Goal: Task Accomplishment & Management: Complete application form

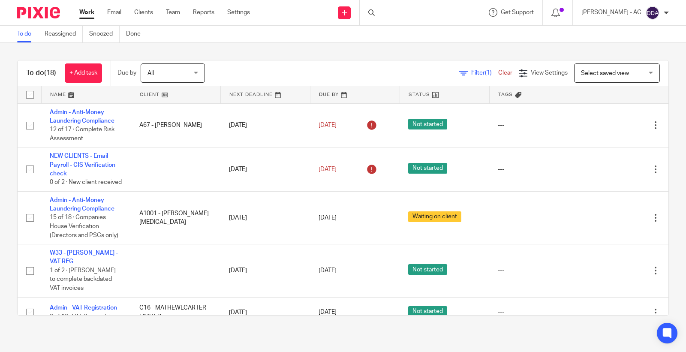
drag, startPoint x: 391, startPoint y: 22, endPoint x: 395, endPoint y: 18, distance: 5.8
click at [392, 20] on div at bounding box center [420, 12] width 120 height 25
click at [398, 14] on div at bounding box center [420, 12] width 120 height 25
click at [405, 9] on div at bounding box center [420, 12] width 120 height 25
click at [393, 15] on div at bounding box center [420, 12] width 120 height 25
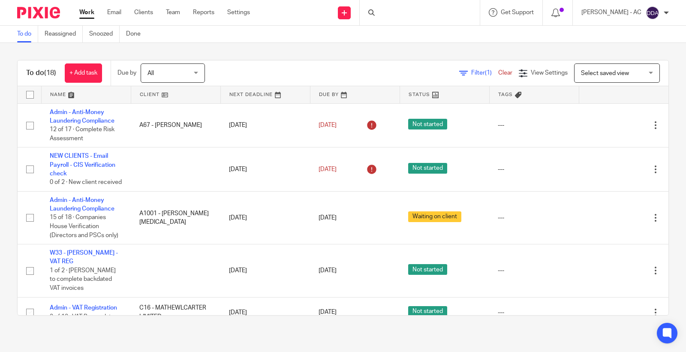
click at [393, 15] on div at bounding box center [420, 12] width 120 height 25
click at [143, 15] on link "Clients" at bounding box center [143, 12] width 19 height 9
click at [395, 13] on div at bounding box center [420, 12] width 120 height 25
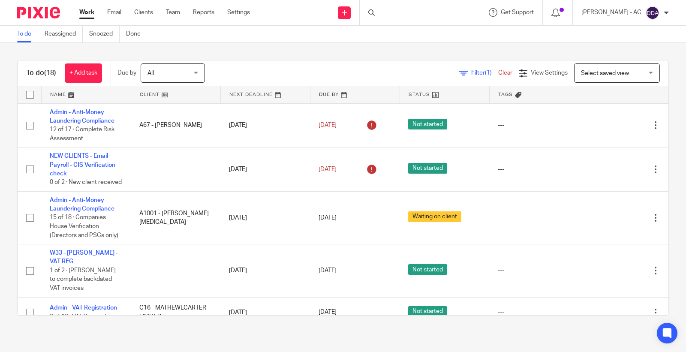
click at [395, 13] on div at bounding box center [420, 12] width 120 height 25
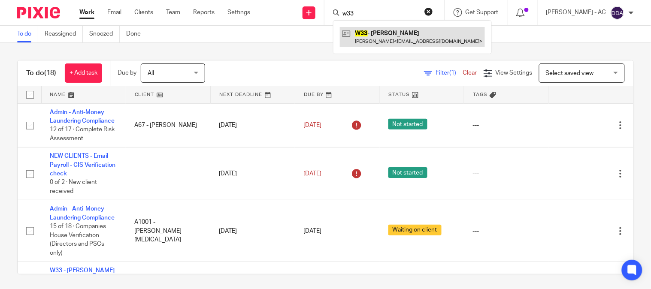
type input "w33"
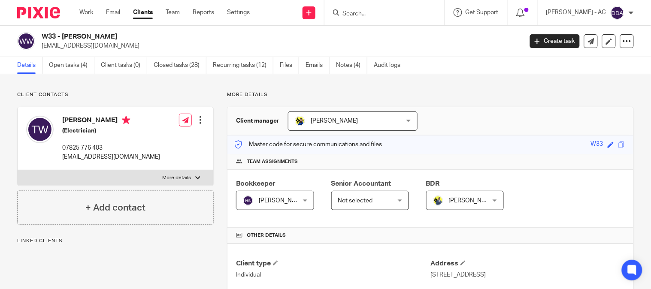
drag, startPoint x: 118, startPoint y: 35, endPoint x: 63, endPoint y: 34, distance: 55.3
click at [63, 34] on h2 "W33 - [PERSON_NAME]" at bounding box center [232, 36] width 380 height 9
copy h2 "[PERSON_NAME]"
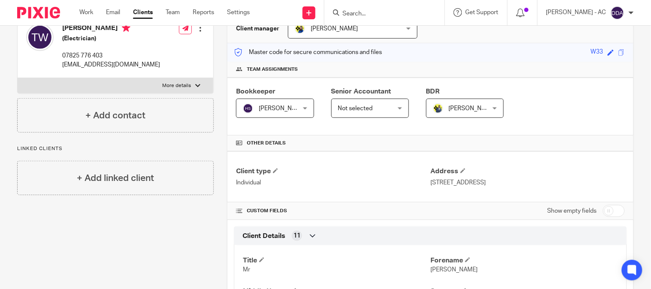
scroll to position [95, 0]
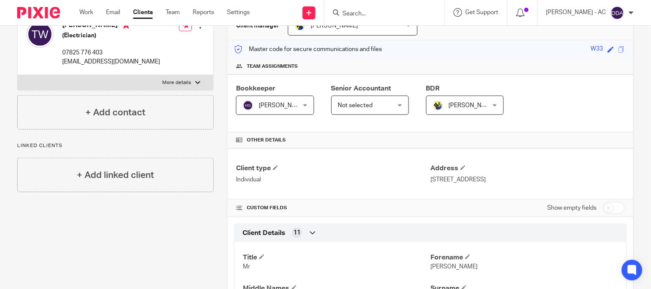
copy p "[STREET_ADDRESS]"
drag, startPoint x: 427, startPoint y: 179, endPoint x: 553, endPoint y: 181, distance: 125.3
click at [553, 181] on p "[STREET_ADDRESS]" at bounding box center [527, 179] width 194 height 9
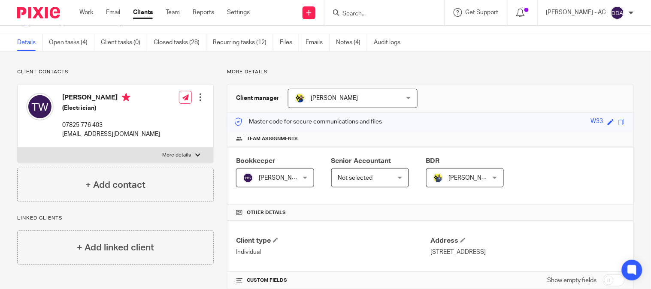
scroll to position [0, 0]
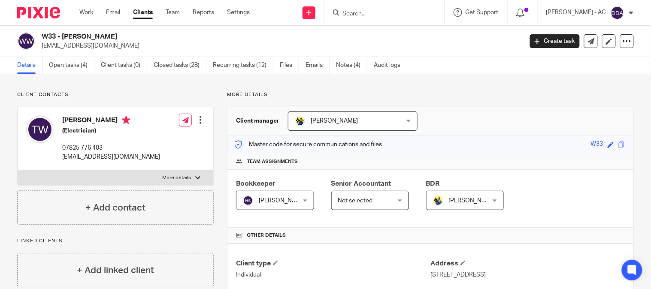
drag, startPoint x: 63, startPoint y: 37, endPoint x: 126, endPoint y: 37, distance: 63.1
click at [126, 37] on h2 "W33 - [PERSON_NAME]" at bounding box center [232, 36] width 380 height 9
copy h2 "THOMAS WATTS"
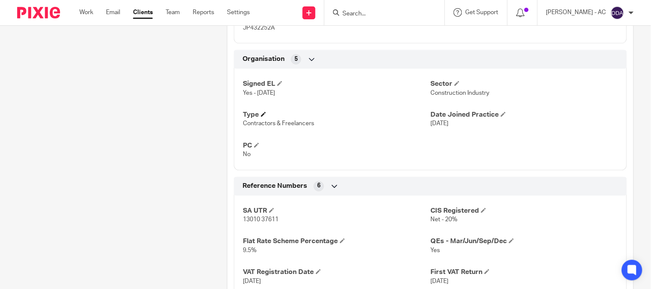
scroll to position [571, 0]
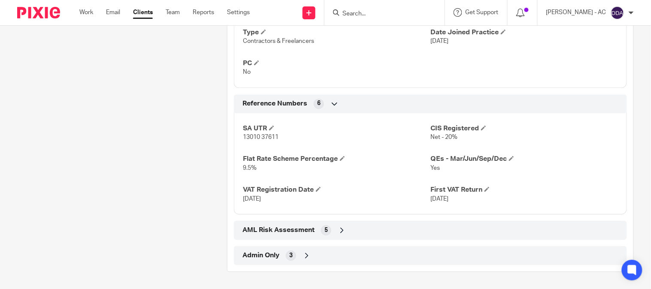
click at [283, 252] on div "Admin Only 3" at bounding box center [430, 255] width 380 height 15
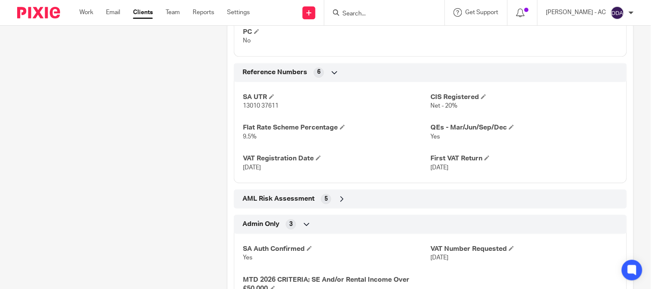
scroll to position [619, 0]
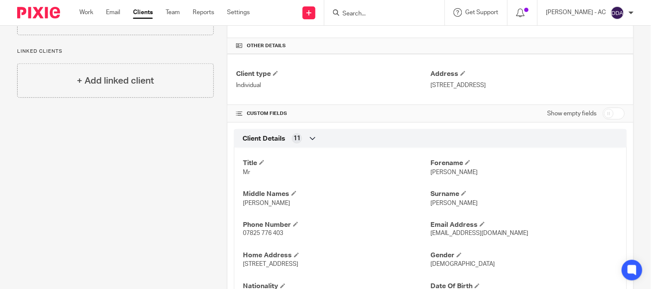
scroll to position [0, 0]
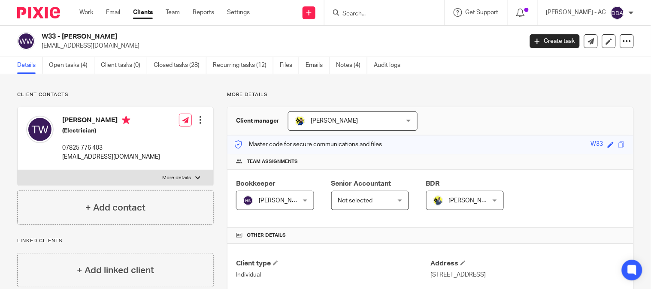
drag, startPoint x: 63, startPoint y: 34, endPoint x: 130, endPoint y: 36, distance: 66.5
click at [130, 36] on h2 "W33 - [PERSON_NAME]" at bounding box center [232, 36] width 380 height 9
copy h2 "THOMAS WATTS"
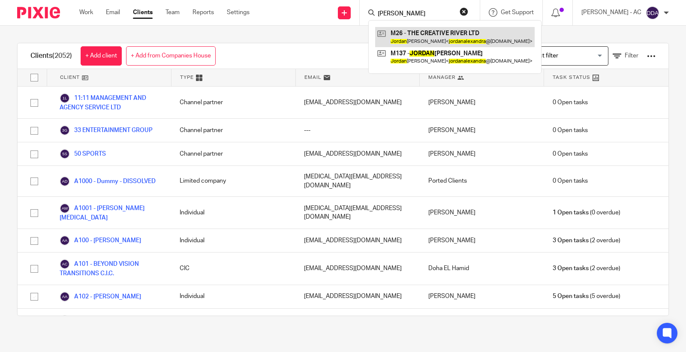
type input "Jordan Alexandra"
drag, startPoint x: 447, startPoint y: 14, endPoint x: 324, endPoint y: 18, distance: 123.6
click at [324, 18] on div "Send new email Create task Add client Request signature Jordan Alexandra M26 - …" at bounding box center [475, 12] width 424 height 25
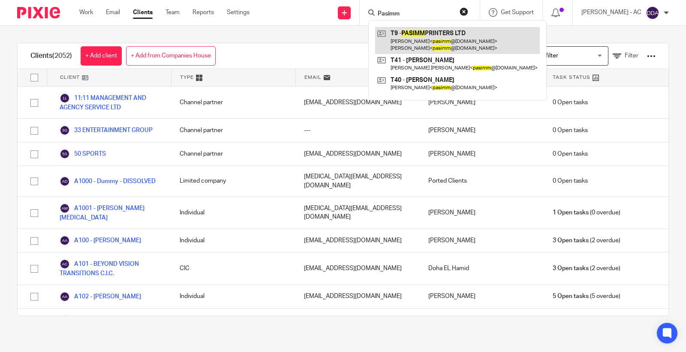
type input "Pasimm"
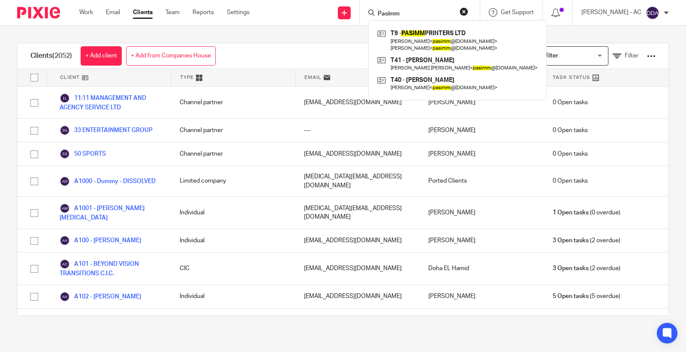
drag, startPoint x: 417, startPoint y: 11, endPoint x: 367, endPoint y: 10, distance: 49.8
click at [367, 10] on div "Send new email Create task Add client Request signature Pasimm T9 - PASIMM PRIN…" at bounding box center [475, 12] width 424 height 25
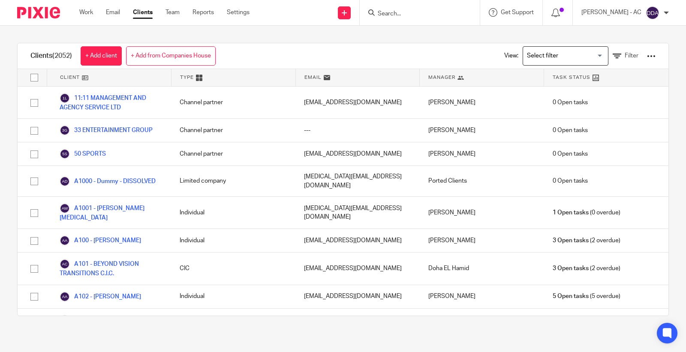
paste input "GARY DIXON"
type input "GARY DIXON"
drag, startPoint x: 473, startPoint y: 10, endPoint x: 449, endPoint y: 14, distance: 23.8
click at [468, 10] on button "reset" at bounding box center [464, 11] width 9 height 9
click at [351, 13] on link at bounding box center [344, 12] width 13 height 13
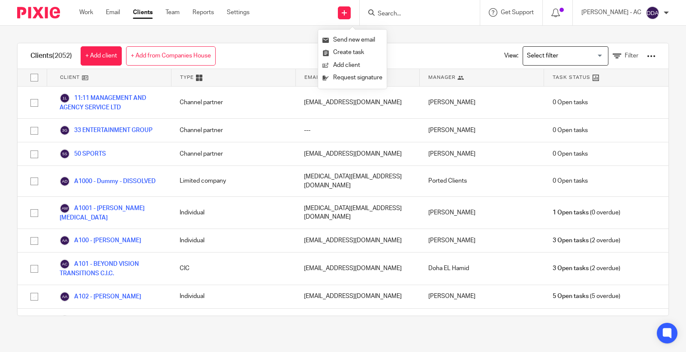
click at [408, 14] on input "Search" at bounding box center [415, 14] width 77 height 8
paste input "GARY DIXON"
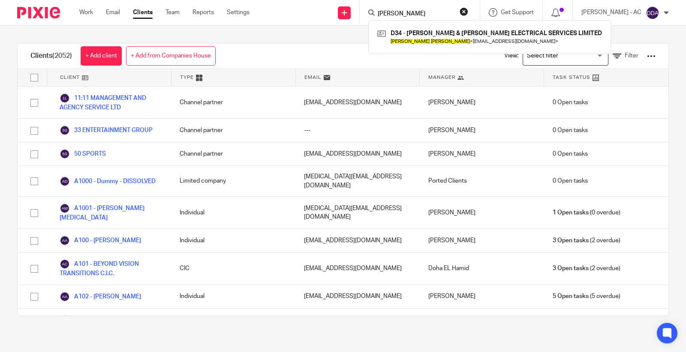
drag, startPoint x: 433, startPoint y: 13, endPoint x: 369, endPoint y: 13, distance: 64.3
click at [369, 13] on div "GARY DIXON D34 - LIAM & LUIS ELECTRICAL SERVICES LIMITED Gary Dixon < gaz72dixo…" at bounding box center [420, 12] width 120 height 25
paste input "RICHARD DENAHY"
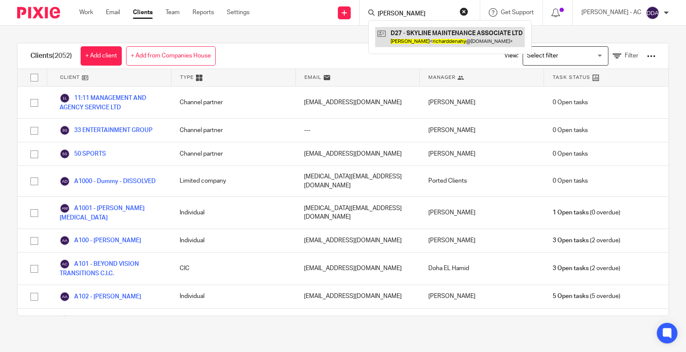
type input "RICHARD DENAHY"
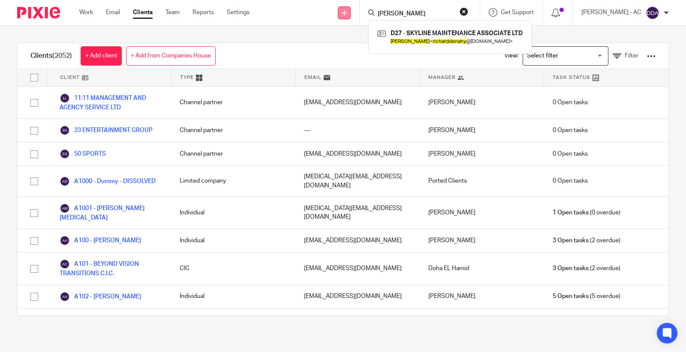
drag, startPoint x: 455, startPoint y: 13, endPoint x: 350, endPoint y: 17, distance: 104.8
click at [350, 17] on div "Send new email Create task Add client Request signature RICHARD DENAHY D27 - SK…" at bounding box center [475, 12] width 424 height 25
paste input "bennettadz1@hotmail.com"
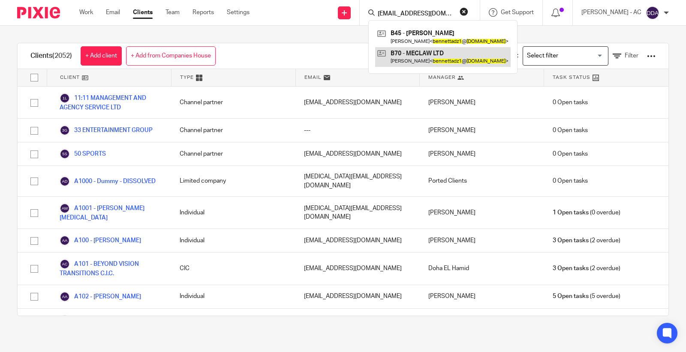
type input "bennettadz1@hotmail.com"
click at [468, 12] on button "reset" at bounding box center [464, 11] width 9 height 9
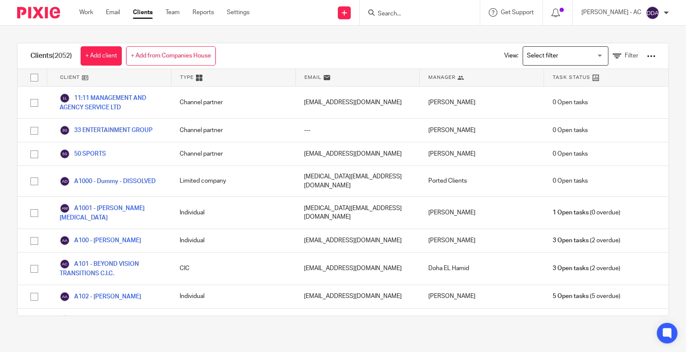
click at [419, 13] on input "Search" at bounding box center [415, 14] width 77 height 8
paste input "renai@originalflava.com"
type input "renai@originalfla"
click at [300, 54] on div "Clients (2052) + Add client + Add from Companies House View: Loading... Filter" at bounding box center [343, 56] width 651 height 26
drag, startPoint x: 431, startPoint y: 18, endPoint x: 429, endPoint y: 13, distance: 5.3
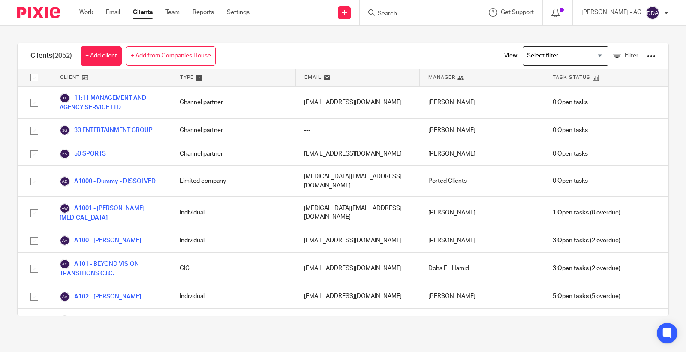
click at [431, 18] on div at bounding box center [420, 12] width 120 height 25
click at [429, 10] on input "Search" at bounding box center [415, 14] width 77 height 8
paste input "Tilda Ltd"
type input "T"
click at [395, 12] on input "Search" at bounding box center [415, 14] width 77 height 8
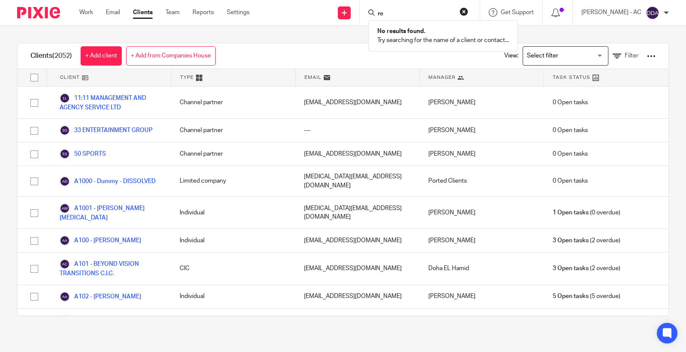
type input "r"
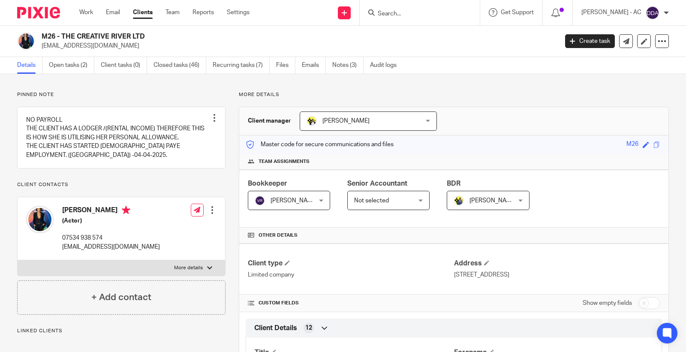
drag, startPoint x: 145, startPoint y: 33, endPoint x: 42, endPoint y: 39, distance: 103.2
click at [42, 39] on h2 "M26 - THE CREATIVE RIVER LTD" at bounding box center [246, 36] width 409 height 9
copy h2 "M26 - THE CREATIVE RIVER LTD"
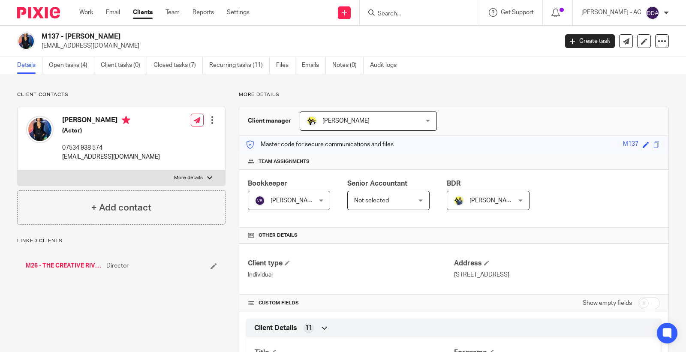
click at [39, 39] on div "M137 - [PERSON_NAME] [EMAIL_ADDRESS][DOMAIN_NAME]" at bounding box center [284, 41] width 535 height 18
copy h2 "M137 - [PERSON_NAME]"
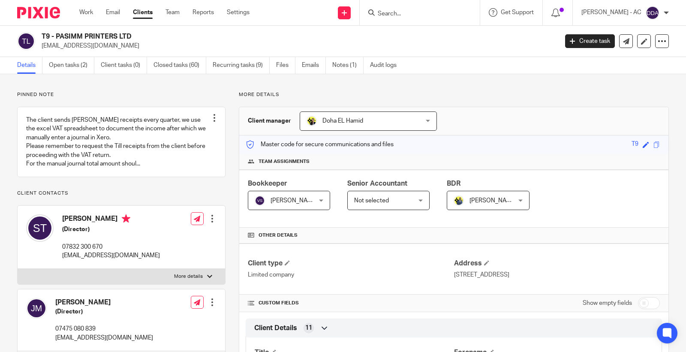
click at [127, 33] on div "T9 - PASIMM PRINTERS LTD [EMAIL_ADDRESS][DOMAIN_NAME] Create task Update from C…" at bounding box center [343, 41] width 686 height 31
click at [132, 33] on h2 "T9 - PASIMM PRINTERS LTD" at bounding box center [246, 36] width 409 height 9
drag, startPoint x: 132, startPoint y: 39, endPoint x: 41, endPoint y: 38, distance: 91.4
click at [41, 38] on div "T9 - PASIMM PRINTERS LTD [EMAIL_ADDRESS][DOMAIN_NAME]" at bounding box center [284, 41] width 535 height 18
copy h2 "T9 - PASIMM PRINTERS LTD"
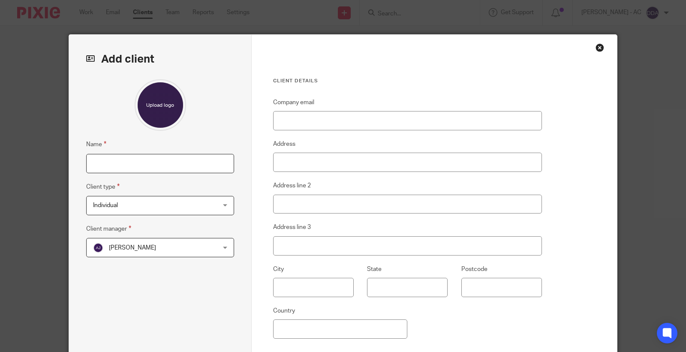
click at [157, 166] on input "Name" at bounding box center [160, 163] width 148 height 19
click at [159, 165] on input "Name" at bounding box center [160, 163] width 148 height 19
click at [155, 165] on input "Name" at bounding box center [160, 163] width 148 height 19
click at [97, 158] on input "Name" at bounding box center [160, 163] width 148 height 19
click at [99, 158] on input "Name" at bounding box center [160, 163] width 148 height 19
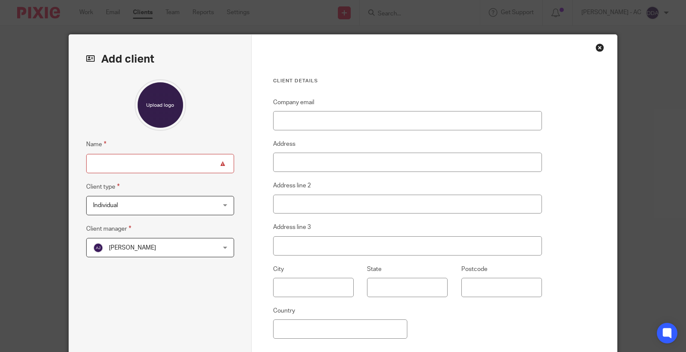
click at [598, 48] on div "Close this dialog window" at bounding box center [600, 47] width 9 height 9
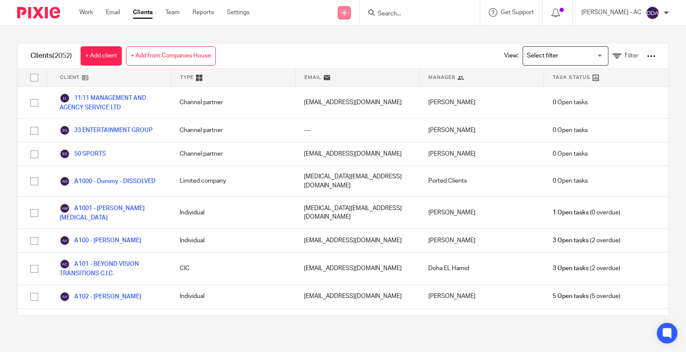
click at [351, 15] on link at bounding box center [344, 12] width 13 height 13
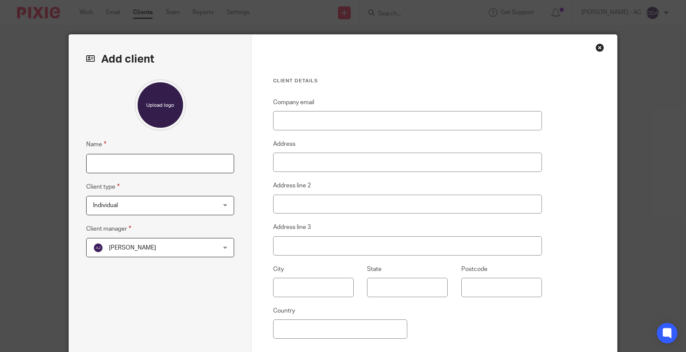
click at [104, 164] on input "Name" at bounding box center [160, 163] width 148 height 19
paste input "D54 - GARY DIXON"
type input "D54 - GARY DIXON"
click at [296, 122] on input "Company email" at bounding box center [407, 120] width 269 height 19
paste input "[EMAIL_ADDRESS][DOMAIN_NAME]"
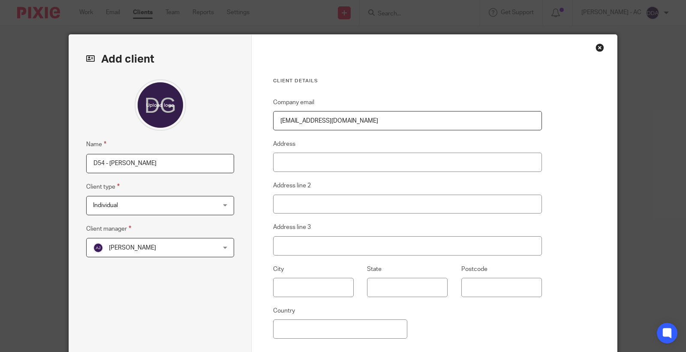
type input "[EMAIL_ADDRESS][DOMAIN_NAME]"
click at [321, 160] on input "Address" at bounding box center [407, 162] width 269 height 19
paste input "[STREET_ADDRESS]"
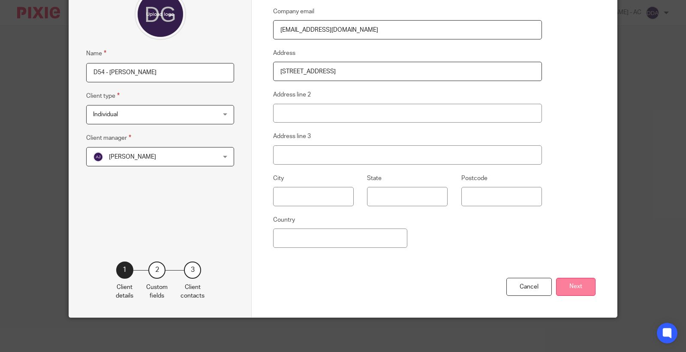
type input "[STREET_ADDRESS]"
click at [576, 280] on button "Next" at bounding box center [575, 287] width 39 height 18
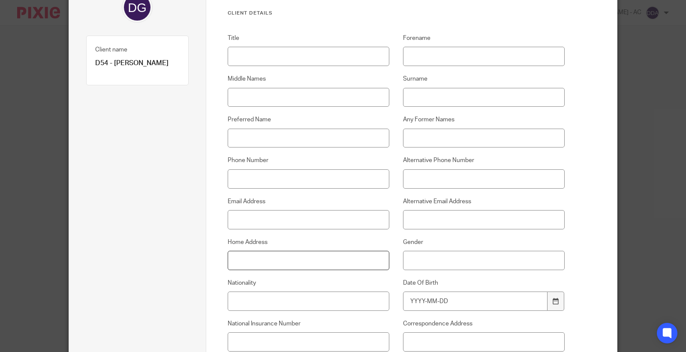
click at [234, 256] on input "Home Address" at bounding box center [309, 260] width 162 height 19
paste input "[STREET_ADDRESS]"
type input "[STREET_ADDRESS]"
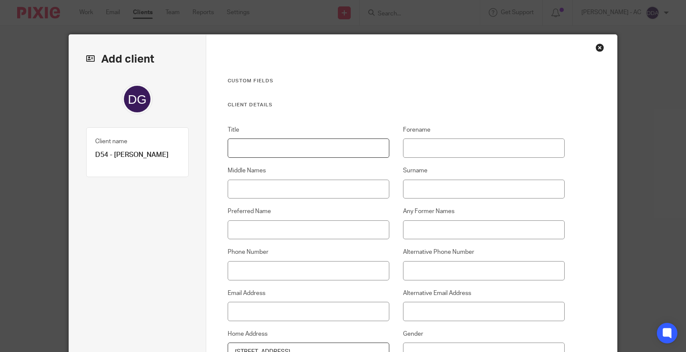
click at [242, 150] on input "Title" at bounding box center [309, 148] width 162 height 19
paste input "Mr"
type input "Mr"
click at [411, 146] on input "Forename" at bounding box center [484, 148] width 162 height 19
paste input "[PERSON_NAME]"
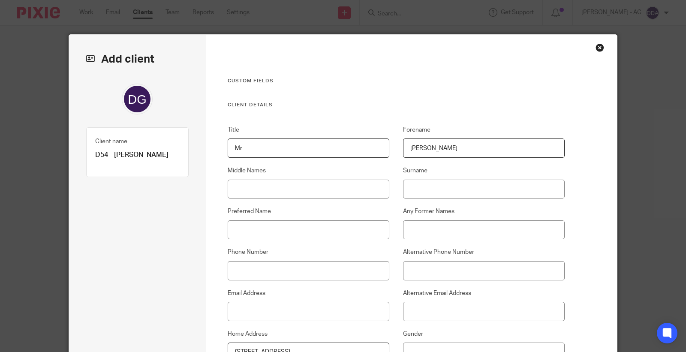
type input "[PERSON_NAME]"
click at [409, 191] on input "Surname" at bounding box center [484, 189] width 162 height 19
paste input "[PERSON_NAME]"
type input "[PERSON_NAME]"
click at [254, 275] on input "Phone Number" at bounding box center [309, 270] width 162 height 19
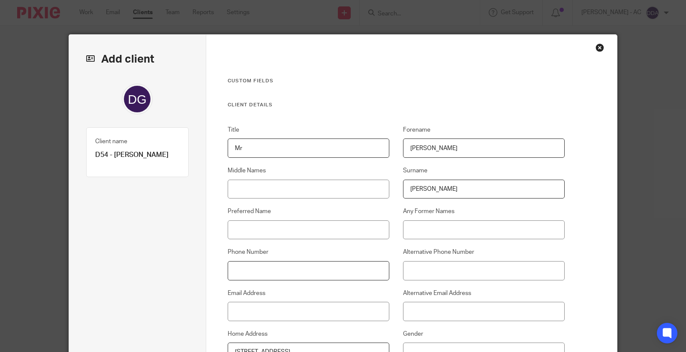
paste input "07725 038 505"
type input "07725 038 505"
click at [247, 314] on input "Email Address" at bounding box center [309, 311] width 162 height 19
paste input "[EMAIL_ADDRESS][DOMAIN_NAME]"
type input "[EMAIL_ADDRESS][DOMAIN_NAME]"
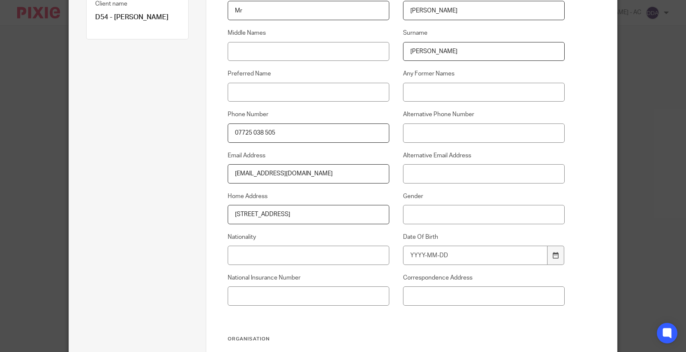
scroll to position [143, 0]
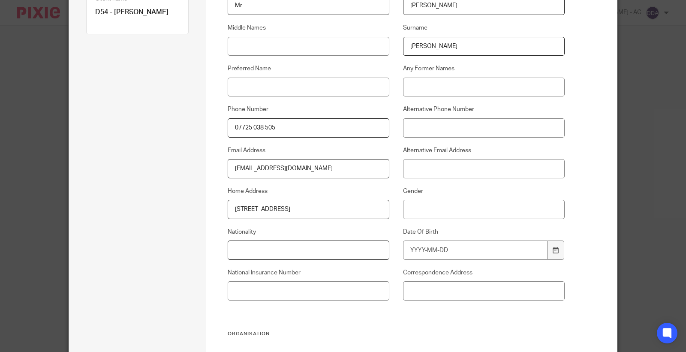
click at [241, 252] on input "Nationality" at bounding box center [309, 250] width 162 height 19
paste input "British"
type input "British"
click at [284, 290] on input "National Insurance Number" at bounding box center [309, 290] width 162 height 19
paste input "NY578870B"
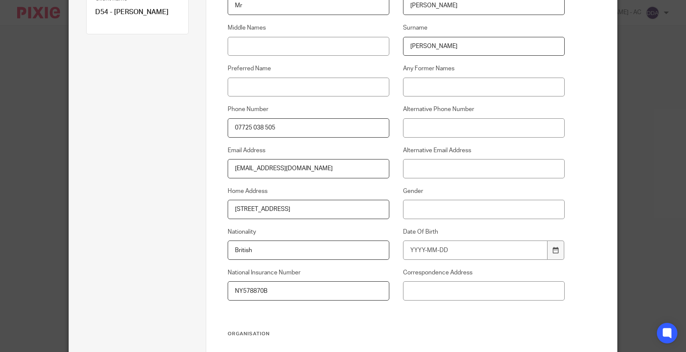
type input "NY578870B"
click at [457, 251] on input "Date Of Birth" at bounding box center [475, 250] width 145 height 19
type input "1972-06-28"
click at [442, 212] on input "Gender" at bounding box center [484, 209] width 162 height 19
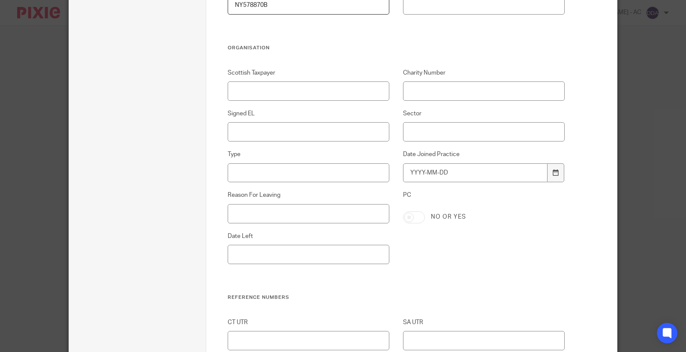
scroll to position [381, 0]
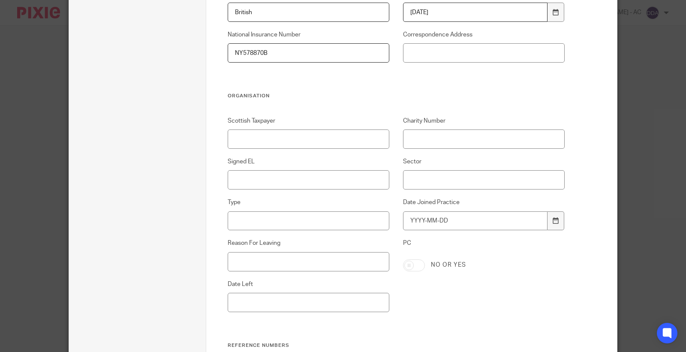
type input "[DEMOGRAPHIC_DATA]"
click at [262, 177] on input "Signed EL" at bounding box center [309, 179] width 162 height 19
type input "N/A"
click at [415, 182] on input "Sector" at bounding box center [484, 179] width 162 height 19
paste input "Construction Industry"
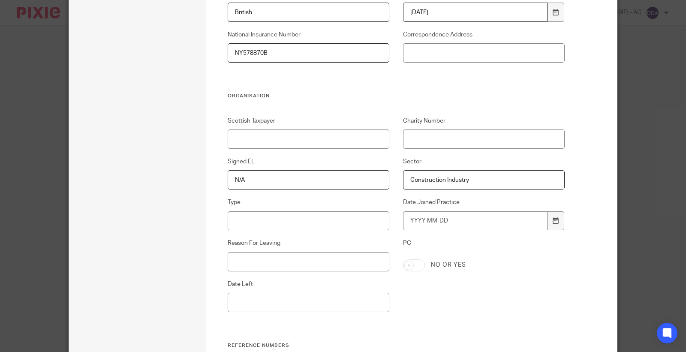
type input "Construction Industry"
click at [237, 218] on input "Type" at bounding box center [309, 220] width 162 height 19
paste input "Contractors & Freelancers"
type input "Contractors & Freelancers"
click at [418, 220] on input "Date Joined Practice" at bounding box center [475, 220] width 145 height 19
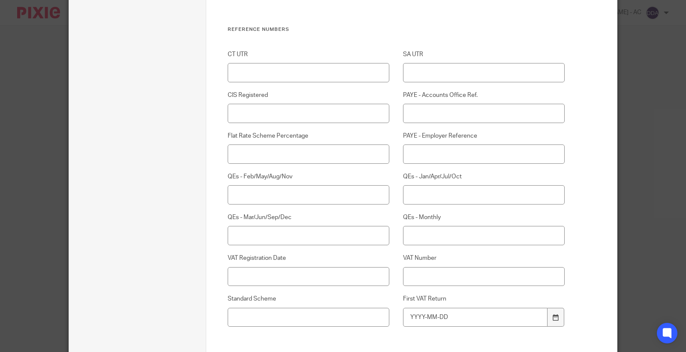
scroll to position [715, 0]
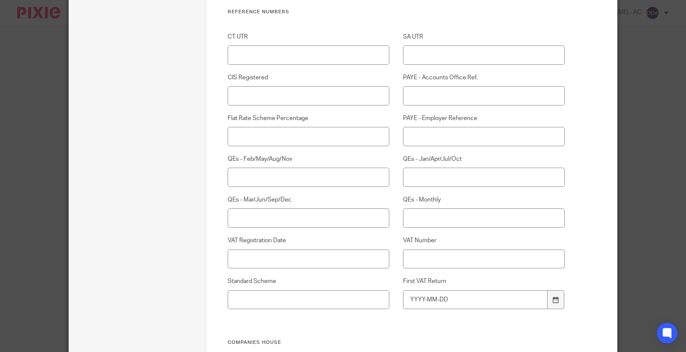
type input "2025-09-24"
click at [430, 62] on input "SA UTR" at bounding box center [484, 54] width 162 height 19
paste input "26617 42035"
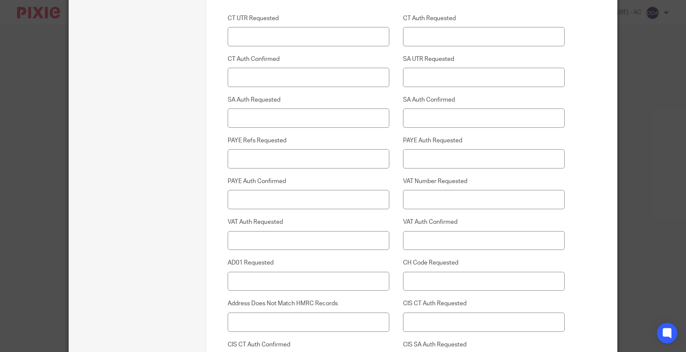
scroll to position [2002, 0]
type input "26617 42035"
click at [263, 113] on input "SA Auth Requested" at bounding box center [309, 117] width 162 height 19
click at [245, 115] on input "SA Auth Requested" at bounding box center [309, 117] width 162 height 19
drag, startPoint x: 257, startPoint y: 115, endPoint x: 224, endPoint y: 115, distance: 33.9
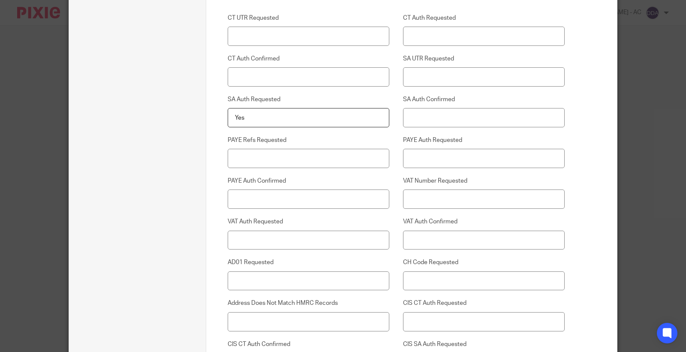
click at [224, 115] on div "SA Auth Requested Yes" at bounding box center [301, 111] width 175 height 32
type input "Yes"
click at [415, 118] on input "SA Auth Confirmed" at bounding box center [484, 117] width 162 height 19
paste input "Yes"
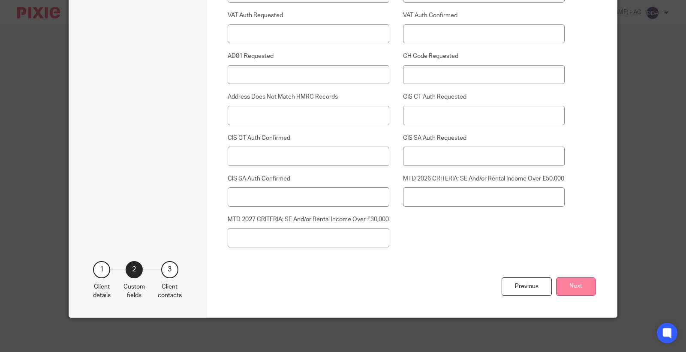
type input "Yes"
click at [566, 281] on button "Next" at bounding box center [575, 287] width 39 height 18
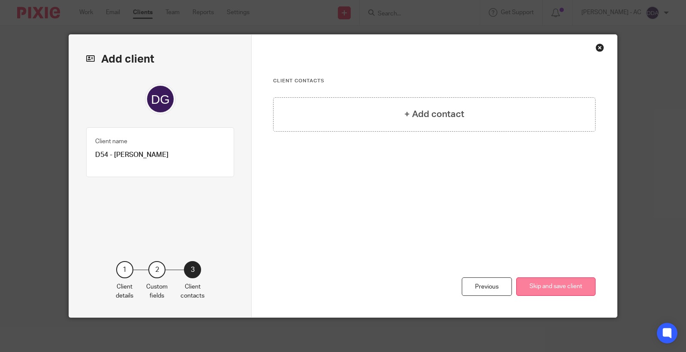
click at [567, 286] on button "Skip and save client" at bounding box center [556, 287] width 79 height 18
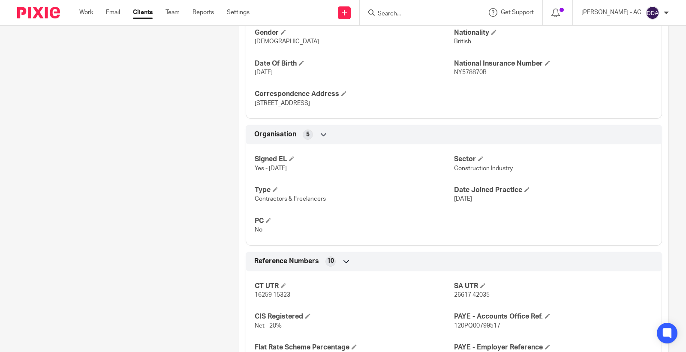
scroll to position [429, 0]
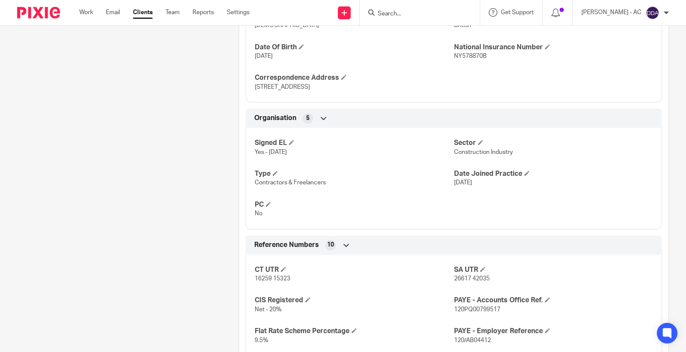
click at [480, 152] on span "Construction Industry" at bounding box center [483, 152] width 59 height 6
copy p "Construction Industry"
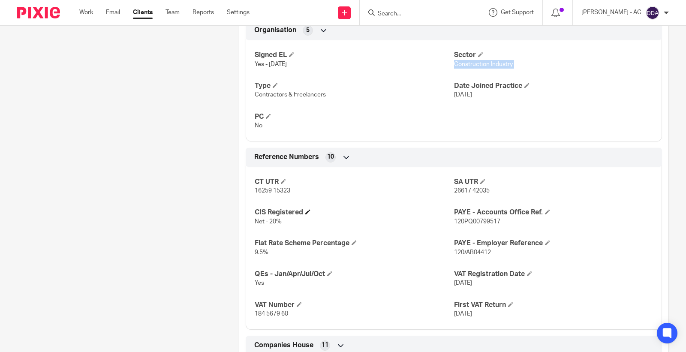
scroll to position [524, 0]
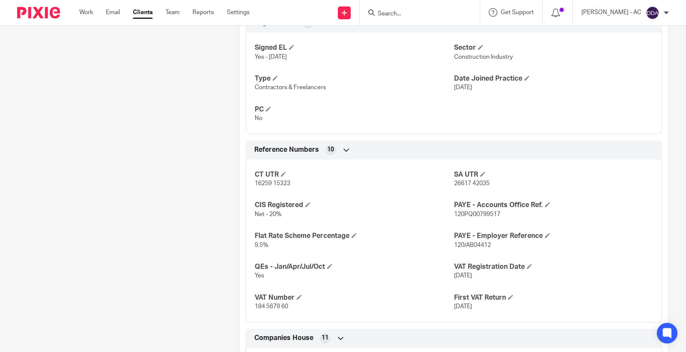
click at [280, 88] on span "Contractors & Freelancers" at bounding box center [290, 88] width 71 height 6
copy p "Contractors & Freelancers"
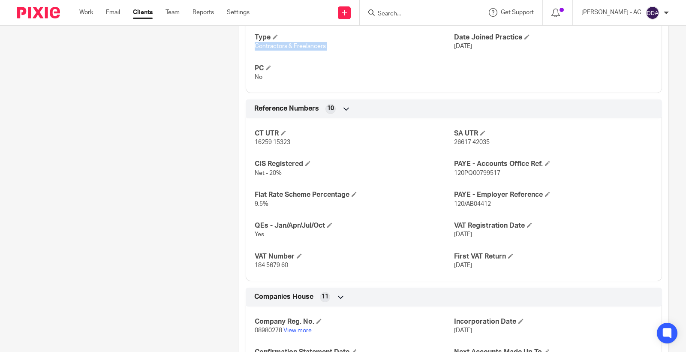
scroll to position [619, 0]
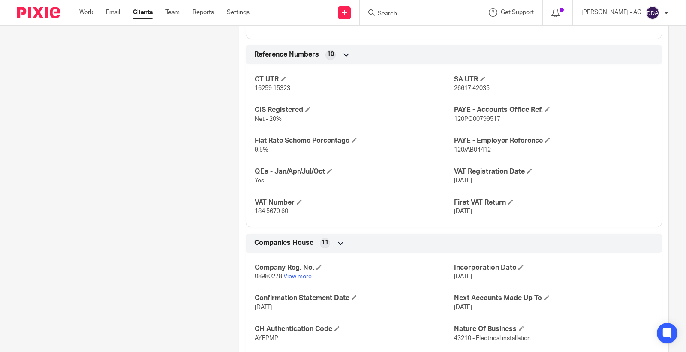
click at [460, 87] on span "26617 42035" at bounding box center [472, 88] width 36 height 6
copy p "26617 42035"
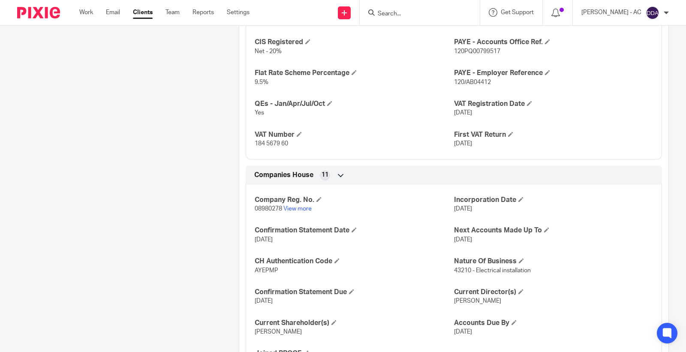
scroll to position [788, 0]
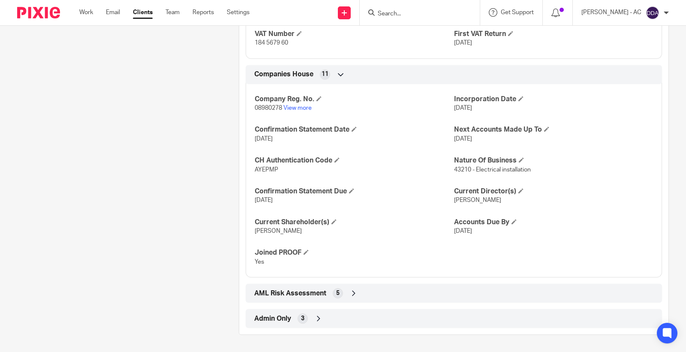
click at [316, 315] on icon at bounding box center [318, 318] width 9 height 9
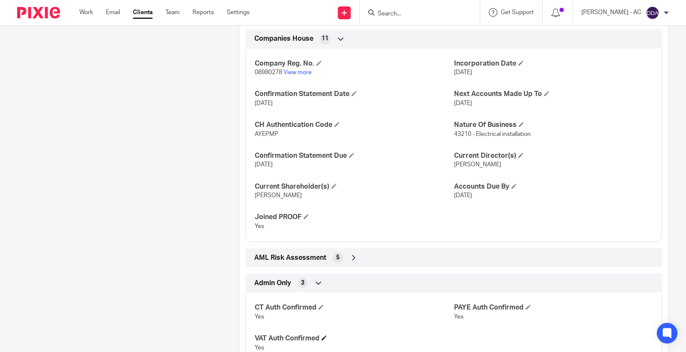
scroll to position [860, 0]
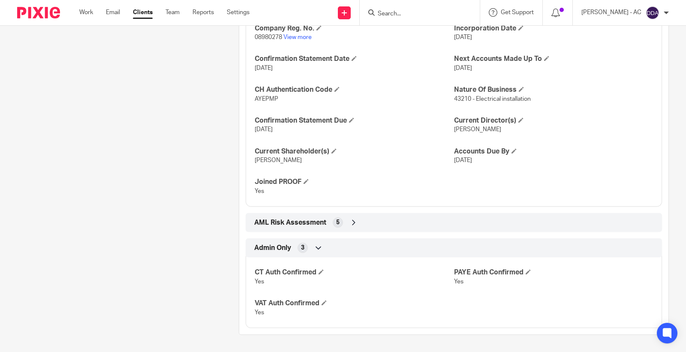
click at [354, 221] on icon at bounding box center [354, 222] width 9 height 9
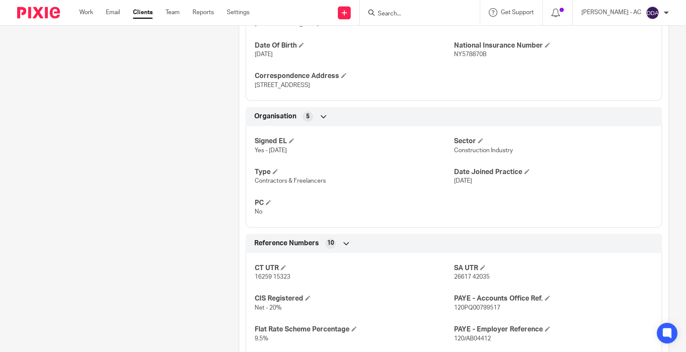
scroll to position [477, 0]
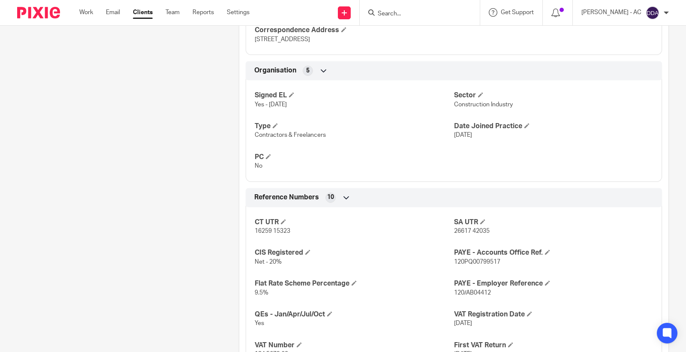
click at [469, 235] on p "26617 42035" at bounding box center [553, 231] width 199 height 9
copy p "26617 42035"
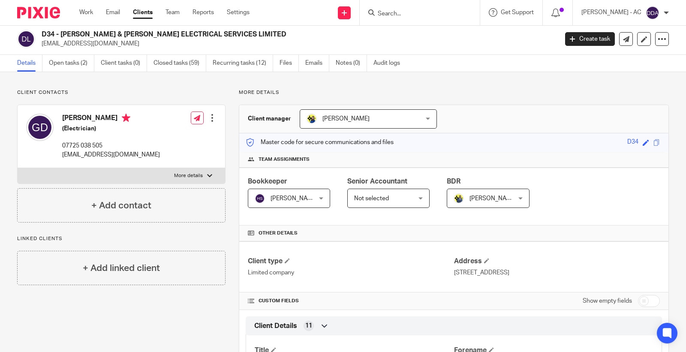
scroll to position [0, 0]
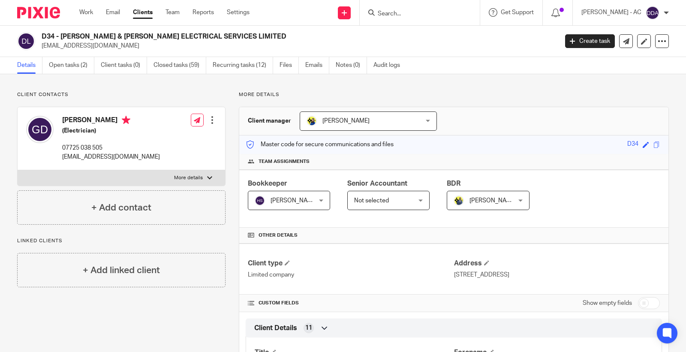
click at [208, 121] on div at bounding box center [212, 120] width 9 height 9
click at [159, 140] on link "Edit contact" at bounding box center [171, 139] width 82 height 12
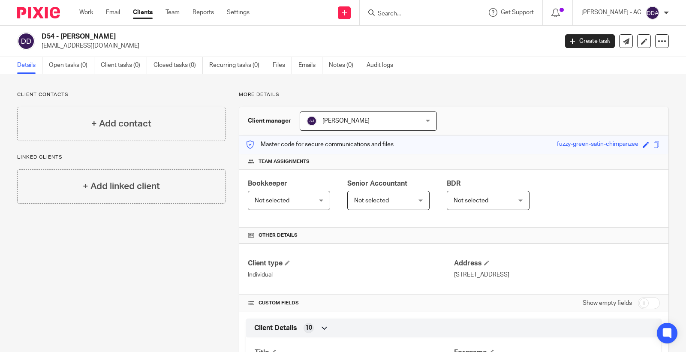
click at [400, 122] on span "[PERSON_NAME]" at bounding box center [359, 121] width 104 height 18
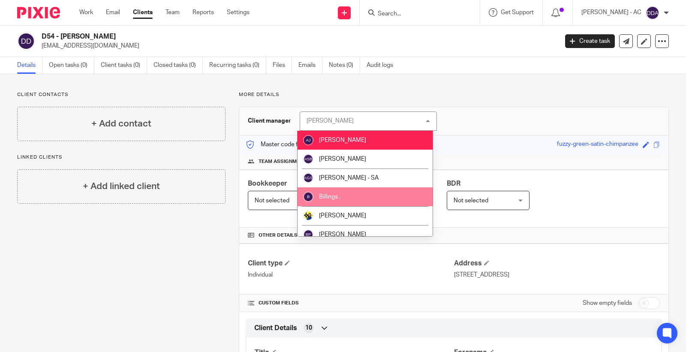
scroll to position [48, 0]
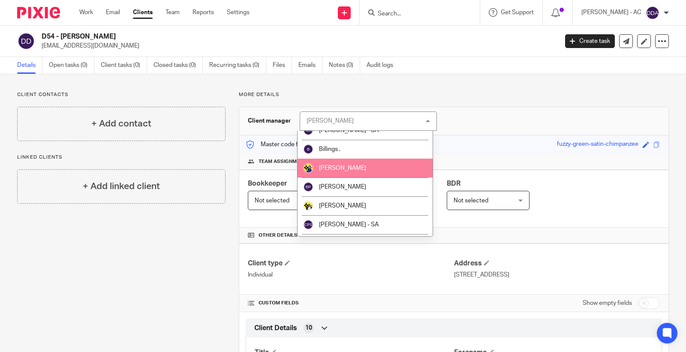
click at [356, 168] on li "[PERSON_NAME]" at bounding box center [365, 168] width 135 height 19
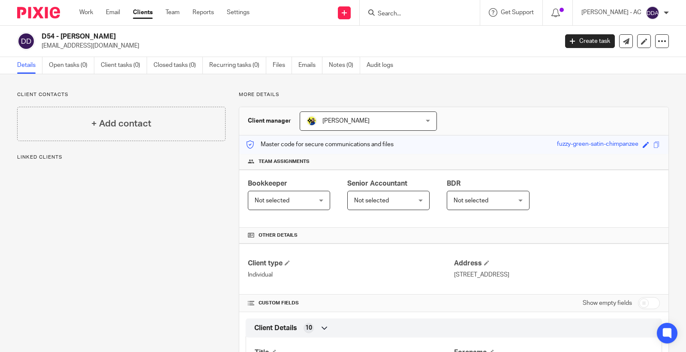
click at [318, 200] on div "Not selected Not selected" at bounding box center [289, 200] width 82 height 19
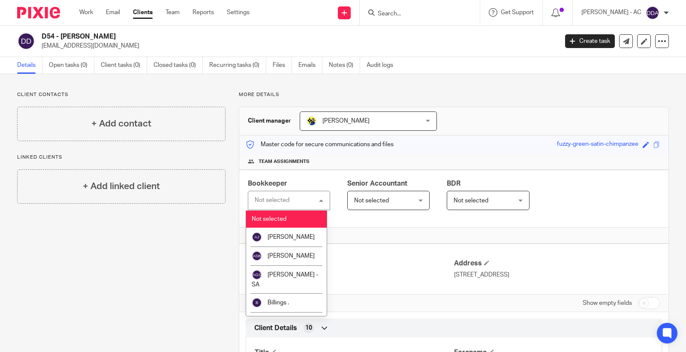
click at [279, 204] on div "Not selected Not selected" at bounding box center [289, 200] width 82 height 19
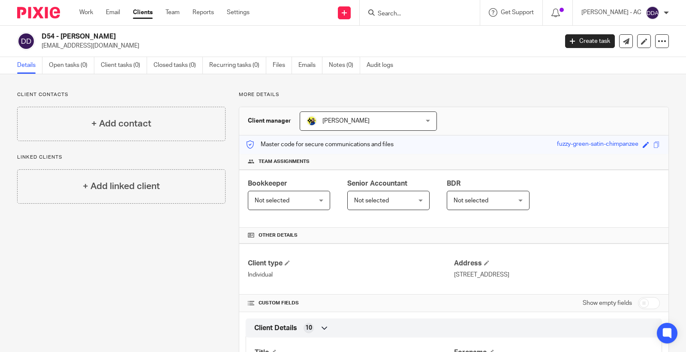
click at [280, 200] on span "Not selected" at bounding box center [272, 201] width 35 height 6
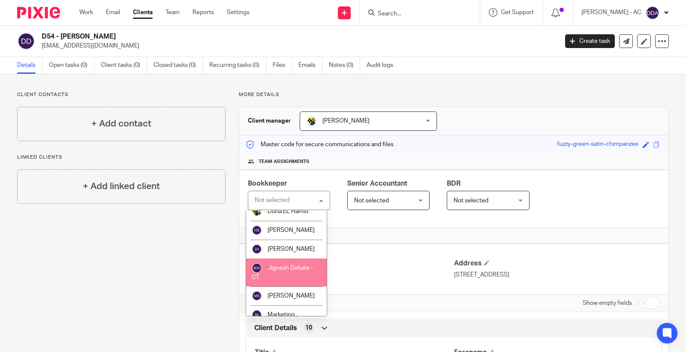
scroll to position [238, 0]
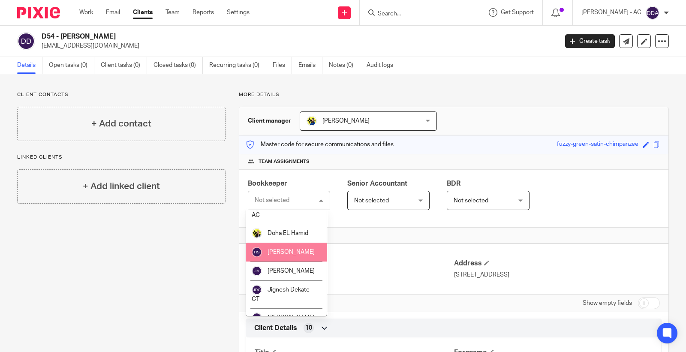
click at [288, 255] on span "[PERSON_NAME]" at bounding box center [291, 252] width 47 height 6
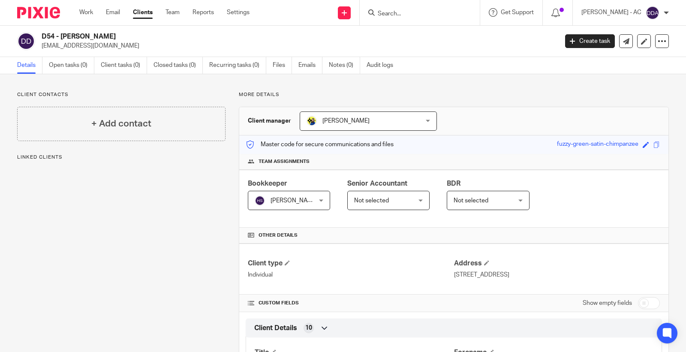
click at [495, 199] on span "Not selected" at bounding box center [484, 200] width 60 height 18
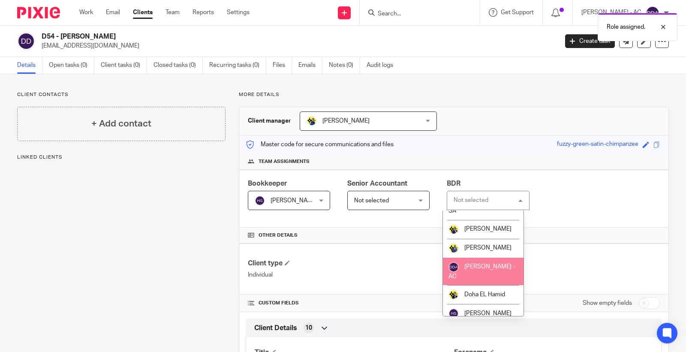
scroll to position [190, 0]
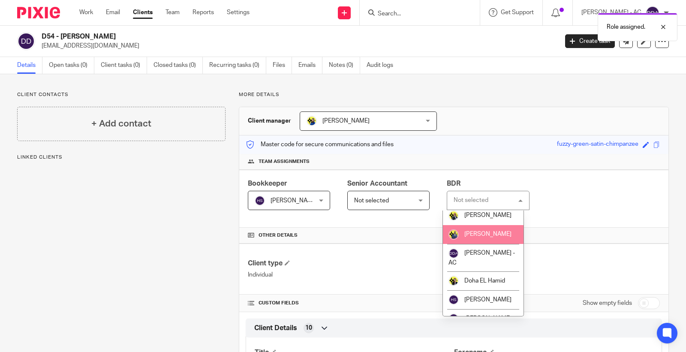
click at [481, 237] on span "[PERSON_NAME]" at bounding box center [488, 234] width 47 height 6
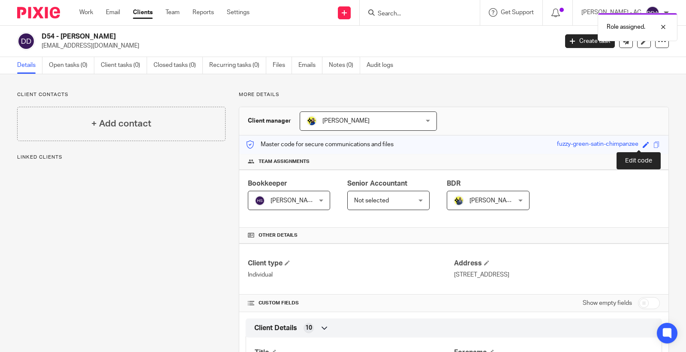
click at [643, 145] on span at bounding box center [646, 145] width 6 height 6
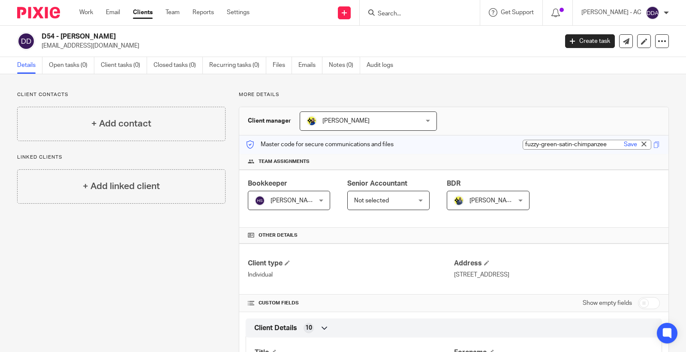
click at [579, 145] on input "fuzzy-green-satin-chimpanzee" at bounding box center [587, 145] width 129 height 10
drag, startPoint x: 603, startPoint y: 144, endPoint x: 498, endPoint y: 145, distance: 105.1
click at [497, 145] on div "Master code for secure communications and files fuzzy-green-satin-chimpanzee fu…" at bounding box center [453, 145] width 429 height 18
paste input "D54"
type input "D54"
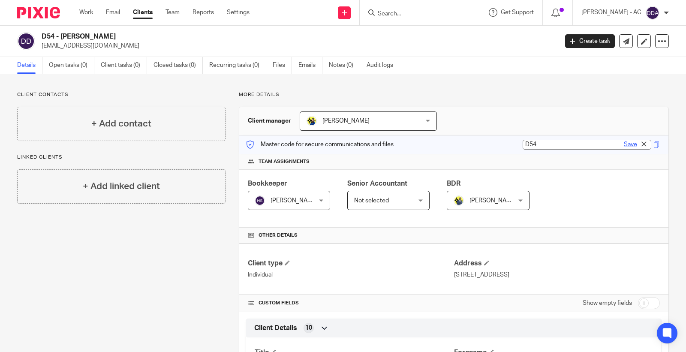
click at [624, 144] on link "Save" at bounding box center [630, 144] width 13 height 9
type input "D54"
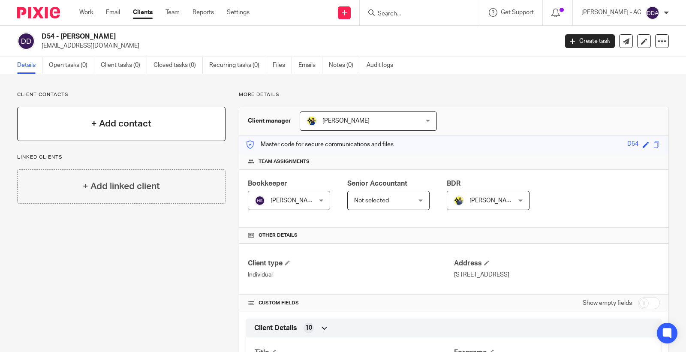
click at [138, 123] on h4 "+ Add contact" at bounding box center [121, 123] width 60 height 13
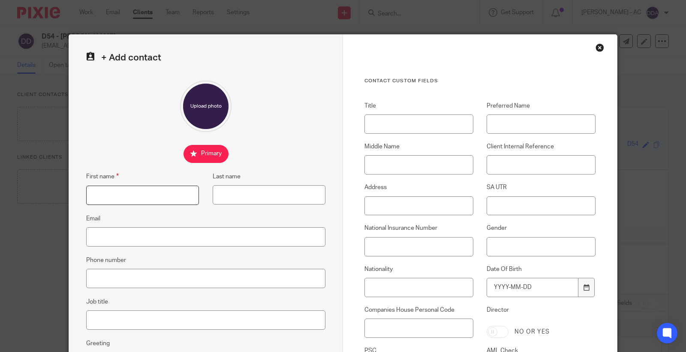
click at [142, 202] on input "First name" at bounding box center [142, 195] width 113 height 19
paste input "Gary"
type input "[PERSON_NAME]"
click at [227, 199] on input "Last name" at bounding box center [269, 194] width 113 height 19
paste input "Dixon"
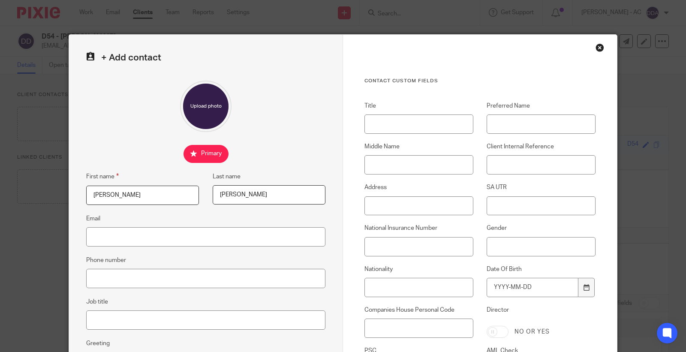
type input "Dixon"
click at [130, 239] on input "Email" at bounding box center [205, 236] width 239 height 19
paste input "[EMAIL_ADDRESS][DOMAIN_NAME]"
type input "gaz72dixon@gmail.com"
click at [151, 279] on input "Phone number" at bounding box center [205, 278] width 239 height 19
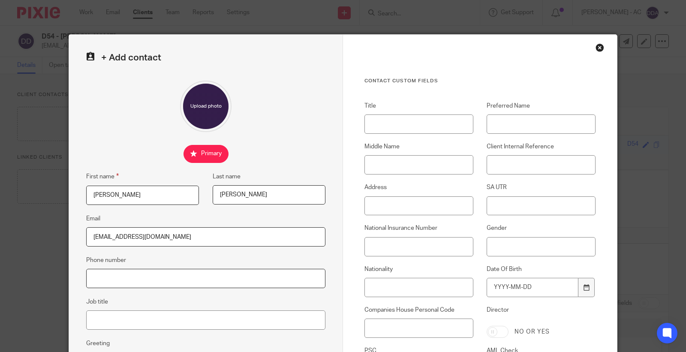
paste input "07725 038 505"
type input "07725 038 505"
click at [179, 318] on input "Job title" at bounding box center [205, 320] width 239 height 19
paste input "Electrician"
type input "Electrician"
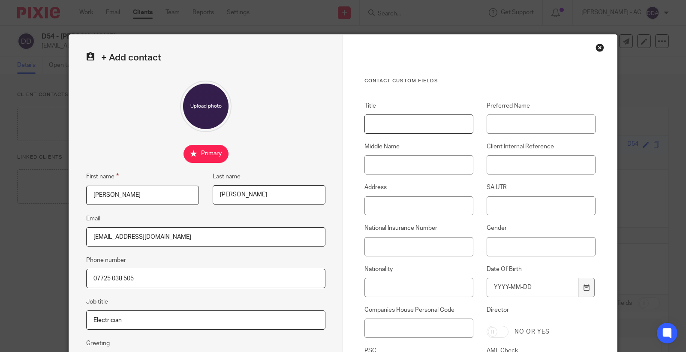
click at [378, 127] on input "Title" at bounding box center [419, 124] width 109 height 19
paste input "Mr"
type input "Mr"
click at [511, 161] on input "Client Internal Reference" at bounding box center [541, 164] width 109 height 19
paste input "D54"
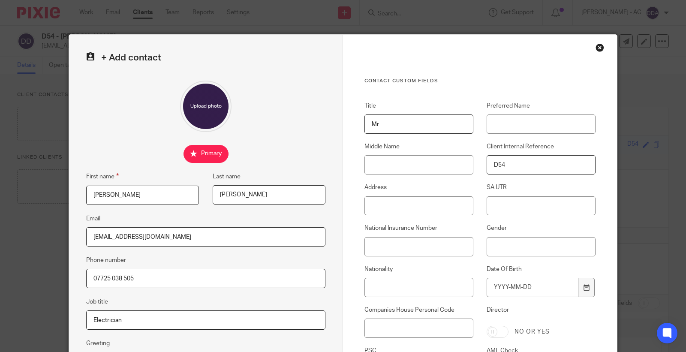
type input "D54"
click at [412, 205] on input "Address" at bounding box center [419, 205] width 109 height 19
paste input "35 Lydd Close, Lincoln, LN6 0NZ"
type input "35 Lydd Close, Lincoln, LN6 0NZ"
click at [503, 206] on input "SA UTR" at bounding box center [541, 205] width 109 height 19
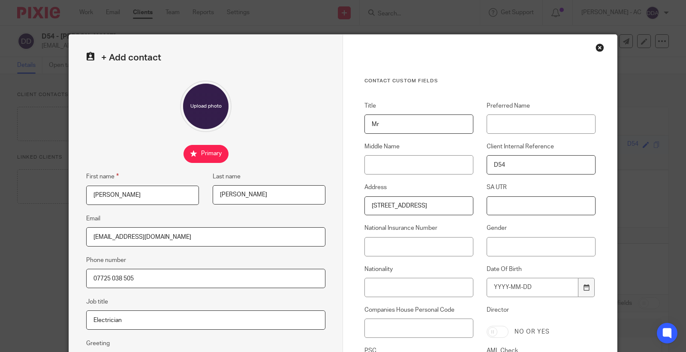
paste input "26617 42035"
type input "26617 42035"
click at [424, 249] on input "National Insurance Number" at bounding box center [419, 246] width 109 height 19
paste input "NY578870B"
type input "NY578870B"
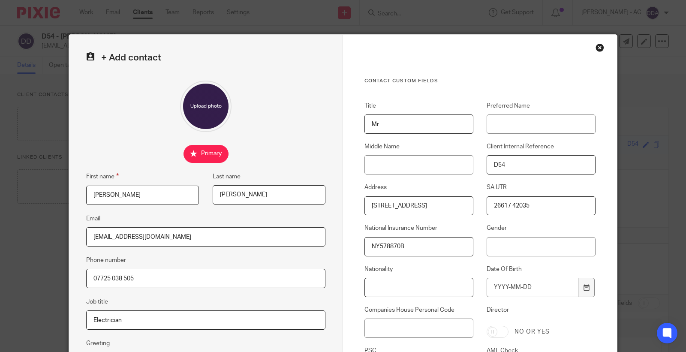
click at [396, 281] on input "Nationality" at bounding box center [419, 287] width 109 height 19
paste input "British"
type input "British"
click at [516, 241] on input "Gender" at bounding box center [541, 246] width 109 height 19
type input "Male"
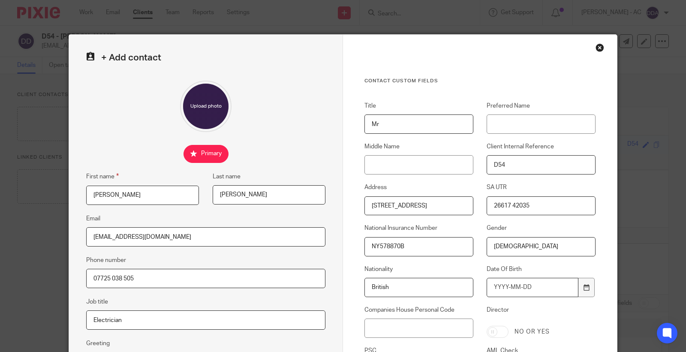
click at [546, 290] on input "Date Of Birth" at bounding box center [533, 287] width 92 height 19
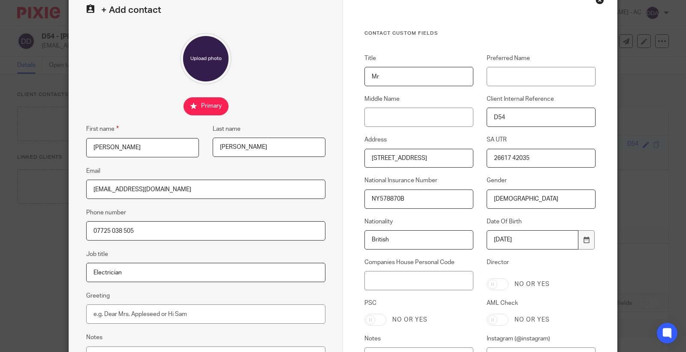
type input "1972-06-28"
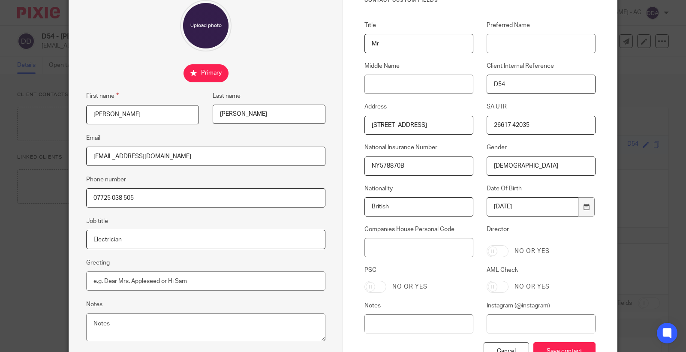
scroll to position [143, 0]
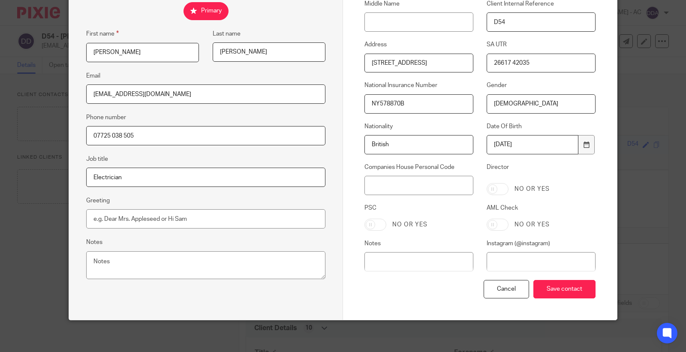
click at [498, 226] on input "AML Check" at bounding box center [498, 225] width 22 height 12
checkbox input "true"
click at [548, 290] on input "Save contact" at bounding box center [565, 289] width 62 height 18
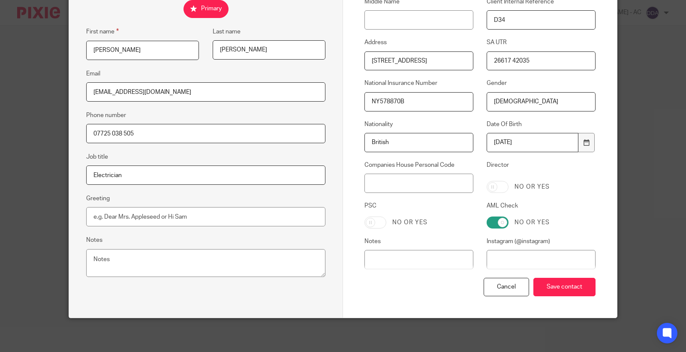
drag, startPoint x: 547, startPoint y: 60, endPoint x: 486, endPoint y: 60, distance: 61.3
click at [487, 60] on input "26617 42035" at bounding box center [541, 60] width 109 height 19
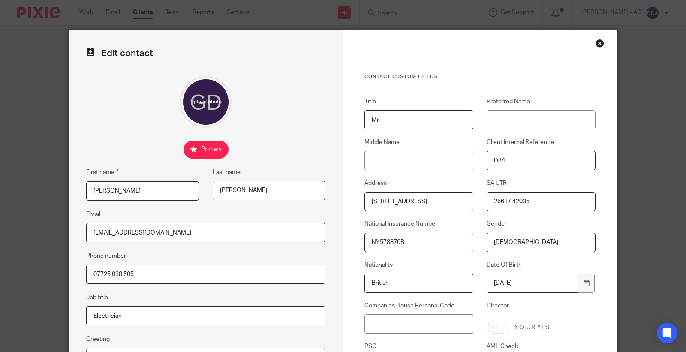
scroll to position [0, 0]
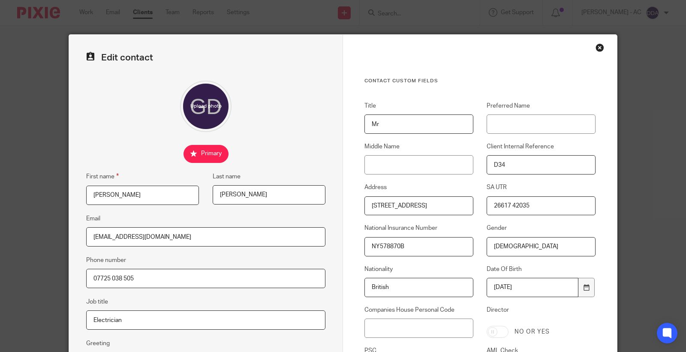
click at [596, 46] on div "Close this dialog window" at bounding box center [600, 47] width 9 height 9
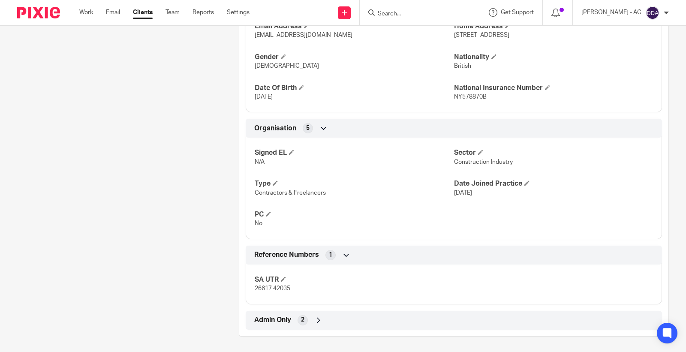
scroll to position [390, 0]
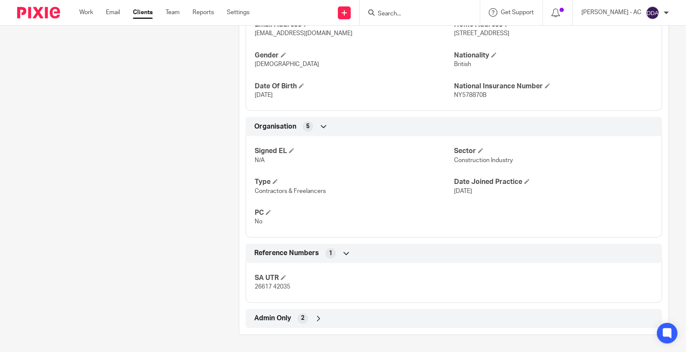
click at [311, 320] on div "Admin Only 2" at bounding box center [454, 318] width 404 height 15
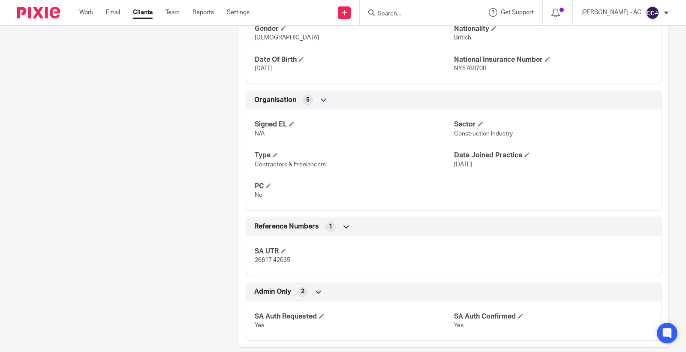
scroll to position [430, 0]
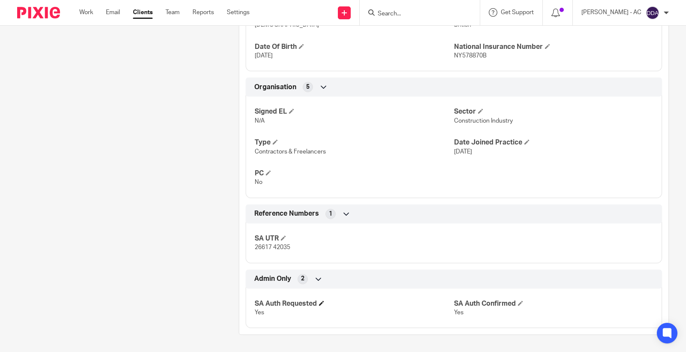
click at [319, 304] on span at bounding box center [321, 303] width 5 height 5
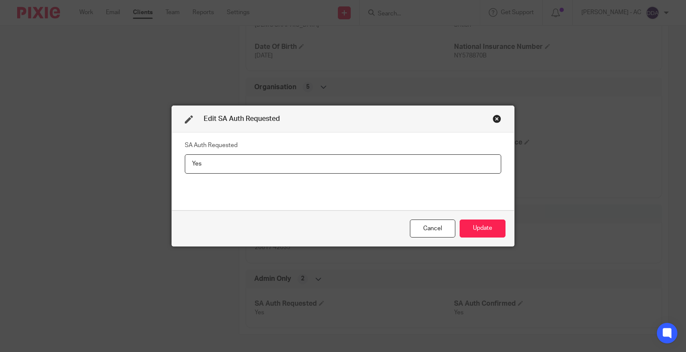
drag, startPoint x: 230, startPoint y: 168, endPoint x: 155, endPoint y: 164, distance: 74.3
click at [156, 164] on div "Edit SA Auth Requested SA Auth Requested Yes Cancel Update" at bounding box center [343, 176] width 686 height 352
click at [483, 226] on button "Update" at bounding box center [483, 229] width 46 height 18
click at [486, 228] on button "Update" at bounding box center [483, 229] width 46 height 18
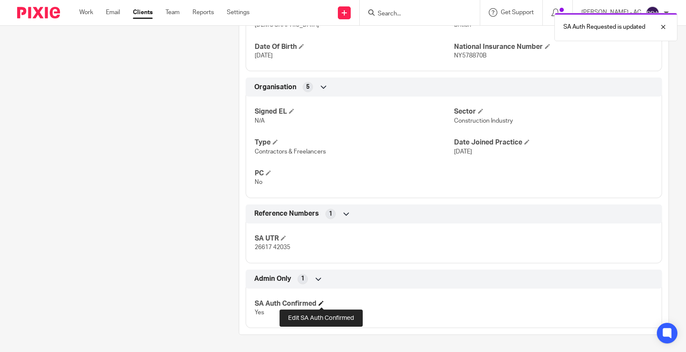
click at [320, 302] on span at bounding box center [321, 303] width 5 height 5
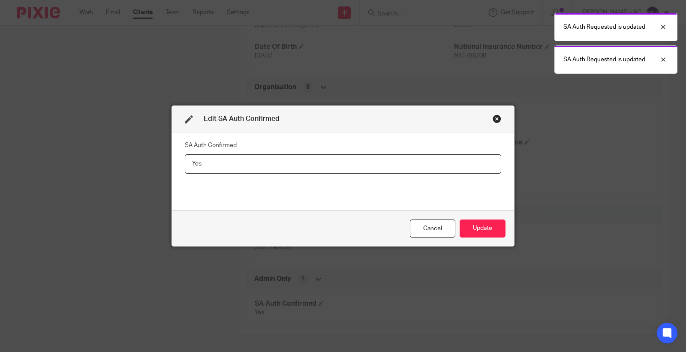
drag, startPoint x: 215, startPoint y: 166, endPoint x: 169, endPoint y: 168, distance: 45.9
click at [172, 168] on div "SA Auth Confirmed Yes" at bounding box center [343, 172] width 342 height 78
click at [483, 227] on button "Update" at bounding box center [483, 229] width 46 height 18
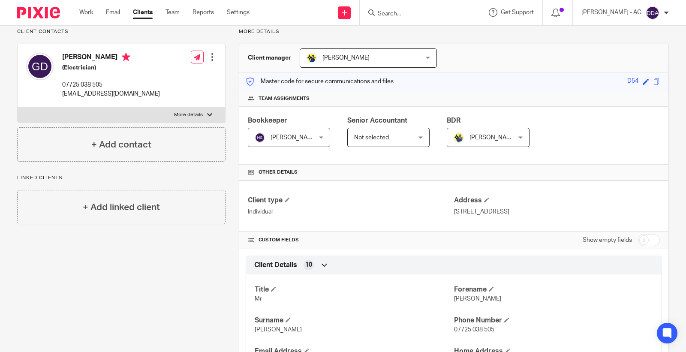
scroll to position [0, 0]
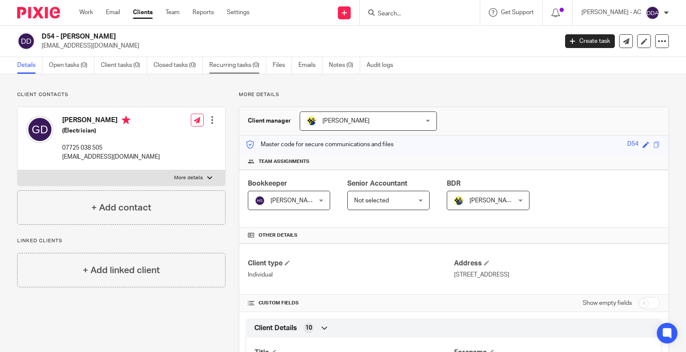
click at [225, 66] on link "Recurring tasks (0)" at bounding box center [237, 65] width 57 height 17
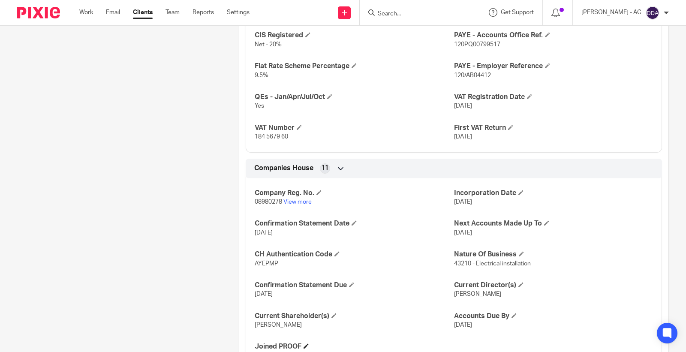
scroll to position [788, 0]
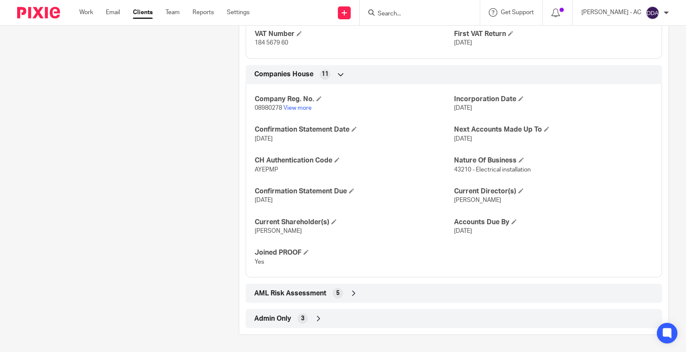
click at [351, 294] on icon at bounding box center [354, 293] width 9 height 9
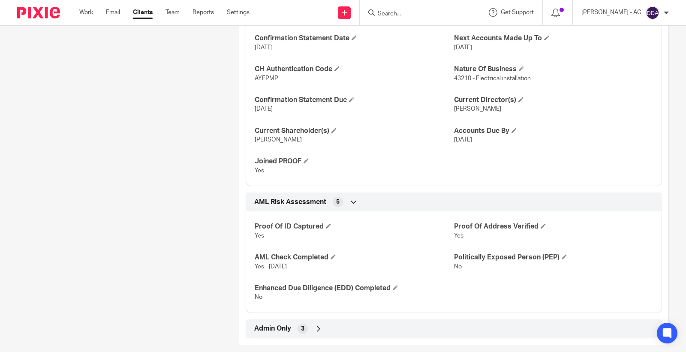
scroll to position [890, 0]
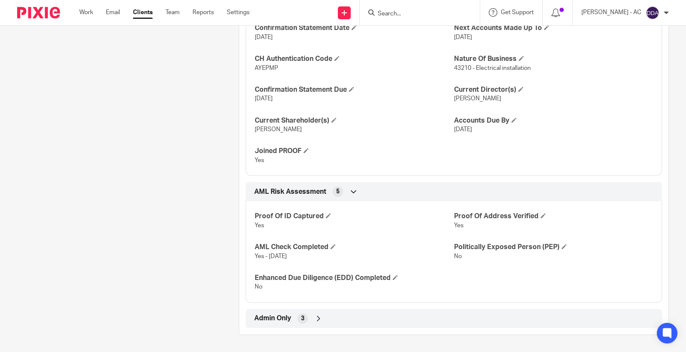
click at [315, 320] on icon at bounding box center [318, 318] width 9 height 9
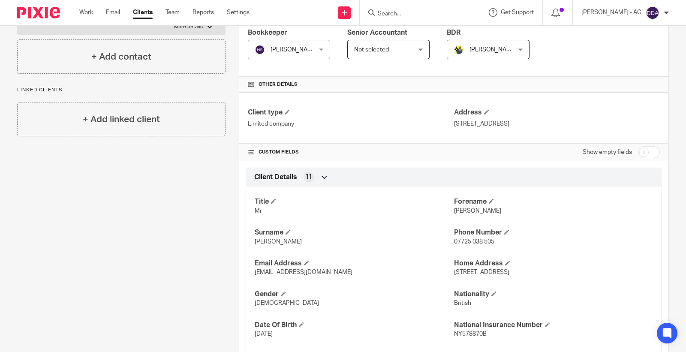
scroll to position [0, 0]
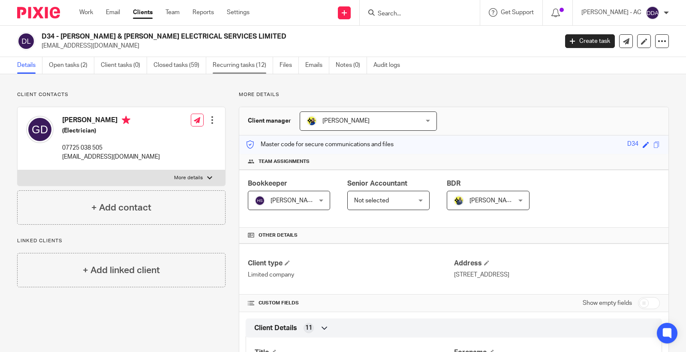
click at [222, 65] on link "Recurring tasks (12)" at bounding box center [243, 65] width 60 height 17
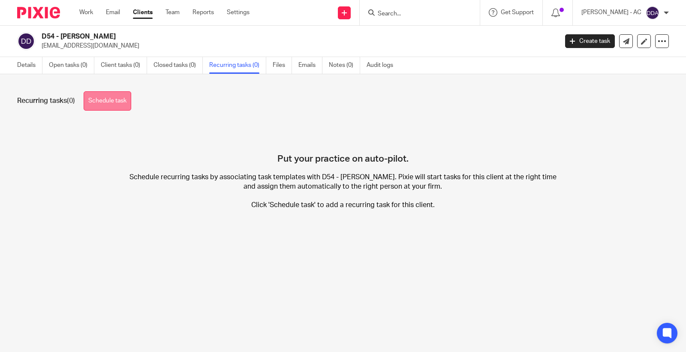
click at [109, 100] on link "Schedule task" at bounding box center [108, 100] width 48 height 19
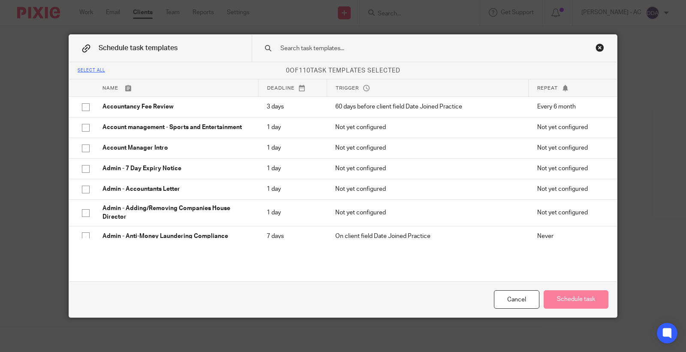
click at [285, 49] on input "text" at bounding box center [421, 48] width 283 height 9
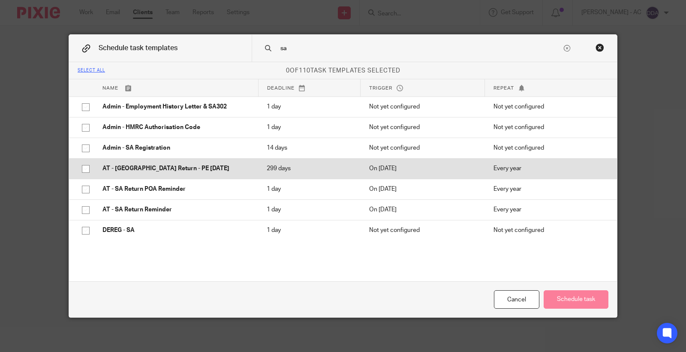
type input "sa"
click at [112, 170] on p "AT - [GEOGRAPHIC_DATA] Return - PE [DATE]" at bounding box center [176, 168] width 147 height 9
checkbox input "true"
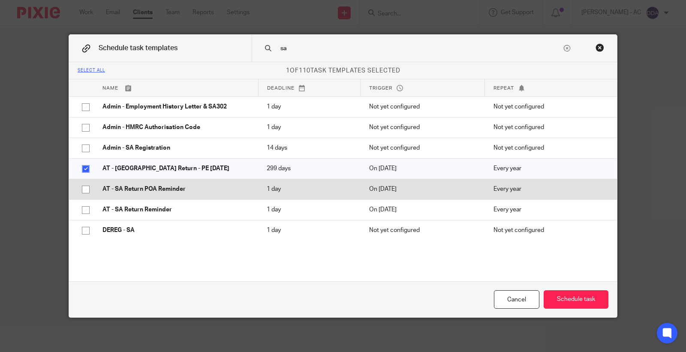
click at [108, 187] on p "AT - SA Return POA Reminder" at bounding box center [176, 189] width 147 height 9
checkbox input "true"
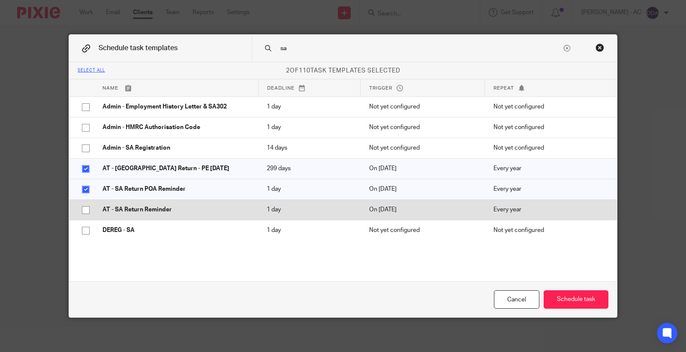
click at [104, 205] on p "AT - SA Return Reminder" at bounding box center [176, 209] width 147 height 9
checkbox input "true"
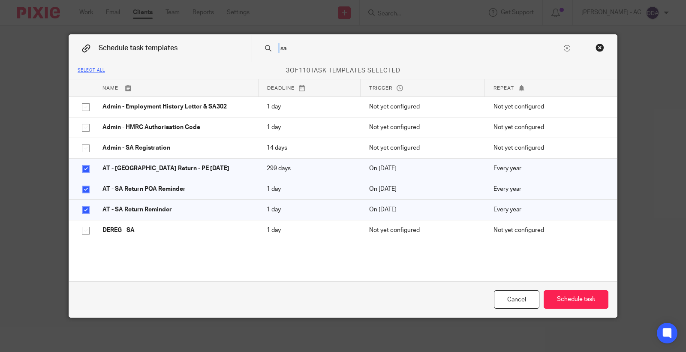
drag, startPoint x: 297, startPoint y: 41, endPoint x: 264, endPoint y: 48, distance: 33.7
click at [263, 47] on div "sa" at bounding box center [435, 48] width 366 height 27
drag, startPoint x: 293, startPoint y: 48, endPoint x: 265, endPoint y: 52, distance: 28.5
click at [265, 52] on div "sa" at bounding box center [435, 48] width 366 height 27
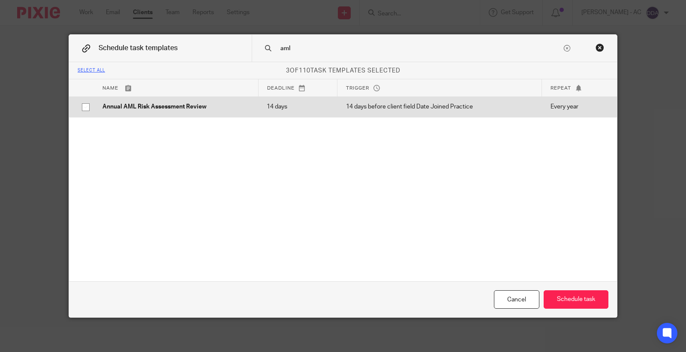
type input "aml"
click at [145, 106] on p "Annual AML Risk Assessment Review" at bounding box center [176, 107] width 147 height 9
checkbox input "true"
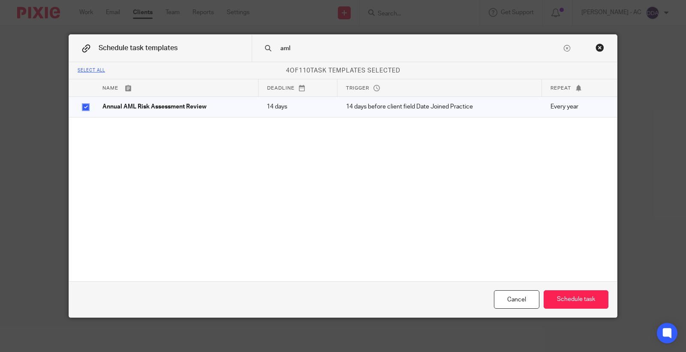
drag, startPoint x: 307, startPoint y: 50, endPoint x: 268, endPoint y: 52, distance: 39.1
click at [268, 52] on div "aml" at bounding box center [435, 48] width 366 height 27
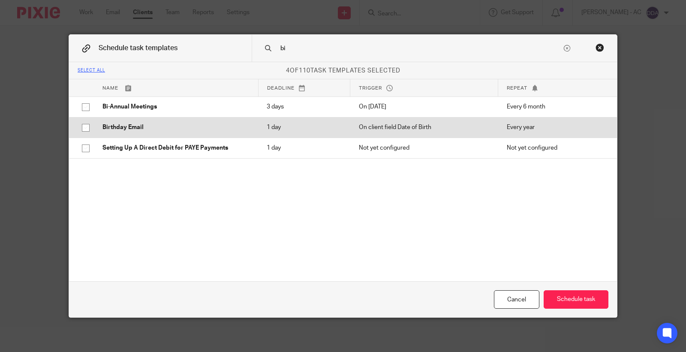
type input "bi"
click at [147, 132] on td "Birthday Email" at bounding box center [176, 127] width 164 height 21
checkbox input "true"
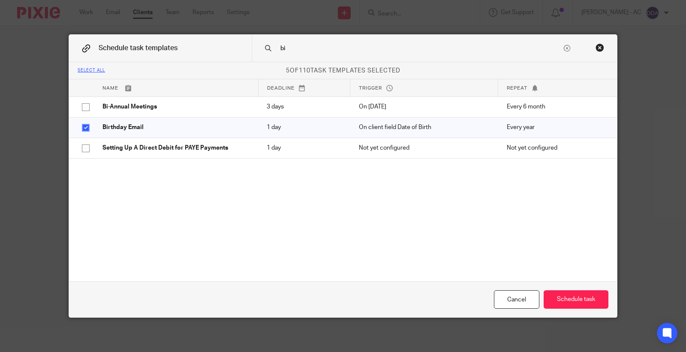
drag, startPoint x: 299, startPoint y: 44, endPoint x: 247, endPoint y: 49, distance: 52.2
click at [247, 49] on div "Schedule task templates bi" at bounding box center [343, 48] width 548 height 27
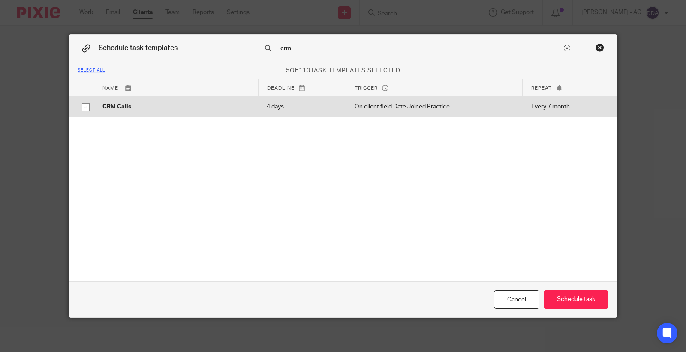
type input "crm"
click at [151, 108] on p "CRM Calls" at bounding box center [176, 107] width 147 height 9
checkbox input "true"
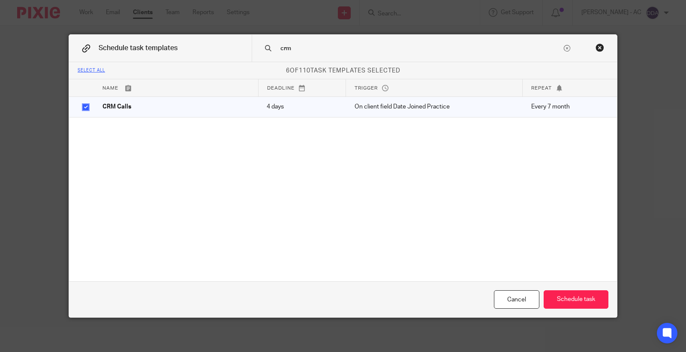
drag, startPoint x: 304, startPoint y: 52, endPoint x: 264, endPoint y: 51, distance: 39.5
click at [264, 51] on div "crm" at bounding box center [435, 48] width 366 height 27
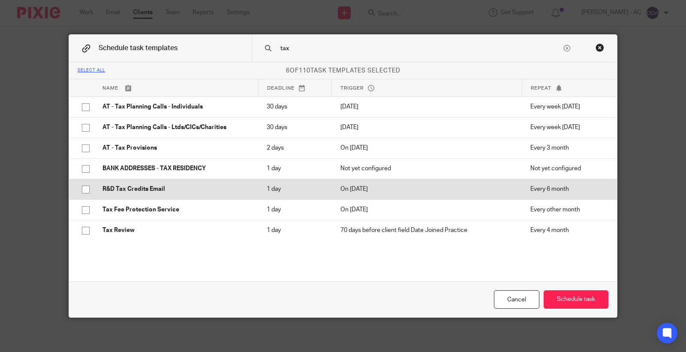
type input "tax"
click at [118, 186] on p "R&D Tax Credits Email" at bounding box center [176, 189] width 147 height 9
checkbox input "true"
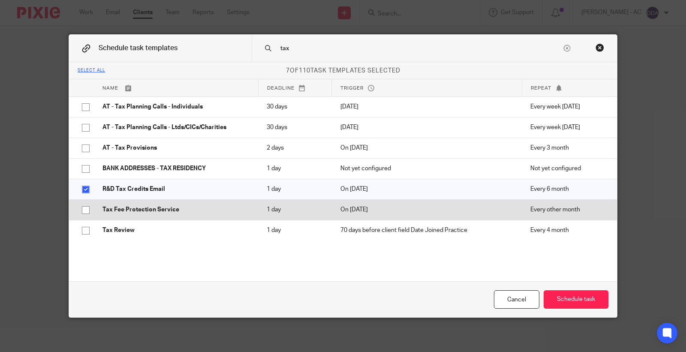
click at [111, 206] on p "Tax Fee Protection Service" at bounding box center [176, 209] width 147 height 9
click at [109, 219] on td "Tax Fee Protection Service" at bounding box center [176, 209] width 164 height 21
checkbox input "false"
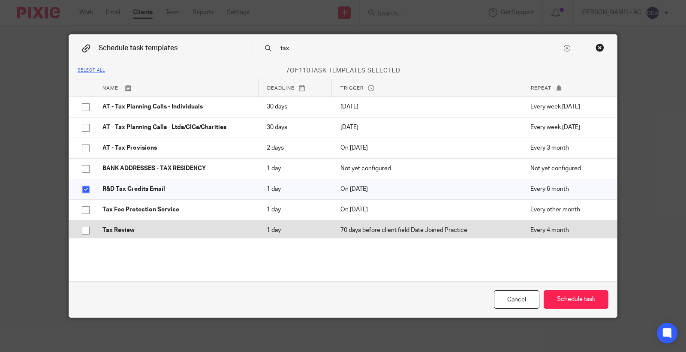
click at [109, 227] on p "Tax Review" at bounding box center [176, 230] width 147 height 9
checkbox input "true"
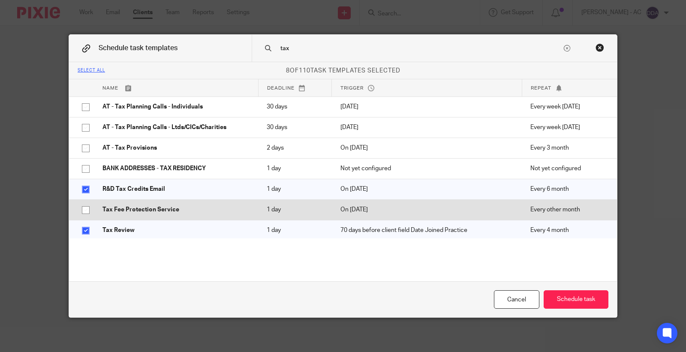
click at [112, 205] on td "Tax Fee Protection Service" at bounding box center [176, 209] width 164 height 21
checkbox input "true"
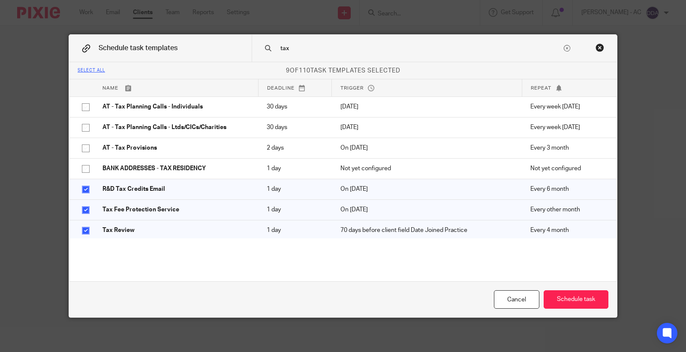
drag, startPoint x: 298, startPoint y: 51, endPoint x: 263, endPoint y: 50, distance: 34.8
click at [265, 50] on div "tax" at bounding box center [435, 48] width 366 height 27
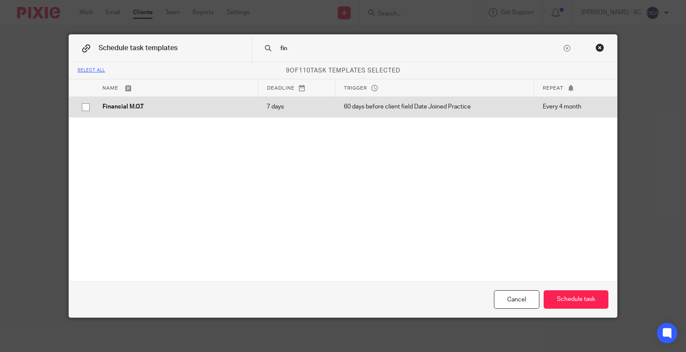
type input "fin"
click at [131, 104] on p "Financial M.O.T" at bounding box center [176, 107] width 147 height 9
checkbox input "true"
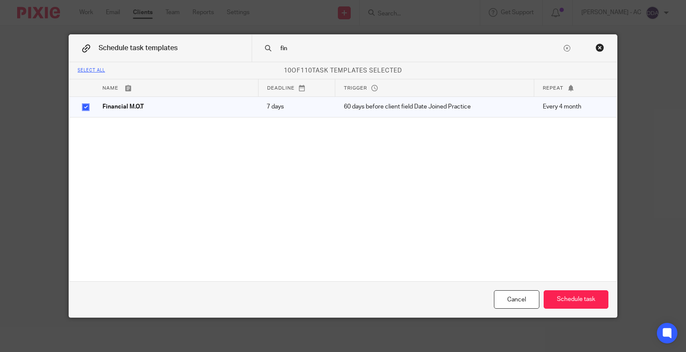
drag, startPoint x: 301, startPoint y: 50, endPoint x: 260, endPoint y: 52, distance: 40.8
click at [260, 52] on div "fin" at bounding box center [435, 48] width 366 height 27
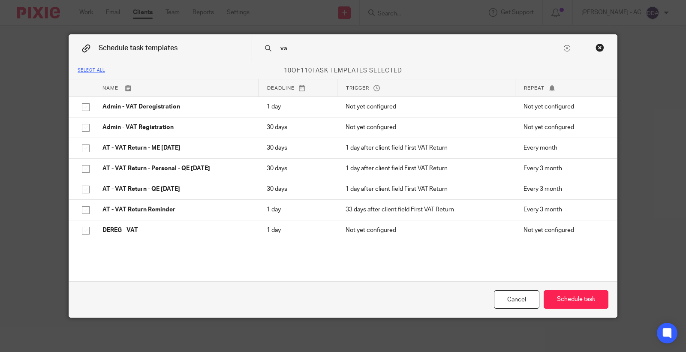
type input "v"
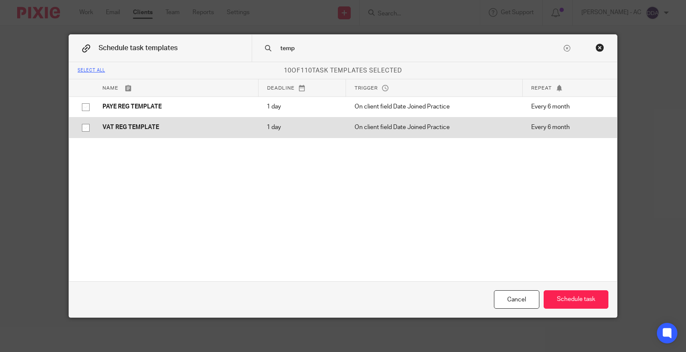
type input "temp"
click at [146, 129] on p "VAT REG TEMPLATE" at bounding box center [176, 127] width 147 height 9
checkbox input "true"
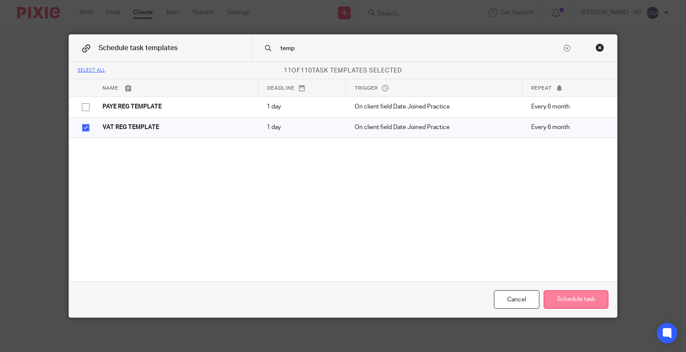
click at [572, 294] on button "Schedule task" at bounding box center [576, 299] width 65 height 18
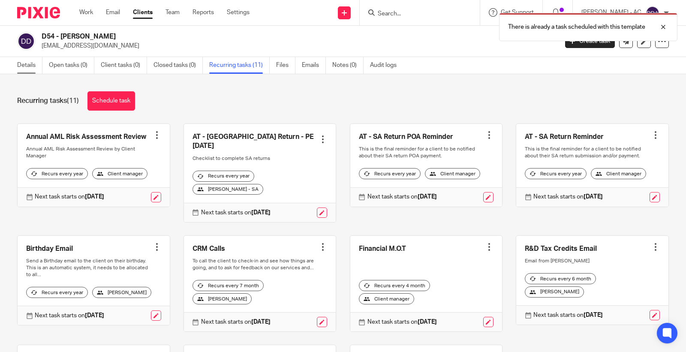
click at [26, 64] on link "Details" at bounding box center [29, 65] width 25 height 17
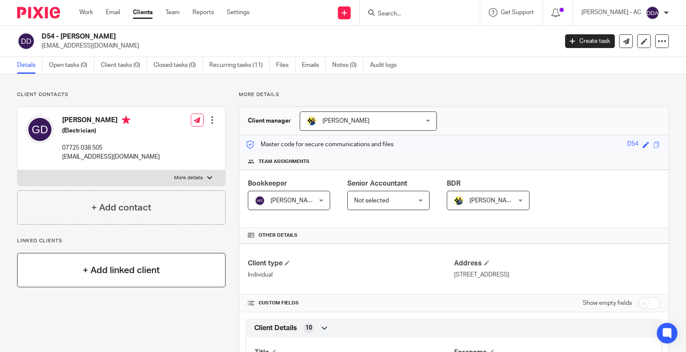
click at [121, 274] on h4 "+ Add linked client" at bounding box center [121, 270] width 77 height 13
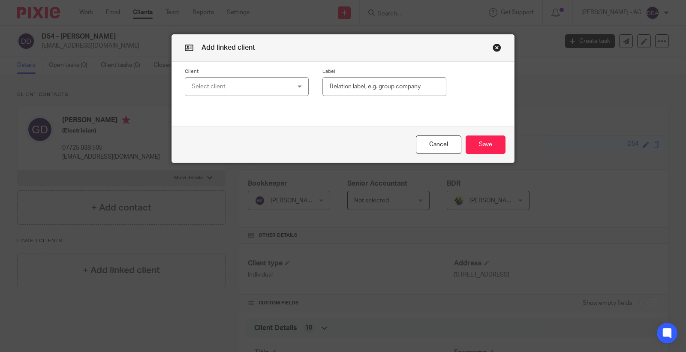
click at [211, 86] on div "Select client" at bounding box center [239, 87] width 94 height 18
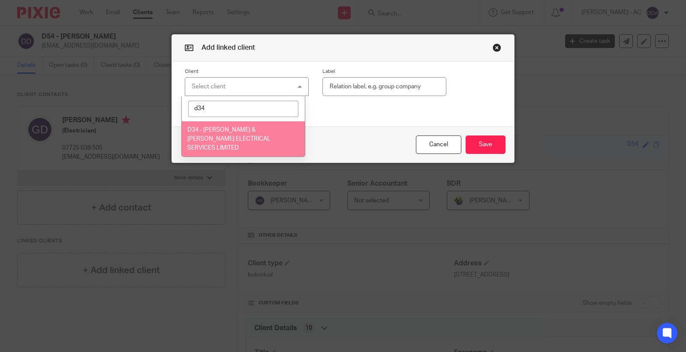
type input "d34"
click at [215, 134] on li "D34 - [PERSON_NAME] & [PERSON_NAME] ELECTRICAL SERVICES LIMITED" at bounding box center [243, 138] width 123 height 35
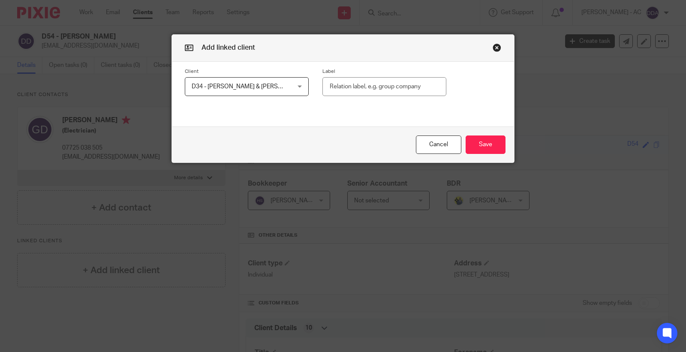
click at [382, 82] on input "text" at bounding box center [385, 86] width 124 height 19
click at [369, 93] on input "text" at bounding box center [385, 86] width 124 height 19
paste input "Shareholder (100%)"
type input "Shareholder (100%)"
click at [481, 146] on button "Save" at bounding box center [486, 145] width 40 height 18
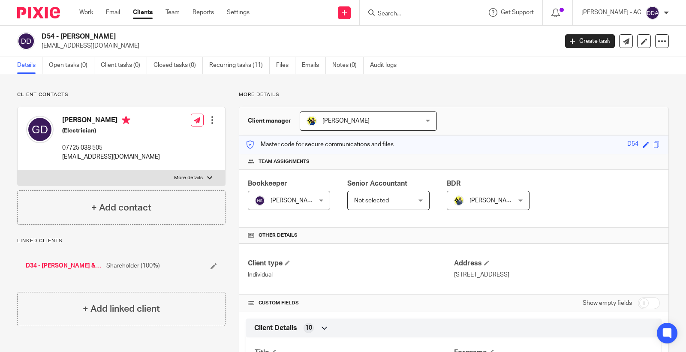
click at [208, 119] on div at bounding box center [212, 120] width 9 height 9
click at [166, 137] on link "Edit contact" at bounding box center [171, 139] width 82 height 12
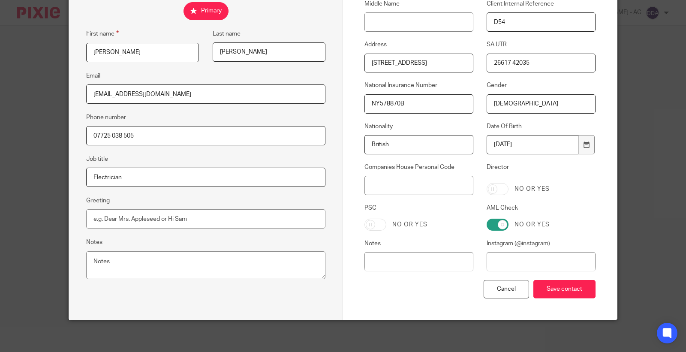
scroll to position [145, 0]
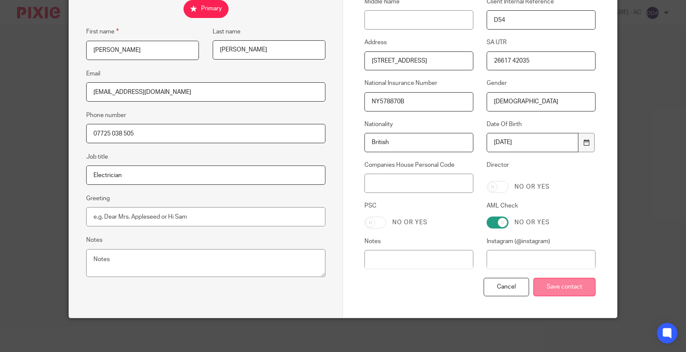
click at [565, 290] on input "Save contact" at bounding box center [565, 287] width 62 height 18
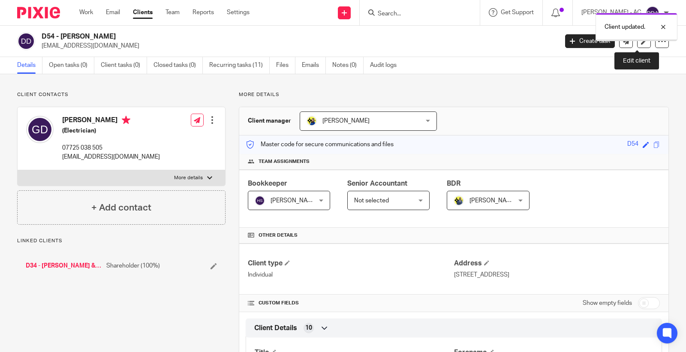
click at [634, 41] on div "Client updated." at bounding box center [637, 27] width 82 height 28
click at [641, 41] on icon at bounding box center [644, 41] width 6 height 6
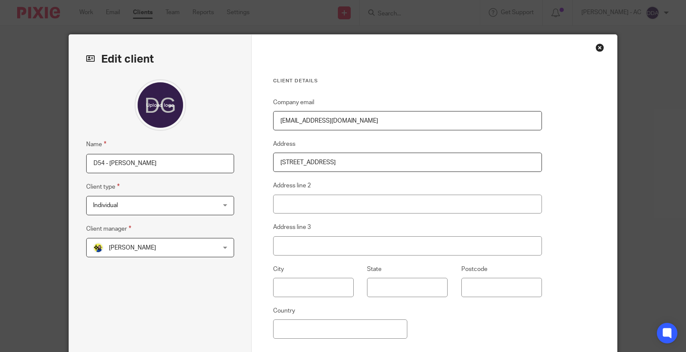
scroll to position [92, 0]
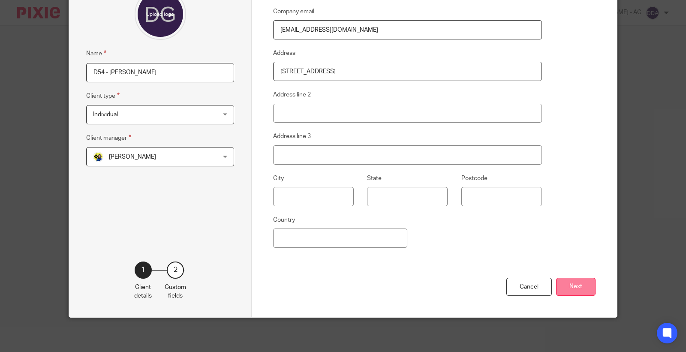
click at [576, 287] on button "Next" at bounding box center [575, 287] width 39 height 18
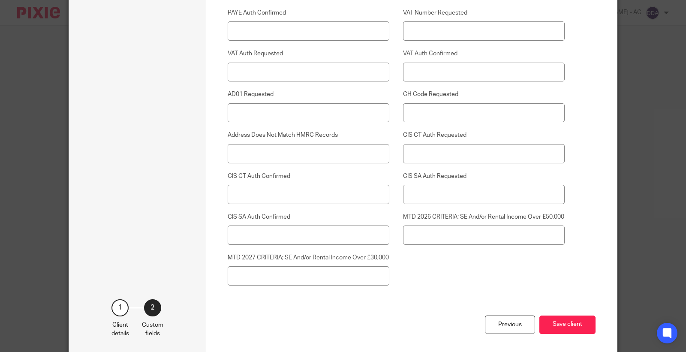
scroll to position [2225, 0]
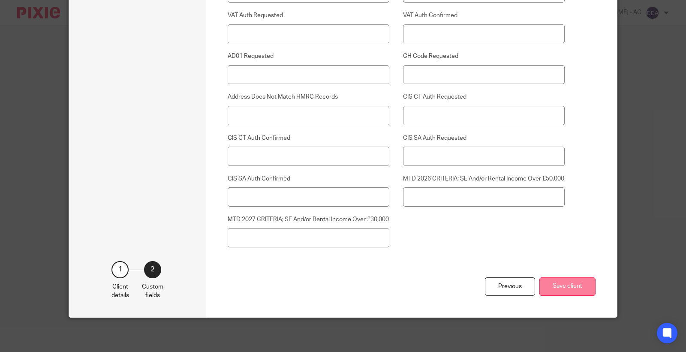
click at [579, 286] on button "Save client" at bounding box center [568, 287] width 56 height 18
click at [578, 286] on button "Save client" at bounding box center [568, 287] width 56 height 18
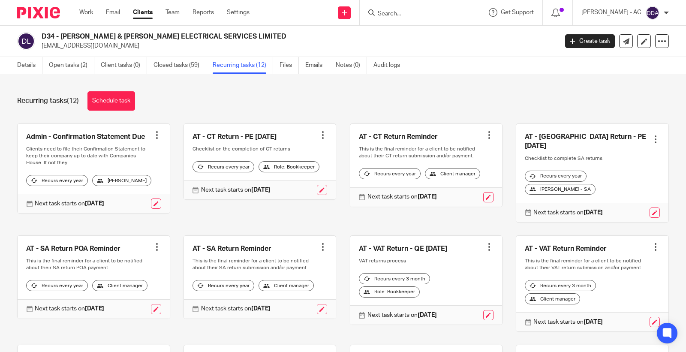
click at [652, 135] on div at bounding box center [656, 139] width 9 height 9
click at [597, 188] on span "Cancel schedule" at bounding box center [610, 190] width 45 height 6
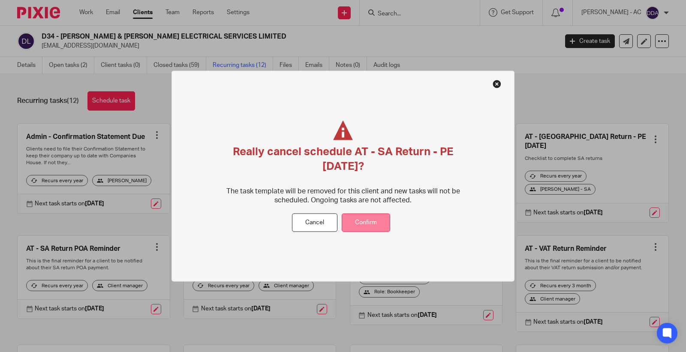
click at [378, 225] on button "Confirm" at bounding box center [366, 223] width 48 height 18
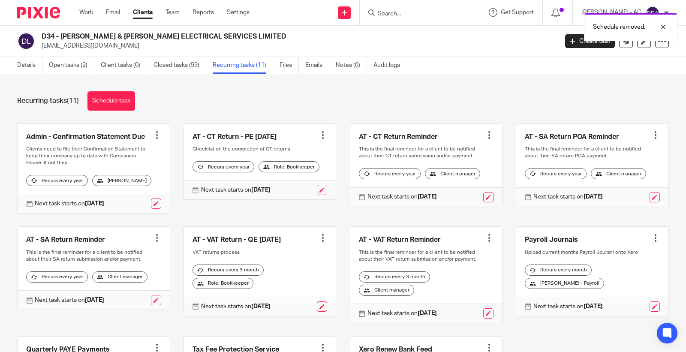
click at [652, 136] on div at bounding box center [656, 135] width 9 height 9
click at [599, 189] on span "Cancel schedule" at bounding box center [610, 190] width 45 height 6
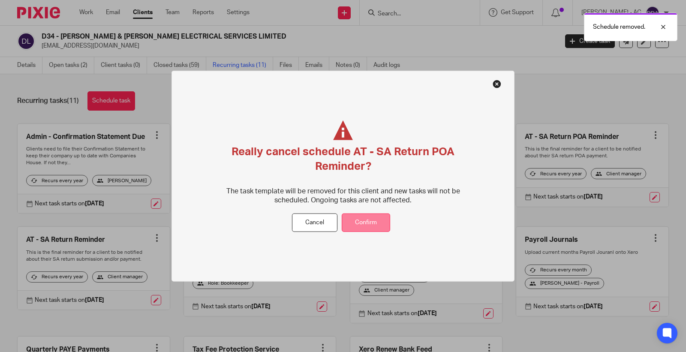
click at [383, 224] on button "Confirm" at bounding box center [366, 223] width 48 height 18
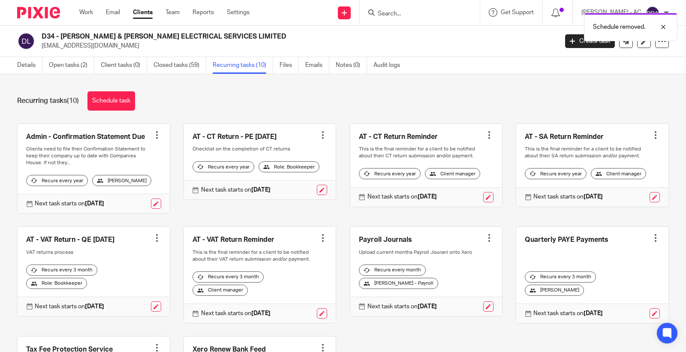
click at [652, 133] on div at bounding box center [656, 135] width 9 height 9
click at [605, 190] on span "Cancel schedule" at bounding box center [610, 190] width 45 height 6
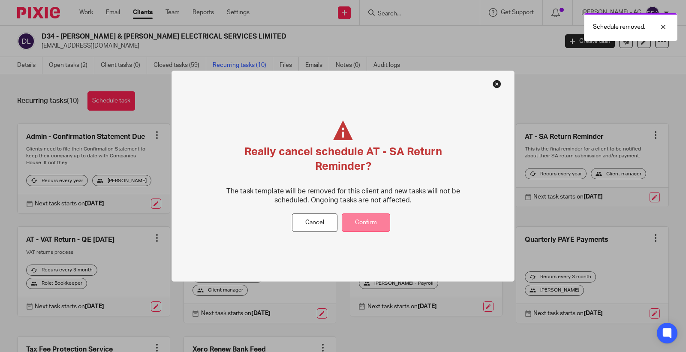
click at [385, 221] on button "Confirm" at bounding box center [366, 223] width 48 height 18
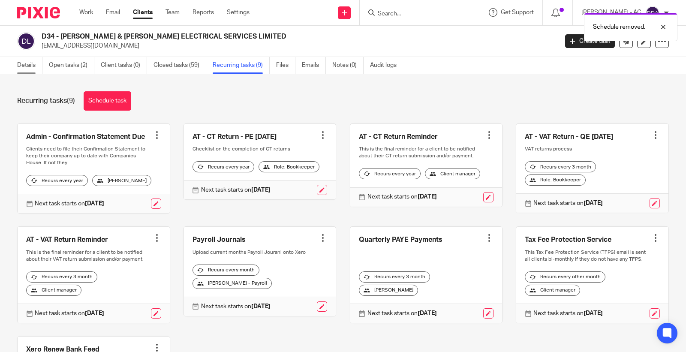
click at [31, 67] on link "Details" at bounding box center [29, 65] width 25 height 17
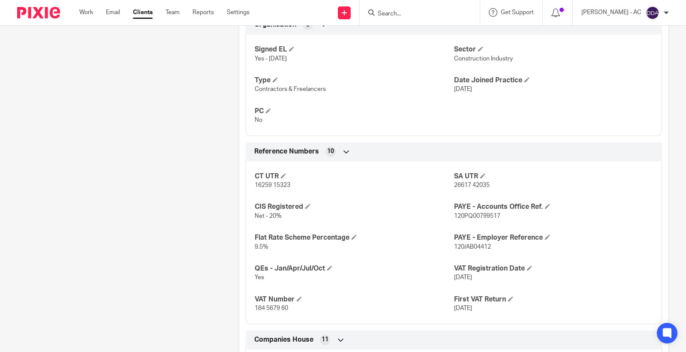
scroll to position [524, 0]
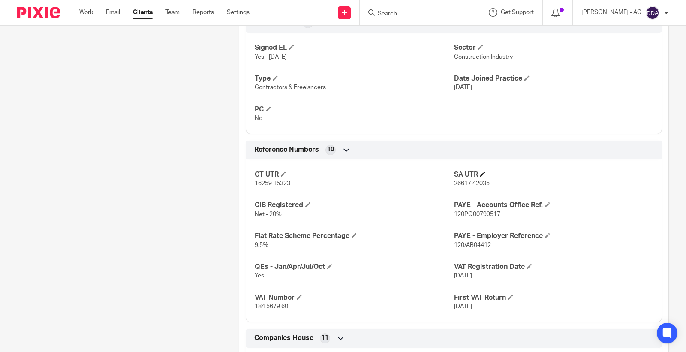
click at [479, 178] on h4 "SA UTR" at bounding box center [553, 174] width 199 height 9
click at [480, 175] on span at bounding box center [482, 174] width 5 height 5
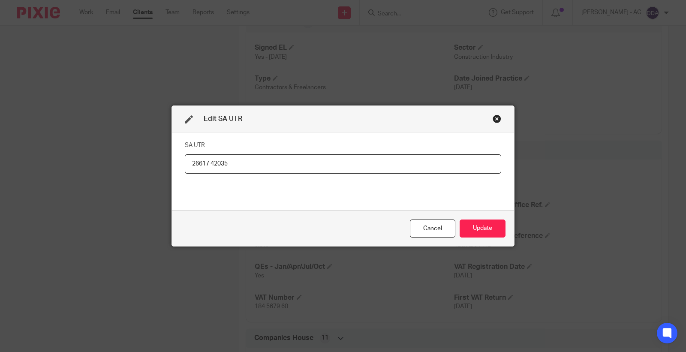
drag, startPoint x: 260, startPoint y: 159, endPoint x: 156, endPoint y: 153, distance: 104.4
click at [156, 153] on div "Edit SA UTR SA UTR 26617 42035 Cancel Update" at bounding box center [343, 176] width 686 height 352
click at [467, 226] on button "Update" at bounding box center [483, 229] width 46 height 18
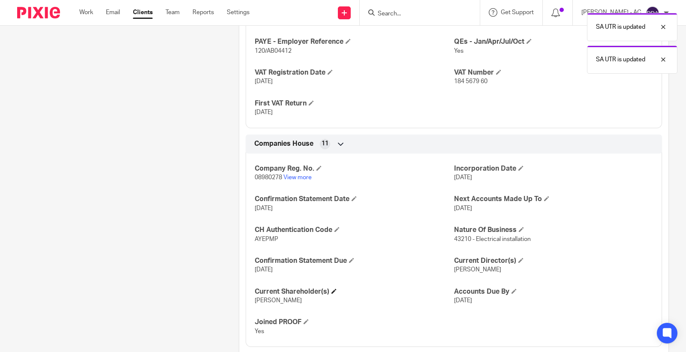
scroll to position [788, 0]
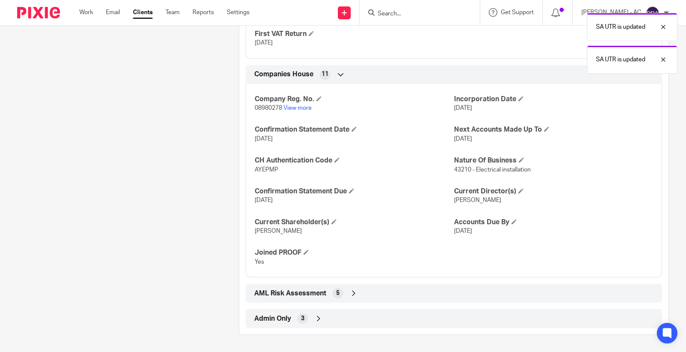
click at [350, 293] on icon at bounding box center [354, 293] width 9 height 9
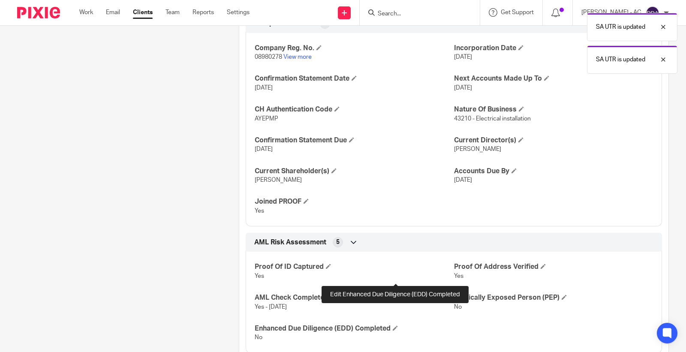
scroll to position [890, 0]
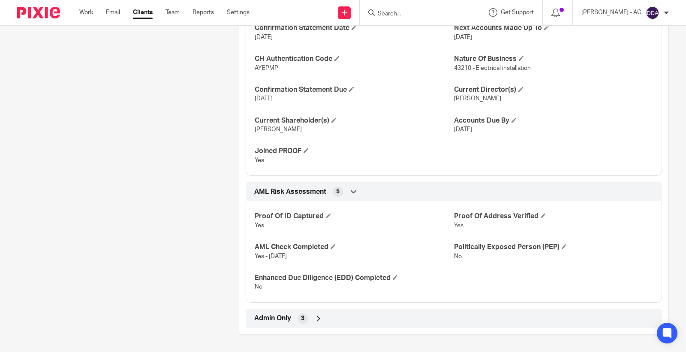
click at [307, 318] on div "Admin Only 3" at bounding box center [454, 318] width 404 height 15
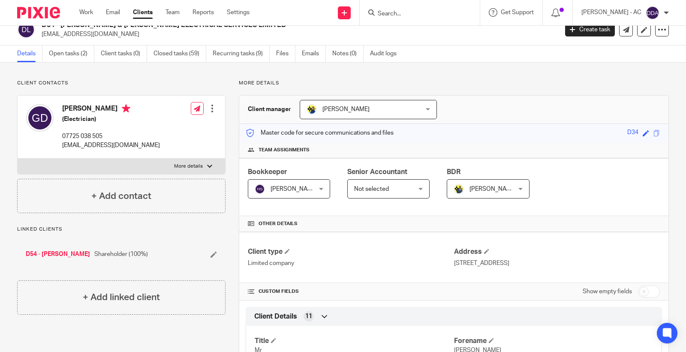
scroll to position [0, 0]
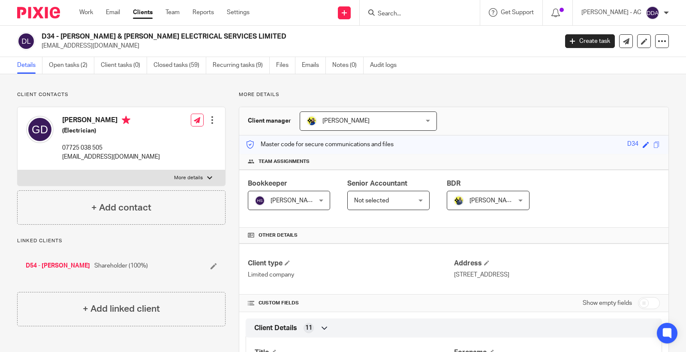
click at [211, 121] on div at bounding box center [212, 120] width 9 height 9
click at [165, 139] on link "Edit contact" at bounding box center [171, 139] width 82 height 12
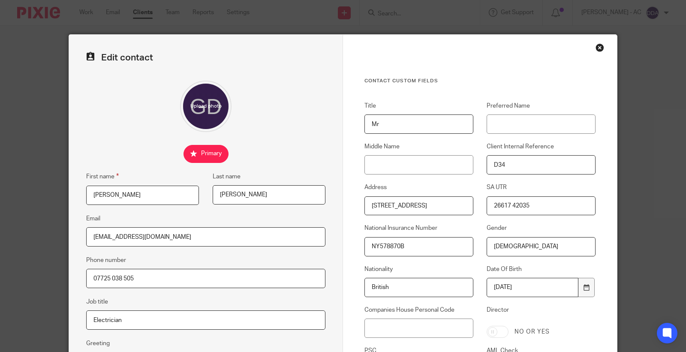
drag, startPoint x: 535, startPoint y: 205, endPoint x: 442, endPoint y: 198, distance: 93.3
click at [442, 198] on div "Title Mr Preferred Name Middle Name Client Internal Reference D34 Address [STRE…" at bounding box center [473, 262] width 245 height 321
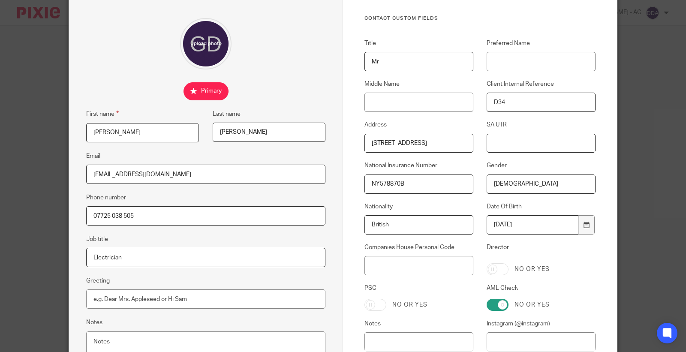
scroll to position [145, 0]
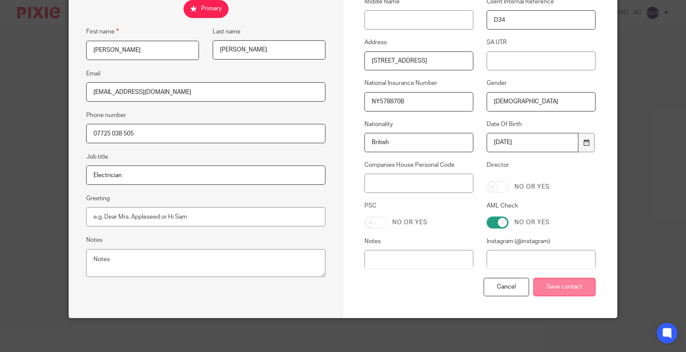
click at [554, 290] on input "Save contact" at bounding box center [565, 287] width 62 height 18
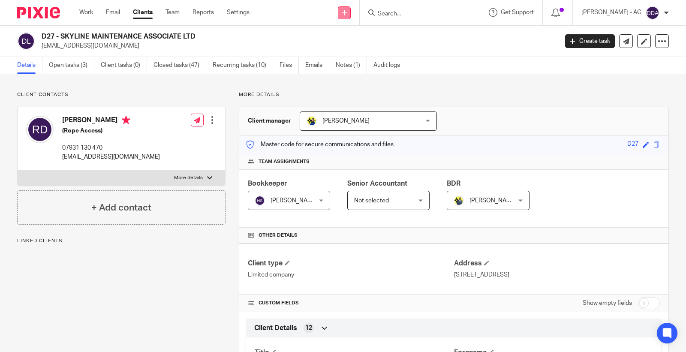
click at [351, 8] on link at bounding box center [344, 12] width 13 height 13
click at [480, 33] on div "D27 - SKYLINE MAINTENANCE ASSOCIATE LTD [EMAIL_ADDRESS][DOMAIN_NAME]" at bounding box center [297, 41] width 511 height 18
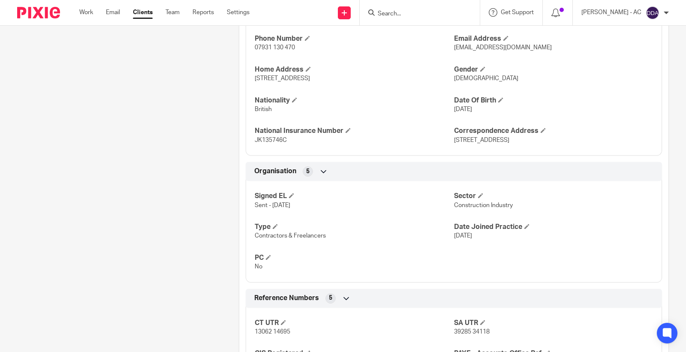
scroll to position [381, 0]
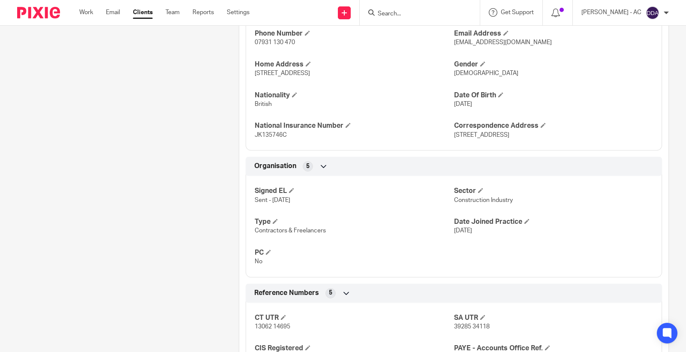
click at [470, 203] on span "Construction Industry" at bounding box center [483, 200] width 59 height 6
copy p "Construction Industry"
click at [287, 230] on span "Contractors & Freelancers" at bounding box center [290, 231] width 71 height 6
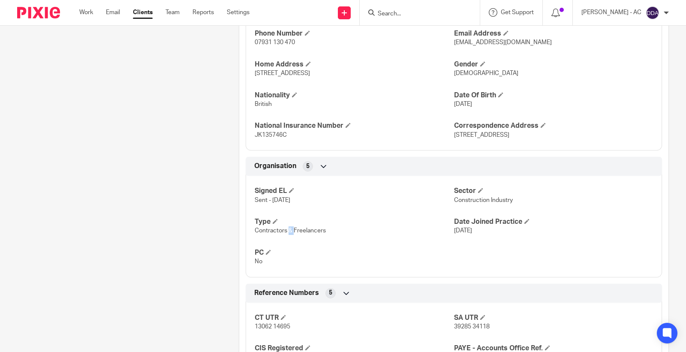
click at [287, 230] on span "Contractors & Freelancers" at bounding box center [290, 231] width 71 height 6
copy p "Contractors & Freelancers"
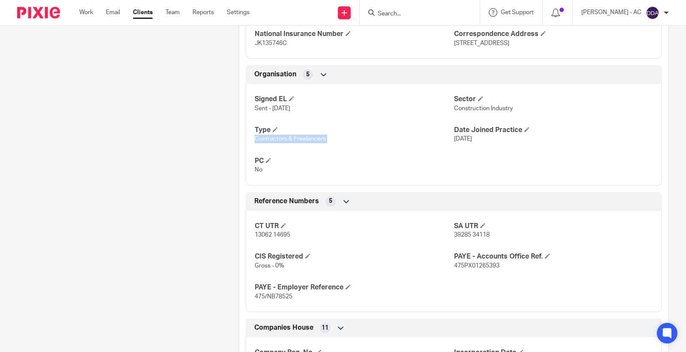
scroll to position [572, 0]
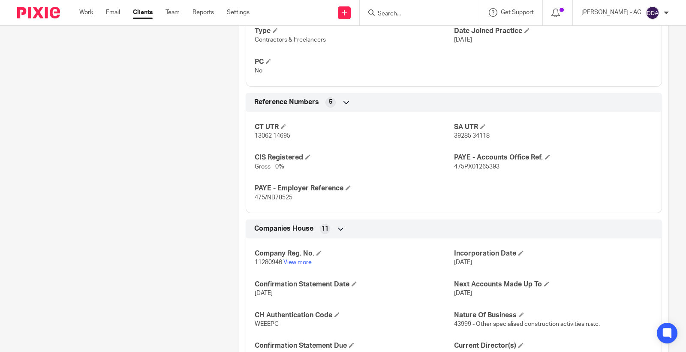
click at [464, 136] on span "39285 34118" at bounding box center [472, 136] width 36 height 6
copy p "39285 34118"
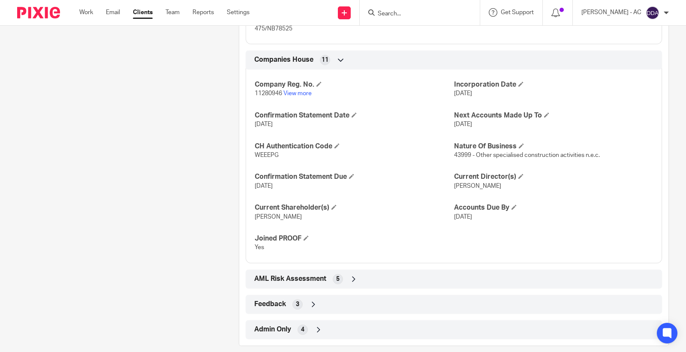
scroll to position [752, 0]
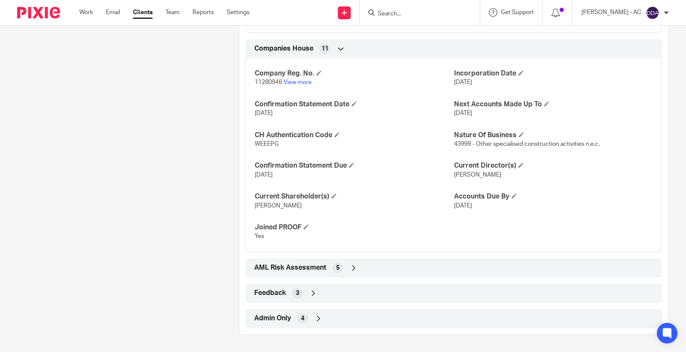
click at [304, 318] on div "4" at bounding box center [303, 319] width 10 height 10
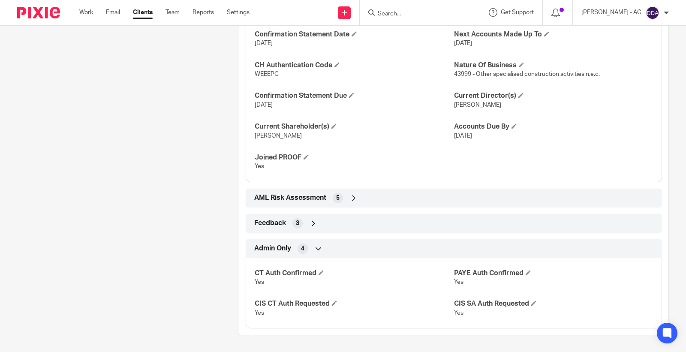
scroll to position [824, 0]
click at [306, 221] on div "Feedback 3" at bounding box center [454, 223] width 404 height 15
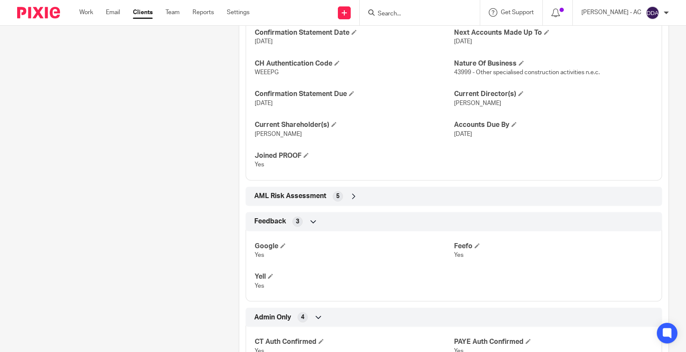
click at [350, 200] on icon at bounding box center [354, 196] width 9 height 9
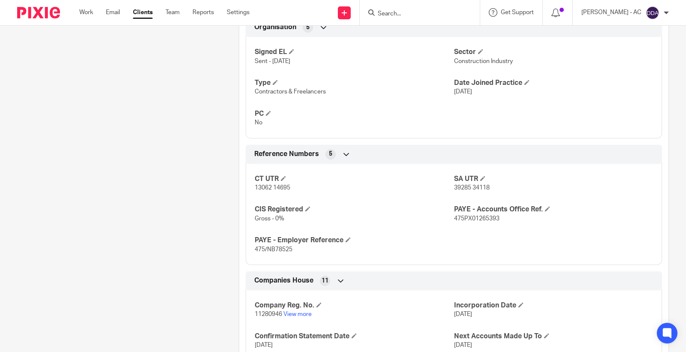
scroll to position [614, 0]
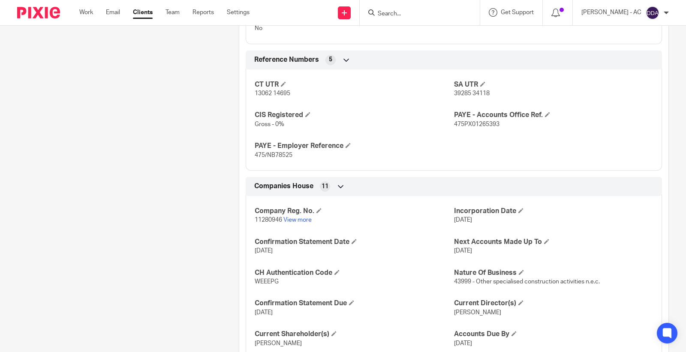
click at [465, 95] on span "39285 34118" at bounding box center [472, 94] width 36 height 6
click at [465, 94] on span "39285 34118" at bounding box center [472, 94] width 36 height 6
copy p "39285 34118"
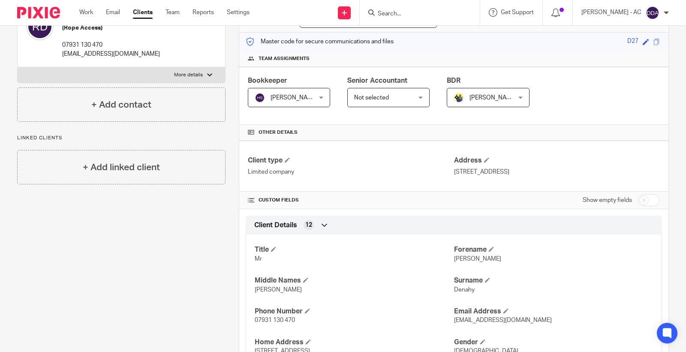
scroll to position [0, 0]
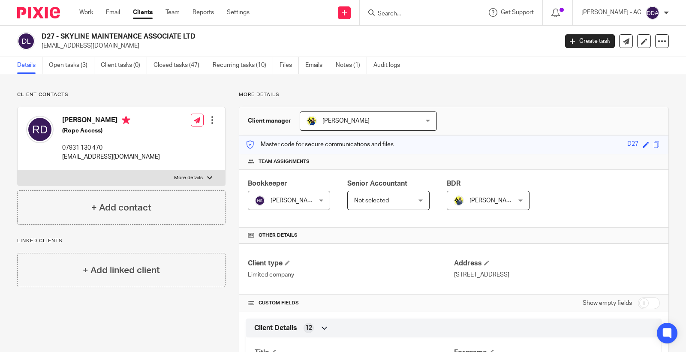
click at [211, 120] on div at bounding box center [212, 120] width 9 height 9
drag, startPoint x: 182, startPoint y: 137, endPoint x: 187, endPoint y: 135, distance: 6.1
click at [182, 136] on link "Edit contact" at bounding box center [171, 139] width 82 height 12
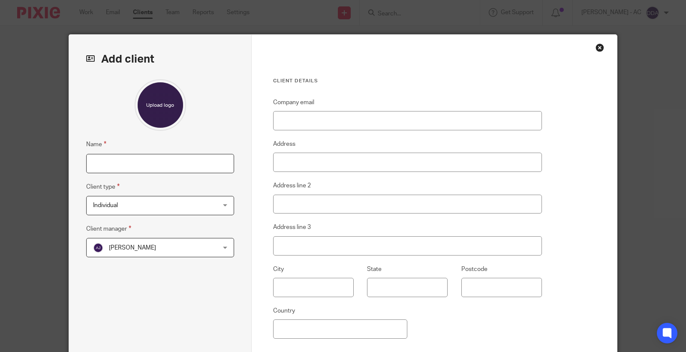
click at [110, 163] on input "Name" at bounding box center [160, 163] width 148 height 19
paste input "D38 - [PERSON_NAME]"
type input "D38 - [PERSON_NAME]"
click at [164, 251] on span "Abhay Jayswal" at bounding box center [149, 248] width 112 height 18
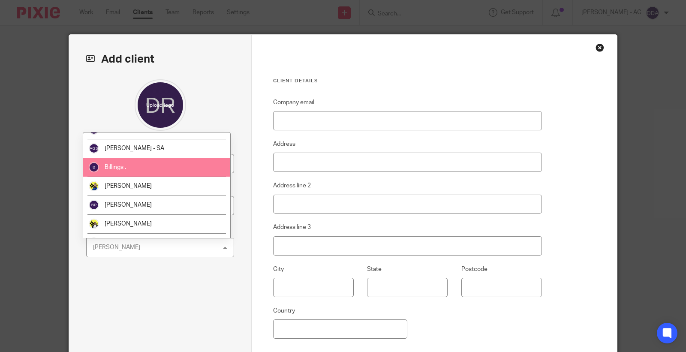
scroll to position [48, 0]
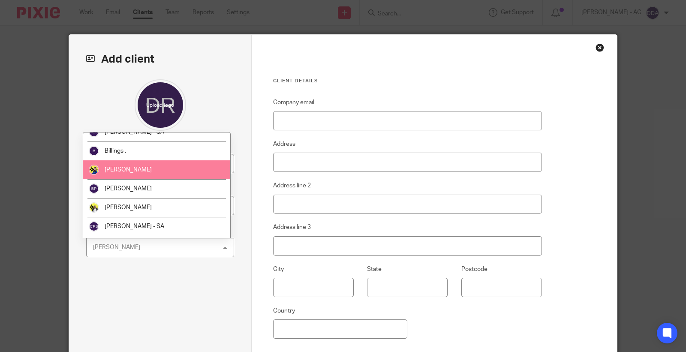
click at [123, 172] on li "Bobo Lee" at bounding box center [156, 169] width 147 height 19
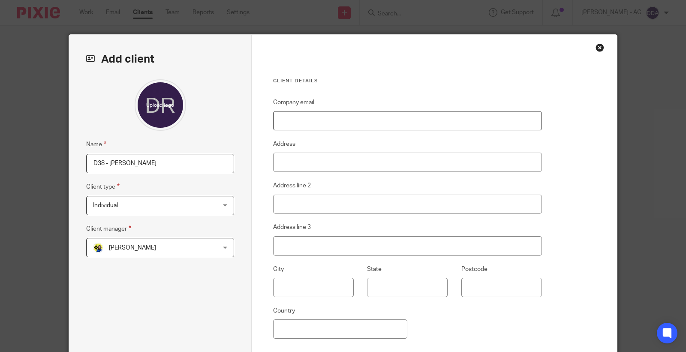
click at [323, 124] on input "Company email" at bounding box center [407, 120] width 269 height 19
paste input "richarddenahy@gmail.com"
type input "[EMAIL_ADDRESS][DOMAIN_NAME]"
click at [273, 157] on input "Address" at bounding box center [407, 162] width 269 height 19
paste input "Flat 50 Connaught Works 251 Old Ford Road, London E3 5PS"
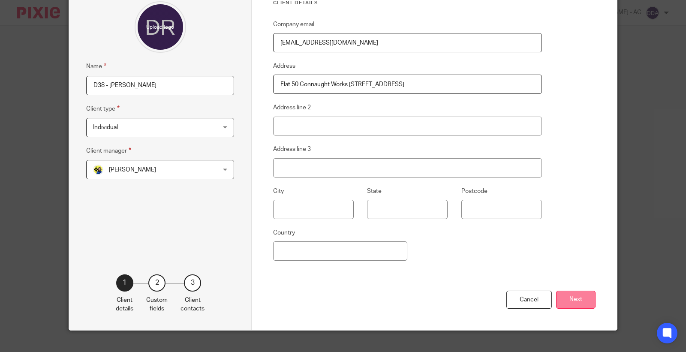
scroll to position [92, 0]
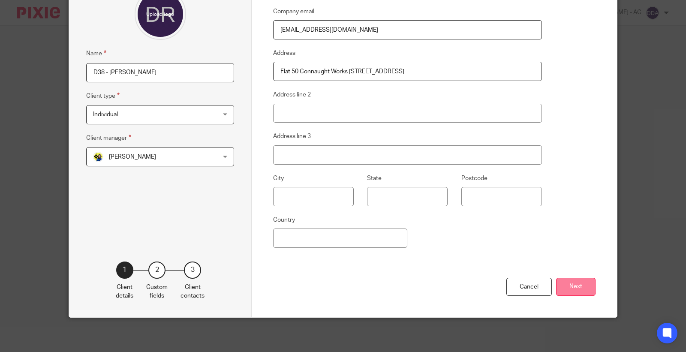
type input "Flat 50 Connaught Works 251 Old Ford Road, London E3 5PS"
click at [581, 282] on button "Next" at bounding box center [575, 287] width 39 height 18
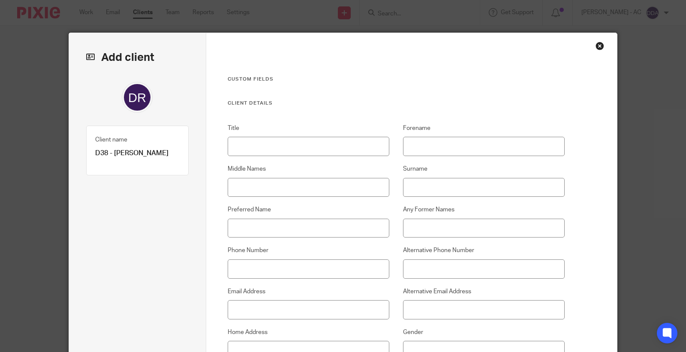
scroll to position [0, 0]
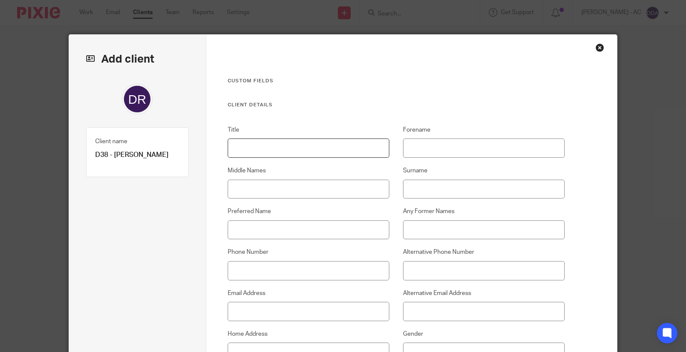
click at [263, 146] on input "Title" at bounding box center [309, 148] width 162 height 19
paste input "Mr"
type input "Mr"
click at [417, 145] on input "Forename" at bounding box center [484, 148] width 162 height 19
paste input "Richard"
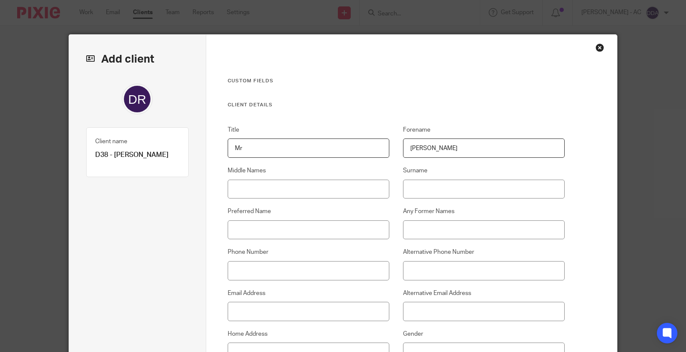
type input "Richard"
click at [248, 186] on input "Middle Names" at bounding box center [309, 189] width 162 height 19
paste input "Allan"
type input "Allan"
click at [413, 184] on input "Surname" at bounding box center [484, 189] width 162 height 19
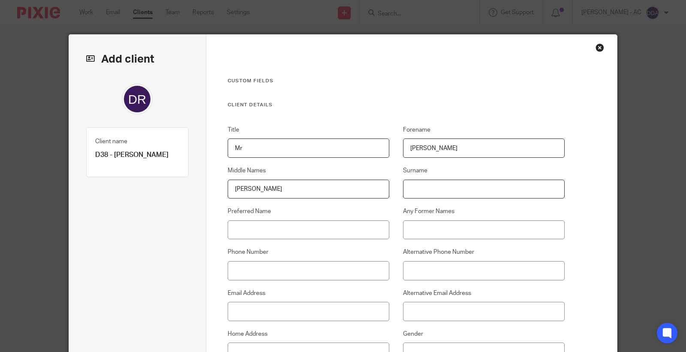
paste input "Denahy"
type input "Denahy"
drag, startPoint x: 269, startPoint y: 302, endPoint x: 263, endPoint y: 306, distance: 6.4
click at [265, 305] on input "Email Address" at bounding box center [309, 311] width 162 height 19
paste input "richarddenahy@gmail.com"
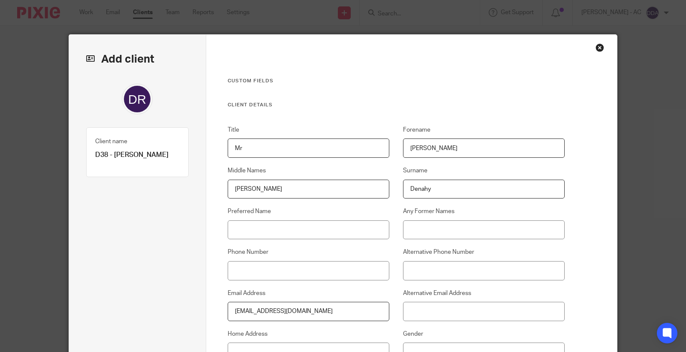
type input "richarddenahy@gmail.com"
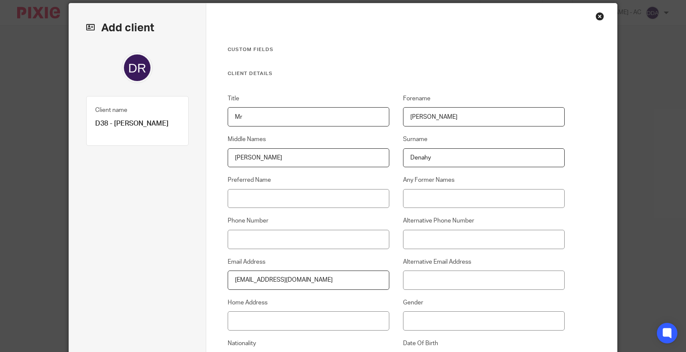
scroll to position [48, 0]
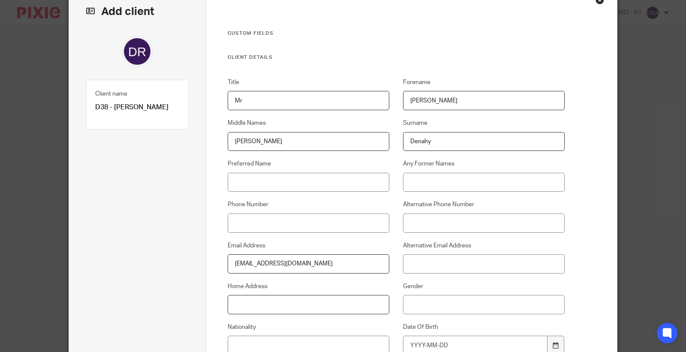
click at [249, 299] on input "Home Address" at bounding box center [309, 304] width 162 height 19
paste input "Flat 50 Connaught Works 251 Old Ford Road, London E3 5PS"
type input "Flat 50 Connaught Works 251 Old Ford Road, London E3 5PS"
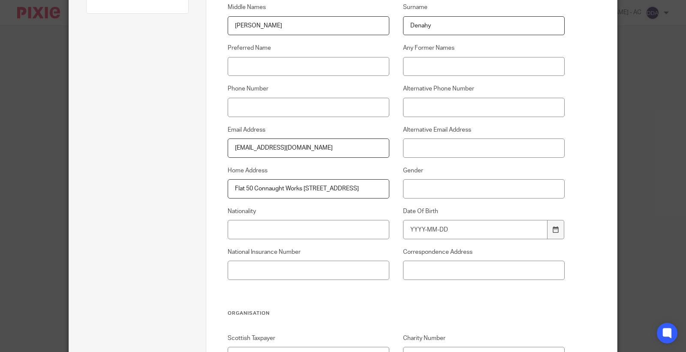
scroll to position [190, 0]
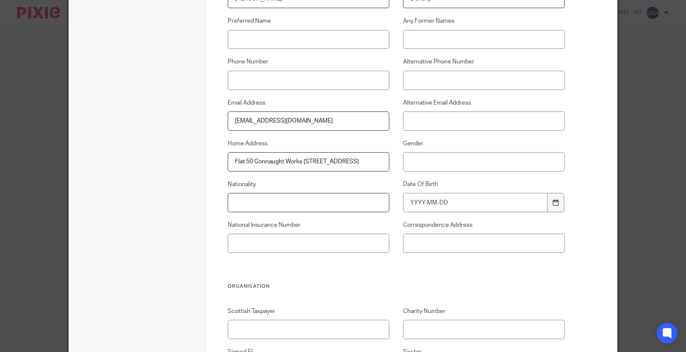
click at [254, 205] on input "Nationality" at bounding box center [309, 202] width 162 height 19
paste input "BRITISH"
type input "BRITISH"
click at [290, 245] on input "National Insurance Number" at bounding box center [309, 243] width 162 height 19
paste input "JK135746C"
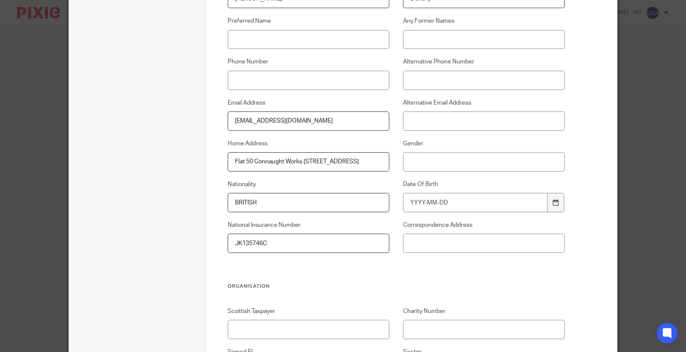
type input "JK135746C"
click at [440, 202] on input "Date Of Birth" at bounding box center [475, 202] width 145 height 19
click at [471, 204] on input "Date Of Birth" at bounding box center [475, 202] width 145 height 19
type input "1981-12-01"
click at [425, 161] on input "Gender" at bounding box center [484, 161] width 162 height 19
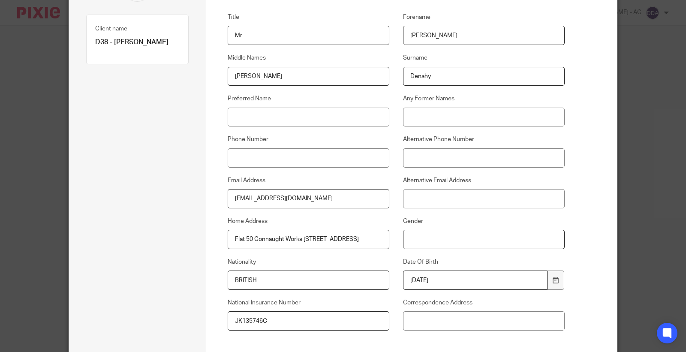
scroll to position [143, 0]
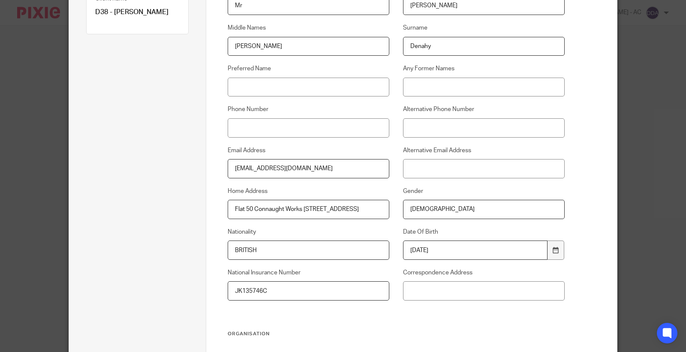
type input "Male"
click at [285, 122] on input "Phone Number" at bounding box center [309, 127] width 162 height 19
paste input "07931 130 470"
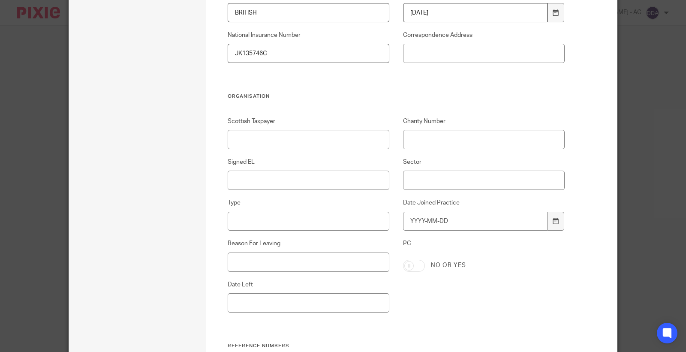
scroll to position [381, 0]
type input "07931 130 470"
click at [331, 178] on input "Signed EL" at bounding box center [309, 179] width 162 height 19
type input "N/A"
click at [421, 176] on input "Sector" at bounding box center [484, 179] width 162 height 19
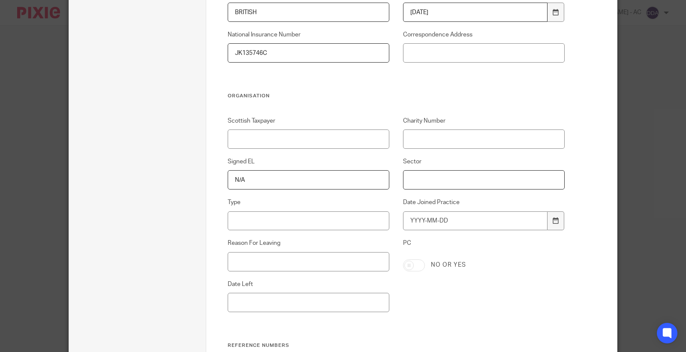
paste input "Construction Industry"
type input "Construction Industry"
click at [233, 222] on input "Type" at bounding box center [309, 220] width 162 height 19
paste input "Contractors & Freelancers"
type input "Contractors & Freelancers"
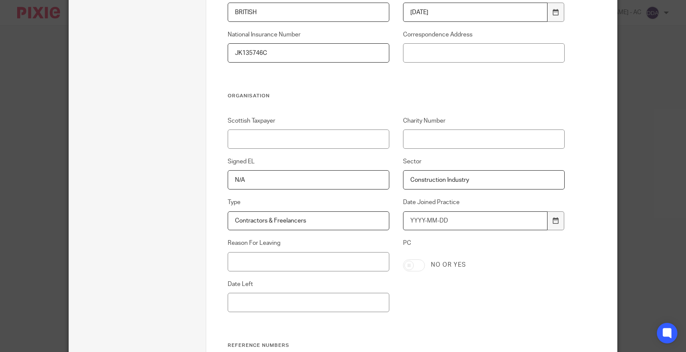
click at [427, 225] on input "Date Joined Practice" at bounding box center [475, 220] width 145 height 19
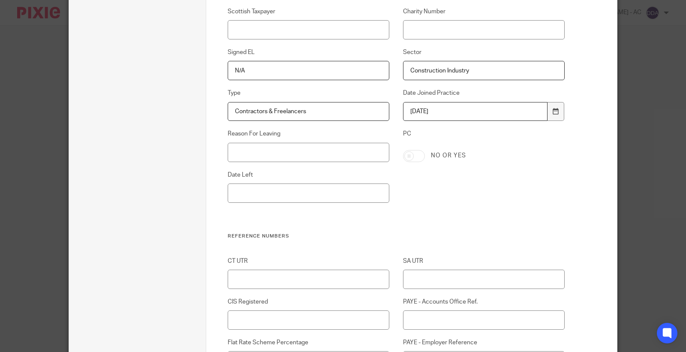
scroll to position [619, 0]
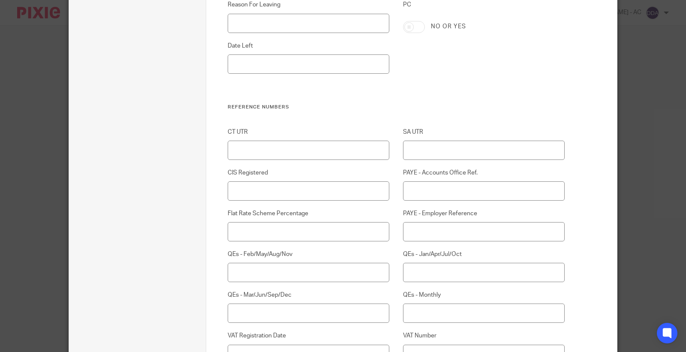
type input "[DATE]"
click at [418, 150] on input "SA UTR" at bounding box center [484, 150] width 162 height 19
paste input "39285 34118"
type input "39285 34118"
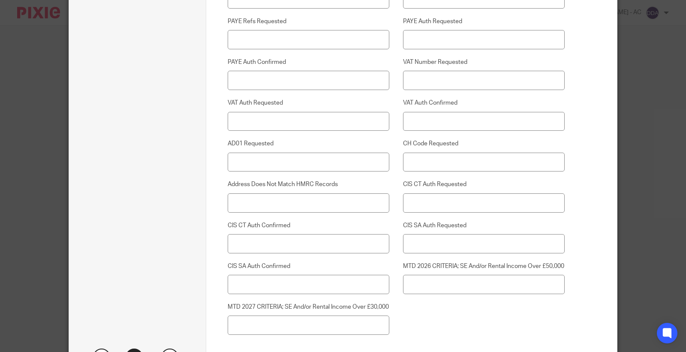
scroll to position [2225, 0]
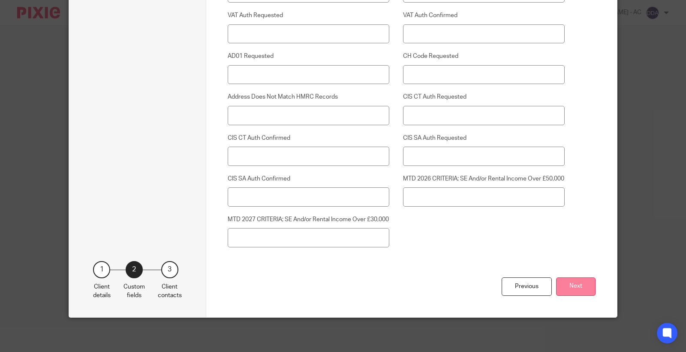
click at [573, 281] on button "Next" at bounding box center [575, 287] width 39 height 18
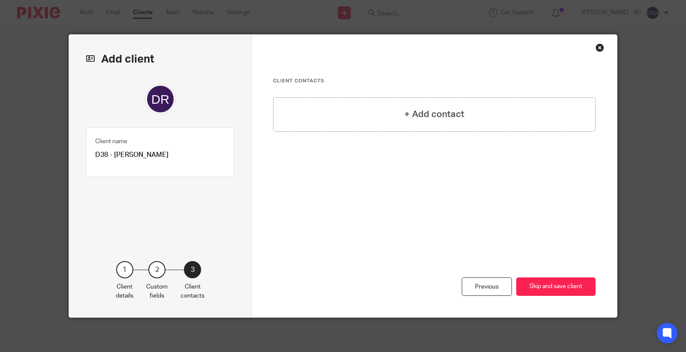
scroll to position [0, 0]
click at [541, 278] on button "Skip and save client" at bounding box center [556, 287] width 79 height 18
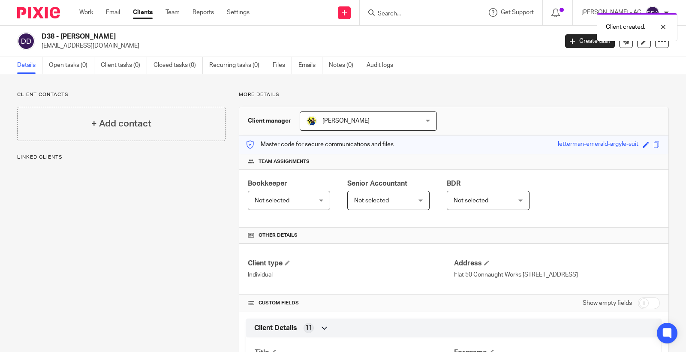
click at [635, 144] on div "Save letterman-emerald-argyle-suit" at bounding box center [605, 145] width 94 height 10
click at [643, 145] on span at bounding box center [646, 145] width 6 height 6
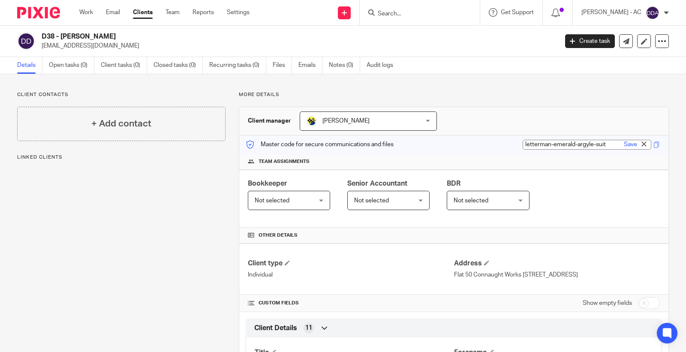
paste input "D38"
type input "D38"
click at [625, 142] on link "Save" at bounding box center [630, 144] width 13 height 9
type input "D38"
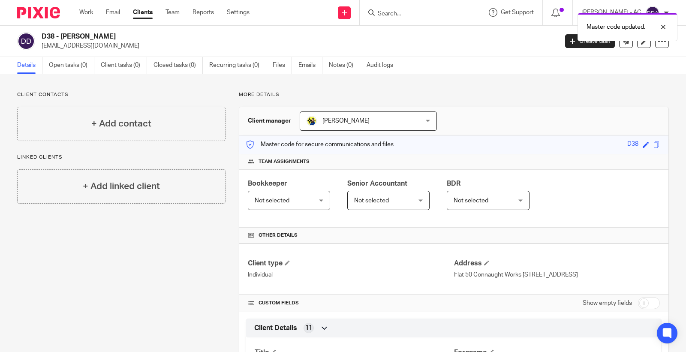
click at [314, 204] on div "Not selected Not selected" at bounding box center [289, 200] width 82 height 19
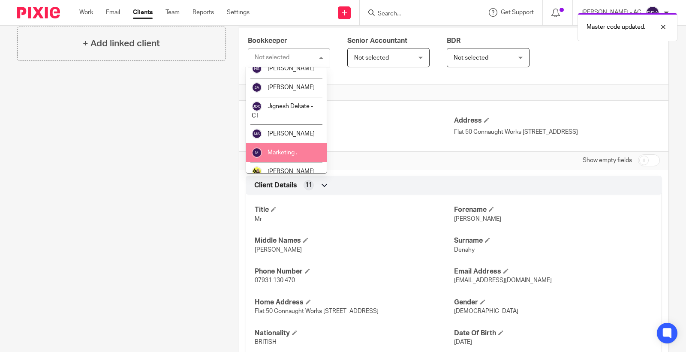
scroll to position [238, 0]
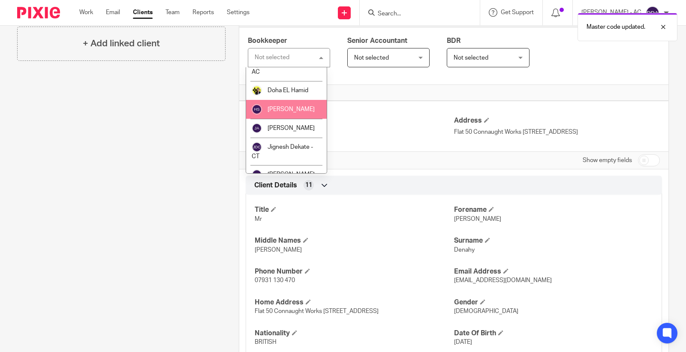
click at [284, 112] on span "[PERSON_NAME]" at bounding box center [291, 109] width 47 height 6
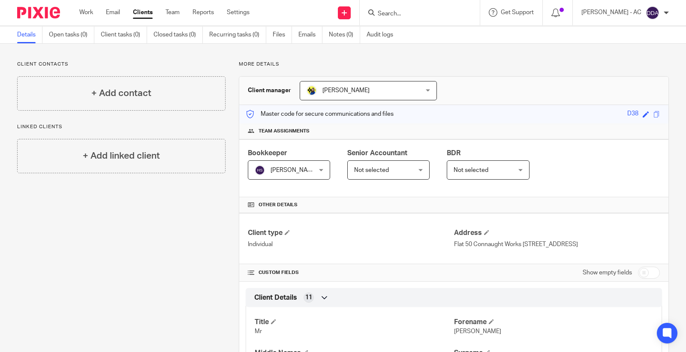
scroll to position [0, 0]
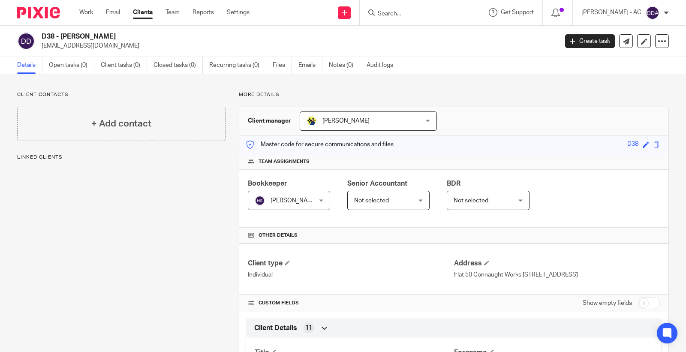
click at [481, 203] on span "Not selected" at bounding box center [484, 200] width 60 height 18
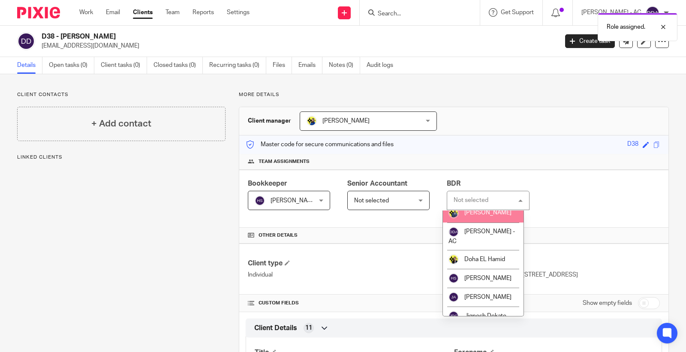
scroll to position [190, 0]
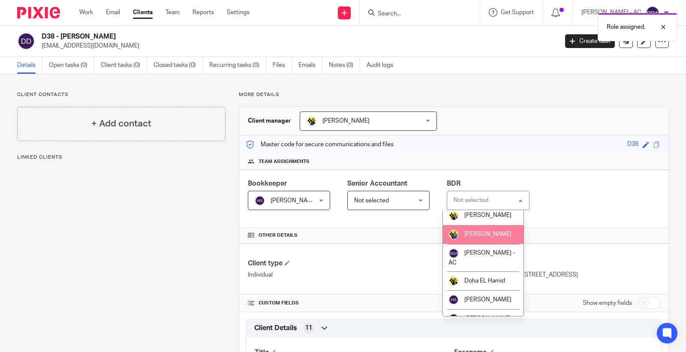
click at [490, 237] on span "[PERSON_NAME]" at bounding box center [488, 234] width 47 height 6
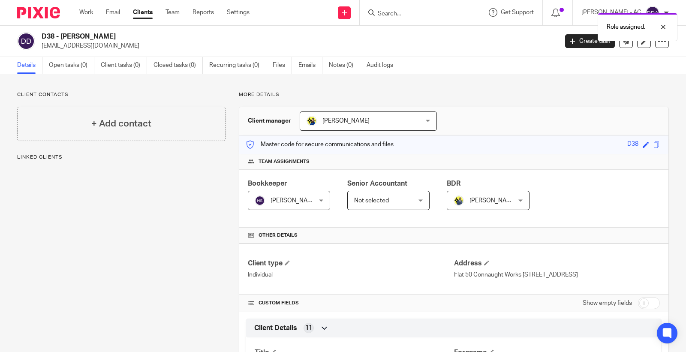
click at [112, 119] on h4 "+ Add contact" at bounding box center [121, 123] width 60 height 13
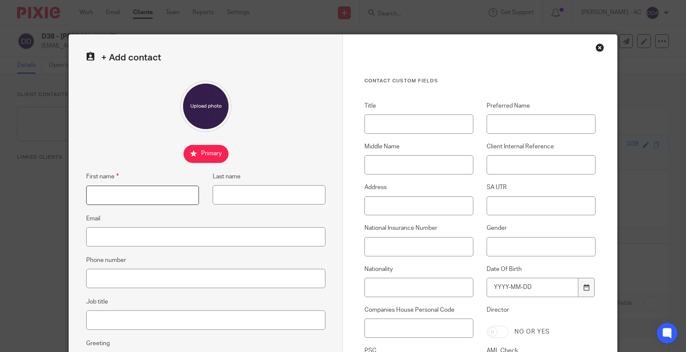
click at [100, 196] on input "First name" at bounding box center [142, 195] width 113 height 19
paste input "[PERSON_NAME]"
type input "[PERSON_NAME]"
click at [393, 168] on input "Middle Name" at bounding box center [419, 164] width 109 height 19
paste input "[PERSON_NAME]"
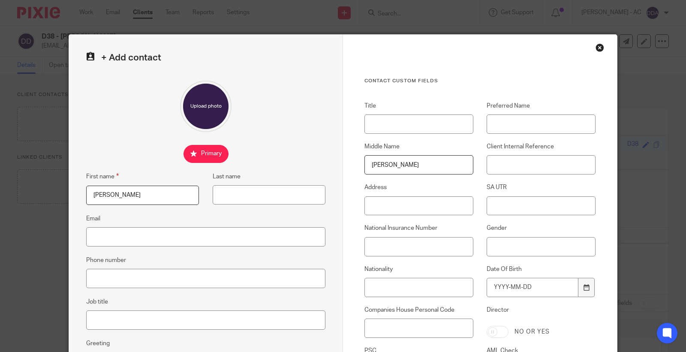
type input "[PERSON_NAME]"
click at [237, 199] on input "Last name" at bounding box center [269, 194] width 113 height 19
paste input "Denahy"
type input "Denahy"
click at [438, 123] on input "Title" at bounding box center [419, 124] width 109 height 19
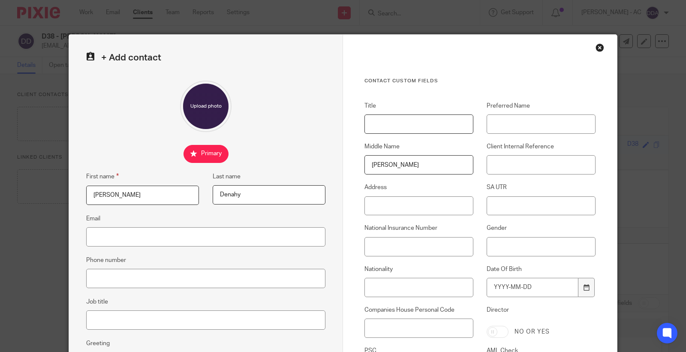
paste input "Mr"
type input "Mr"
click at [108, 230] on input "Email" at bounding box center [205, 236] width 239 height 19
paste input "[EMAIL_ADDRESS][DOMAIN_NAME]"
type input "[EMAIL_ADDRESS][DOMAIN_NAME]"
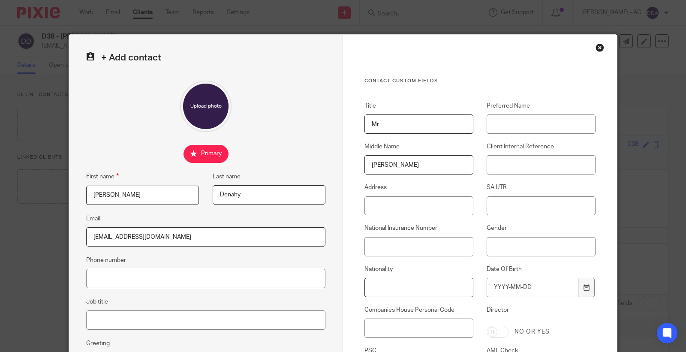
click at [380, 287] on input "Nationality" at bounding box center [419, 287] width 109 height 19
paste input "BRITISH"
type input "BRITISH"
click at [117, 318] on input "Job title" at bounding box center [205, 320] width 239 height 19
paste input "ROPE ACCESS"
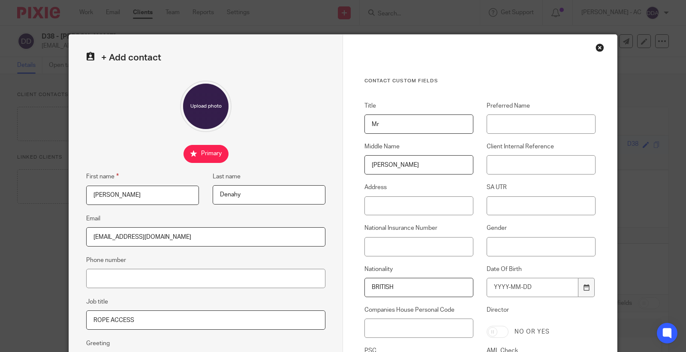
type input "ROPE ACCESS"
click at [119, 282] on input "Phone number" at bounding box center [205, 278] width 239 height 19
paste input "07931 130 470"
type input "07931 130 470"
click at [509, 252] on input "Gender" at bounding box center [541, 246] width 109 height 19
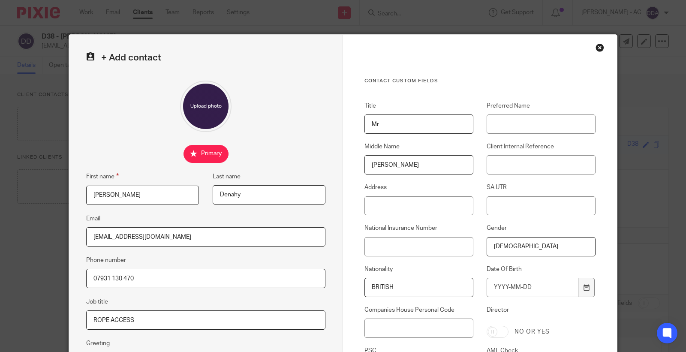
type input "[DEMOGRAPHIC_DATA]"
click at [414, 208] on input "Address" at bounding box center [419, 205] width 109 height 19
paste input "Flat 50 Connaught Works [STREET_ADDRESS]"
type input "Flat 50 Connaught Works [STREET_ADDRESS]"
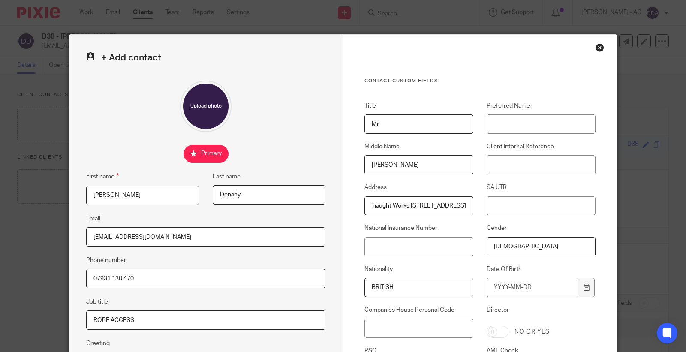
scroll to position [0, 0]
click at [388, 242] on input "National Insurance Number" at bounding box center [419, 246] width 109 height 19
paste input "JK135746C"
type input "JK135746C"
click at [520, 285] on input "Date Of Birth" at bounding box center [533, 287] width 92 height 19
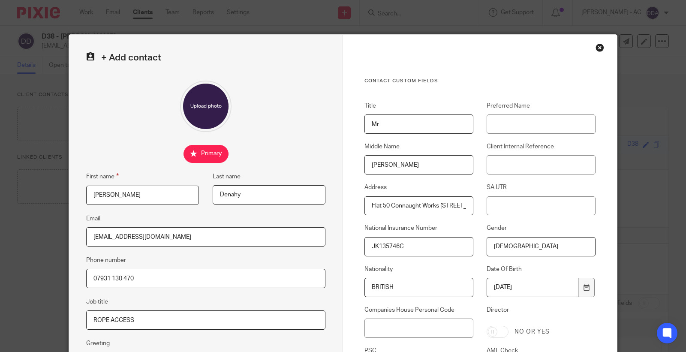
type input "[DATE]"
click at [492, 171] on input "Client Internal Reference" at bounding box center [541, 164] width 109 height 19
paste input "D38"
type input "D38"
click at [504, 200] on input "SA UTR" at bounding box center [541, 205] width 109 height 19
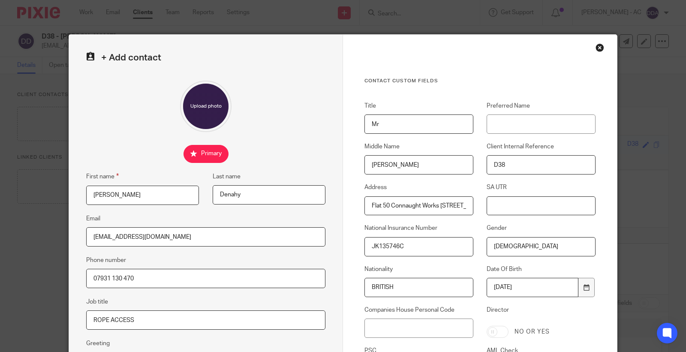
paste input "39285 34118"
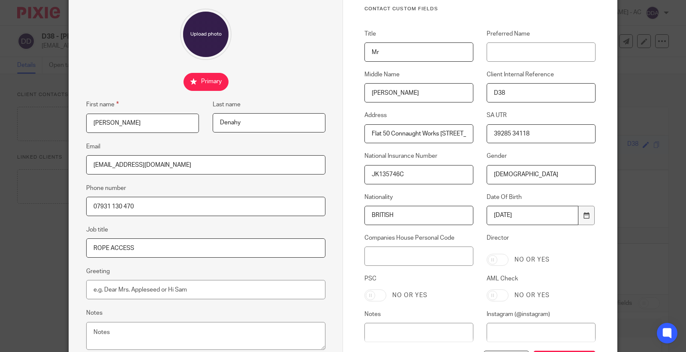
scroll to position [145, 0]
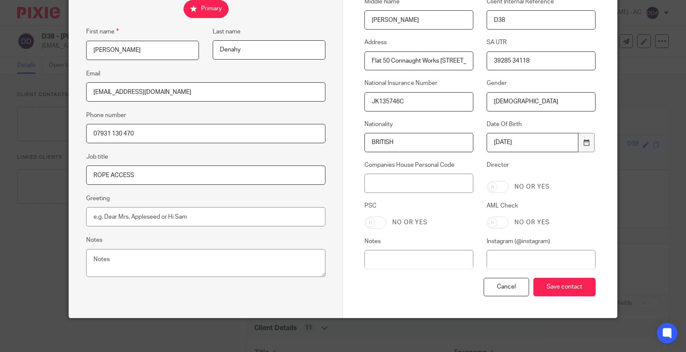
type input "39285 34118"
click at [488, 222] on input "AML Check" at bounding box center [498, 223] width 22 height 12
checkbox input "true"
click at [561, 287] on input "Save contact" at bounding box center [565, 287] width 62 height 18
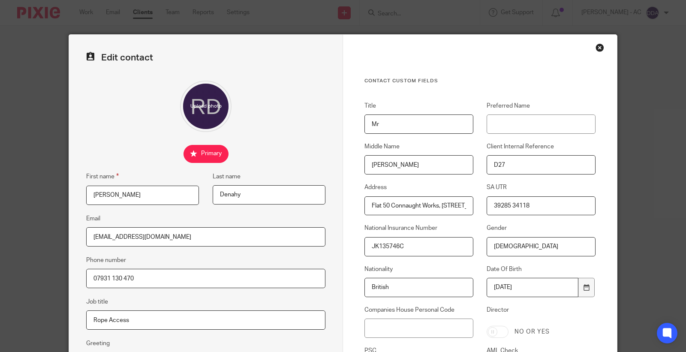
click at [598, 49] on div "Close this dialog window" at bounding box center [600, 47] width 9 height 9
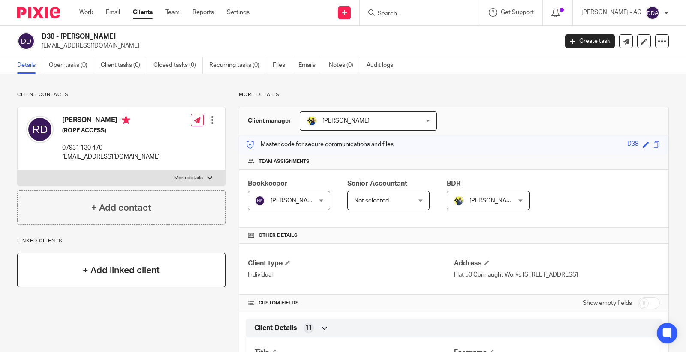
click at [130, 263] on div "+ Add linked client" at bounding box center [121, 270] width 208 height 34
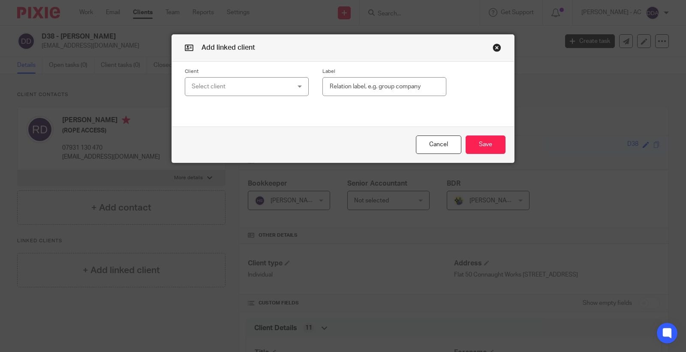
click at [204, 87] on div "Select client" at bounding box center [239, 87] width 94 height 18
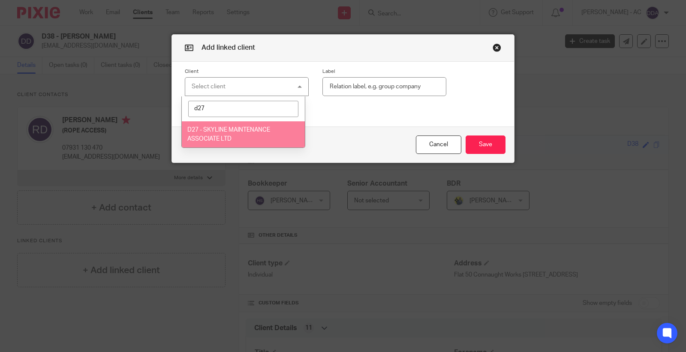
type input "d27"
click at [212, 135] on li "D27 - SKYLINE MAINTENANCE ASSOCIATE LTD" at bounding box center [243, 134] width 123 height 26
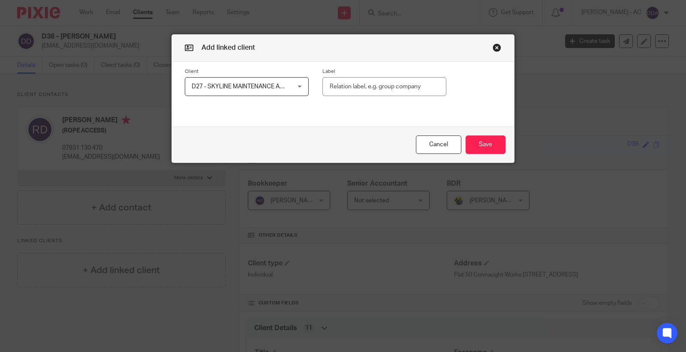
click at [385, 80] on input "text" at bounding box center [385, 86] width 124 height 19
paste input "Shareholder (100%)"
type input "Shareholder (100%)"
click at [475, 141] on button "Save" at bounding box center [486, 145] width 40 height 18
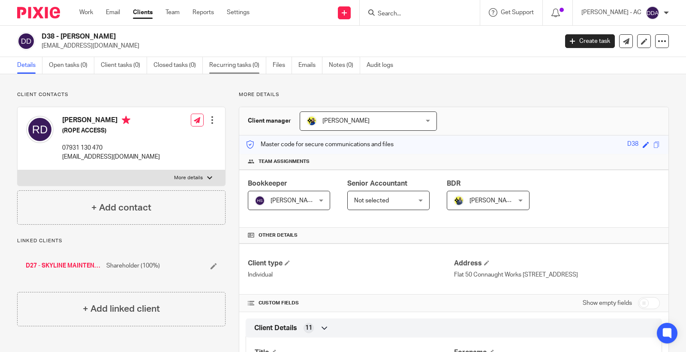
click at [220, 65] on link "Recurring tasks (0)" at bounding box center [237, 65] width 57 height 17
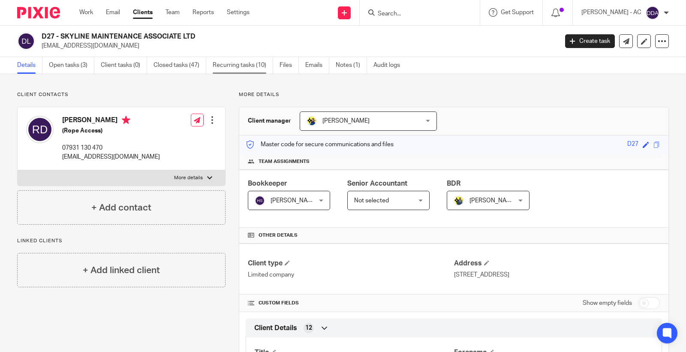
click at [243, 63] on link "Recurring tasks (10)" at bounding box center [243, 65] width 60 height 17
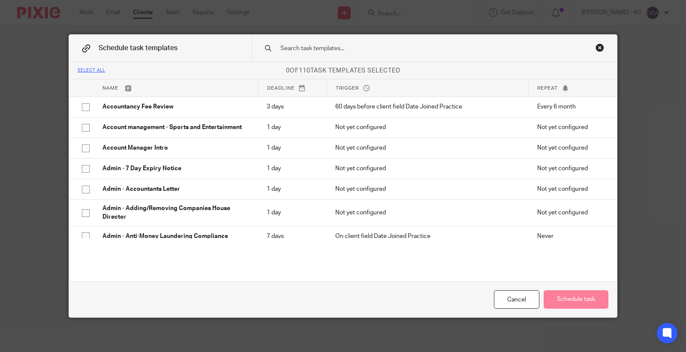
click at [288, 48] on input "text" at bounding box center [421, 48] width 283 height 9
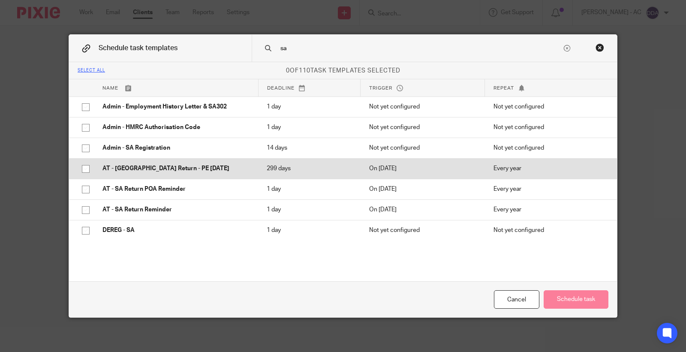
type input "sa"
click at [125, 161] on td "AT - [GEOGRAPHIC_DATA] Return - PE [DATE]" at bounding box center [176, 168] width 164 height 21
checkbox input "true"
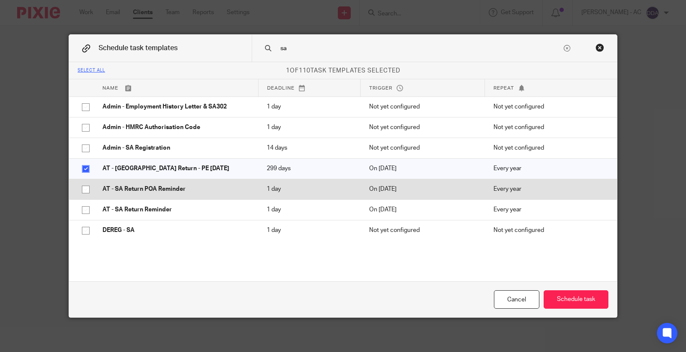
click at [124, 182] on td "AT - SA Return POA Reminder" at bounding box center [176, 189] width 164 height 21
checkbox input "true"
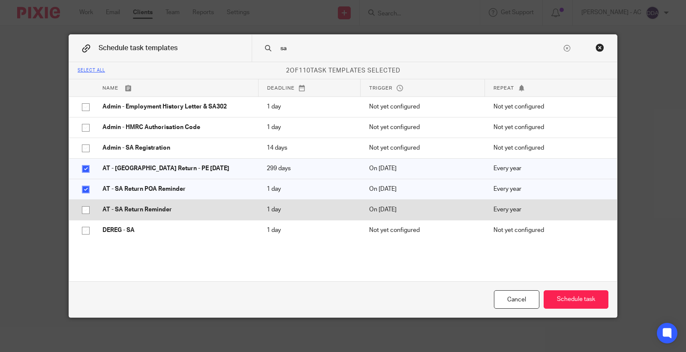
click at [116, 200] on td "AT - SA Return Reminder" at bounding box center [176, 209] width 164 height 21
checkbox input "true"
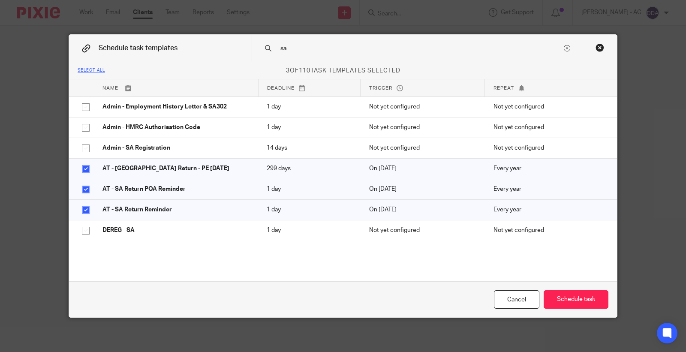
drag, startPoint x: 302, startPoint y: 45, endPoint x: 255, endPoint y: 55, distance: 48.3
click at [255, 55] on div "sa" at bounding box center [435, 48] width 366 height 27
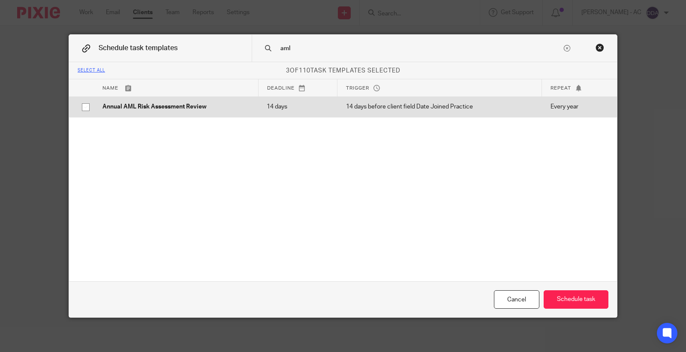
type input "aml"
click at [182, 104] on p "Annual AML Risk Assessment Review" at bounding box center [176, 107] width 147 height 9
checkbox input "true"
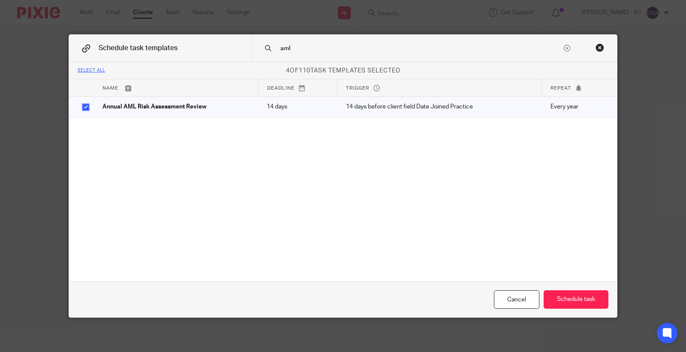
drag, startPoint x: 299, startPoint y: 48, endPoint x: 248, endPoint y: 51, distance: 51.2
click at [252, 51] on div "aml" at bounding box center [435, 48] width 366 height 27
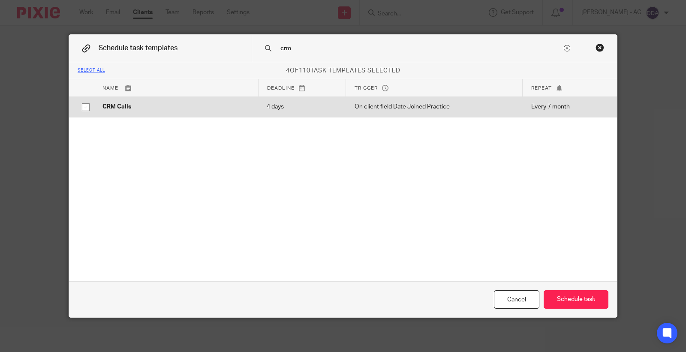
type input "crm"
click at [154, 104] on p "CRM Calls" at bounding box center [176, 107] width 147 height 9
checkbox input "true"
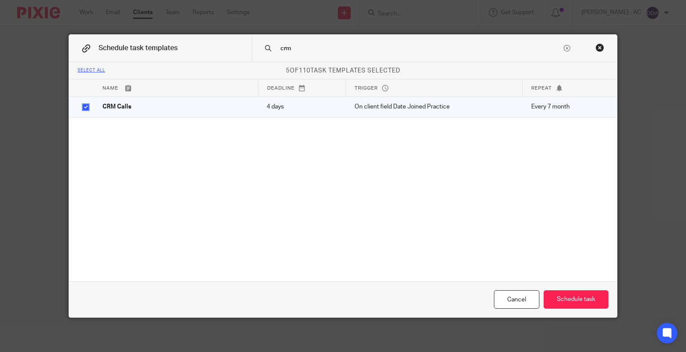
drag, startPoint x: 309, startPoint y: 51, endPoint x: 253, endPoint y: 54, distance: 56.3
click at [253, 54] on div "crm" at bounding box center [435, 48] width 366 height 27
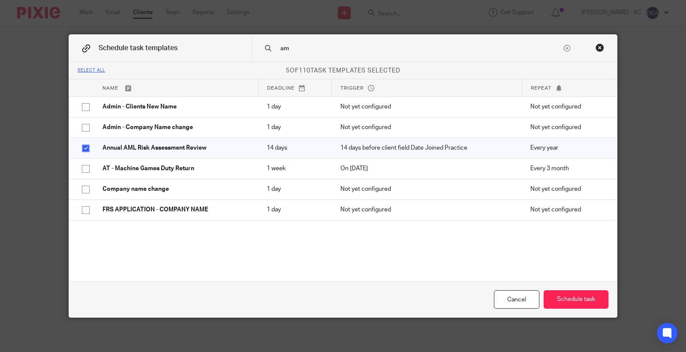
type input "a"
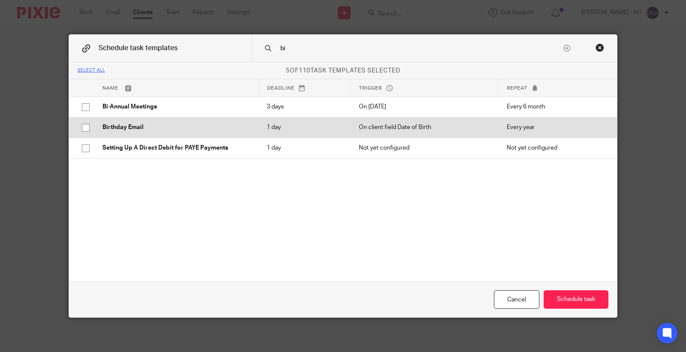
type input "bi"
click at [145, 125] on p "Birthday Email" at bounding box center [176, 127] width 147 height 9
checkbox input "true"
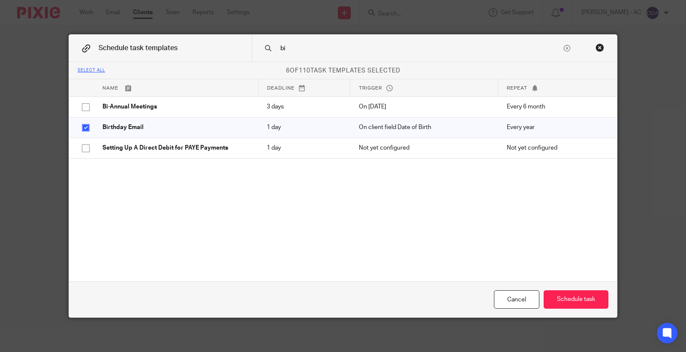
drag, startPoint x: 296, startPoint y: 50, endPoint x: 251, endPoint y: 52, distance: 45.9
click at [252, 52] on div "bi" at bounding box center [435, 48] width 366 height 27
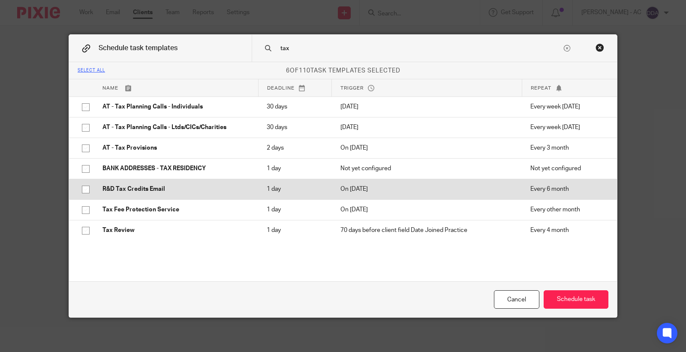
type input "tax"
click at [123, 185] on p "R&D Tax Credits Email" at bounding box center [176, 189] width 147 height 9
checkbox input "true"
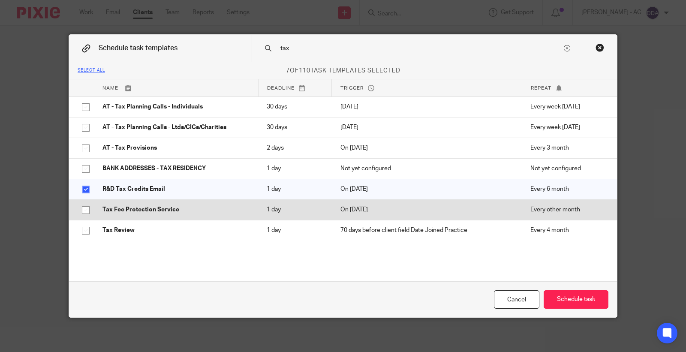
click at [121, 212] on p "Tax Fee Protection Service" at bounding box center [176, 209] width 147 height 9
checkbox input "true"
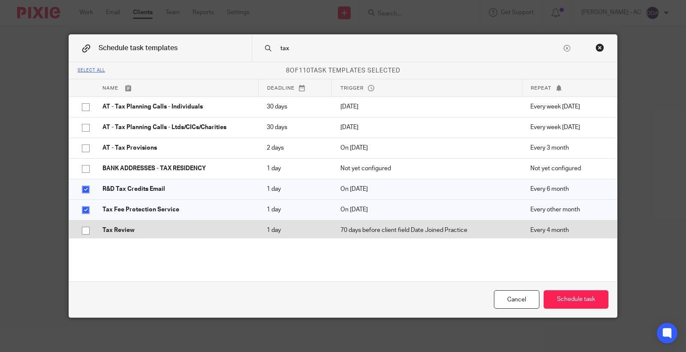
click at [118, 222] on td "Tax Review" at bounding box center [176, 230] width 164 height 21
checkbox input "true"
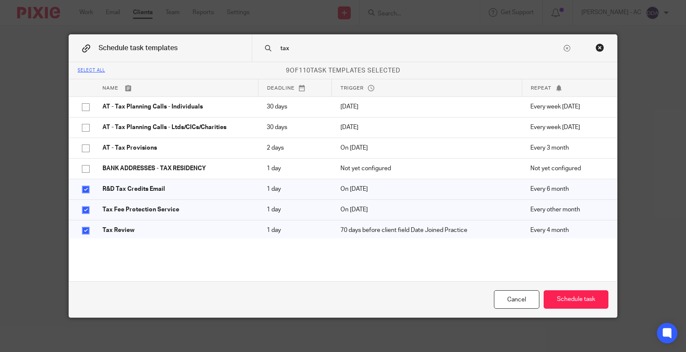
drag, startPoint x: 309, startPoint y: 49, endPoint x: 263, endPoint y: 55, distance: 47.1
click at [263, 55] on div "tax" at bounding box center [435, 48] width 366 height 27
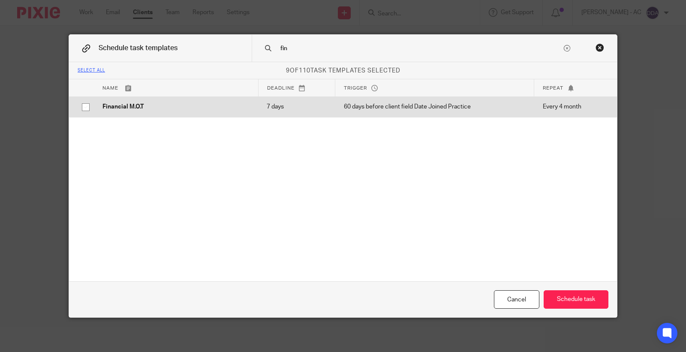
type input "fin"
click at [119, 105] on p "Financial M.O.T" at bounding box center [176, 107] width 147 height 9
checkbox input "true"
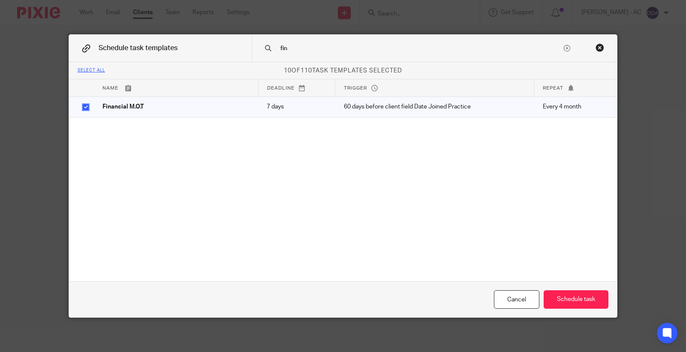
drag, startPoint x: 296, startPoint y: 50, endPoint x: 258, endPoint y: 51, distance: 38.2
click at [262, 51] on div "fin" at bounding box center [435, 48] width 366 height 27
type input "i"
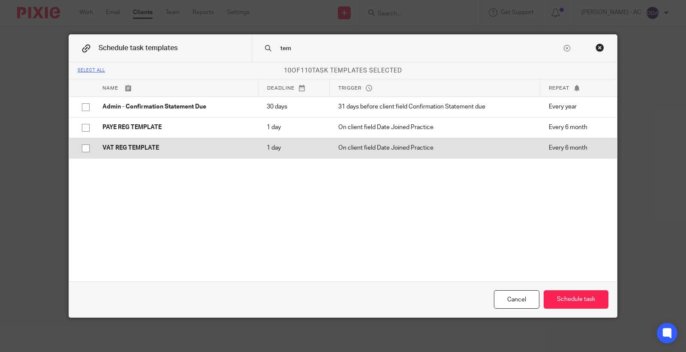
type input "tem"
drag, startPoint x: 162, startPoint y: 146, endPoint x: 307, endPoint y: 196, distance: 153.6
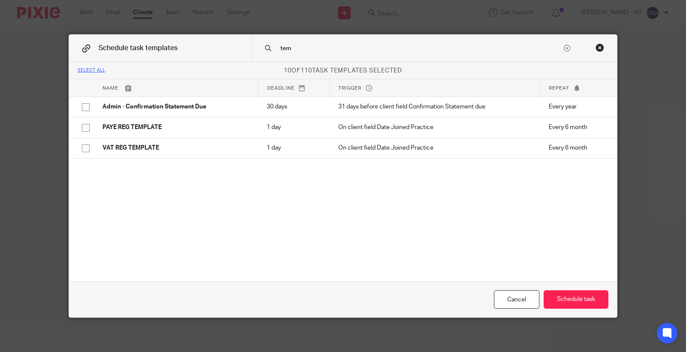
click at [162, 146] on p "VAT REG TEMPLATE" at bounding box center [176, 148] width 147 height 9
checkbox input "true"
click at [550, 300] on button "Schedule task" at bounding box center [576, 299] width 65 height 18
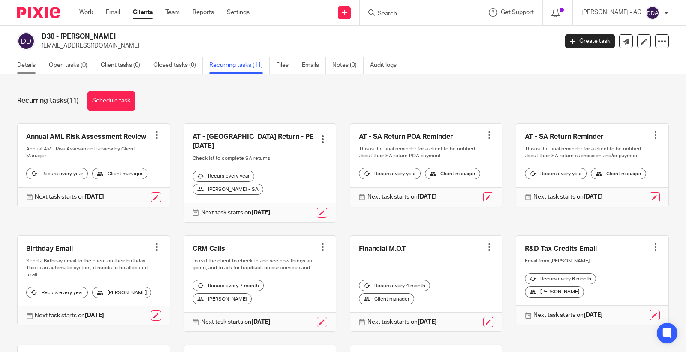
click at [27, 67] on link "Details" at bounding box center [29, 65] width 25 height 17
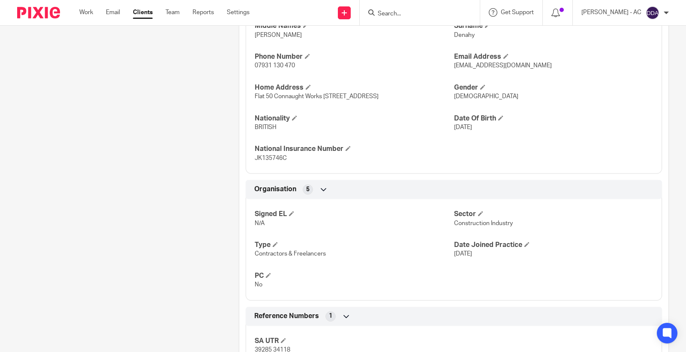
scroll to position [396, 0]
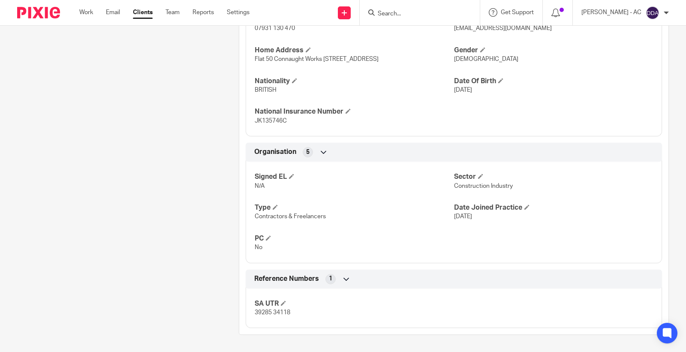
click at [271, 314] on span "39285 34118" at bounding box center [273, 313] width 36 height 6
copy span "39285 34118"
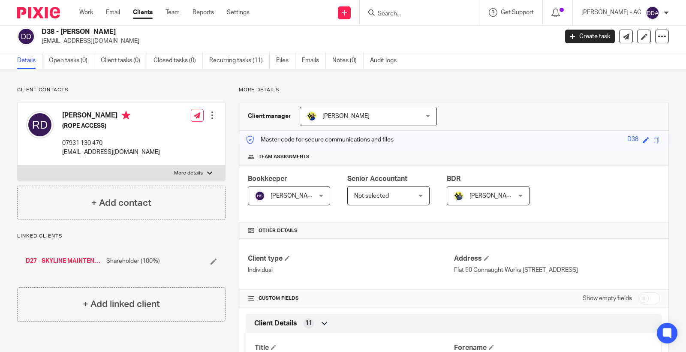
scroll to position [0, 0]
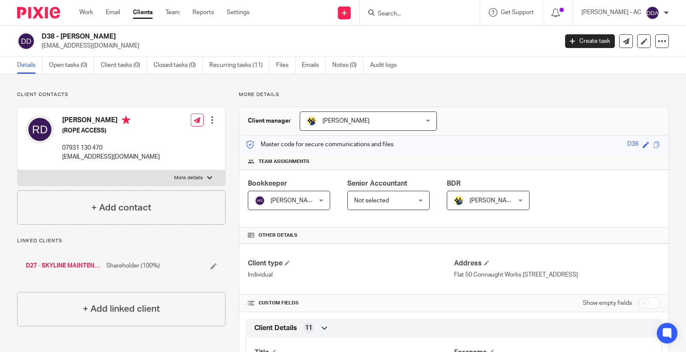
click at [638, 308] on input "checkbox" at bounding box center [649, 303] width 22 height 12
checkbox input "true"
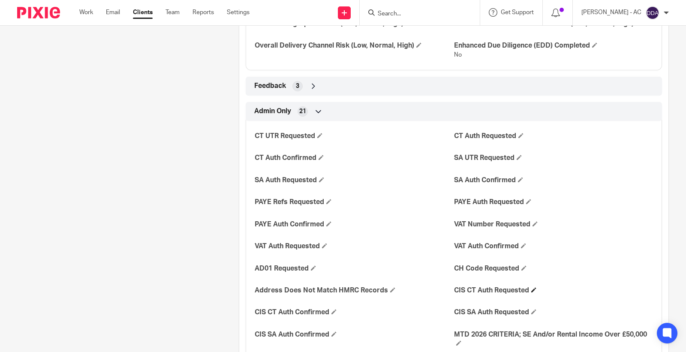
scroll to position [1459, 0]
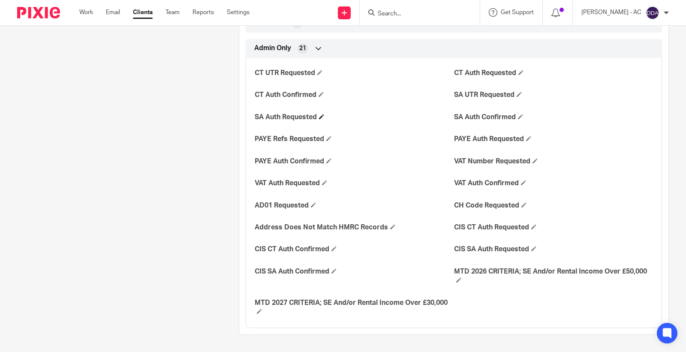
click at [264, 117] on h4 "SA Auth Requested" at bounding box center [354, 117] width 199 height 9
click at [322, 118] on span at bounding box center [321, 116] width 5 height 5
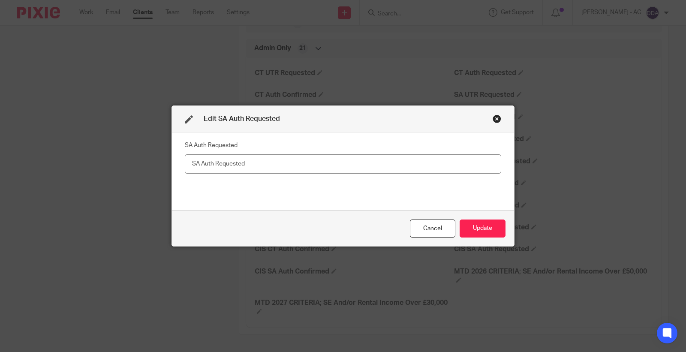
click at [258, 162] on input "text" at bounding box center [343, 163] width 317 height 19
drag, startPoint x: 209, startPoint y: 167, endPoint x: 173, endPoint y: 166, distance: 36.1
click at [173, 166] on div "SA Auth Requested Yes" at bounding box center [343, 172] width 342 height 78
type input "Yes"
click at [490, 221] on button "Update" at bounding box center [483, 229] width 46 height 18
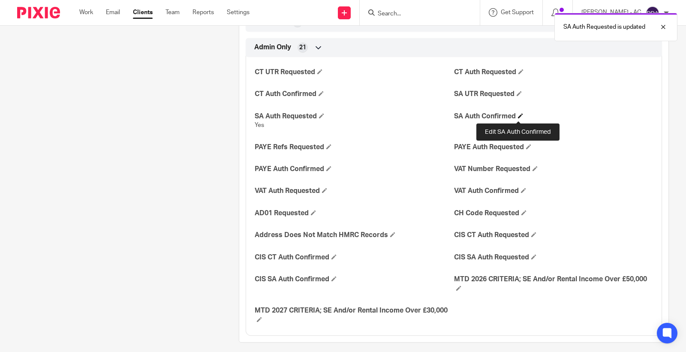
click at [518, 118] on span at bounding box center [520, 115] width 5 height 5
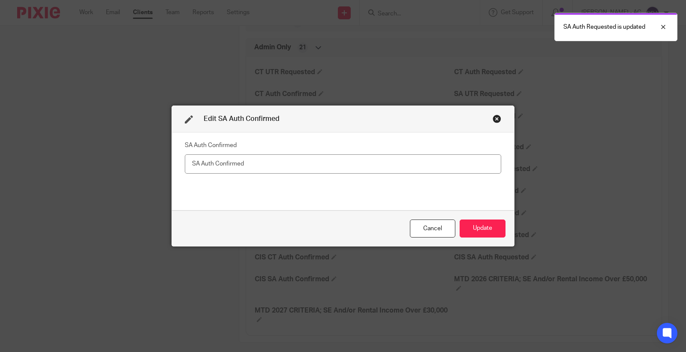
click at [237, 165] on input "text" at bounding box center [343, 163] width 317 height 19
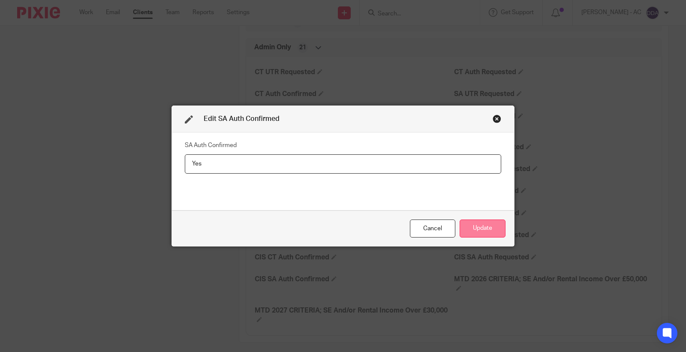
type input "Yes"
click at [482, 231] on button "Update" at bounding box center [483, 229] width 46 height 18
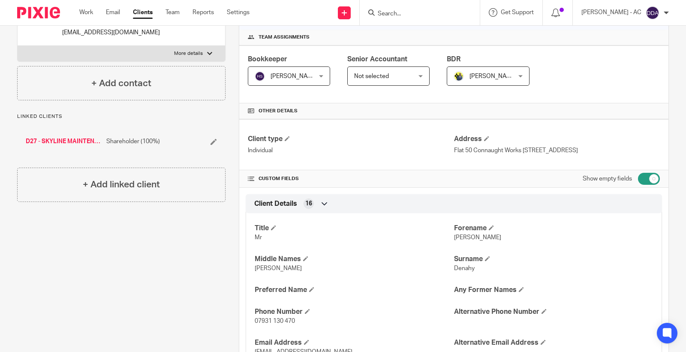
scroll to position [38, 0]
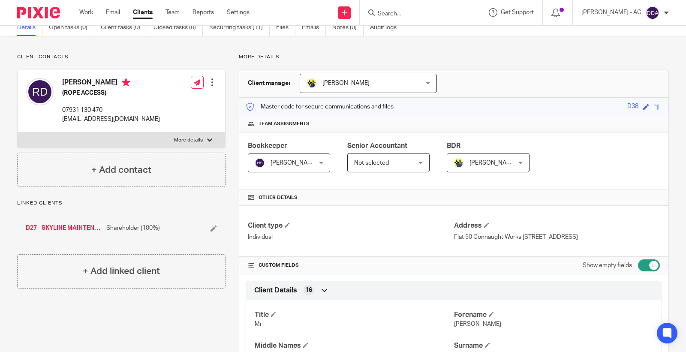
click at [638, 260] on input "checkbox" at bounding box center [649, 266] width 22 height 12
checkbox input "false"
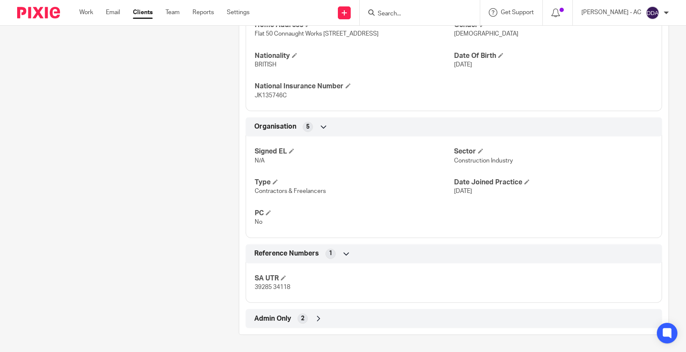
scroll to position [421, 0]
click at [314, 320] on icon at bounding box center [318, 318] width 9 height 9
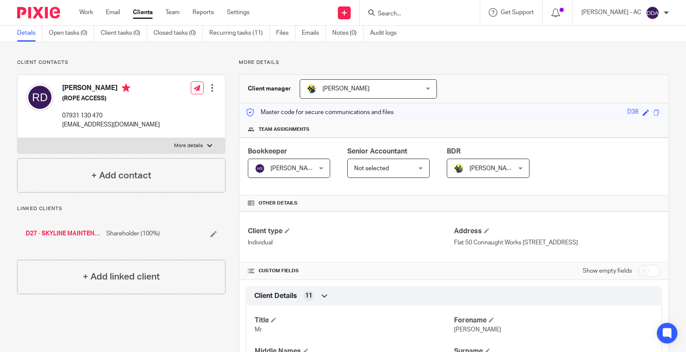
scroll to position [0, 0]
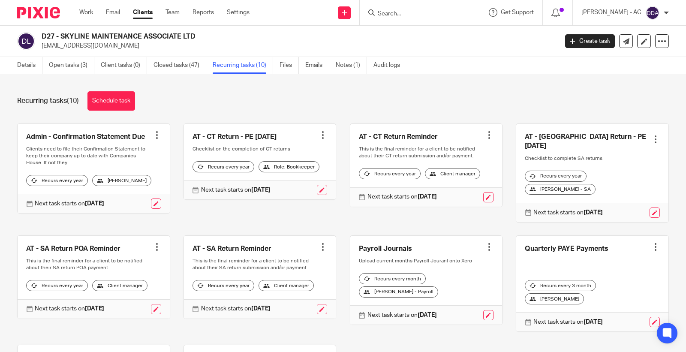
click at [652, 136] on div at bounding box center [656, 139] width 9 height 9
click at [622, 188] on span "Cancel schedule" at bounding box center [610, 190] width 45 height 6
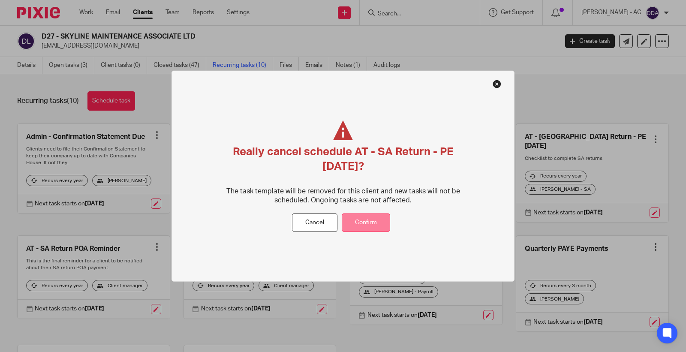
click at [384, 223] on button "Confirm" at bounding box center [366, 223] width 48 height 18
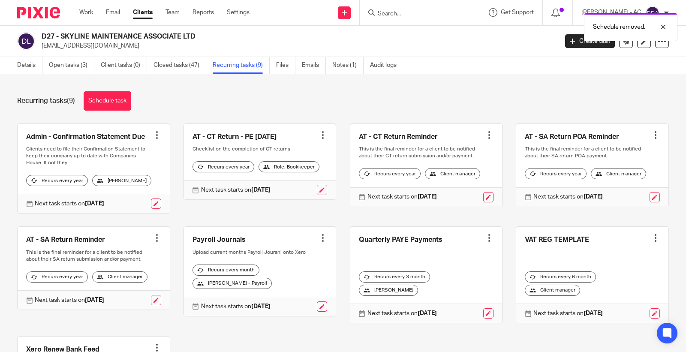
click at [652, 135] on div at bounding box center [656, 135] width 9 height 9
click at [588, 190] on span "Cancel schedule" at bounding box center [610, 190] width 45 height 6
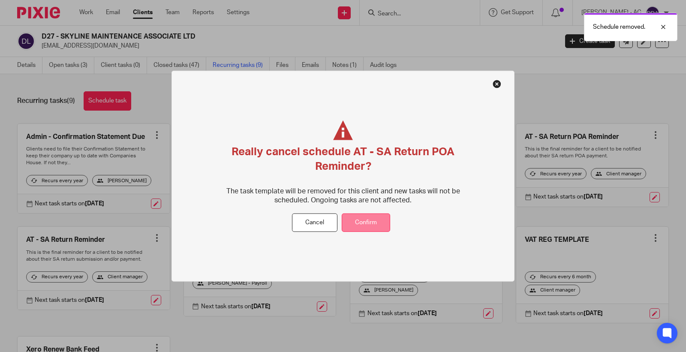
click at [379, 221] on button "Confirm" at bounding box center [366, 223] width 48 height 18
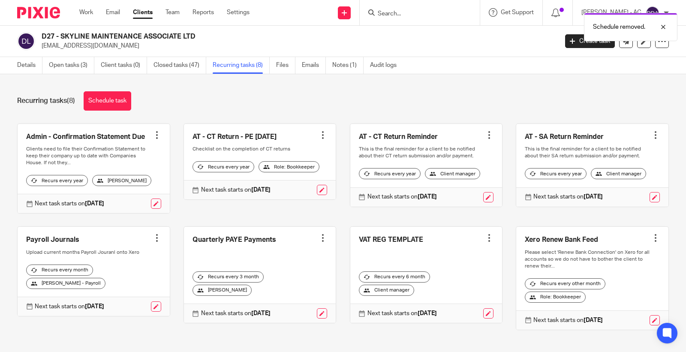
click at [652, 138] on div at bounding box center [656, 135] width 9 height 9
click at [606, 187] on span "Cancel schedule" at bounding box center [610, 190] width 45 height 6
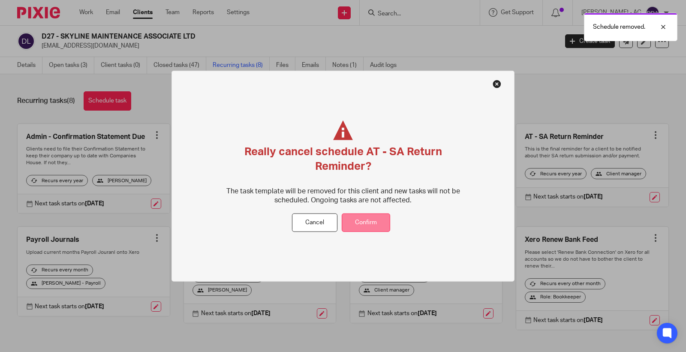
click at [370, 221] on button "Confirm" at bounding box center [366, 223] width 48 height 18
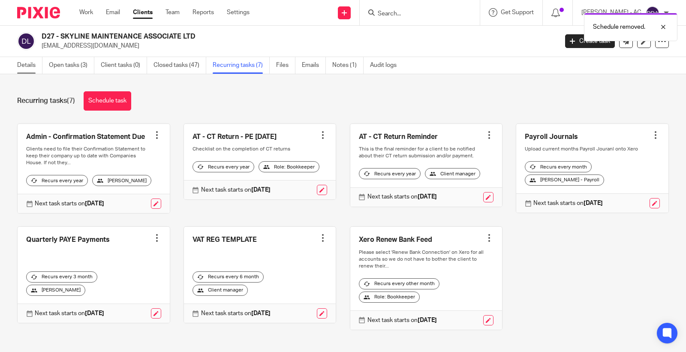
click at [33, 66] on link "Details" at bounding box center [29, 65] width 25 height 17
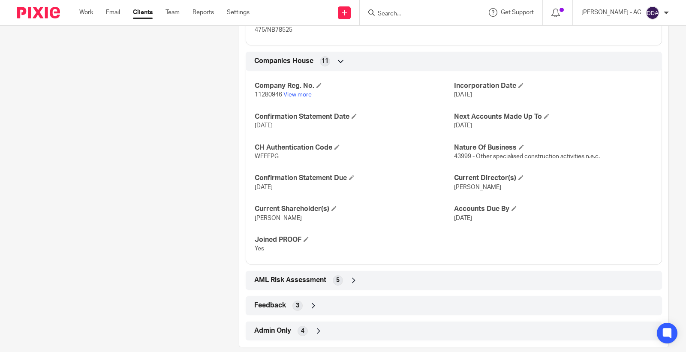
scroll to position [752, 0]
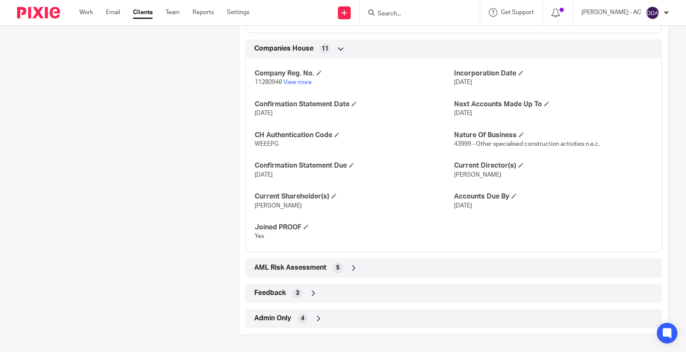
click at [316, 326] on div "Admin Only 4" at bounding box center [454, 318] width 404 height 15
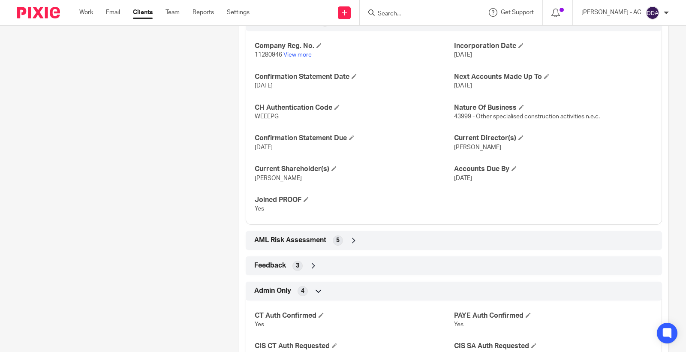
scroll to position [824, 0]
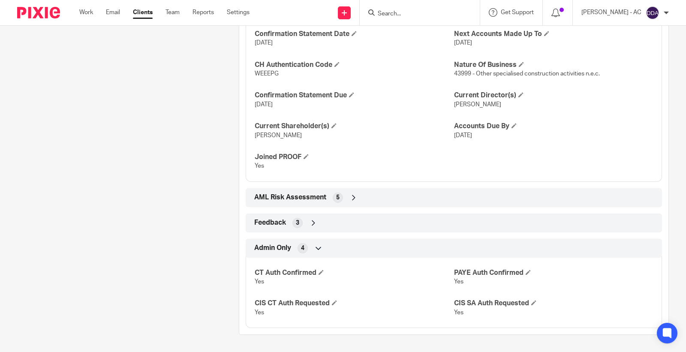
click at [311, 228] on div "Feedback 3" at bounding box center [454, 223] width 404 height 15
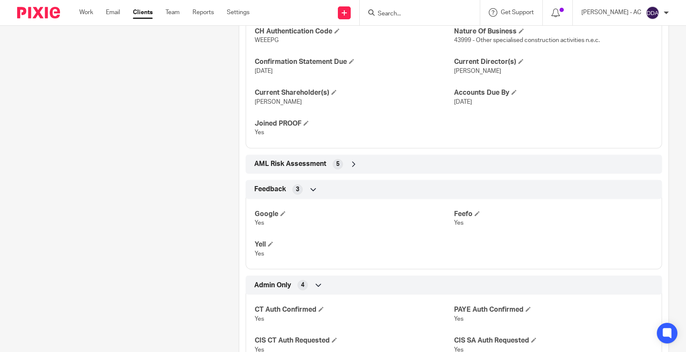
scroll to position [894, 0]
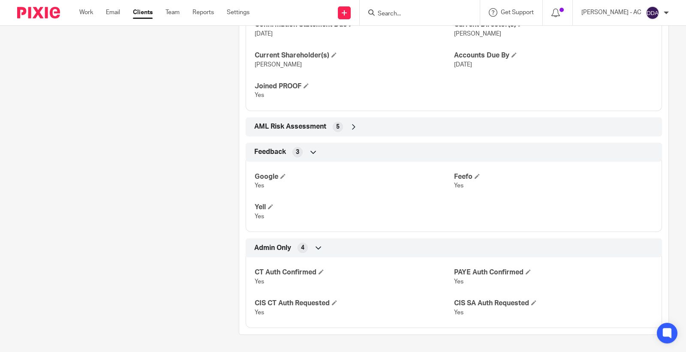
click at [350, 124] on icon at bounding box center [354, 127] width 9 height 9
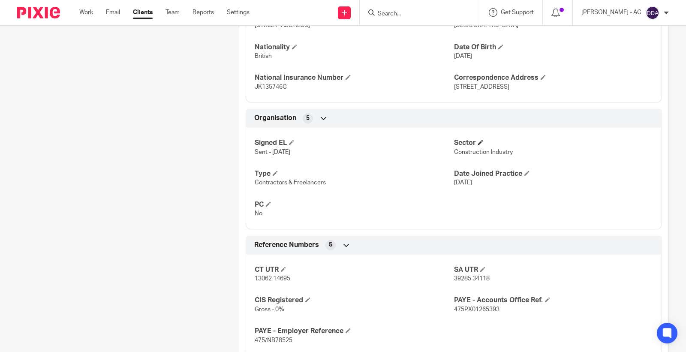
scroll to position [477, 0]
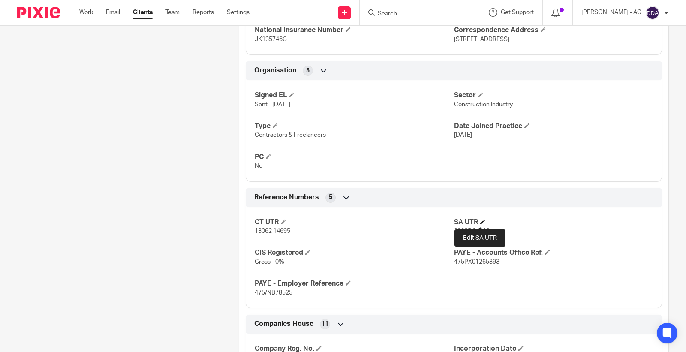
click at [480, 222] on span at bounding box center [482, 221] width 5 height 5
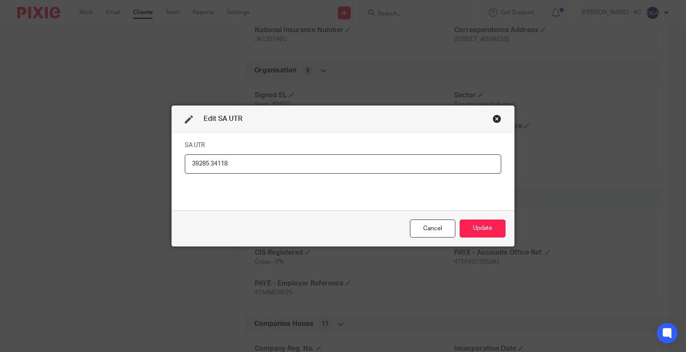
drag, startPoint x: 253, startPoint y: 169, endPoint x: 151, endPoint y: 168, distance: 102.1
click at [151, 169] on div "Edit SA UTR SA UTR 39285 34118 Cancel Update" at bounding box center [343, 176] width 686 height 352
click at [483, 231] on button "Update" at bounding box center [483, 229] width 46 height 18
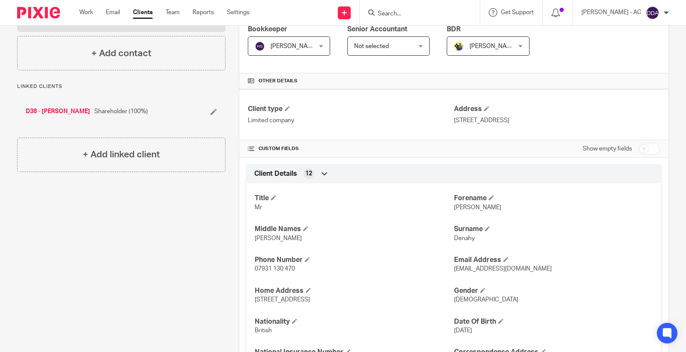
scroll to position [0, 0]
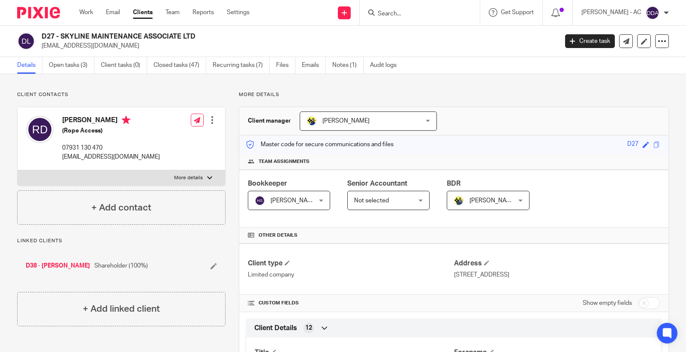
click at [208, 122] on div at bounding box center [212, 120] width 9 height 9
click at [148, 136] on link "Edit contact" at bounding box center [171, 139] width 82 height 12
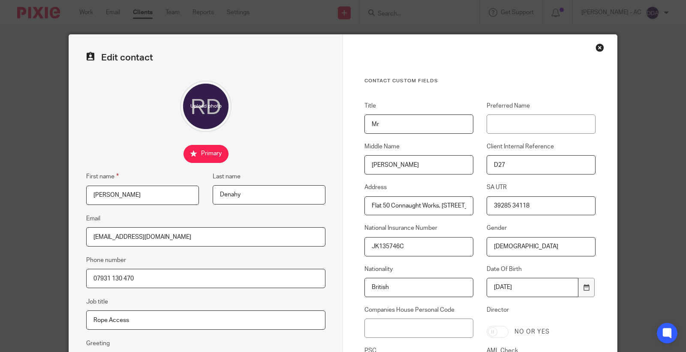
drag, startPoint x: 533, startPoint y: 207, endPoint x: 474, endPoint y: 207, distance: 58.8
click at [474, 207] on div "SA UTR 39285 34118" at bounding box center [535, 199] width 122 height 32
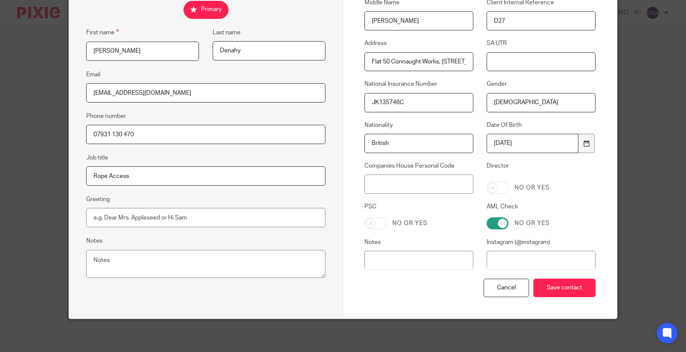
scroll to position [145, 0]
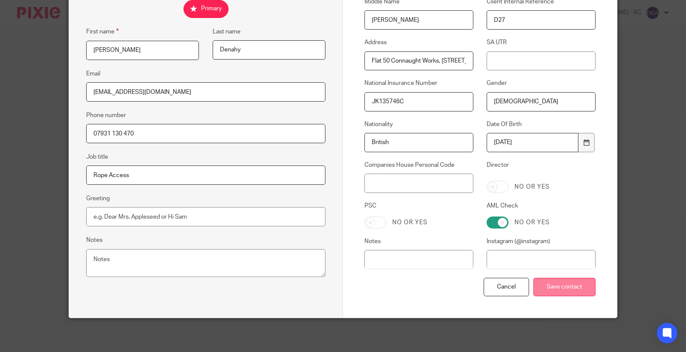
click at [559, 284] on input "Save contact" at bounding box center [565, 287] width 62 height 18
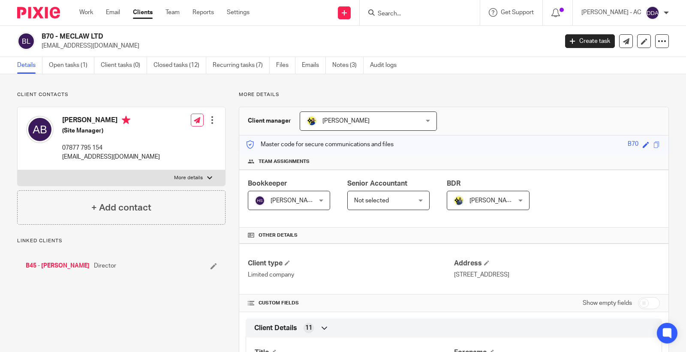
drag, startPoint x: 115, startPoint y: 38, endPoint x: 62, endPoint y: 39, distance: 52.8
click at [62, 39] on h2 "B70 - MECLAW LTD" at bounding box center [246, 36] width 409 height 9
copy h2 "MECLAW LTD"
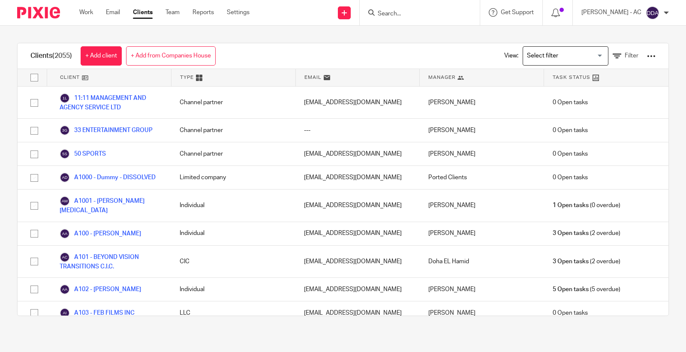
click at [396, 13] on input "Search" at bounding box center [415, 14] width 77 height 8
paste input "renai@originalflava.com"
click at [390, 10] on input "renai@orig" at bounding box center [415, 14] width 77 height 8
click at [414, 14] on input "renai@orig" at bounding box center [415, 14] width 77 height 8
click at [420, 13] on input "renai@orig" at bounding box center [415, 14] width 77 height 8
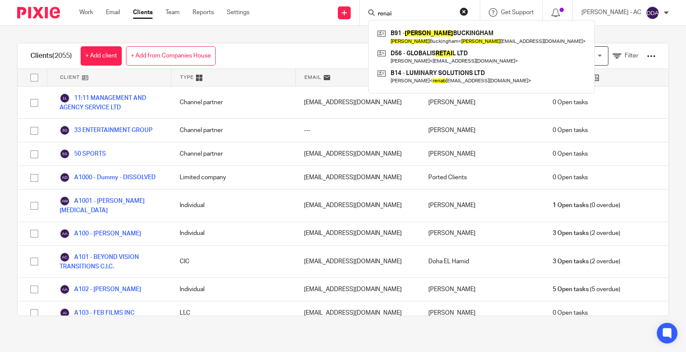
drag, startPoint x: 404, startPoint y: 15, endPoint x: 383, endPoint y: 15, distance: 20.6
click at [383, 15] on div "renai" at bounding box center [419, 12] width 100 height 11
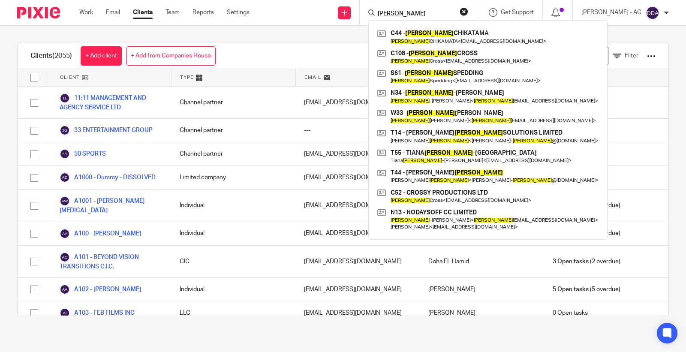
type input "thomas"
drag, startPoint x: 382, startPoint y: 15, endPoint x: 363, endPoint y: 16, distance: 19.3
click at [363, 16] on div "Send new email Create task Add client Request signature thomas C44 - THOMAS CHI…" at bounding box center [475, 12] width 424 height 25
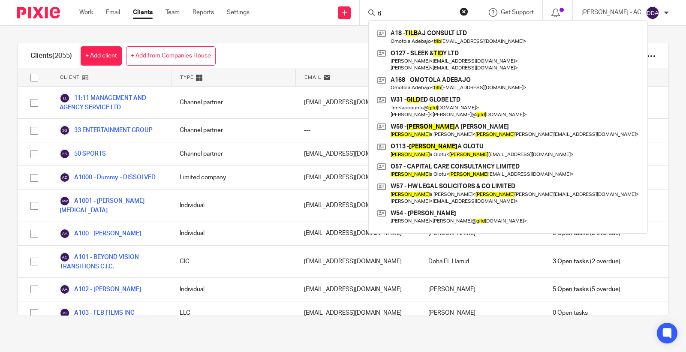
type input "t"
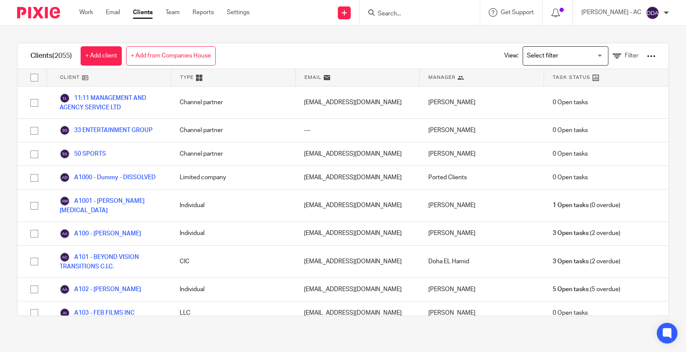
click at [417, 9] on form at bounding box center [422, 12] width 91 height 11
click at [406, 16] on input "Search" at bounding box center [415, 14] width 77 height 8
paste input "renai@originalflava.com"
type input "renai@originalflava.com"
click at [468, 11] on button "reset" at bounding box center [464, 11] width 9 height 9
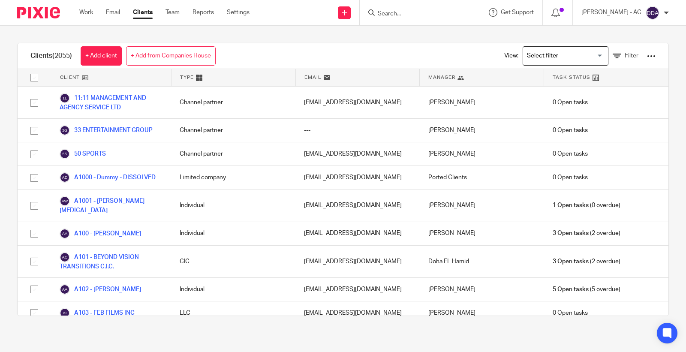
click at [417, 15] on input "Search" at bounding box center [415, 14] width 77 height 8
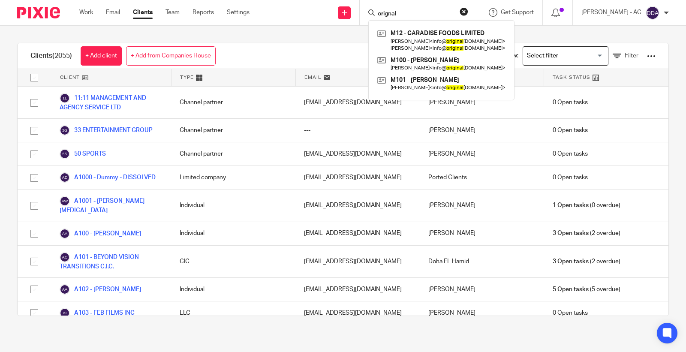
drag, startPoint x: 428, startPoint y: 13, endPoint x: 374, endPoint y: 13, distance: 53.6
click at [374, 13] on div "orignal M12 - CARADISE FOODS LIMITED Craig McAnuff < info@ original flava.com >…" at bounding box center [420, 12] width 120 height 25
paste input "BENEDICT MATHE"
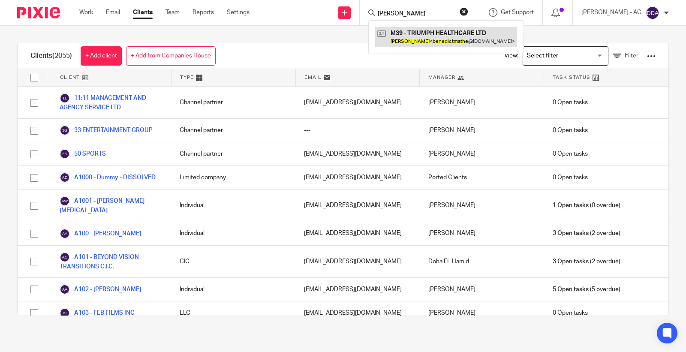
type input "BENEDICT MATHE"
click at [468, 10] on button "reset" at bounding box center [464, 11] width 9 height 9
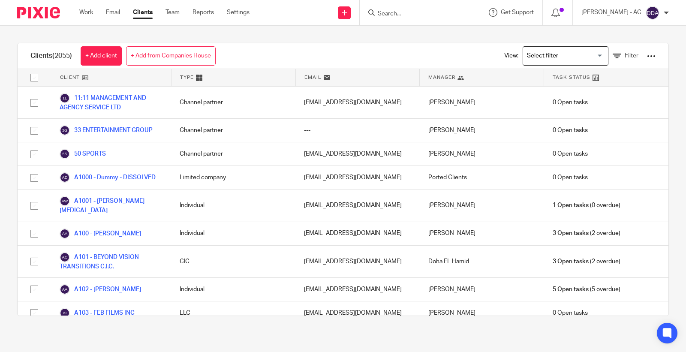
click at [447, 10] on input "Search" at bounding box center [415, 14] width 77 height 8
paste input "PALOMA DEBORDS"
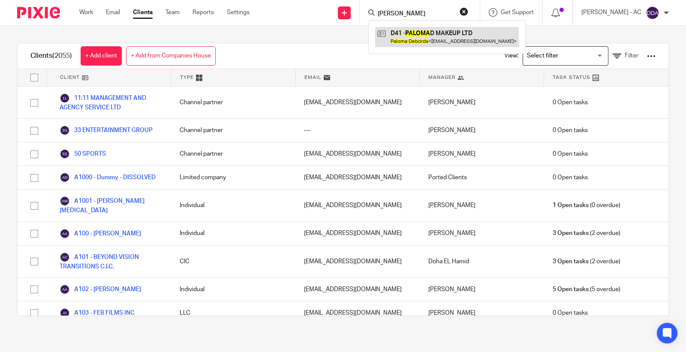
type input "PALOMA DEBORDS"
drag, startPoint x: 446, startPoint y: 13, endPoint x: 366, endPoint y: 13, distance: 80.2
click at [366, 13] on div "Send new email Create task Add client Request signature PALOMA DEBORDS D41 - PA…" at bounding box center [475, 12] width 424 height 25
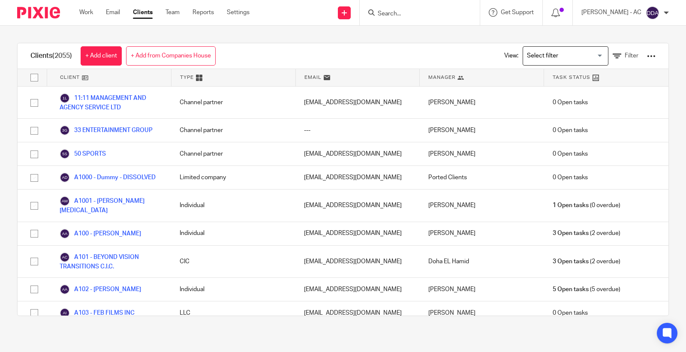
paste input "JANET DAVIES"
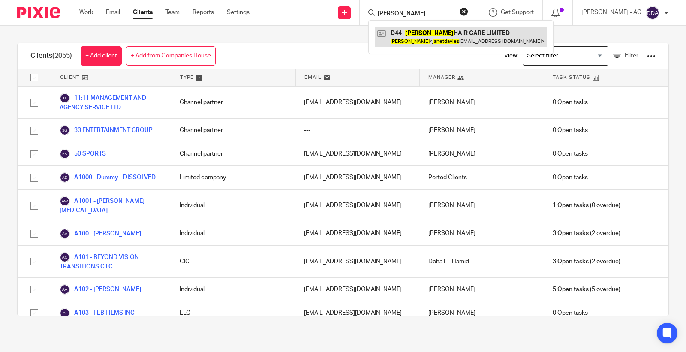
type input "JANET DAVIES"
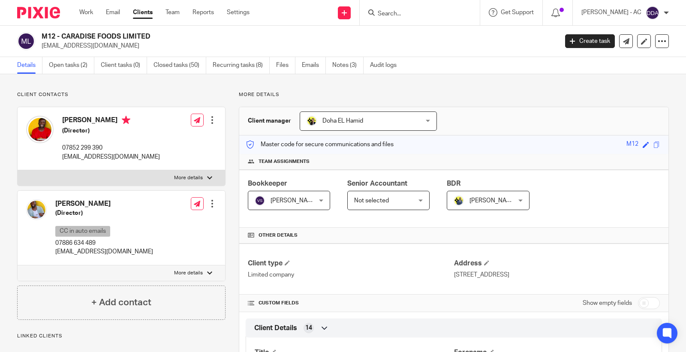
drag, startPoint x: 153, startPoint y: 35, endPoint x: 60, endPoint y: 38, distance: 92.3
click at [60, 38] on h2 "M12 - CARADISE FOODS LIMITED" at bounding box center [246, 36] width 409 height 9
copy h2 "CARADISE FOODS LIMITED"
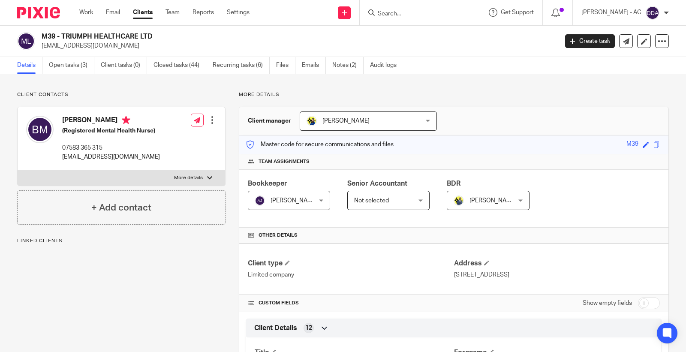
drag, startPoint x: 152, startPoint y: 35, endPoint x: 63, endPoint y: 37, distance: 89.7
click at [63, 37] on h2 "M39 - TRIUMPH HEALTHCARE LTD" at bounding box center [246, 36] width 409 height 9
copy h2 "TRIUMPH HEALTHCARE LTD"
click at [347, 11] on icon at bounding box center [344, 12] width 5 height 5
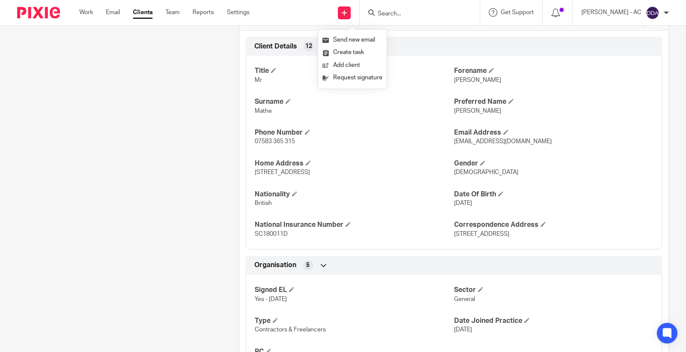
scroll to position [286, 0]
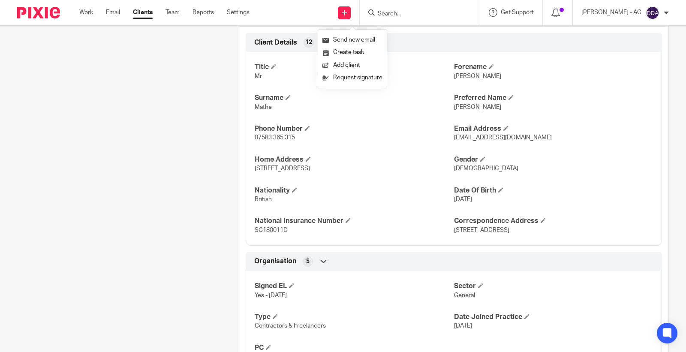
click at [170, 196] on div "Client contacts [PERSON_NAME] (Registered Mental Health Nurse) 07583 365 315 [E…" at bounding box center [115, 260] width 222 height 909
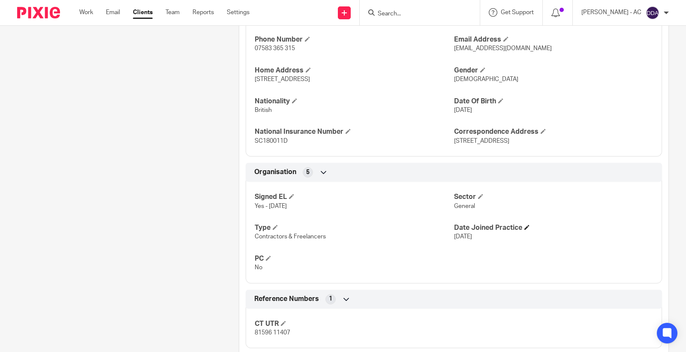
scroll to position [381, 0]
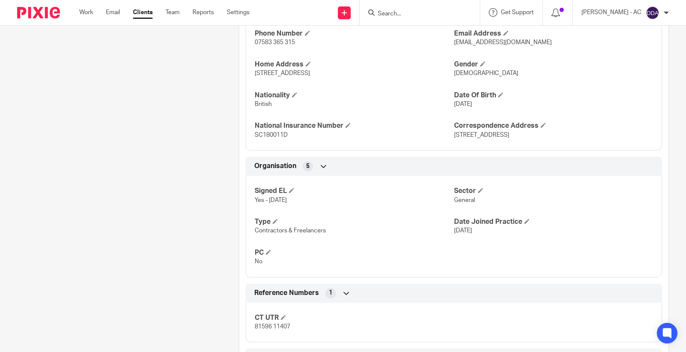
click at [468, 200] on span "General" at bounding box center [464, 200] width 21 height 6
copy span "General"
click at [276, 230] on span "Contractors & Freelancers" at bounding box center [290, 231] width 71 height 6
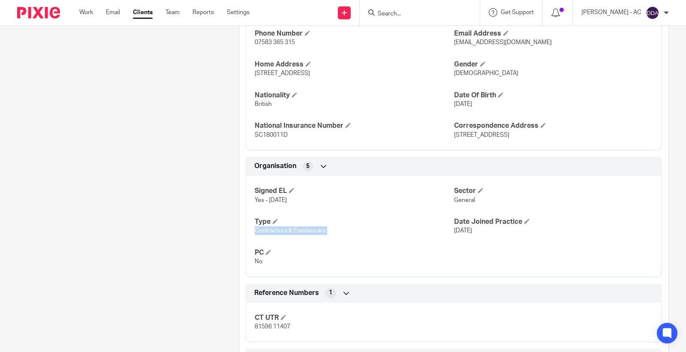
click at [276, 230] on span "Contractors & Freelancers" at bounding box center [290, 231] width 71 height 6
copy p "Contractors & Freelancers"
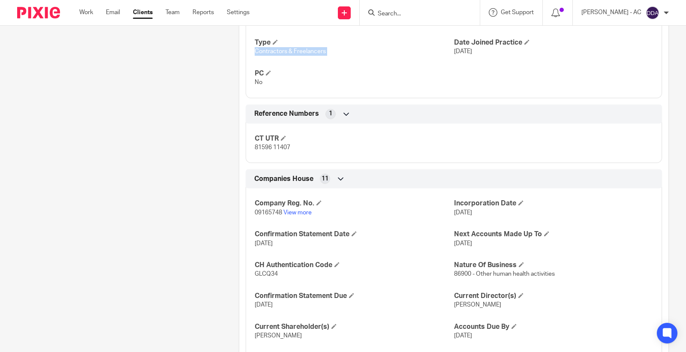
scroll to position [666, 0]
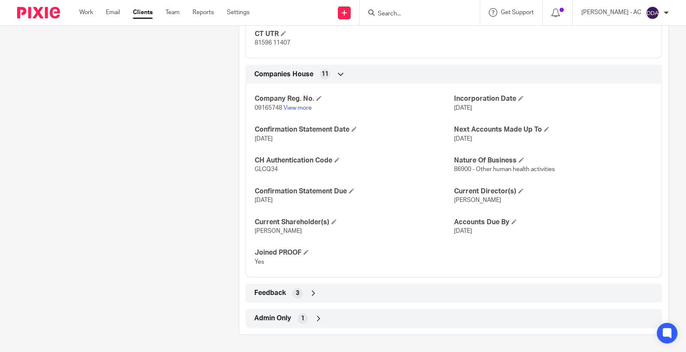
click at [311, 293] on icon at bounding box center [313, 293] width 9 height 9
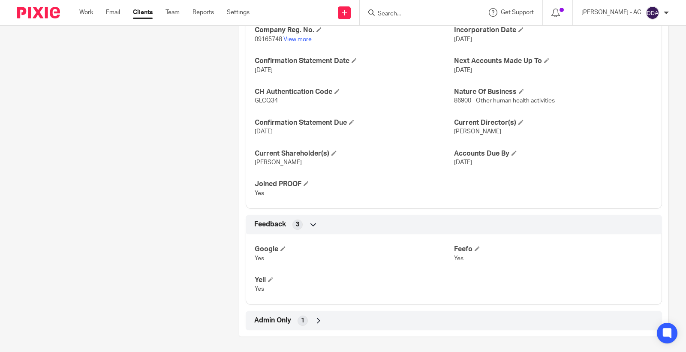
scroll to position [736, 0]
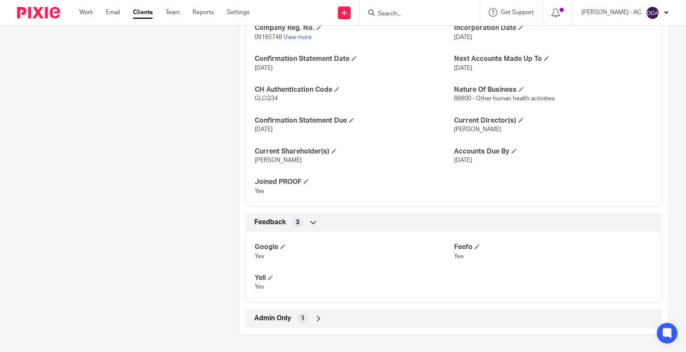
click at [316, 317] on icon at bounding box center [318, 318] width 9 height 9
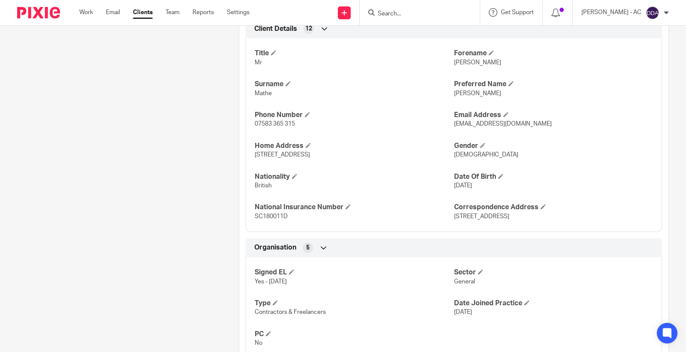
scroll to position [14, 0]
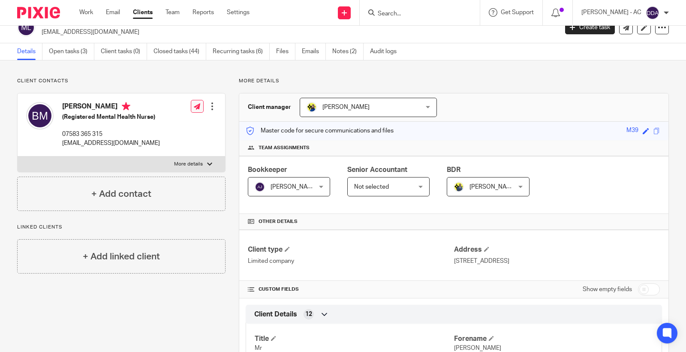
drag, startPoint x: 207, startPoint y: 107, endPoint x: 199, endPoint y: 112, distance: 8.8
click at [208, 106] on div at bounding box center [212, 106] width 9 height 9
click at [178, 122] on link "Edit contact" at bounding box center [171, 125] width 82 height 12
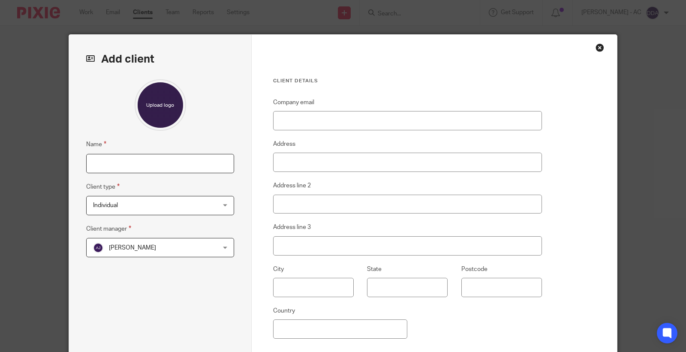
click at [183, 164] on input "Name" at bounding box center [160, 163] width 148 height 19
paste input "M73 - [PERSON_NAME]"
type input "M73 - [PERSON_NAME]"
click at [196, 243] on span "[PERSON_NAME]" at bounding box center [149, 248] width 112 height 18
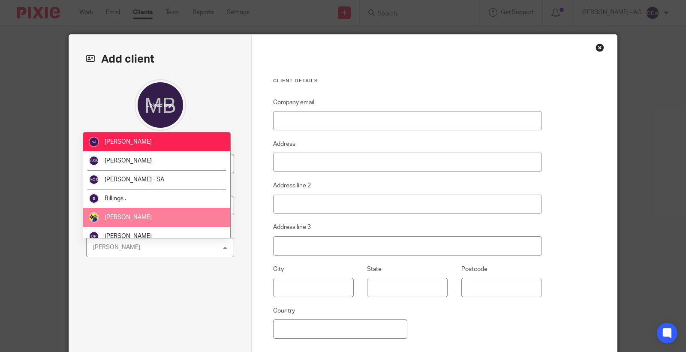
click at [110, 215] on span "[PERSON_NAME]" at bounding box center [128, 217] width 47 height 6
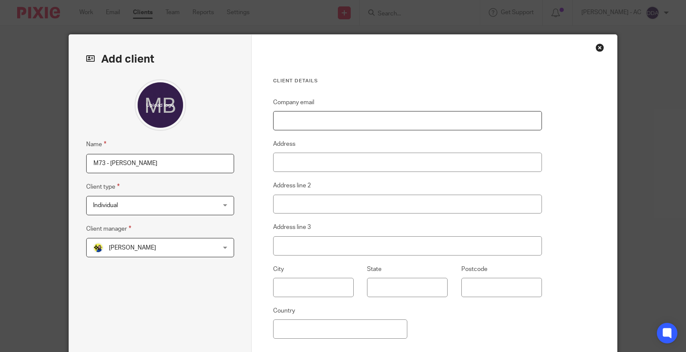
click at [310, 121] on input "Company email" at bounding box center [407, 120] width 269 height 19
paste input "[EMAIL_ADDRESS][DOMAIN_NAME]"
type input "[EMAIL_ADDRESS][DOMAIN_NAME]"
click at [337, 166] on input "Address" at bounding box center [407, 162] width 269 height 19
paste input "21 Westmont House 82 Carisbrooke Road Newport PO30 1BY"
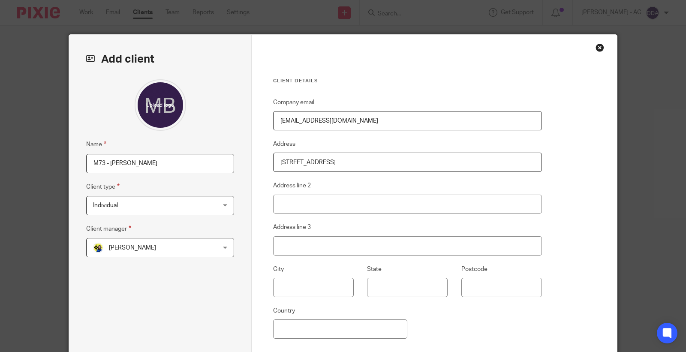
click at [413, 161] on input "21 Westmont House 82 Carisbrooke Road Newport PO30 1BY" at bounding box center [407, 162] width 269 height 19
drag, startPoint x: 468, startPoint y: 165, endPoint x: 230, endPoint y: 167, distance: 238.1
click at [230, 167] on div "Add client Name M73 - BENEDICT MATHE Client type Individual Individual Individu…" at bounding box center [343, 222] width 548 height 374
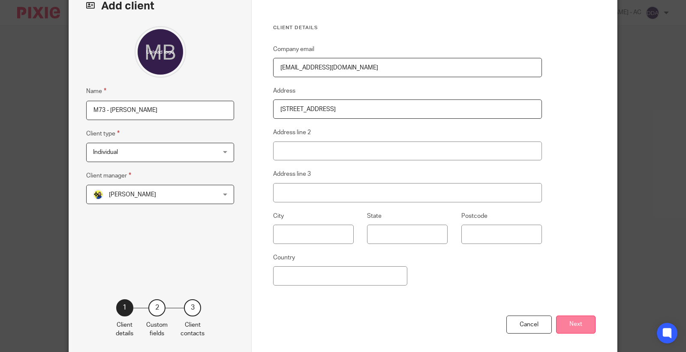
scroll to position [92, 0]
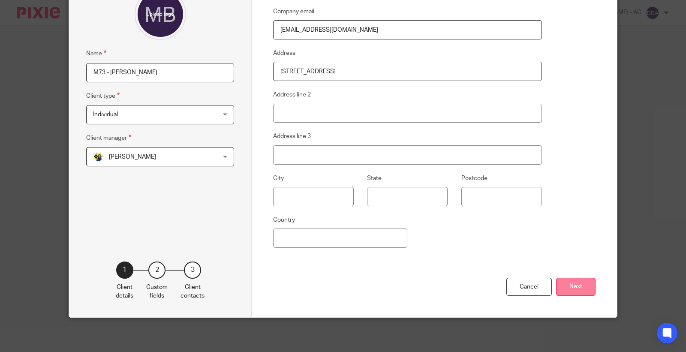
type input "[STREET_ADDRESS]"
click at [584, 287] on button "Next" at bounding box center [575, 287] width 39 height 18
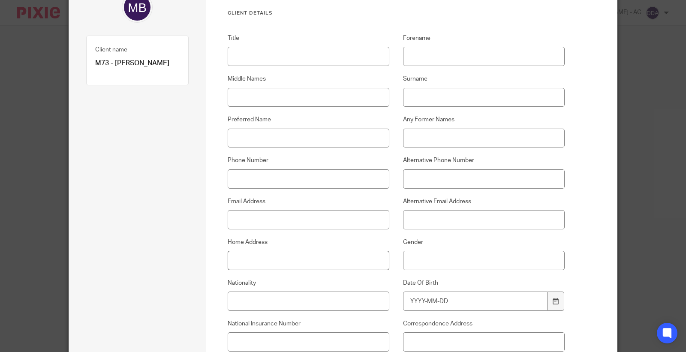
click at [236, 255] on input "Home Address" at bounding box center [309, 260] width 162 height 19
paste input "[STREET_ADDRESS]"
type input "[STREET_ADDRESS]"
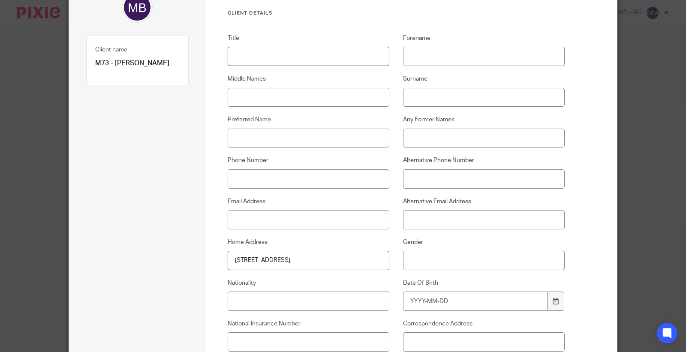
click at [292, 57] on input "Title" at bounding box center [309, 56] width 162 height 19
paste input "Mr"
type input "Mr"
click at [489, 52] on input "Forename" at bounding box center [484, 56] width 162 height 19
paste input "[PERSON_NAME]"
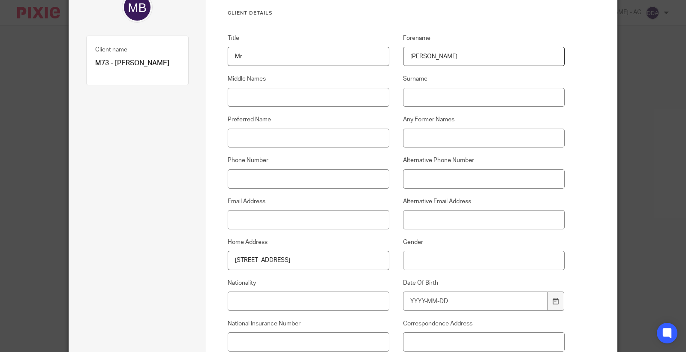
type input "[PERSON_NAME]"
click at [473, 88] on input "Surname" at bounding box center [484, 97] width 162 height 19
paste input "Mathe"
type input "Mathe"
click at [280, 135] on input "Preferred Name" at bounding box center [309, 138] width 162 height 19
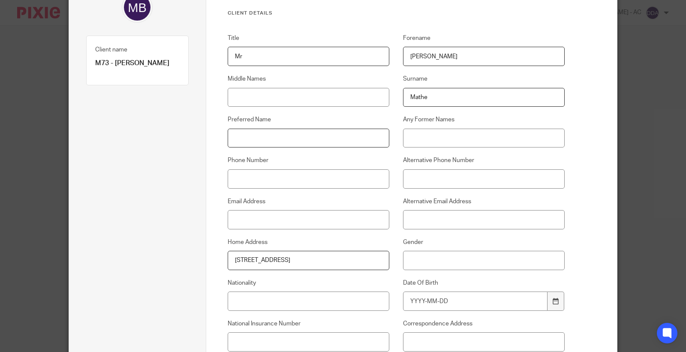
paste input "[PERSON_NAME]"
type input "[PERSON_NAME]"
click at [281, 176] on input "Phone Number" at bounding box center [309, 178] width 162 height 19
paste input "07583 365 315"
type input "07583 365 315"
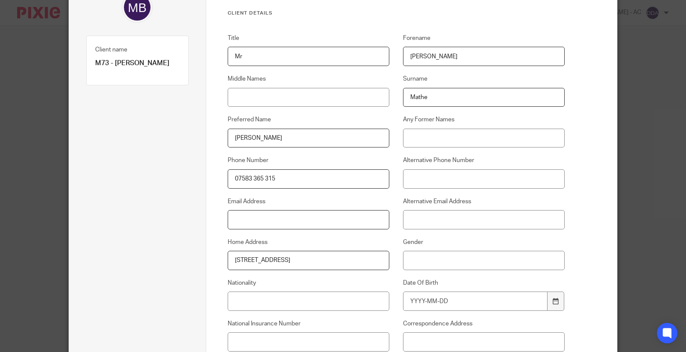
click at [297, 226] on input "Email Address" at bounding box center [309, 219] width 162 height 19
paste input "[EMAIL_ADDRESS][DOMAIN_NAME]"
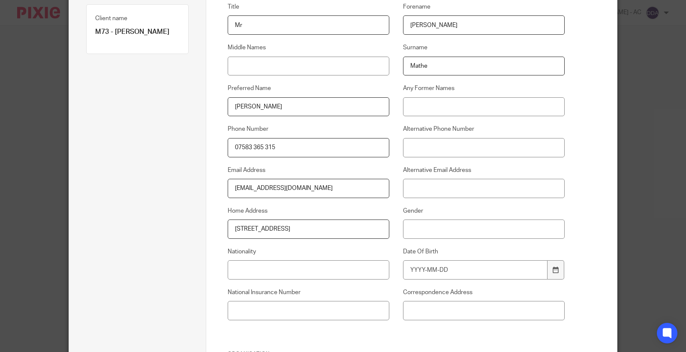
scroll to position [139, 0]
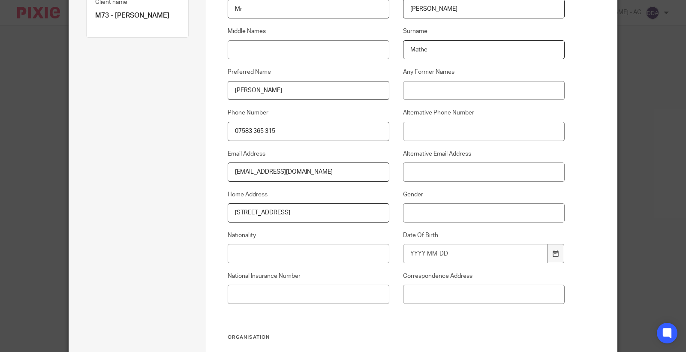
type input "[EMAIL_ADDRESS][DOMAIN_NAME]"
click at [428, 213] on input "Gender" at bounding box center [484, 212] width 162 height 19
type input "[DEMOGRAPHIC_DATA]"
click at [255, 251] on input "Nationality" at bounding box center [309, 253] width 162 height 19
paste input "British"
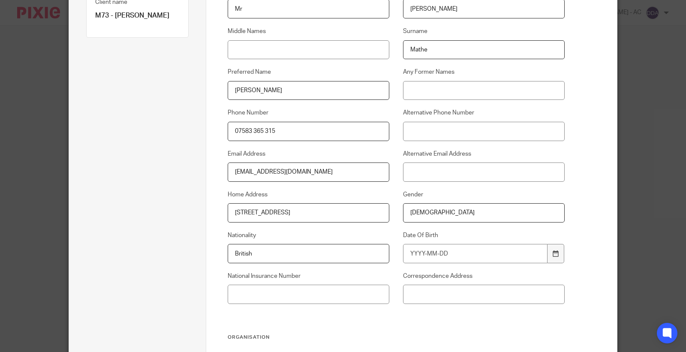
type input "British"
click at [239, 288] on input "National Insurance Number" at bounding box center [309, 294] width 162 height 19
paste input "SC180011D"
type input "SC180011D"
click at [428, 254] on input "Date Of Birth" at bounding box center [475, 253] width 145 height 19
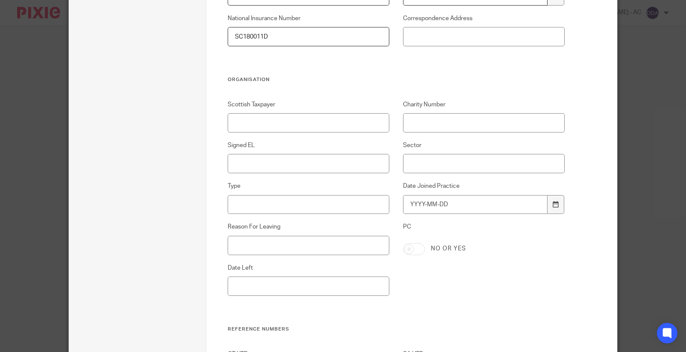
scroll to position [381, 0]
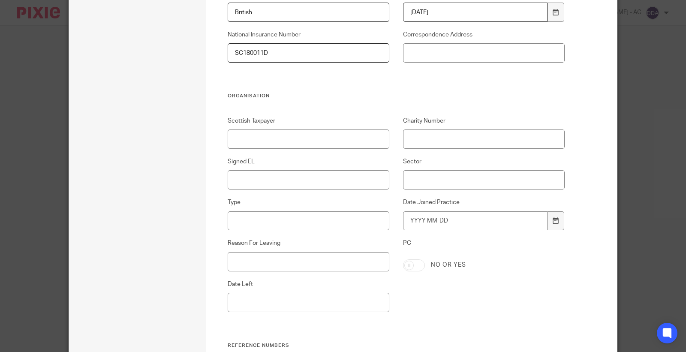
type input "[DATE]"
click at [288, 179] on input "Signed EL" at bounding box center [309, 179] width 162 height 19
type input "N/A"
click at [418, 183] on input "Sector" at bounding box center [484, 179] width 162 height 19
paste input "General"
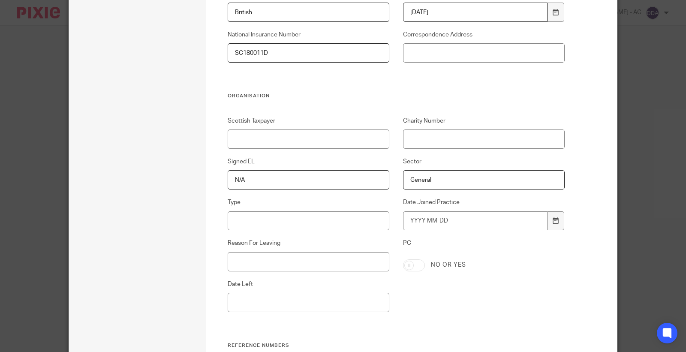
type input "General"
click at [270, 224] on input "Type" at bounding box center [309, 220] width 162 height 19
paste input "Contractors & Freelancers"
type input "Contractors & Freelancers"
click at [425, 225] on input "Date Joined Practice" at bounding box center [475, 220] width 145 height 19
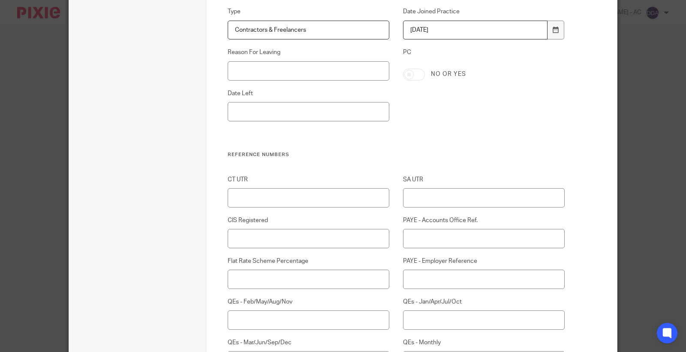
scroll to position [619, 0]
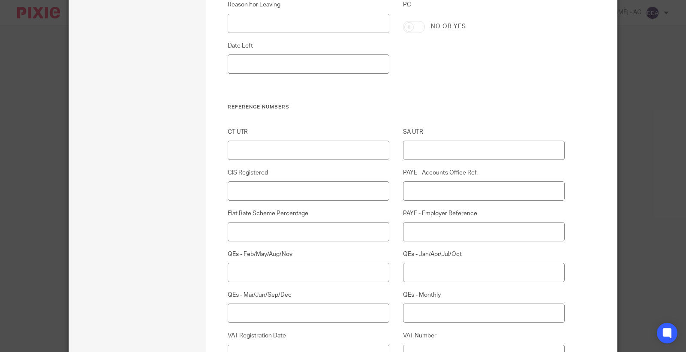
type input "2025-09-24"
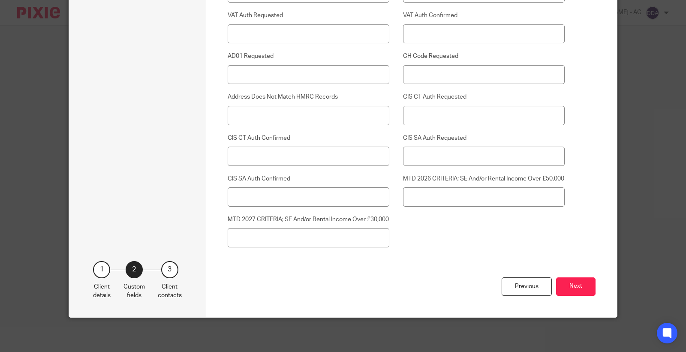
scroll to position [2225, 0]
click at [565, 283] on button "Next" at bounding box center [575, 287] width 39 height 18
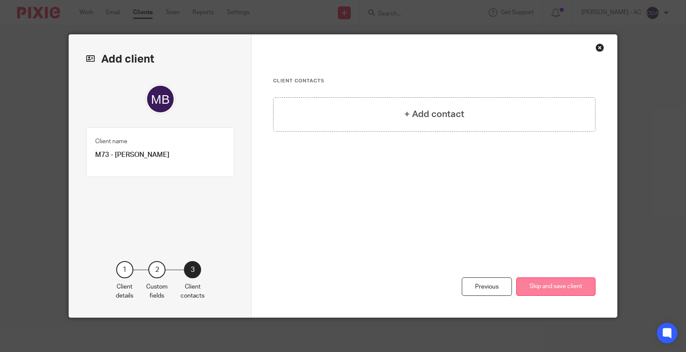
scroll to position [0, 0]
click at [568, 283] on button "Skip and save client" at bounding box center [556, 287] width 79 height 18
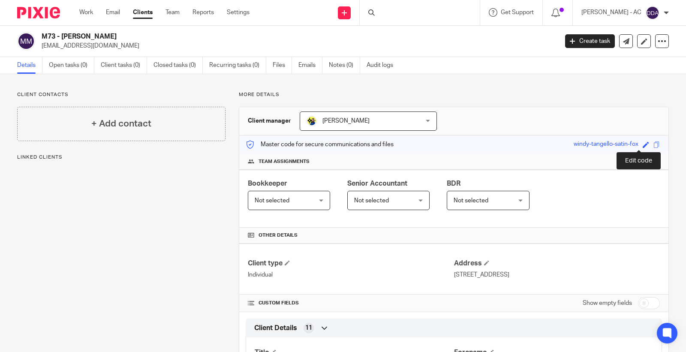
click at [643, 142] on span at bounding box center [646, 145] width 6 height 6
paste input "M73"
type input "M73"
click at [626, 142] on link "Save" at bounding box center [630, 144] width 13 height 9
type input "M73"
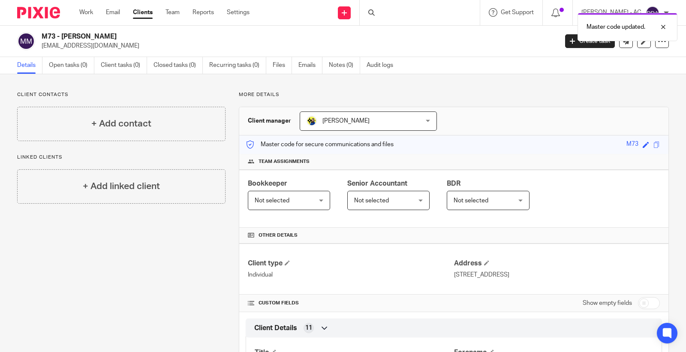
click at [314, 202] on div "Not selected Not selected" at bounding box center [289, 200] width 82 height 19
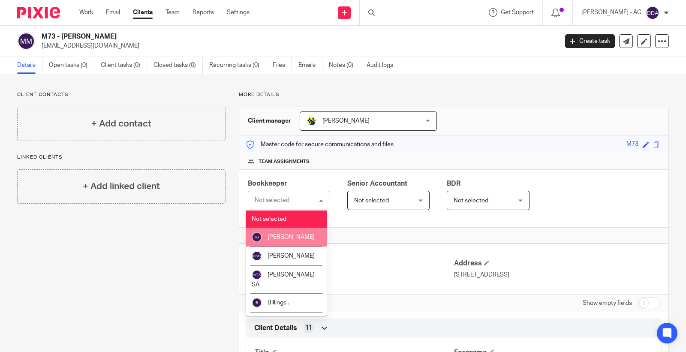
click at [284, 236] on span "[PERSON_NAME]" at bounding box center [291, 237] width 47 height 6
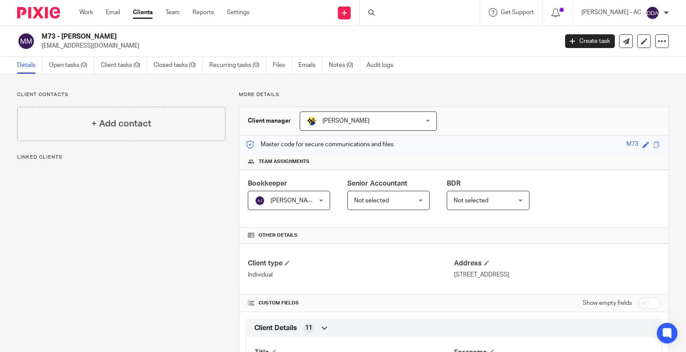
click at [503, 204] on span "Not selected" at bounding box center [484, 200] width 60 height 18
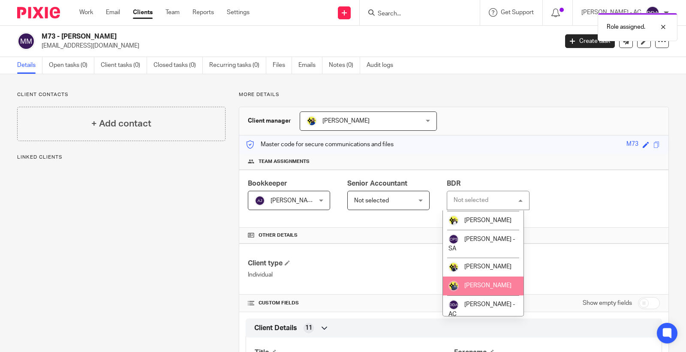
scroll to position [143, 0]
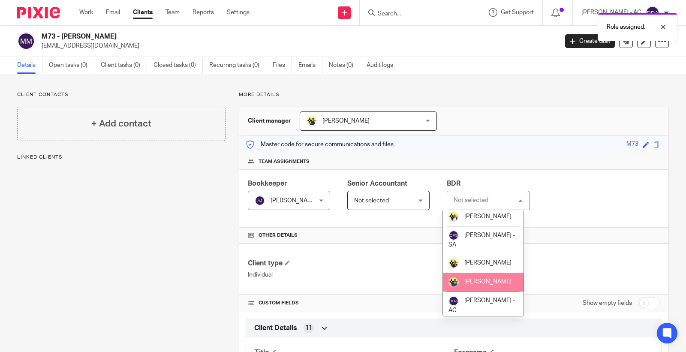
click at [491, 285] on span "[PERSON_NAME]" at bounding box center [488, 282] width 47 height 6
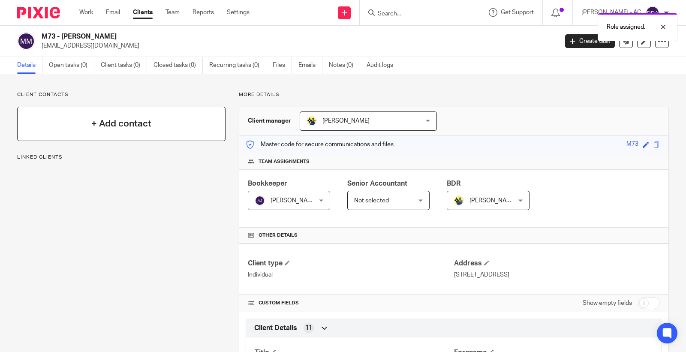
click at [169, 132] on div "+ Add contact" at bounding box center [121, 124] width 208 height 34
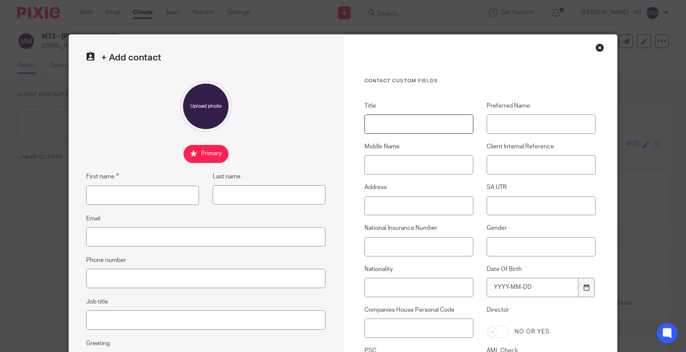
click at [419, 132] on input "Title" at bounding box center [419, 124] width 109 height 19
paste input "Mr"
type input "Mr"
click at [178, 195] on input "First name" at bounding box center [142, 195] width 113 height 19
paste input "[PERSON_NAME]"
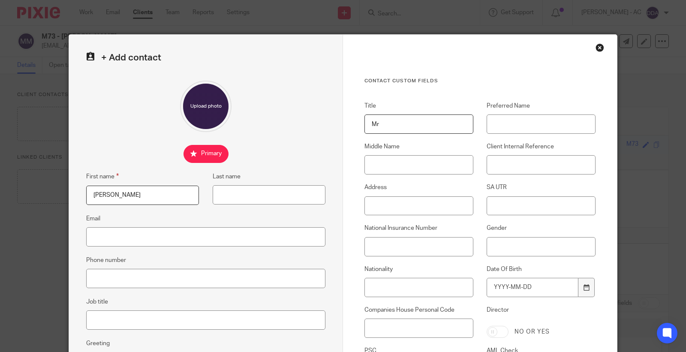
type input "[PERSON_NAME]"
click at [273, 200] on input "Last name" at bounding box center [269, 194] width 113 height 19
paste input "Mathe"
type input "Mathe"
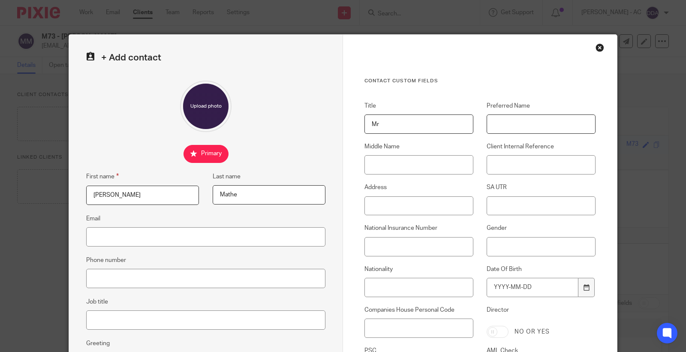
click at [517, 126] on input "Preferred Name" at bounding box center [541, 124] width 109 height 19
paste input "[PERSON_NAME]"
type input "[PERSON_NAME]"
click at [495, 164] on input "Client Internal Reference" at bounding box center [541, 164] width 109 height 19
paste input "M73"
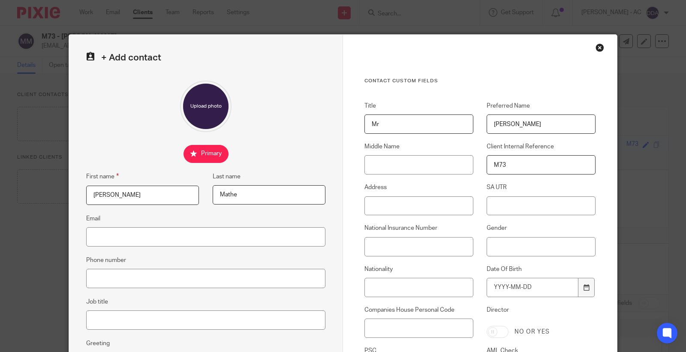
type input "M73"
click at [422, 207] on input "Address" at bounding box center [419, 205] width 109 height 19
paste input "21 Westmont House 82 Carisbrooke Road Newport PO30 1BY"
type input "[STREET_ADDRESS]"
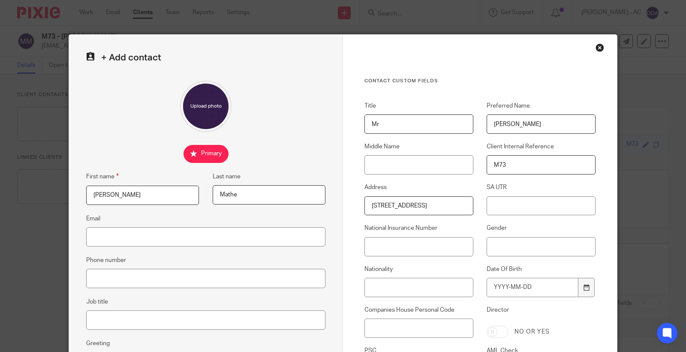
scroll to position [0, 0]
click at [100, 239] on input "Email" at bounding box center [205, 236] width 239 height 19
paste input "[EMAIL_ADDRESS][DOMAIN_NAME]"
type input "[EMAIL_ADDRESS][DOMAIN_NAME]"
click at [202, 284] on input "Phone number" at bounding box center [205, 278] width 239 height 19
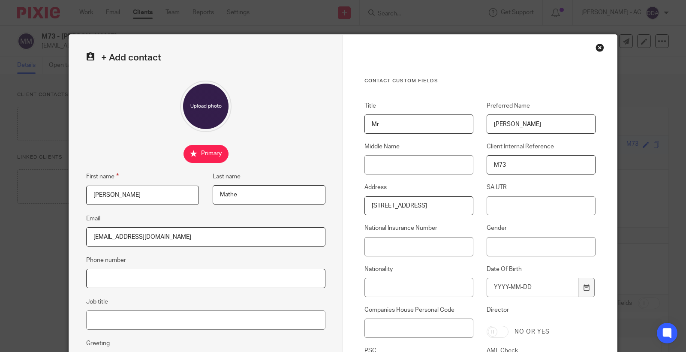
paste input "07583 365 315"
type input "07583 365 315"
click at [94, 327] on input "Job title" at bounding box center [205, 320] width 239 height 19
paste input "Registered Mental Health Nurse"
type input "Registered Mental Health Nurse"
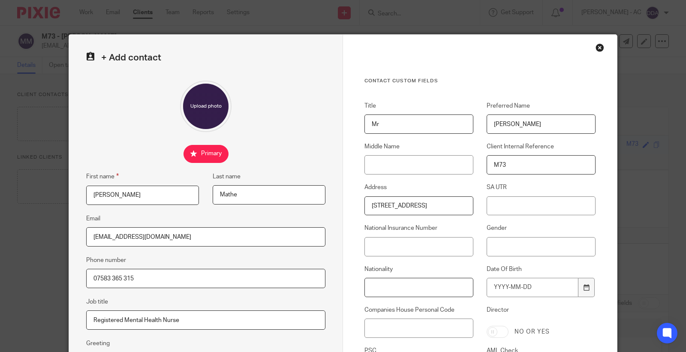
click at [396, 283] on input "Nationality" at bounding box center [419, 287] width 109 height 19
paste input "British"
type input "British"
click at [382, 240] on input "National Insurance Number" at bounding box center [419, 246] width 109 height 19
paste input "SC180011D"
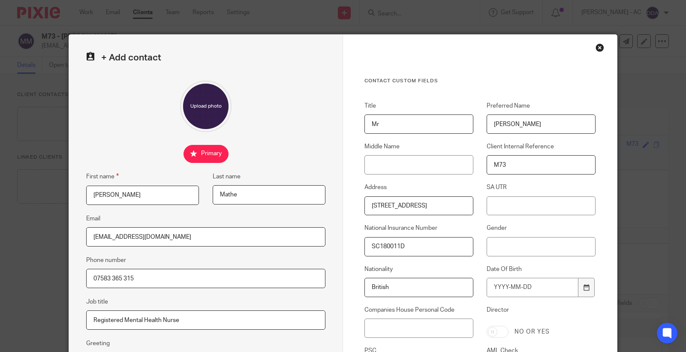
type input "SC180011D"
click at [532, 247] on input "Gender" at bounding box center [541, 246] width 109 height 19
type input "[DEMOGRAPHIC_DATA]"
click at [505, 286] on input "Date Of Birth" at bounding box center [533, 287] width 92 height 19
type input "1980-07-13"
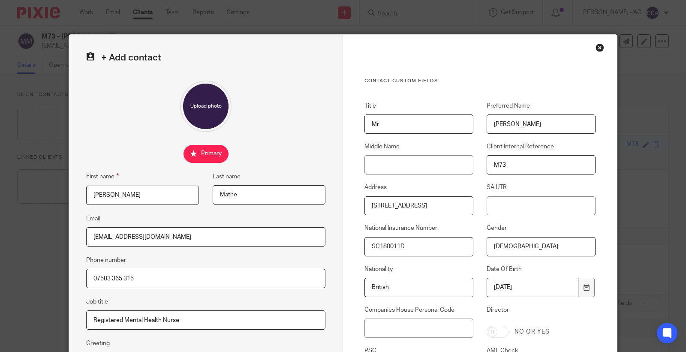
click at [596, 48] on div "Close this dialog window" at bounding box center [600, 47] width 9 height 9
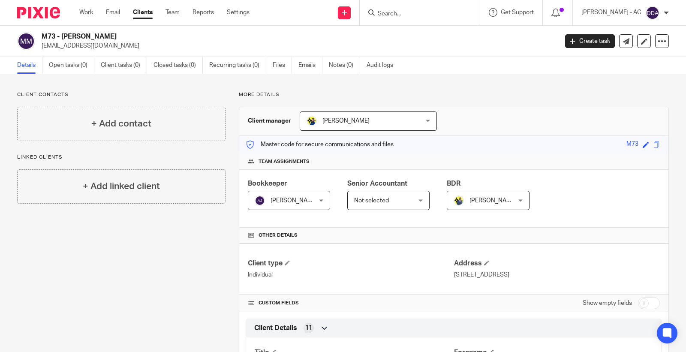
drag, startPoint x: 126, startPoint y: 35, endPoint x: 63, endPoint y: 36, distance: 62.6
click at [63, 36] on h2 "M73 - [PERSON_NAME]" at bounding box center [246, 36] width 409 height 9
copy h2 "BENEDICT MATHE"
click at [160, 125] on div "+ Add contact" at bounding box center [121, 124] width 208 height 34
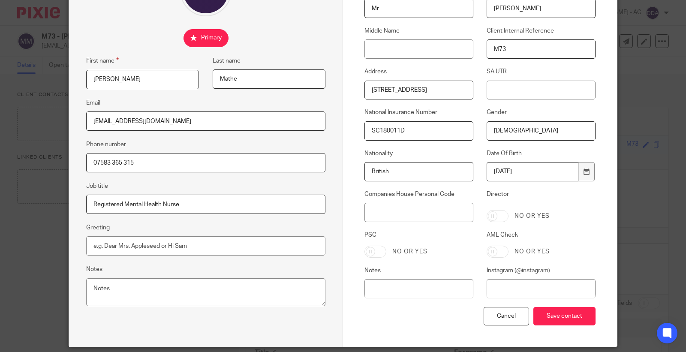
scroll to position [145, 0]
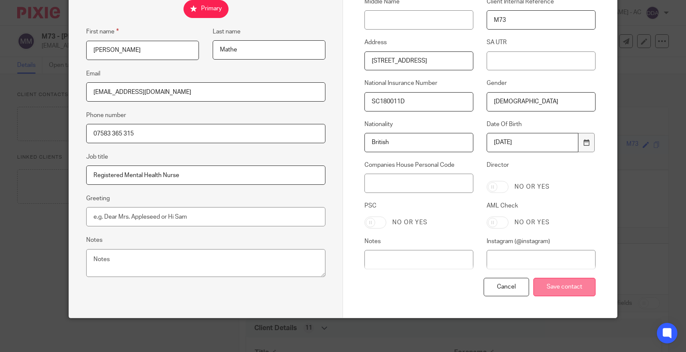
click at [577, 285] on input "Save contact" at bounding box center [565, 287] width 62 height 18
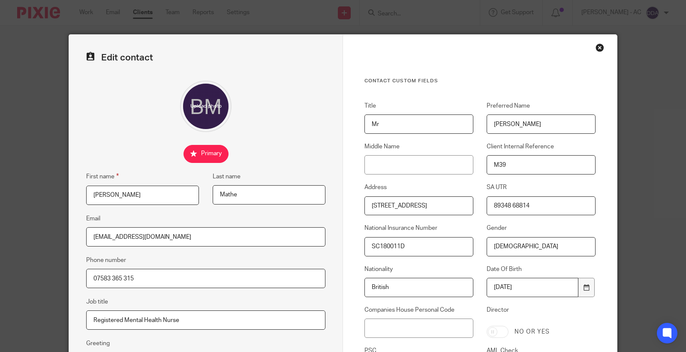
click at [600, 46] on div "Close this dialog window" at bounding box center [600, 47] width 9 height 9
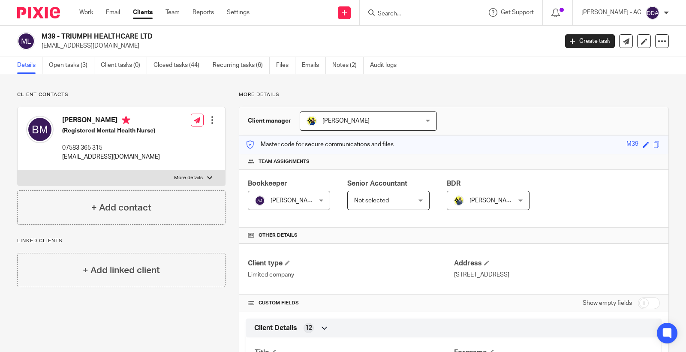
click at [209, 122] on div at bounding box center [212, 120] width 9 height 9
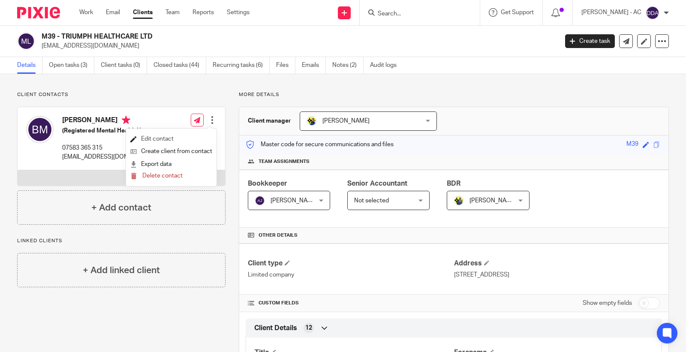
click at [168, 135] on link "Edit contact" at bounding box center [171, 139] width 82 height 12
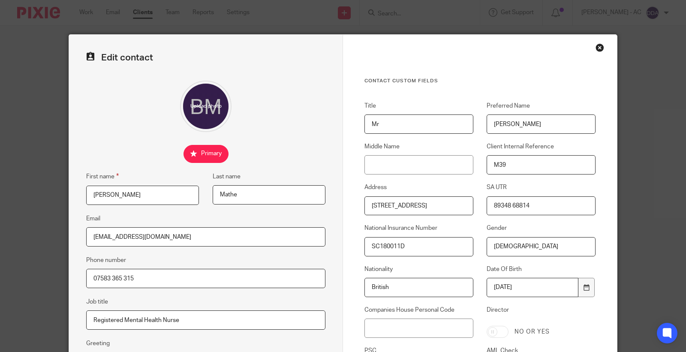
click at [597, 45] on div "Close this dialog window" at bounding box center [600, 47] width 9 height 9
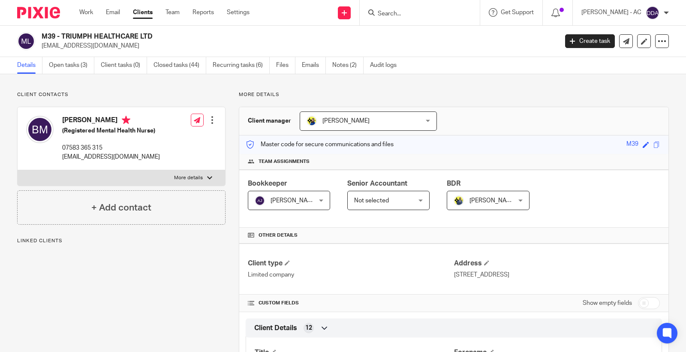
drag, startPoint x: 155, startPoint y: 37, endPoint x: 44, endPoint y: 39, distance: 111.1
click at [41, 39] on div "M39 - TRIUMPH HEALTHCARE LTD [EMAIL_ADDRESS][DOMAIN_NAME]" at bounding box center [284, 41] width 535 height 18
copy h2 "M39 - TRIUMPH HEALTHCARE LTD"
click at [211, 117] on div at bounding box center [212, 120] width 9 height 9
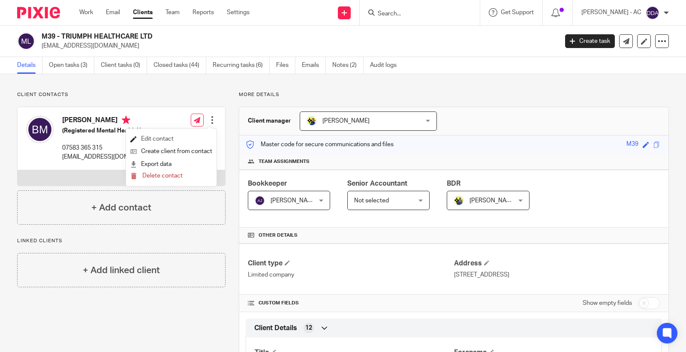
click at [183, 135] on link "Edit contact" at bounding box center [171, 139] width 82 height 12
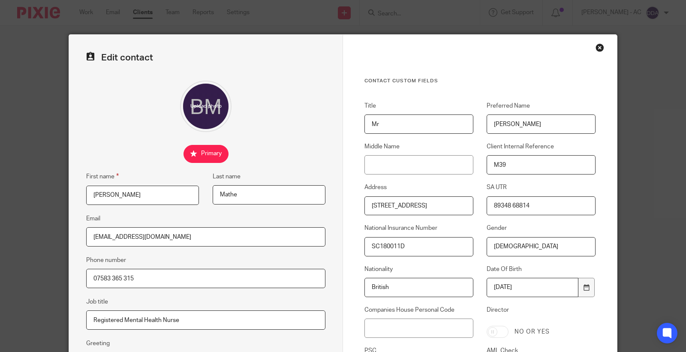
drag, startPoint x: 550, startPoint y: 207, endPoint x: 462, endPoint y: 207, distance: 87.9
click at [462, 207] on div "Title Mr Preferred Name [PERSON_NAME] Middle Name Client Internal Reference M39…" at bounding box center [473, 262] width 245 height 321
click at [592, 43] on div "Contact Custom fields Title Mr Preferred Name [PERSON_NAME] Middle Name Client …" at bounding box center [480, 249] width 274 height 428
click at [596, 48] on div "Close this dialog window" at bounding box center [600, 47] width 9 height 9
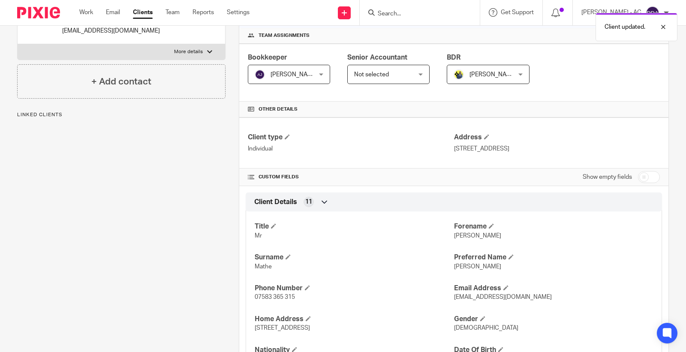
scroll to position [143, 0]
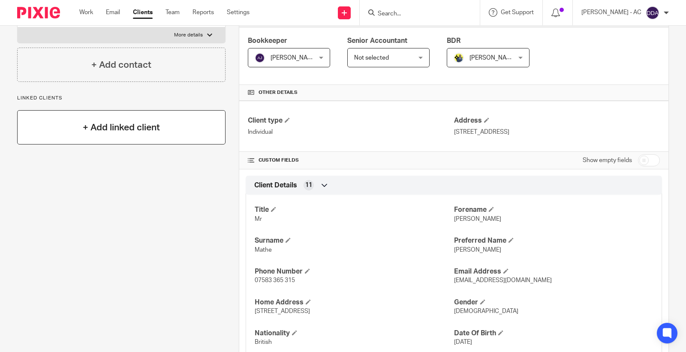
click at [153, 118] on div "+ Add linked client" at bounding box center [121, 127] width 208 height 34
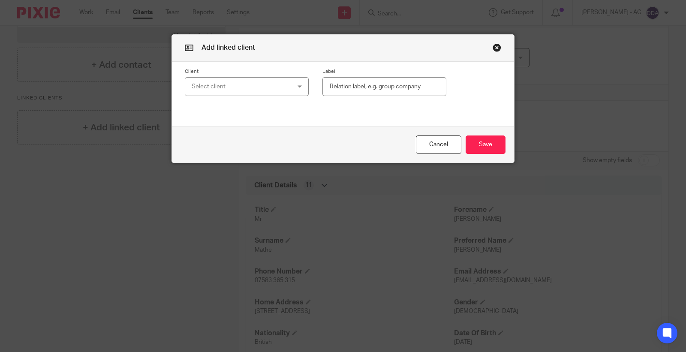
click at [209, 85] on div "Select client" at bounding box center [239, 87] width 94 height 18
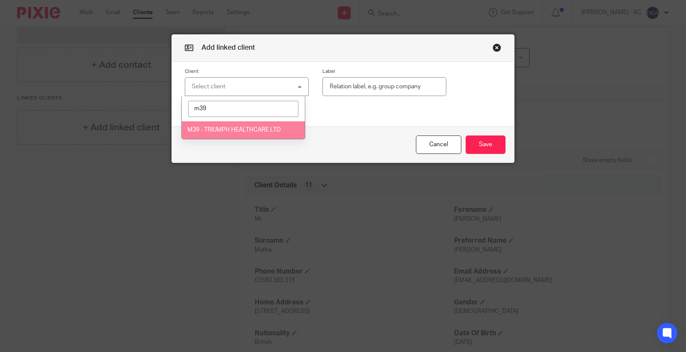
type input "m39"
click at [215, 127] on li "M39 - TRIUMPH HEALTHCARE LTD" at bounding box center [243, 130] width 123 height 18
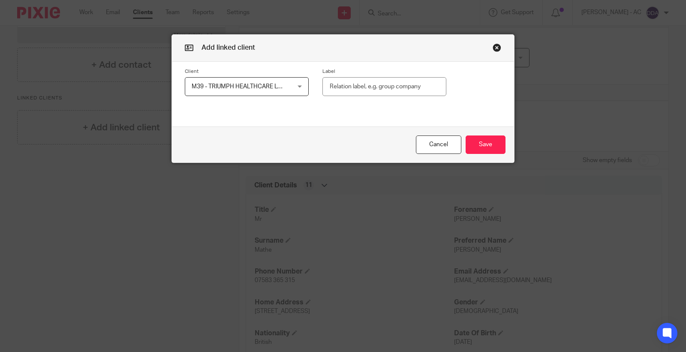
click at [388, 89] on input "text" at bounding box center [385, 86] width 124 height 19
paste input "Shareholder (100%)"
type input "Shareholder (100%)"
click at [486, 148] on button "Save" at bounding box center [486, 145] width 40 height 18
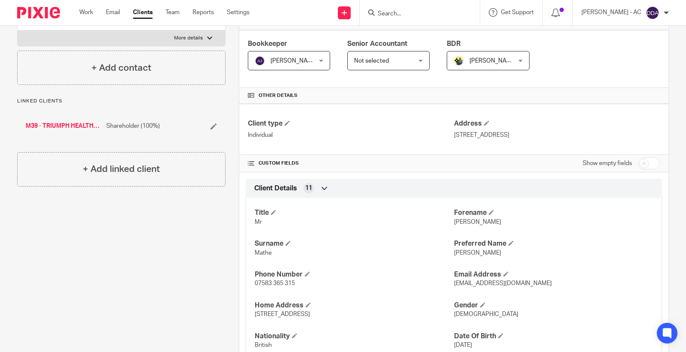
scroll to position [0, 0]
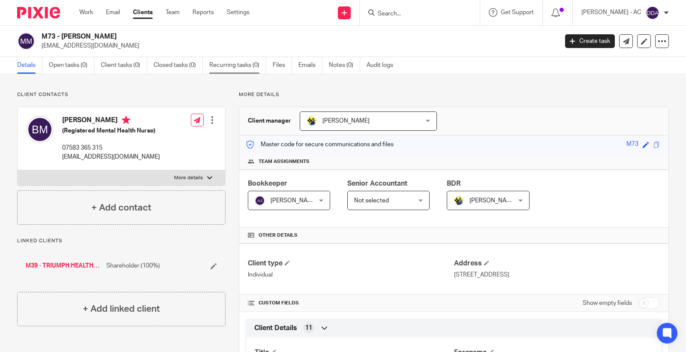
click at [222, 69] on link "Recurring tasks (0)" at bounding box center [237, 65] width 57 height 17
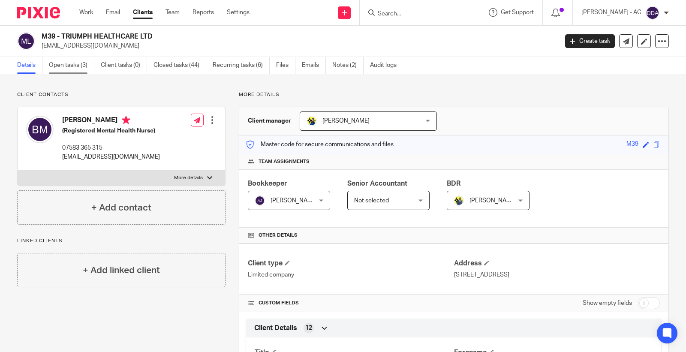
click at [74, 65] on link "Open tasks (3)" at bounding box center [71, 65] width 45 height 17
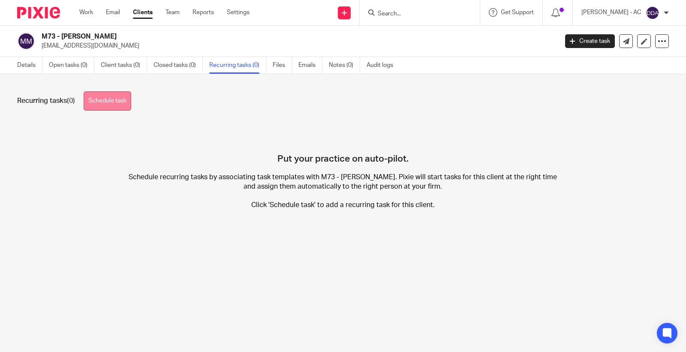
click at [117, 100] on link "Schedule task" at bounding box center [108, 100] width 48 height 19
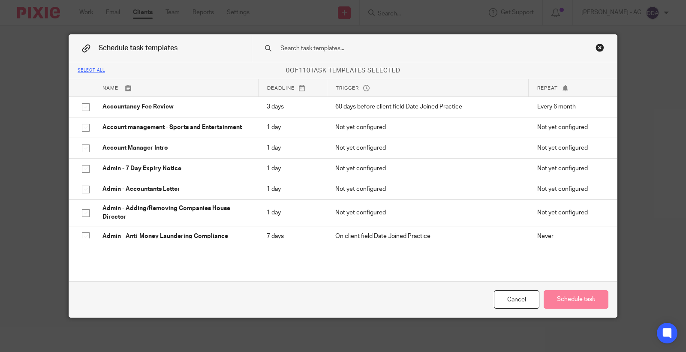
click at [296, 50] on input "text" at bounding box center [421, 48] width 283 height 9
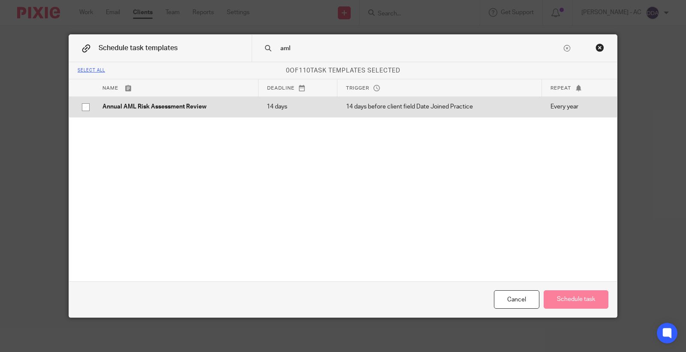
type input "aml"
click at [205, 105] on p "Annual AML Risk Assessment Review" at bounding box center [176, 107] width 147 height 9
checkbox input "true"
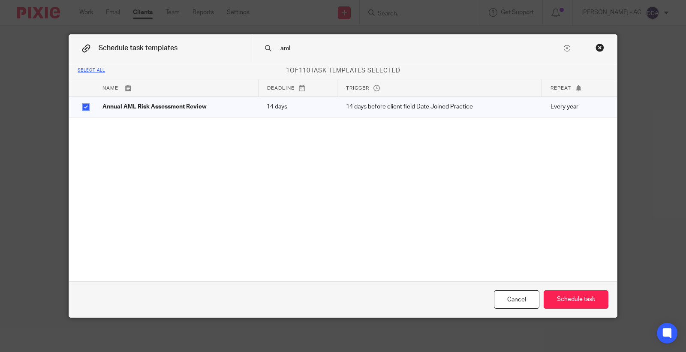
drag, startPoint x: 323, startPoint y: 53, endPoint x: 256, endPoint y: 52, distance: 67.4
click at [256, 52] on div "aml" at bounding box center [435, 48] width 366 height 27
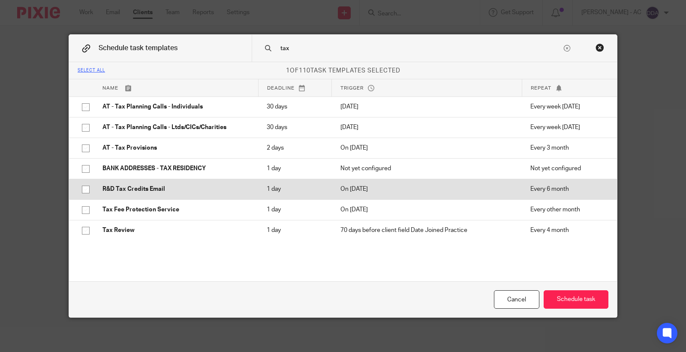
type input "tax"
click at [122, 188] on p "R&D Tax Credits Email" at bounding box center [176, 189] width 147 height 9
checkbox input "true"
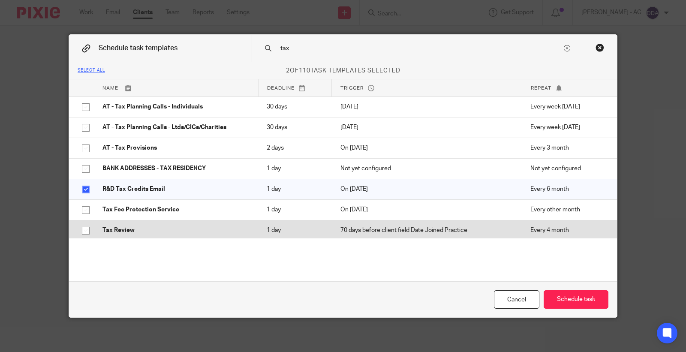
drag, startPoint x: 124, startPoint y: 205, endPoint x: 124, endPoint y: 226, distance: 21.0
click at [124, 205] on td "Tax Fee Protection Service" at bounding box center [176, 209] width 164 height 21
checkbox input "true"
click at [124, 231] on p "Tax Review" at bounding box center [176, 230] width 147 height 9
checkbox input "true"
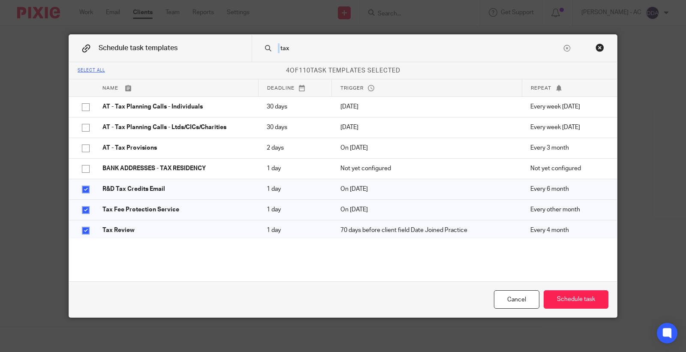
drag, startPoint x: 307, startPoint y: 54, endPoint x: 251, endPoint y: 55, distance: 55.8
click at [252, 55] on div "tax" at bounding box center [435, 48] width 366 height 27
click at [300, 50] on input "tax" at bounding box center [421, 48] width 283 height 9
drag, startPoint x: 300, startPoint y: 49, endPoint x: 245, endPoint y: 50, distance: 55.8
click at [245, 50] on div "Schedule task templates tax" at bounding box center [343, 48] width 548 height 27
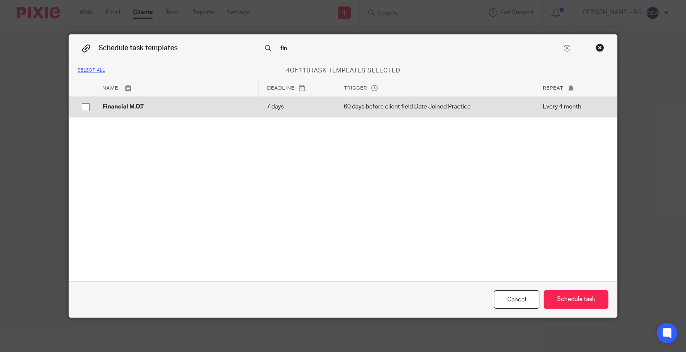
type input "fin"
click at [114, 111] on p "Financial M.O.T" at bounding box center [176, 107] width 147 height 9
checkbox input "true"
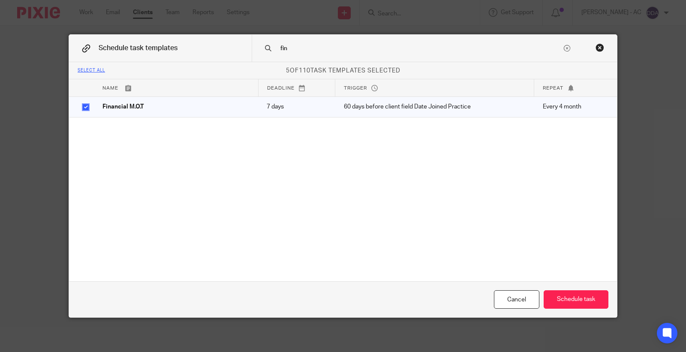
drag, startPoint x: 295, startPoint y: 53, endPoint x: 254, endPoint y: 53, distance: 40.8
click at [254, 53] on div "fin" at bounding box center [435, 48] width 366 height 27
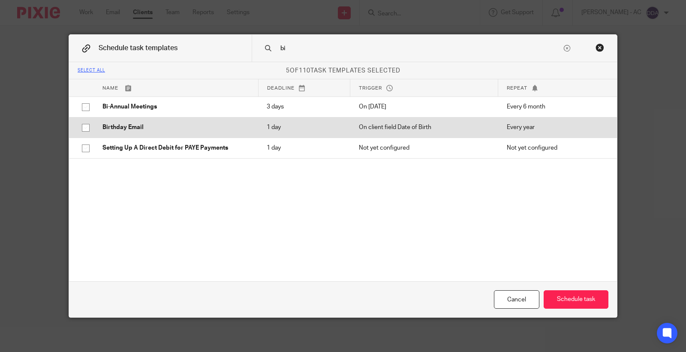
type input "bi"
drag, startPoint x: 170, startPoint y: 125, endPoint x: 186, endPoint y: 114, distance: 19.4
click at [170, 126] on p "Birthday Email" at bounding box center [176, 127] width 147 height 9
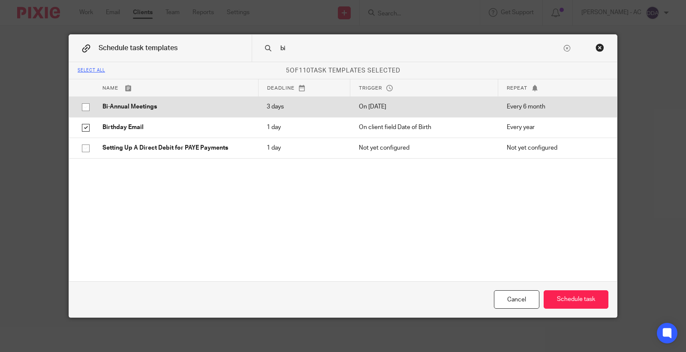
checkbox input "true"
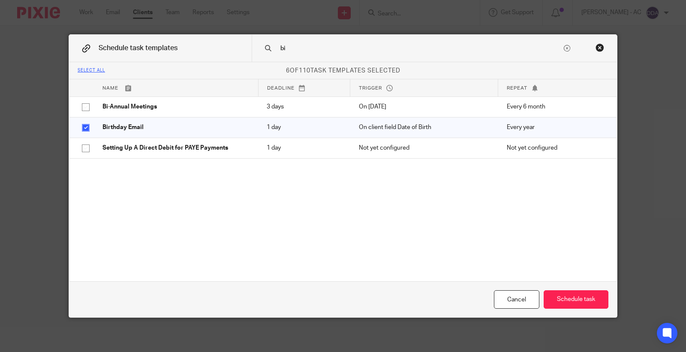
drag, startPoint x: 306, startPoint y: 51, endPoint x: 245, endPoint y: 50, distance: 61.8
click at [245, 50] on div "Schedule task templates bi" at bounding box center [343, 48] width 548 height 27
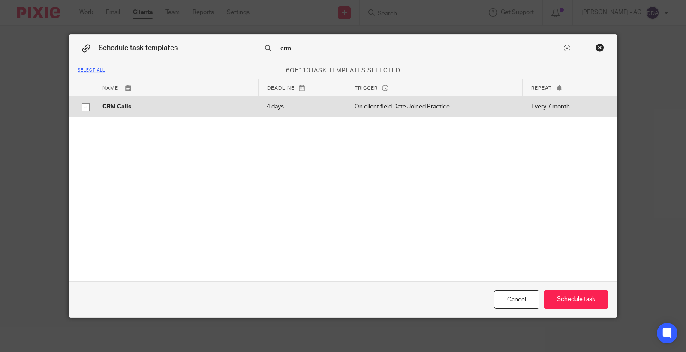
type input "crm"
click at [116, 112] on td "CRM Calls" at bounding box center [176, 107] width 164 height 21
checkbox input "true"
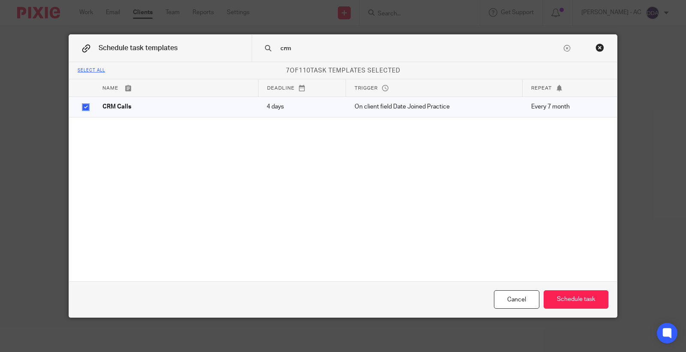
drag, startPoint x: 305, startPoint y: 45, endPoint x: 232, endPoint y: 44, distance: 72.9
click at [232, 44] on div "Schedule task templates crm" at bounding box center [343, 48] width 548 height 27
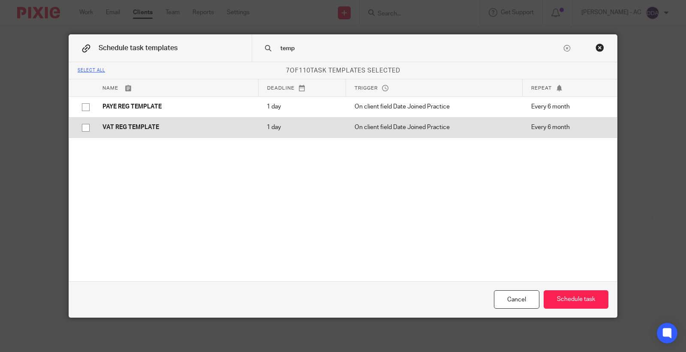
type input "temp"
click at [121, 125] on p "VAT REG TEMPLATE" at bounding box center [176, 127] width 147 height 9
checkbox input "true"
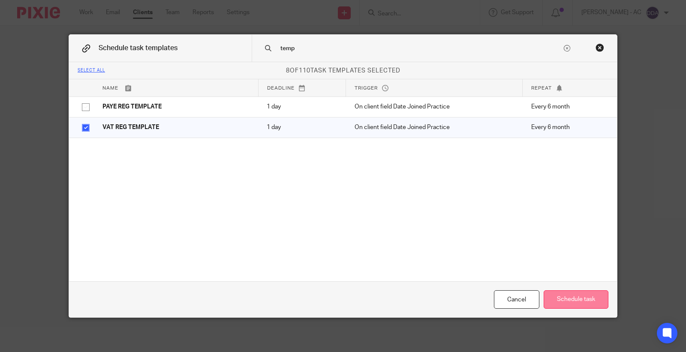
click at [563, 295] on button "Schedule task" at bounding box center [576, 299] width 65 height 18
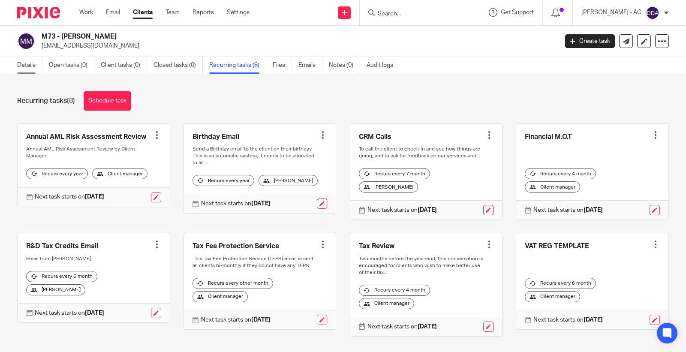
click at [28, 68] on link "Details" at bounding box center [29, 65] width 25 height 17
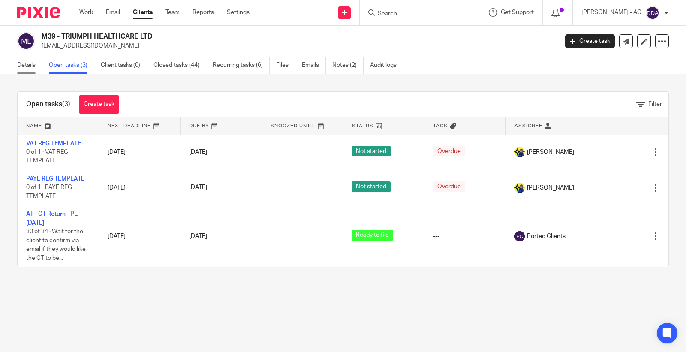
click at [24, 63] on link "Details" at bounding box center [29, 65] width 25 height 17
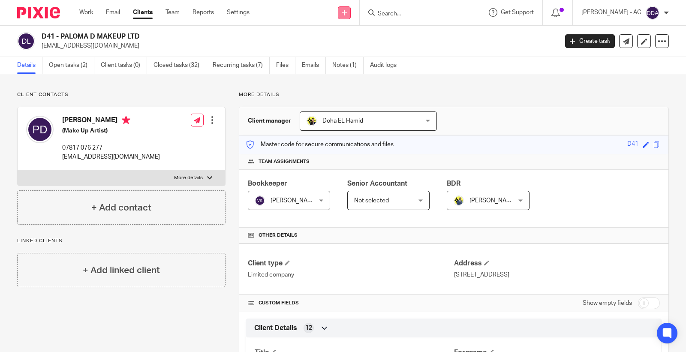
click at [351, 15] on link at bounding box center [344, 12] width 13 height 13
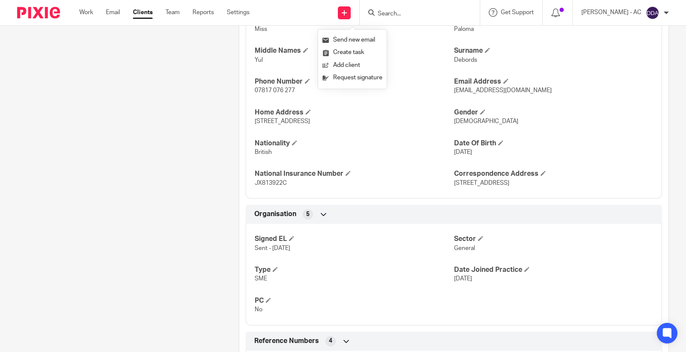
scroll to position [333, 0]
click at [218, 216] on div "Client contacts Paloma Debords (Make Up Artist) 07817 076 277 palomamua@hotmail…" at bounding box center [115, 228] width 222 height 940
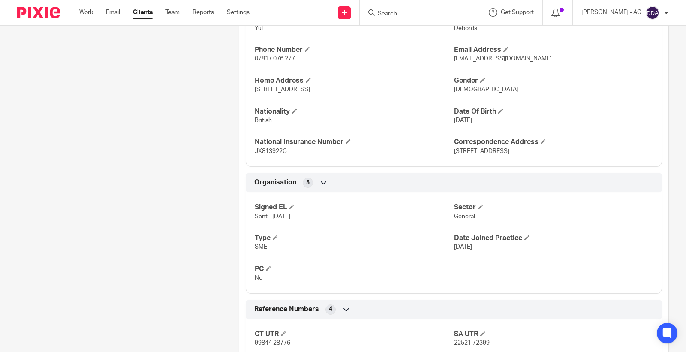
scroll to position [381, 0]
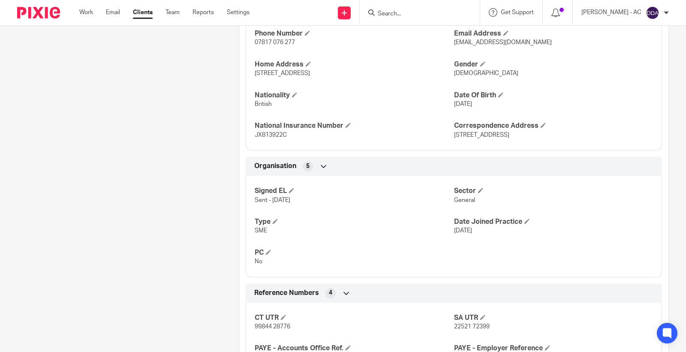
click at [462, 203] on span "General" at bounding box center [464, 200] width 21 height 6
copy span "General"
click at [258, 234] on span "SME" at bounding box center [261, 231] width 12 height 6
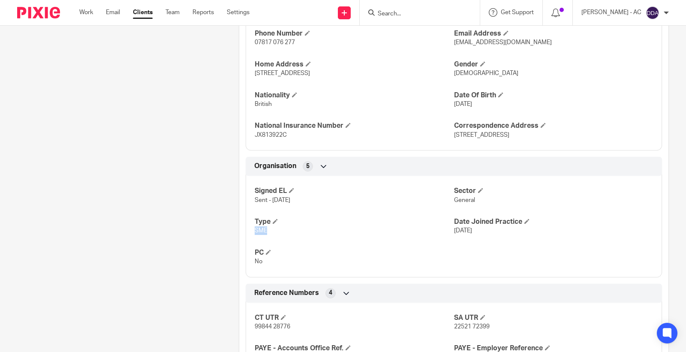
copy span "SME"
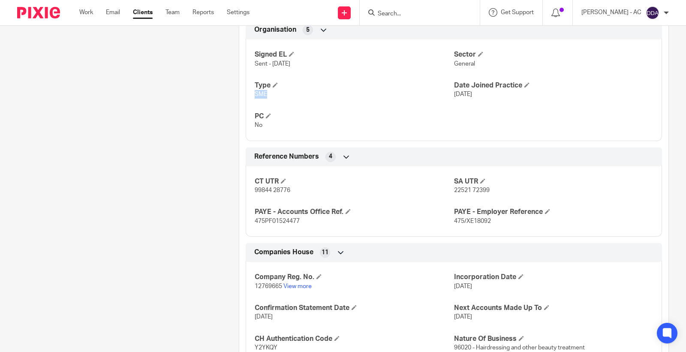
scroll to position [524, 0]
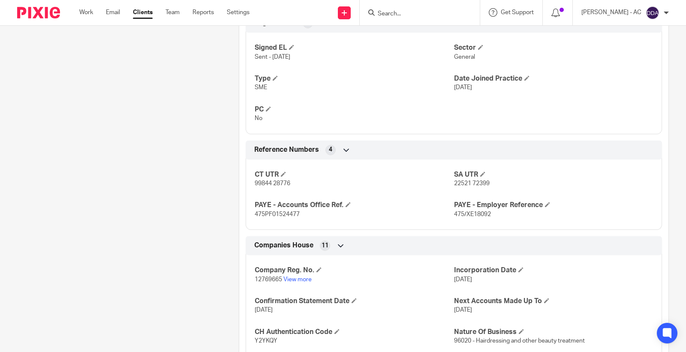
click at [477, 185] on span "22521 72399" at bounding box center [472, 184] width 36 height 6
copy p "22521 72399"
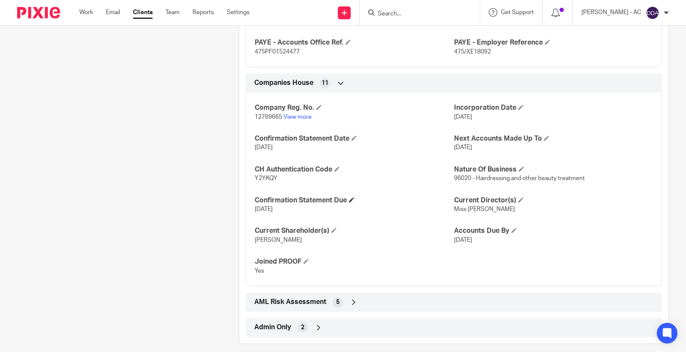
scroll to position [697, 0]
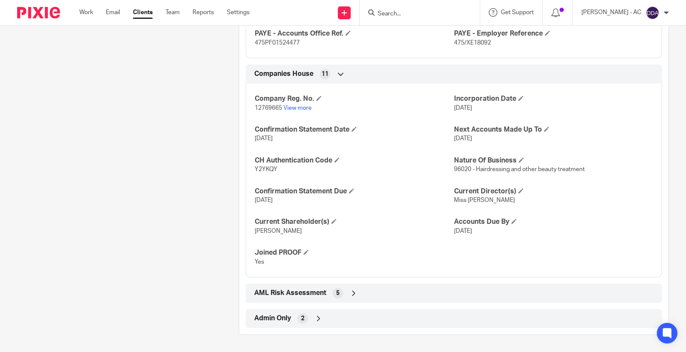
click at [319, 321] on icon at bounding box center [318, 318] width 9 height 9
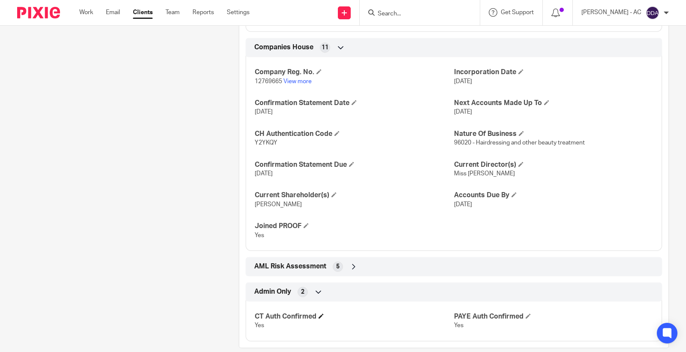
scroll to position [736, 0]
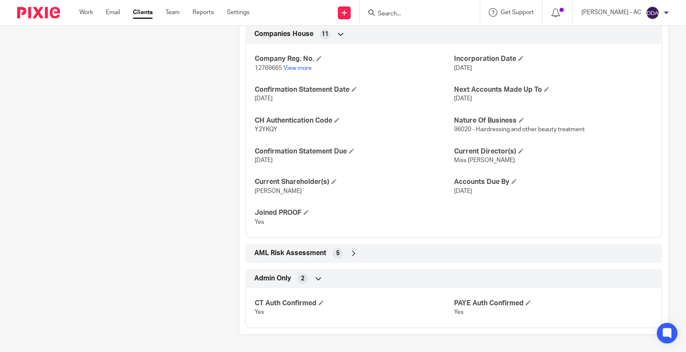
click at [344, 252] on div "AML Risk Assessment 5" at bounding box center [454, 253] width 404 height 15
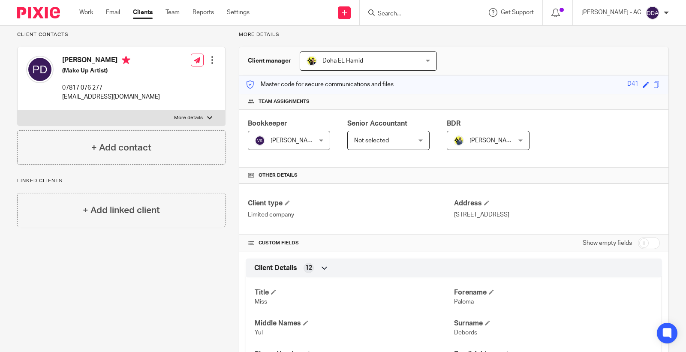
scroll to position [0, 0]
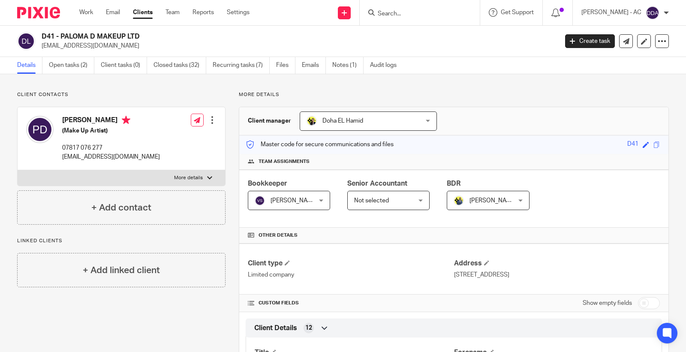
click at [211, 121] on div at bounding box center [212, 120] width 9 height 9
click at [173, 132] on ul "Edit contact Create client from contact Export data Delete contact" at bounding box center [171, 157] width 91 height 57
click at [170, 136] on link "Edit contact" at bounding box center [171, 139] width 82 height 12
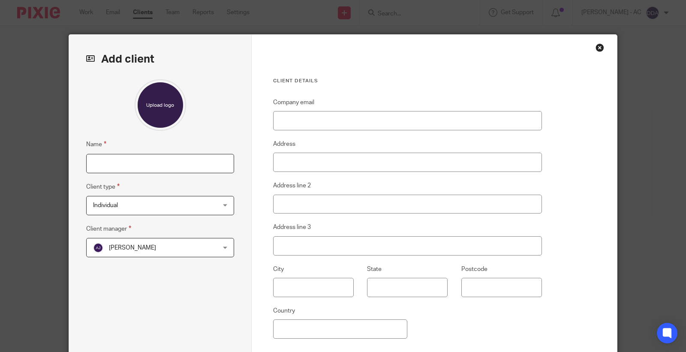
click at [147, 166] on input "Name" at bounding box center [160, 163] width 148 height 19
paste input "D76 - [PERSON_NAME]"
type input "D76 - [PERSON_NAME]"
click at [214, 247] on div "[PERSON_NAME] [PERSON_NAME]" at bounding box center [160, 247] width 148 height 19
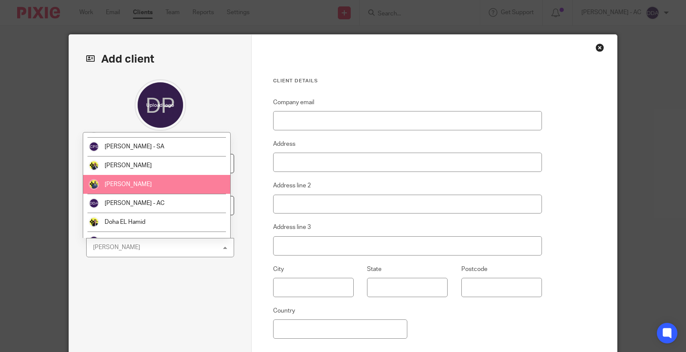
scroll to position [143, 0]
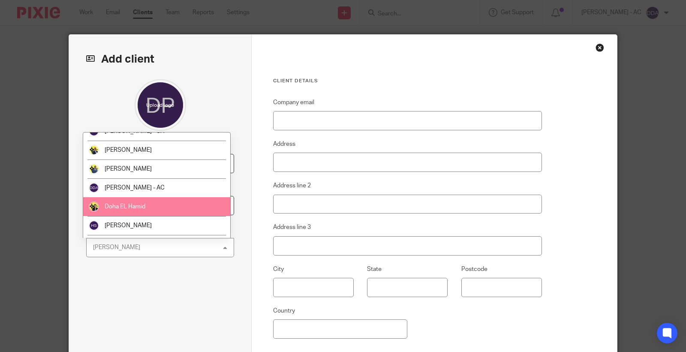
click at [144, 207] on span "Doha EL Hamid" at bounding box center [125, 207] width 41 height 6
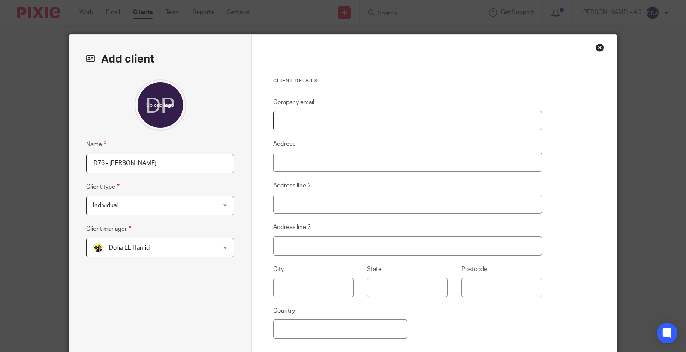
click at [292, 115] on input "Company email" at bounding box center [407, 120] width 269 height 19
paste input "[EMAIL_ADDRESS][DOMAIN_NAME]"
type input "[EMAIL_ADDRESS][DOMAIN_NAME]"
click at [319, 161] on input "Address" at bounding box center [407, 162] width 269 height 19
paste input "[STREET_ADDRESS]"
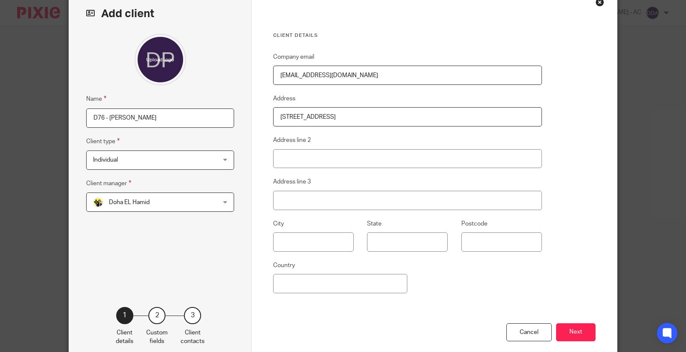
scroll to position [92, 0]
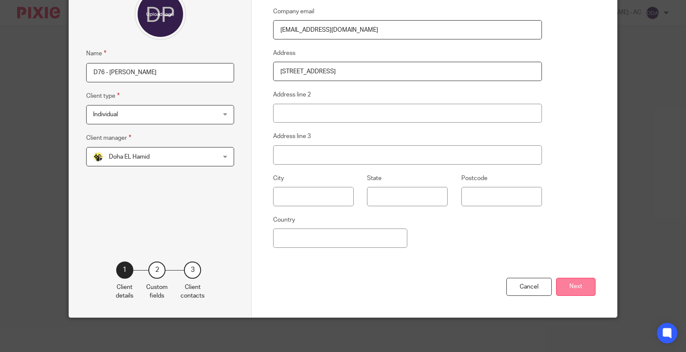
type input "[STREET_ADDRESS]"
click at [564, 282] on button "Next" at bounding box center [575, 287] width 39 height 18
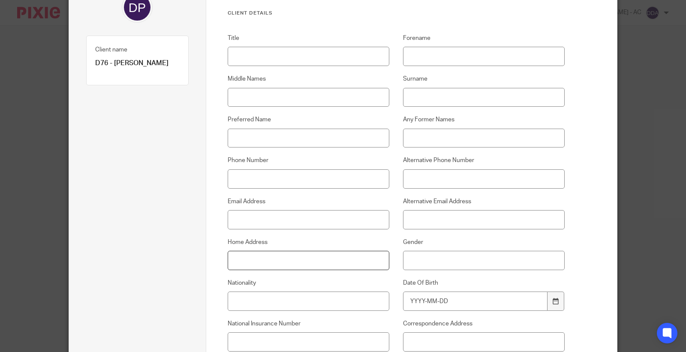
click at [250, 262] on input "Home Address" at bounding box center [309, 260] width 162 height 19
paste input "[STREET_ADDRESS]"
type input "[STREET_ADDRESS]"
click at [250, 63] on input "Title" at bounding box center [309, 56] width 162 height 19
paste input "Miss"
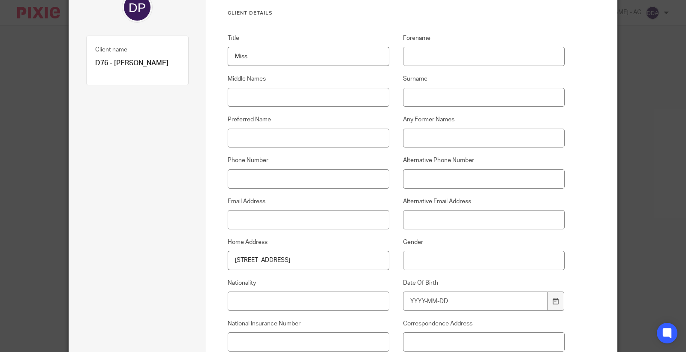
type input "Miss"
click at [438, 60] on input "Forename" at bounding box center [484, 56] width 162 height 19
paste input "Paloma"
type input "Paloma"
click at [240, 96] on input "Middle Names" at bounding box center [309, 97] width 162 height 19
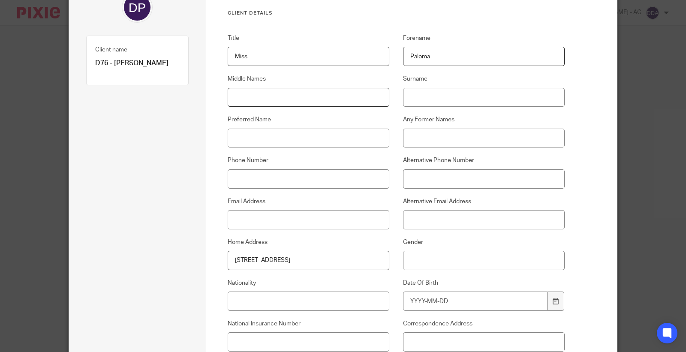
paste input "Yul"
type input "Yul"
click at [422, 96] on input "Surname" at bounding box center [484, 97] width 162 height 19
paste input "Debords"
type input "Debords"
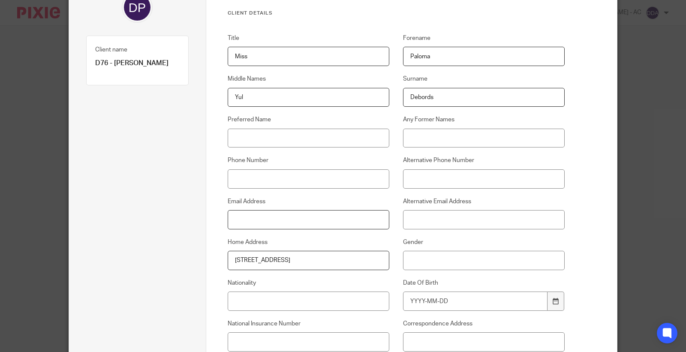
click at [259, 217] on input "Email Address" at bounding box center [309, 219] width 162 height 19
paste input "[EMAIL_ADDRESS][DOMAIN_NAME]"
type input "[EMAIL_ADDRESS][DOMAIN_NAME]"
click at [253, 178] on input "Phone Number" at bounding box center [309, 178] width 162 height 19
paste input "07817076277"
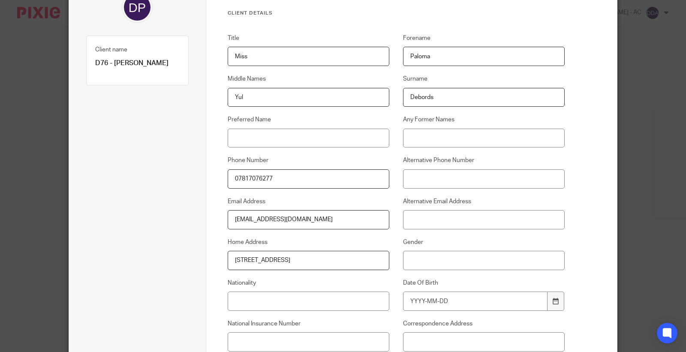
type input "07817076277"
click at [247, 299] on input "Nationality" at bounding box center [309, 301] width 162 height 19
paste input "British"
type input "British"
click at [302, 346] on input "National Insurance Number" at bounding box center [309, 341] width 162 height 19
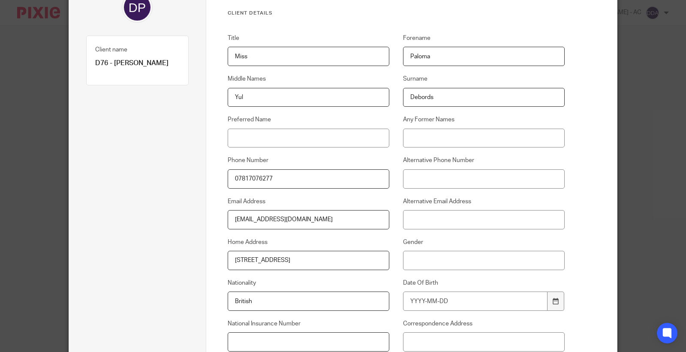
paste input "JX813922C"
type input "JX813922C"
click at [432, 303] on input "Date Of Birth" at bounding box center [475, 301] width 145 height 19
type input "1993-04-09"
click at [423, 258] on input "Gender" at bounding box center [484, 260] width 162 height 19
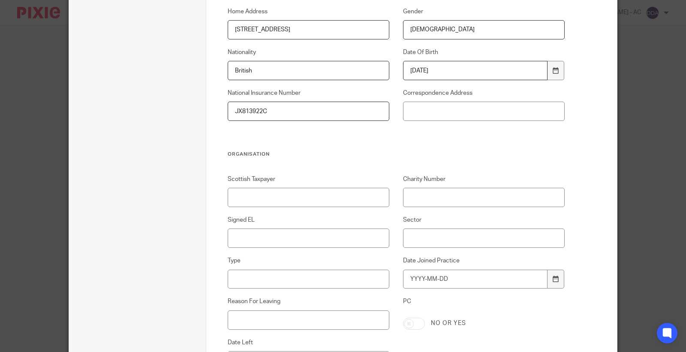
scroll to position [381, 0]
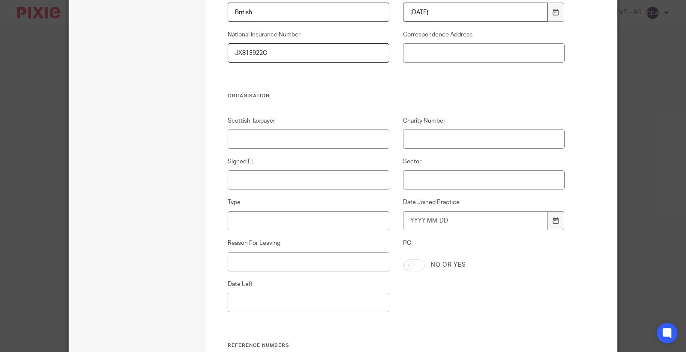
type input "[DEMOGRAPHIC_DATA]"
click at [272, 179] on input "Signed EL" at bounding box center [309, 179] width 162 height 19
type input "N/A"
click at [430, 183] on input "Sector" at bounding box center [484, 179] width 162 height 19
paste input "General"
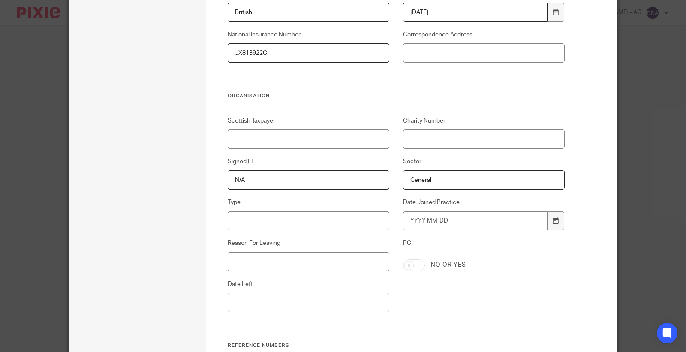
type input "General"
click at [275, 225] on input "Type" at bounding box center [309, 220] width 162 height 19
paste input "SME"
type input "SME"
click at [415, 220] on input "Date Joined Practice" at bounding box center [475, 220] width 145 height 19
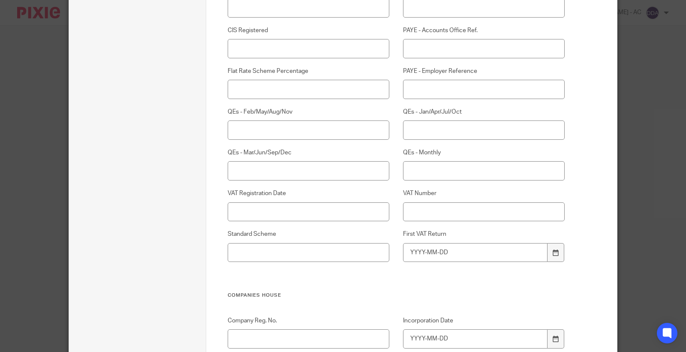
scroll to position [905, 0]
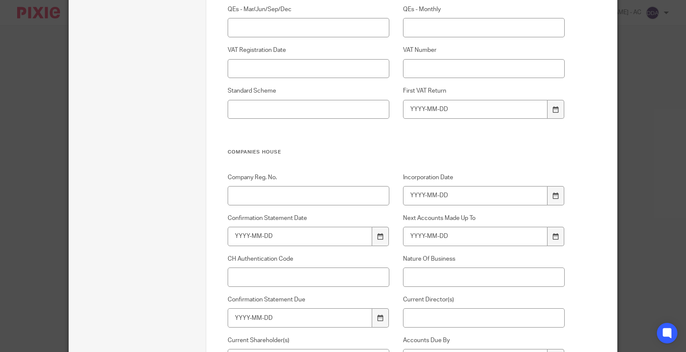
type input "2025-09-24"
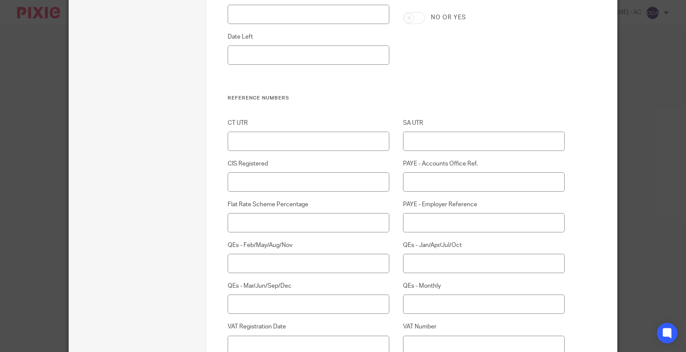
scroll to position [619, 0]
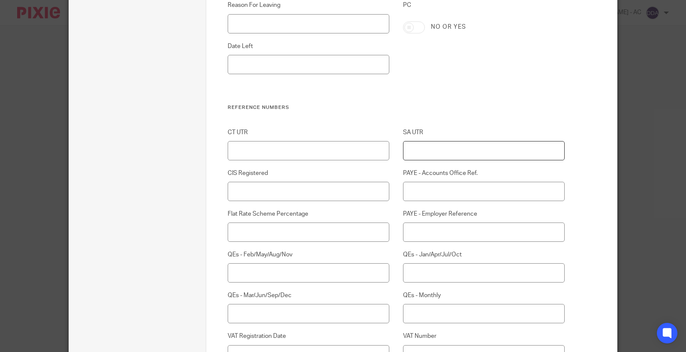
click at [435, 151] on input "SA UTR" at bounding box center [484, 150] width 162 height 19
paste input "22521 72399"
type input "22521 72399"
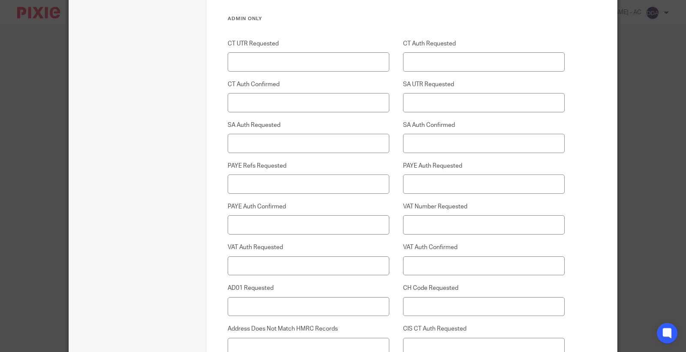
scroll to position [1954, 0]
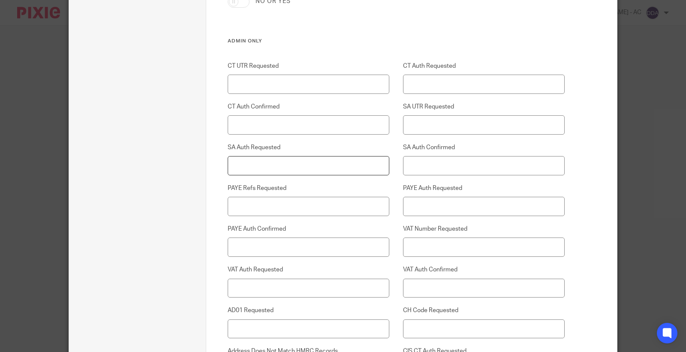
click at [260, 168] on input "SA Auth Requested" at bounding box center [309, 165] width 162 height 19
type input "Yes"
paste input "Yes"
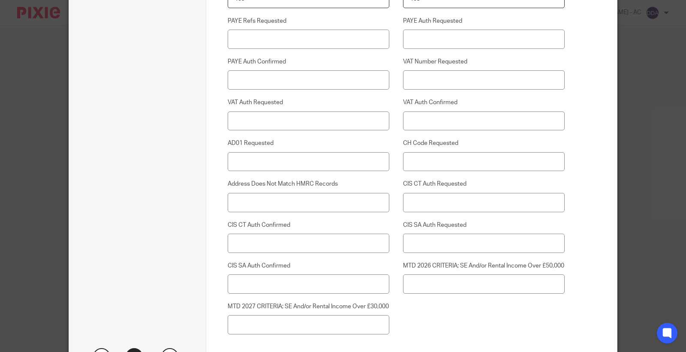
scroll to position [2225, 0]
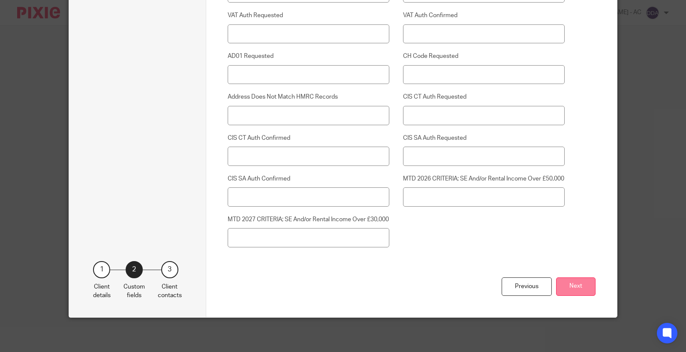
type input "Yes"
click at [574, 291] on button "Next" at bounding box center [575, 287] width 39 height 18
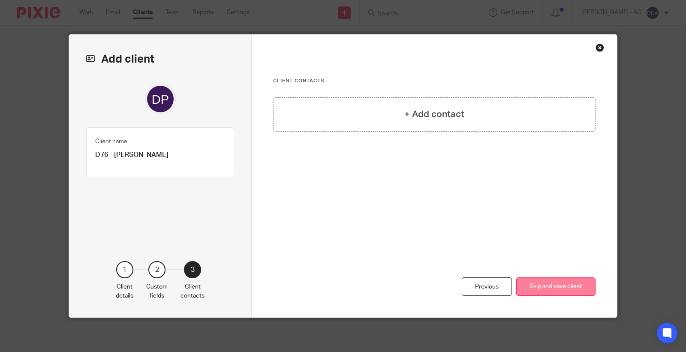
click at [554, 284] on button "Skip and save client" at bounding box center [556, 287] width 79 height 18
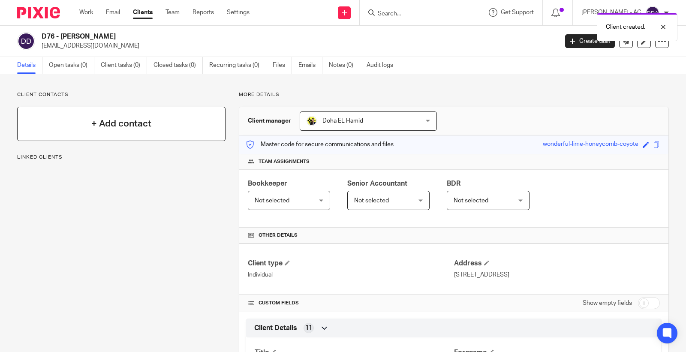
click at [158, 122] on div "+ Add contact" at bounding box center [121, 124] width 208 height 34
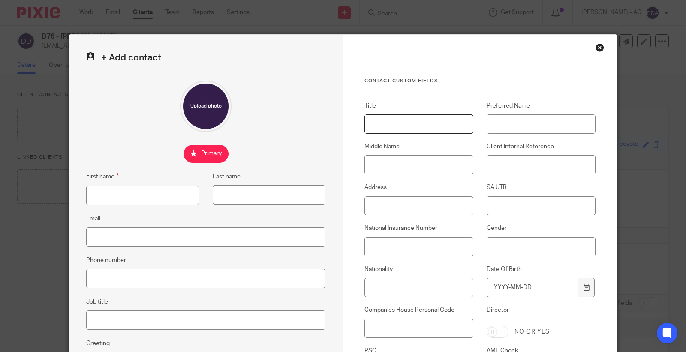
click at [432, 127] on input "Title" at bounding box center [419, 124] width 109 height 19
paste input "Miss"
type input "Miss"
click at [130, 205] on input "First name" at bounding box center [142, 195] width 113 height 19
paste input "Paloma"
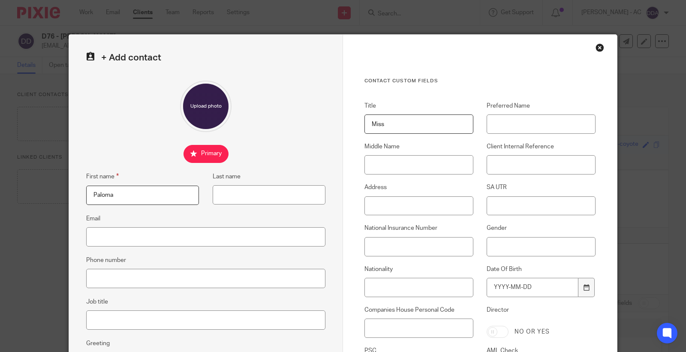
type input "Paloma"
click at [376, 169] on input "Middle Name" at bounding box center [419, 164] width 109 height 19
paste input "Yul"
type input "Yul"
click at [263, 199] on input "Last name" at bounding box center [269, 194] width 113 height 19
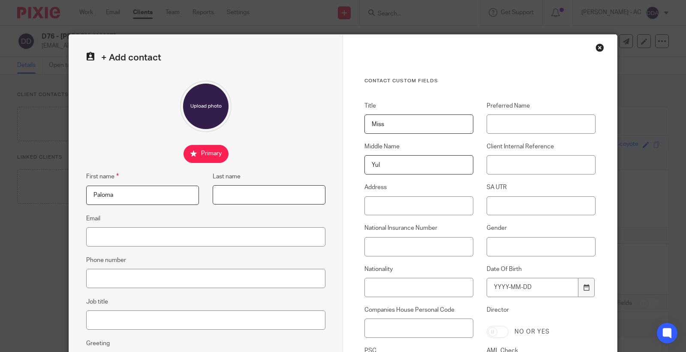
paste input "Debords"
type input "Debords"
click at [151, 235] on input "Email" at bounding box center [205, 236] width 239 height 19
paste input "[EMAIL_ADDRESS][DOMAIN_NAME]"
type input "[EMAIL_ADDRESS][DOMAIN_NAME]"
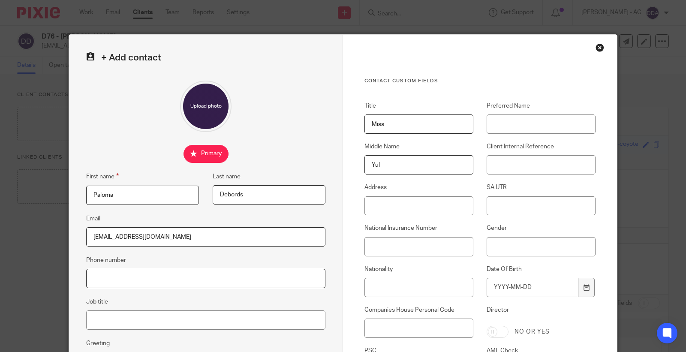
click at [200, 288] on input "Phone number" at bounding box center [205, 278] width 239 height 19
paste input "07817076277"
type input "07817076277"
click at [105, 331] on div "+ Add contact First name [GEOGRAPHIC_DATA] Last name [PERSON_NAME] Email [EMAIL…" at bounding box center [206, 249] width 274 height 428
click at [117, 323] on input "Job title" at bounding box center [205, 320] width 239 height 19
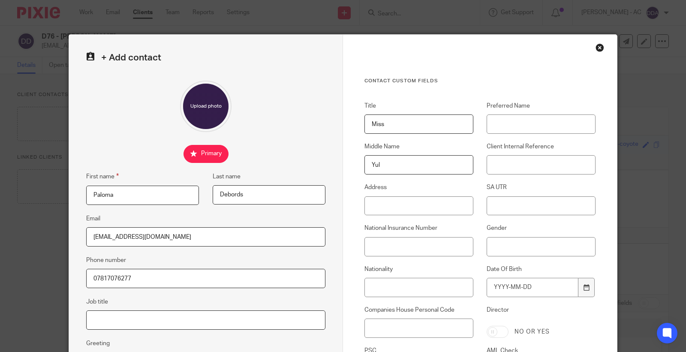
paste input "Make Up Artist"
type input "Make Up Artist"
click at [503, 163] on input "Client Internal Reference" at bounding box center [541, 164] width 109 height 19
paste input "D76"
type input "D76"
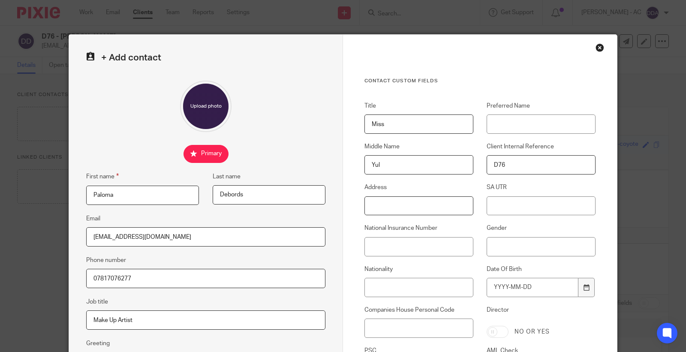
click at [373, 202] on input "Address" at bounding box center [419, 205] width 109 height 19
paste input "[STREET_ADDRESS]"
type input "[STREET_ADDRESS]"
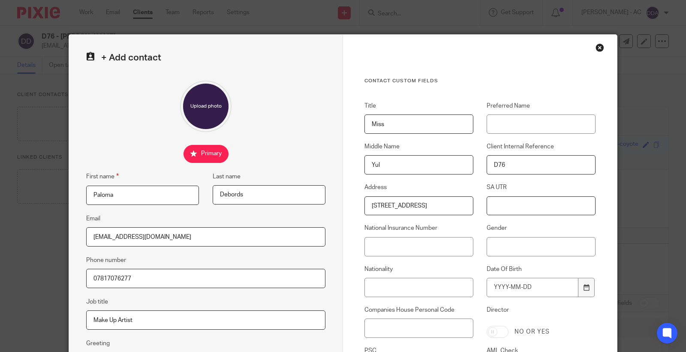
click at [501, 206] on input "SA UTR" at bounding box center [541, 205] width 109 height 19
paste input "22521 72399"
type input "22521 72399"
click at [512, 242] on input "Gender" at bounding box center [541, 246] width 109 height 19
type input "[DEMOGRAPHIC_DATA]"
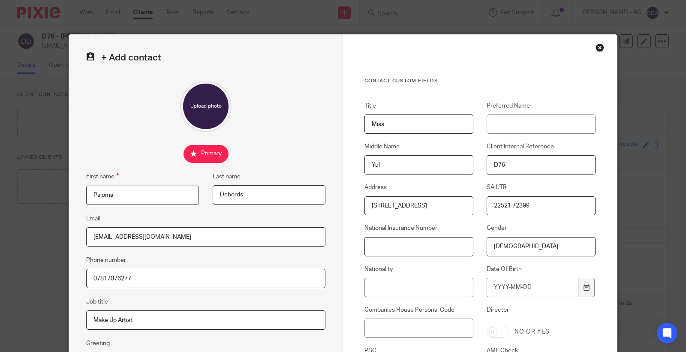
click at [408, 242] on input "National Insurance Number" at bounding box center [419, 246] width 109 height 19
paste input "JX813922C"
type input "JX813922C"
click at [427, 284] on input "Nationality" at bounding box center [419, 287] width 109 height 19
paste input "British"
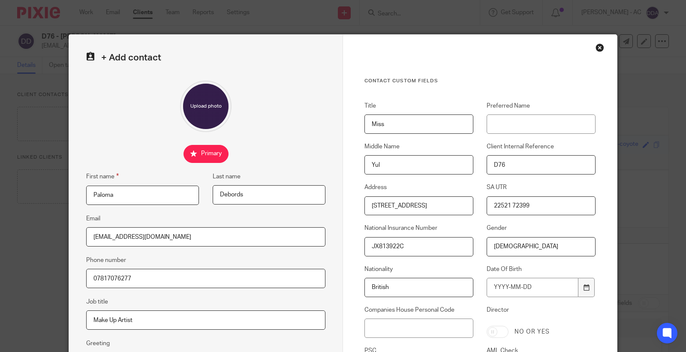
type input "British"
click at [520, 287] on input "Date Of Birth" at bounding box center [533, 287] width 92 height 19
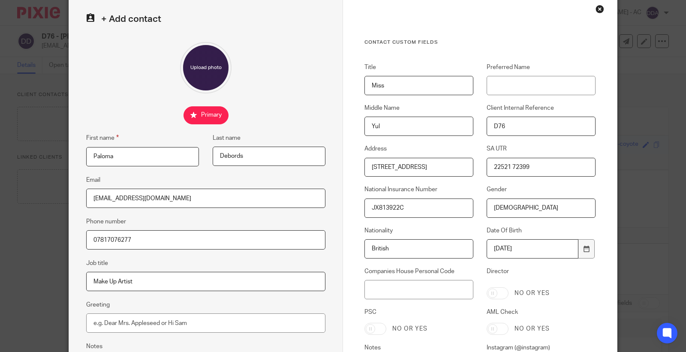
scroll to position [48, 0]
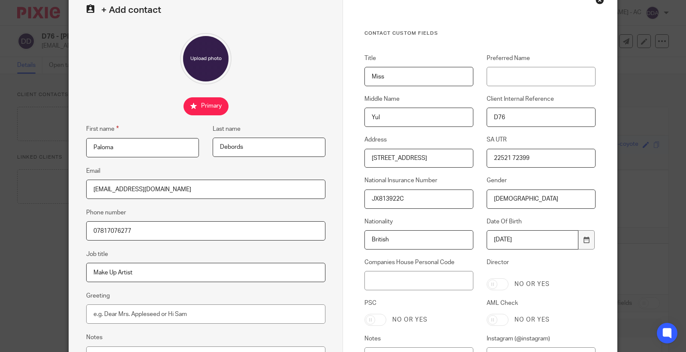
type input "[DATE]"
click at [500, 322] on input "AML Check" at bounding box center [498, 320] width 22 height 12
checkbox input "true"
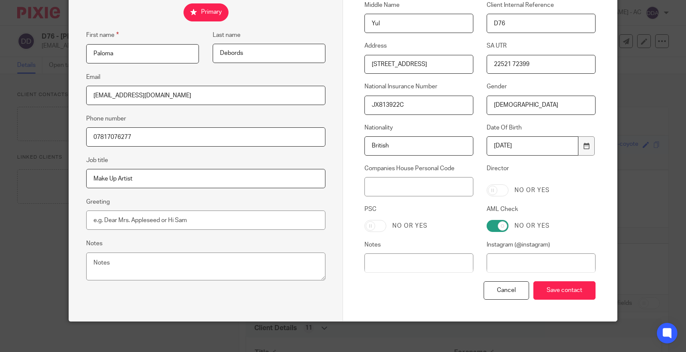
scroll to position [145, 0]
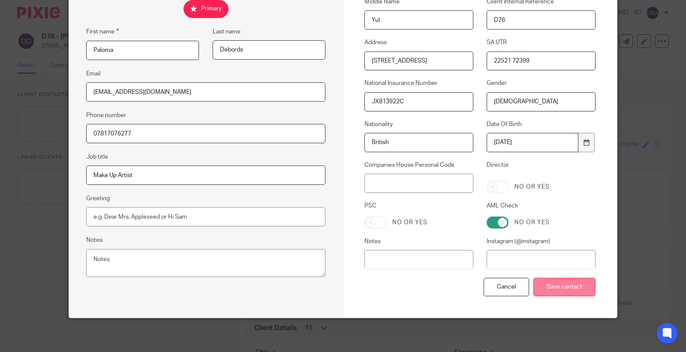
click at [568, 287] on input "Save contact" at bounding box center [565, 287] width 62 height 18
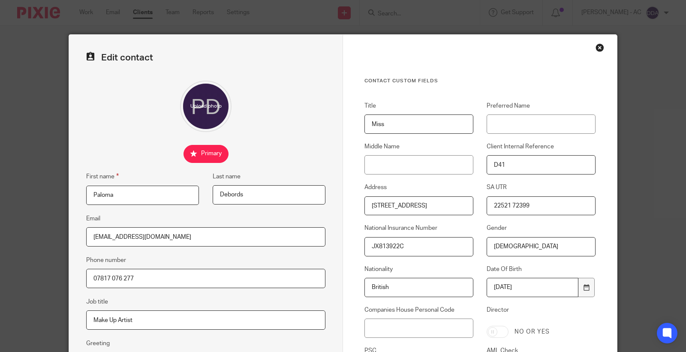
drag, startPoint x: 546, startPoint y: 204, endPoint x: 480, endPoint y: 205, distance: 66.1
click at [480, 205] on div "SA UTR 22521 72399" at bounding box center [535, 199] width 122 height 32
click at [593, 42] on div "Contact Custom fields Title Miss Preferred Name Middle Name Client Internal Ref…" at bounding box center [480, 249] width 274 height 428
drag, startPoint x: 546, startPoint y: 203, endPoint x: 431, endPoint y: 199, distance: 114.6
click at [431, 199] on div "Title Miss Preferred Name Middle Name Client Internal Reference D41 Address [ST…" at bounding box center [473, 262] width 245 height 321
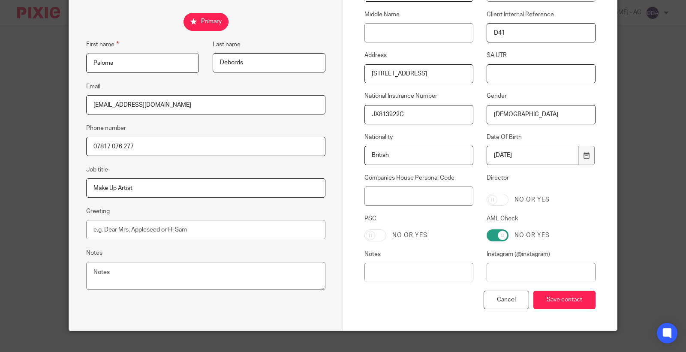
scroll to position [145, 0]
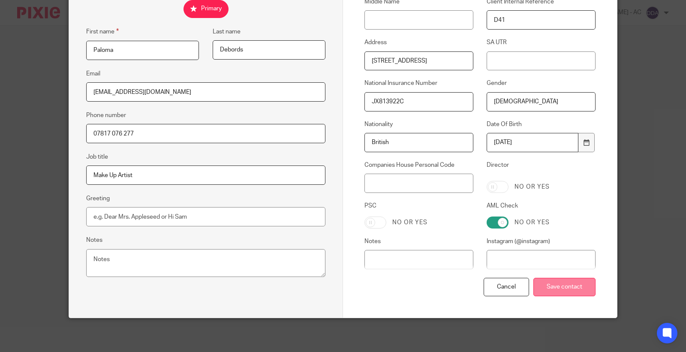
click at [563, 282] on input "Save contact" at bounding box center [565, 287] width 62 height 18
click at [562, 284] on input "Save contact" at bounding box center [565, 287] width 62 height 18
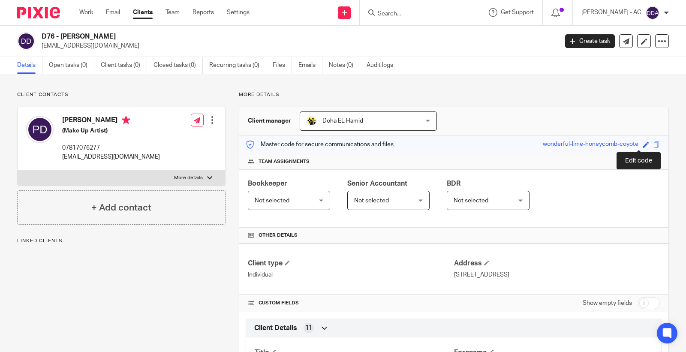
click at [643, 147] on span at bounding box center [646, 145] width 6 height 6
paste input "D76"
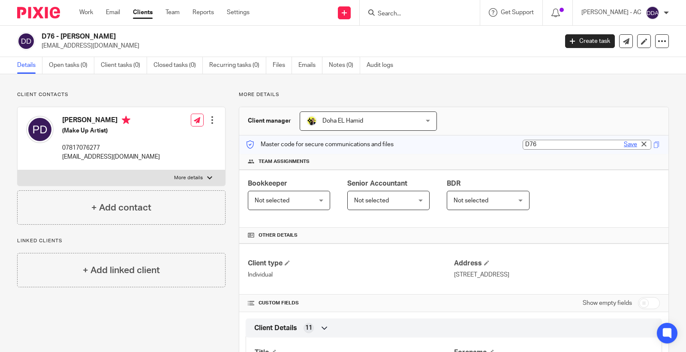
type input "D76"
click at [627, 142] on link "Save" at bounding box center [630, 144] width 13 height 9
type input "D76"
click at [287, 197] on span "Not selected" at bounding box center [285, 200] width 60 height 18
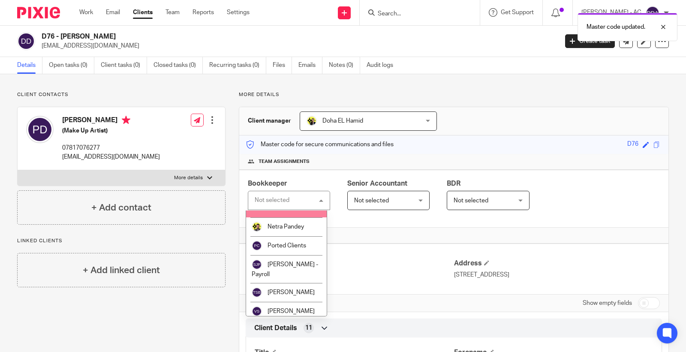
scroll to position [483, 0]
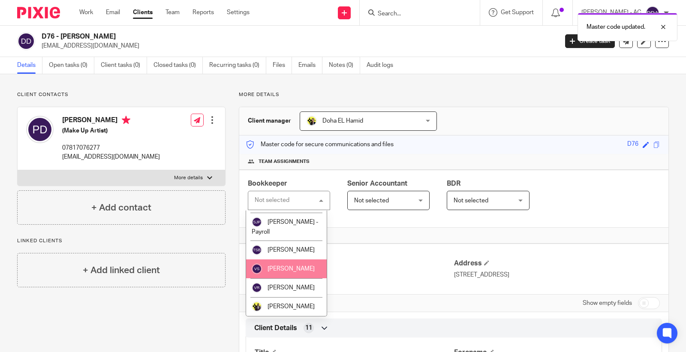
click at [285, 271] on span "[PERSON_NAME]" at bounding box center [291, 269] width 47 height 6
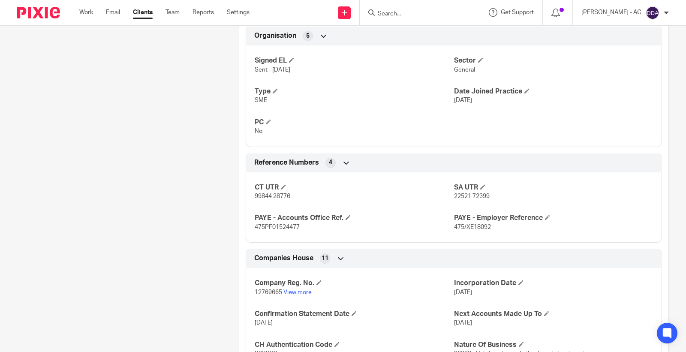
scroll to position [524, 0]
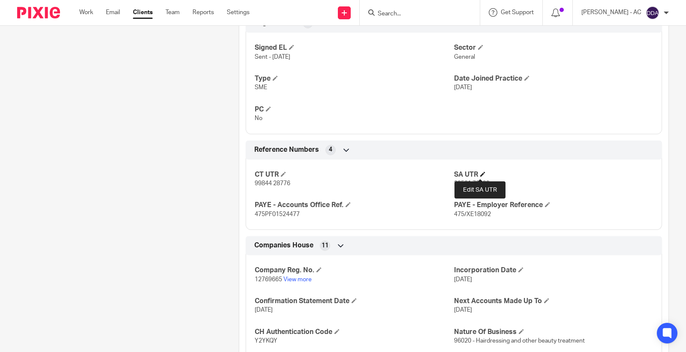
click at [480, 173] on span at bounding box center [482, 174] width 5 height 5
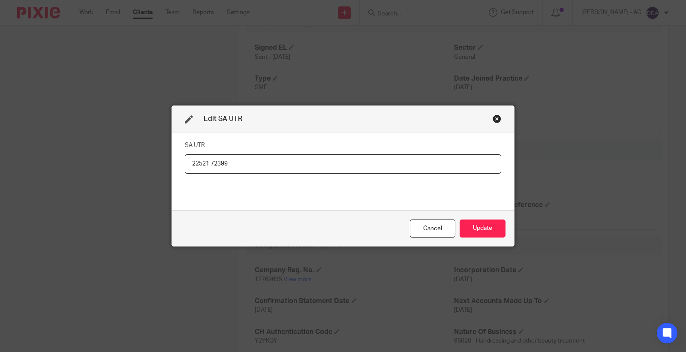
drag, startPoint x: 271, startPoint y: 164, endPoint x: 0, endPoint y: 164, distance: 270.7
click at [0, 164] on div "Edit SA UTR SA UTR 22521 72399 Cancel Update" at bounding box center [343, 176] width 686 height 352
click at [475, 229] on button "Update" at bounding box center [483, 229] width 46 height 18
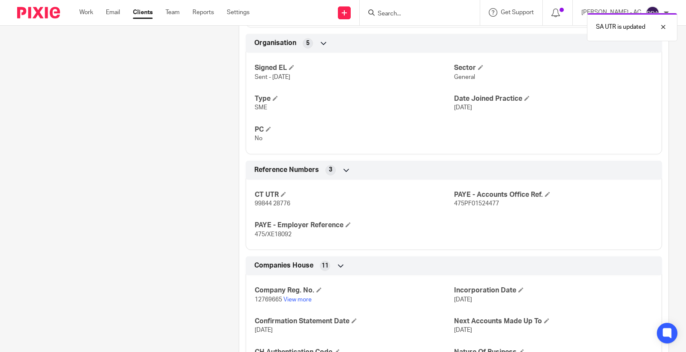
scroll to position [697, 0]
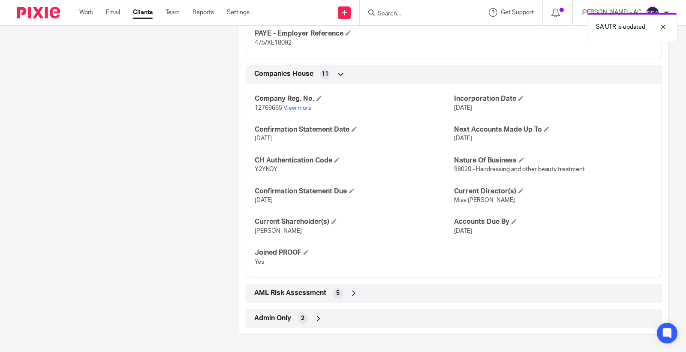
click at [320, 318] on icon at bounding box center [318, 318] width 9 height 9
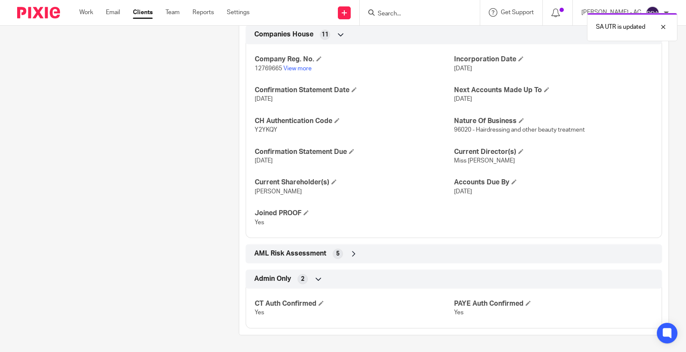
scroll to position [736, 0]
click at [351, 256] on icon at bounding box center [354, 253] width 9 height 9
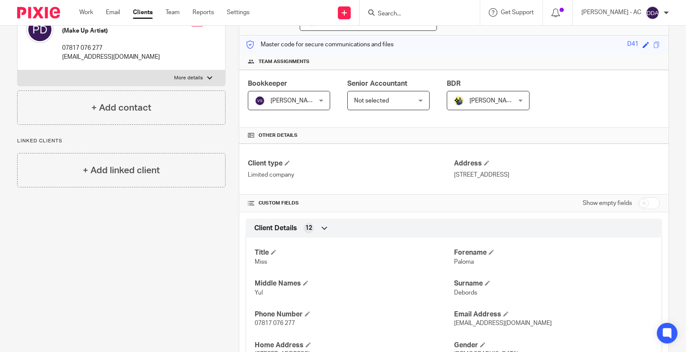
scroll to position [0, 0]
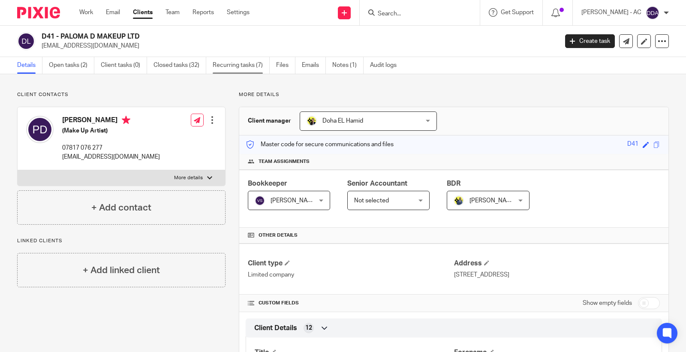
click at [235, 63] on link "Recurring tasks (7)" at bounding box center [241, 65] width 57 height 17
click at [470, 200] on span "Not selected" at bounding box center [471, 201] width 35 height 6
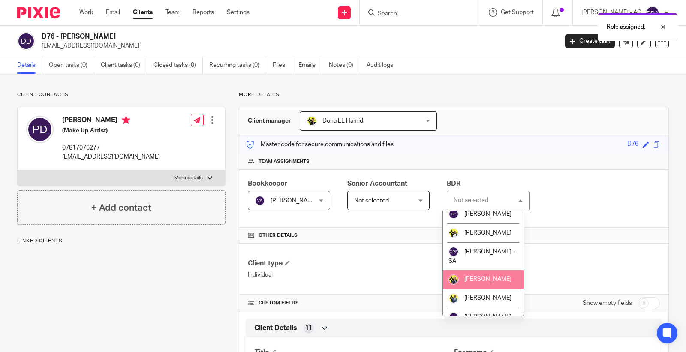
scroll to position [190, 0]
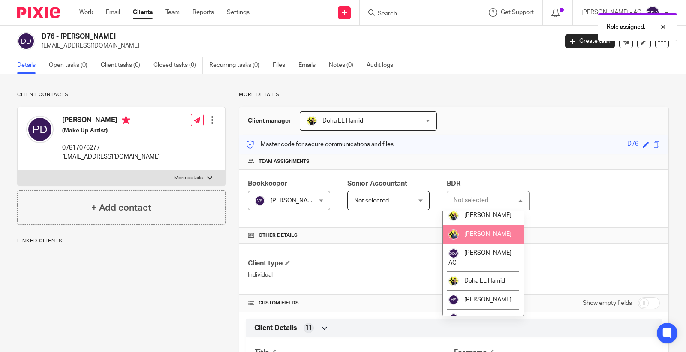
click at [481, 238] on li "[PERSON_NAME]" at bounding box center [483, 234] width 81 height 19
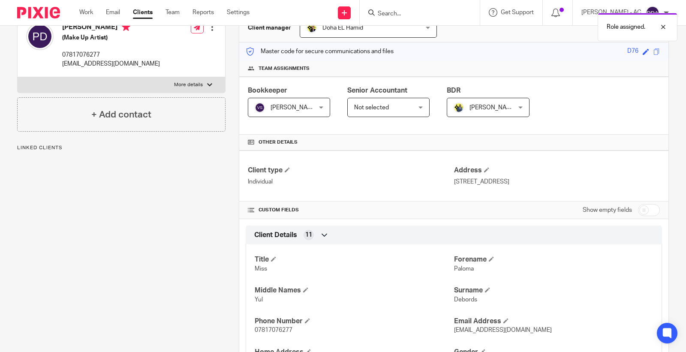
scroll to position [95, 0]
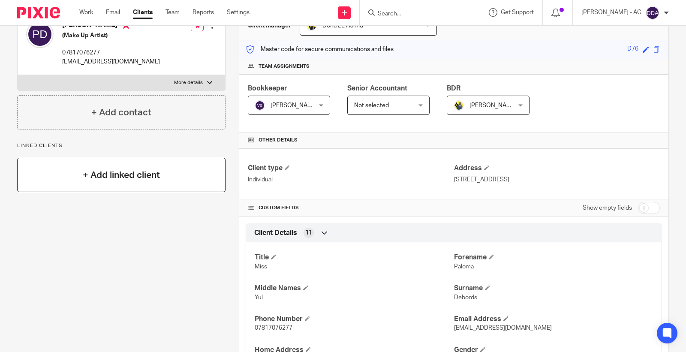
click at [139, 162] on div "+ Add linked client" at bounding box center [121, 175] width 208 height 34
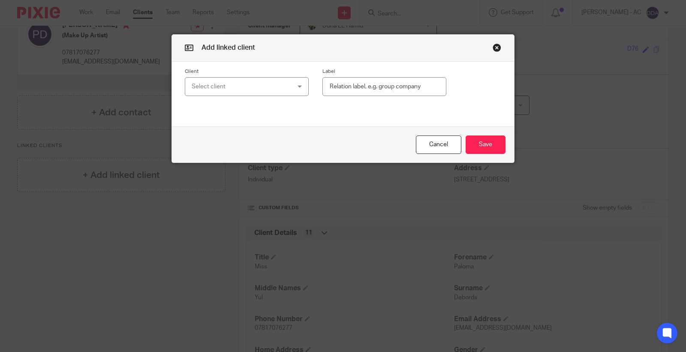
click at [218, 85] on div "Select client" at bounding box center [239, 87] width 94 height 18
type input "d41"
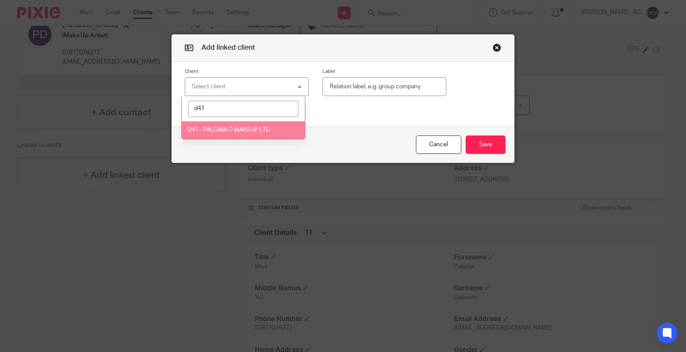
click at [236, 131] on span "D41 - PALOMA D MAKEUP LTD" at bounding box center [228, 130] width 83 height 6
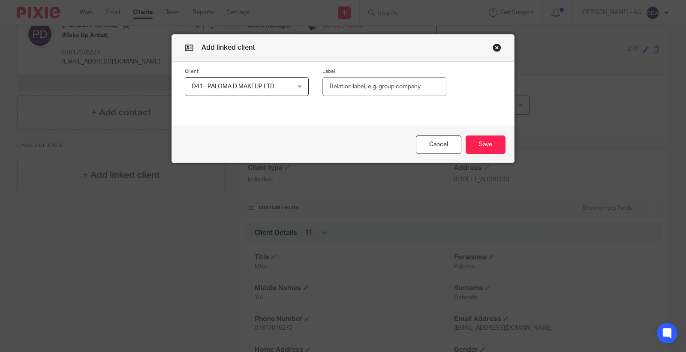
click at [393, 89] on input "text" at bounding box center [385, 86] width 124 height 19
paste input "Shareholder (100%)"
type input "Shareholder (100%)"
click at [480, 142] on button "Save" at bounding box center [486, 145] width 40 height 18
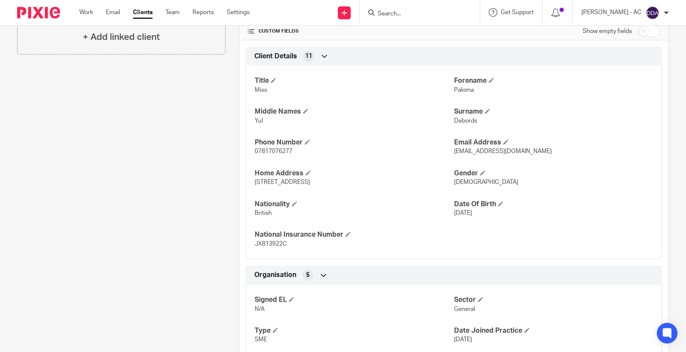
scroll to position [421, 0]
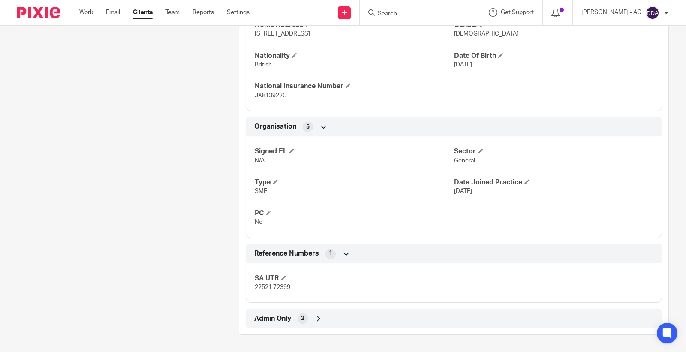
click at [324, 322] on div "Admin Only 2" at bounding box center [454, 318] width 404 height 15
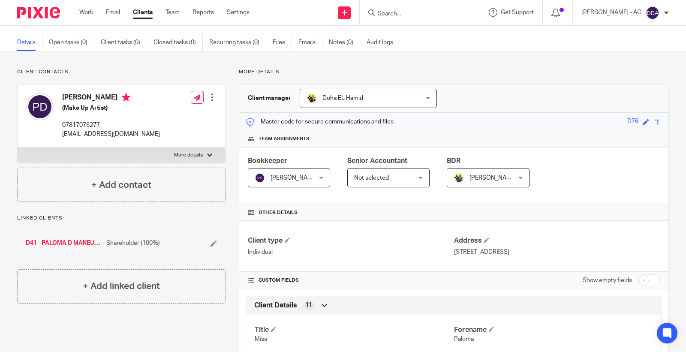
scroll to position [0, 0]
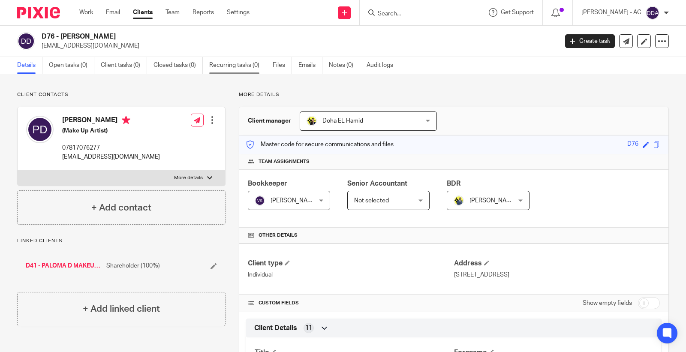
click at [235, 66] on link "Recurring tasks (0)" at bounding box center [237, 65] width 57 height 17
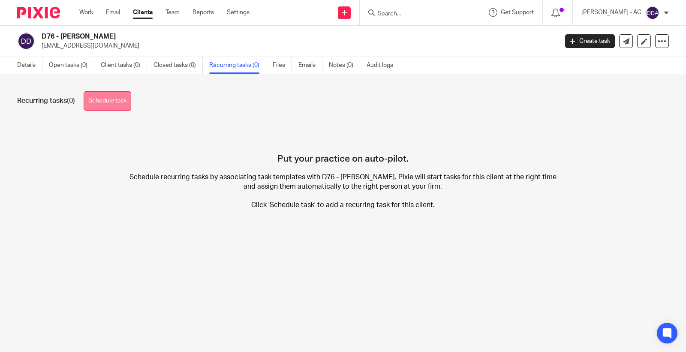
click at [120, 96] on link "Schedule task" at bounding box center [108, 100] width 48 height 19
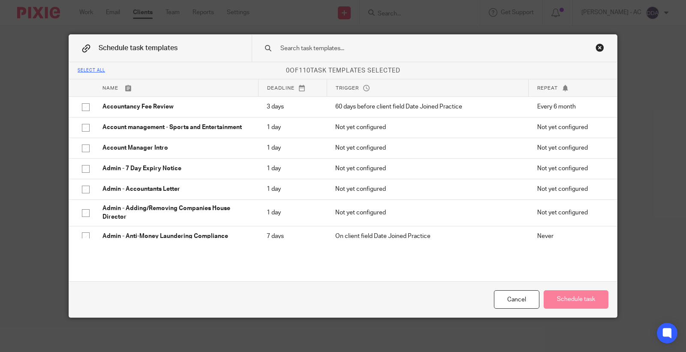
click at [301, 47] on input "text" at bounding box center [421, 48] width 283 height 9
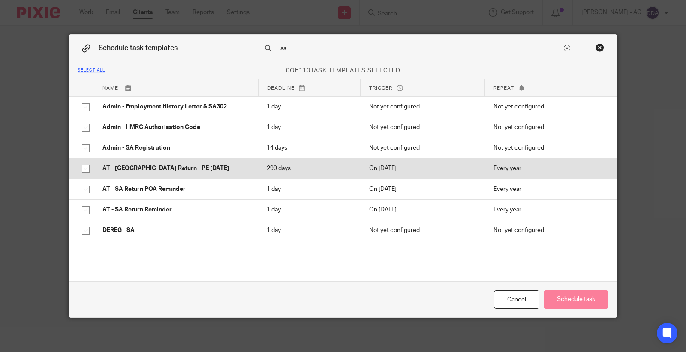
type input "sa"
click at [112, 173] on p "AT - [GEOGRAPHIC_DATA] Return - PE [DATE]" at bounding box center [176, 168] width 147 height 9
checkbox input "true"
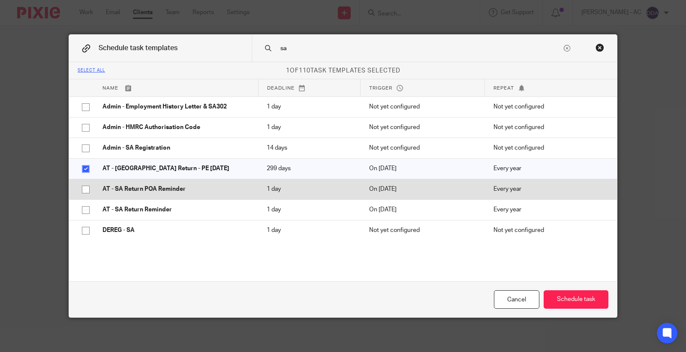
click at [117, 191] on p "AT - SA Return POA Reminder" at bounding box center [176, 189] width 147 height 9
checkbox input "true"
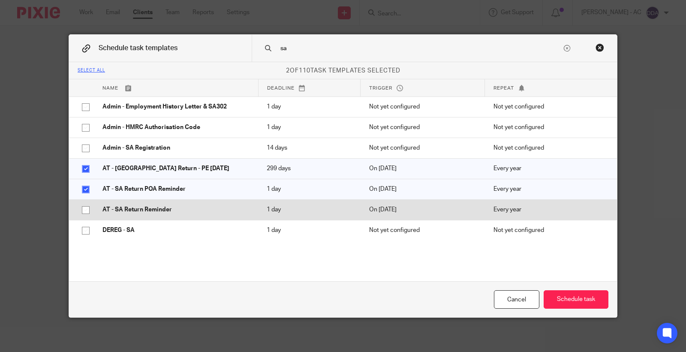
click at [116, 208] on p "AT - SA Return Reminder" at bounding box center [176, 209] width 147 height 9
checkbox input "true"
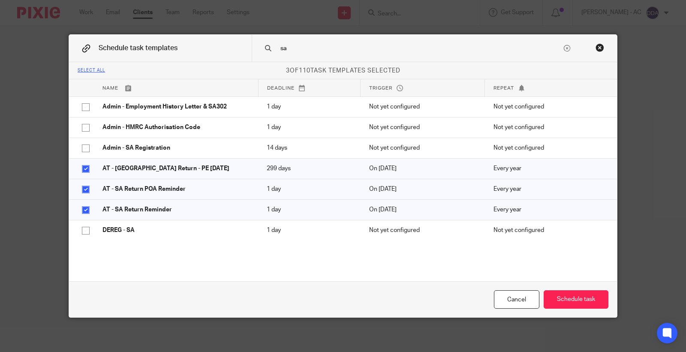
drag, startPoint x: 309, startPoint y: 48, endPoint x: 230, endPoint y: 54, distance: 80.0
click at [230, 54] on div "Schedule task templates sa" at bounding box center [343, 48] width 548 height 27
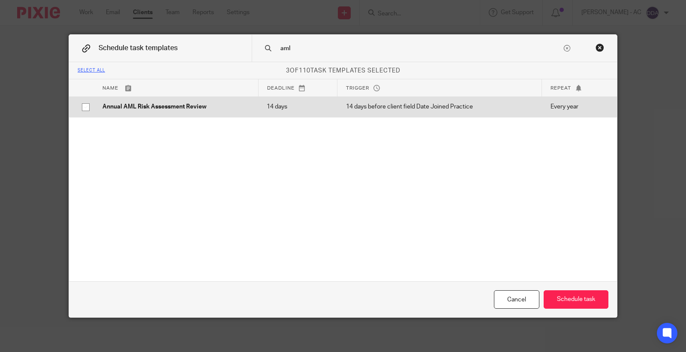
type input "aml"
drag, startPoint x: 136, startPoint y: 114, endPoint x: 152, endPoint y: 108, distance: 17.2
click at [137, 114] on td "Annual AML Risk Assessment Review" at bounding box center [176, 107] width 164 height 21
checkbox input "true"
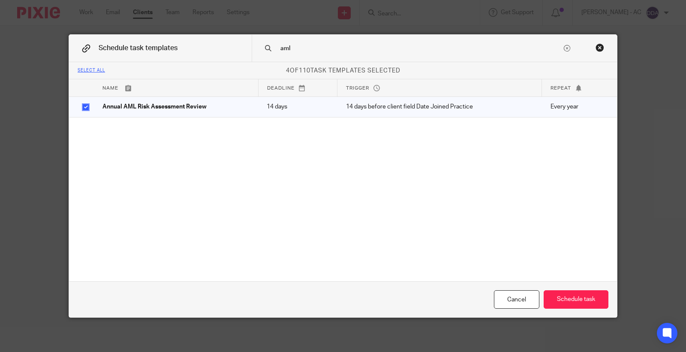
drag, startPoint x: 308, startPoint y: 46, endPoint x: 221, endPoint y: 53, distance: 87.4
click at [221, 53] on div "Schedule task templates aml" at bounding box center [343, 48] width 548 height 27
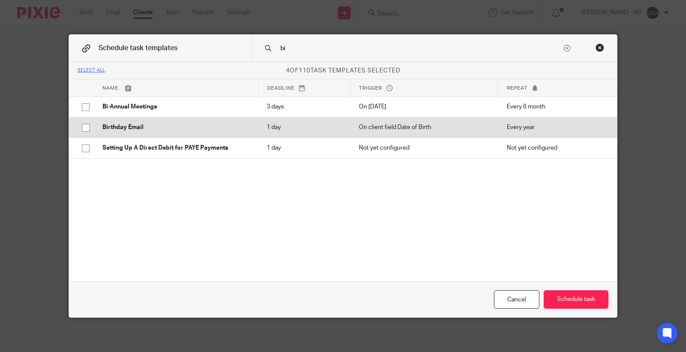
type input "bi"
click at [112, 127] on p "Birthday Email" at bounding box center [176, 127] width 147 height 9
checkbox input "true"
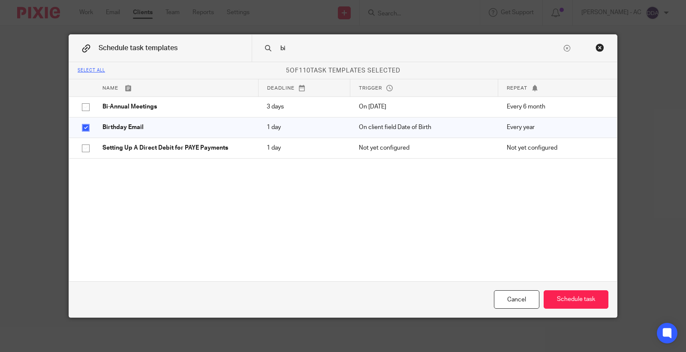
drag, startPoint x: 303, startPoint y: 48, endPoint x: 237, endPoint y: 54, distance: 65.9
click at [237, 54] on div "Schedule task templates bi" at bounding box center [343, 48] width 548 height 27
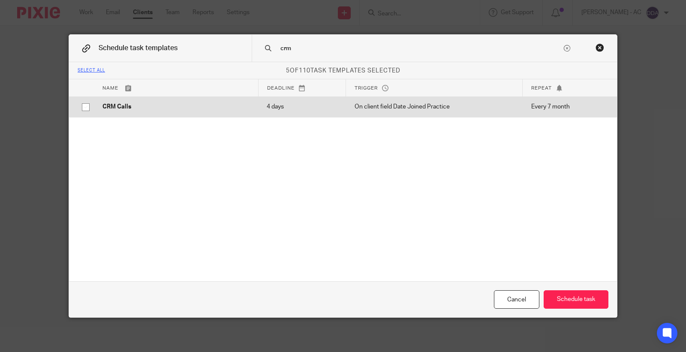
type input "crm"
click at [101, 113] on td "CRM Calls" at bounding box center [176, 107] width 164 height 21
checkbox input "true"
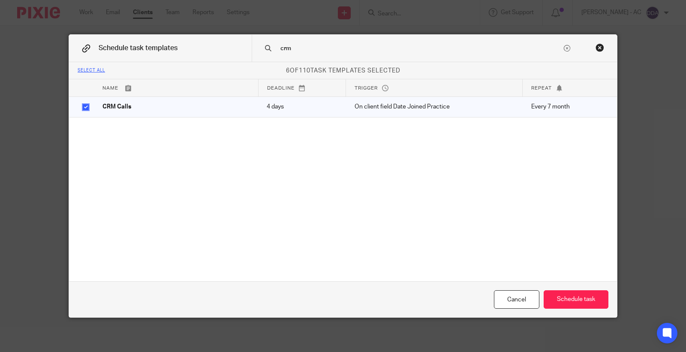
drag, startPoint x: 310, startPoint y: 48, endPoint x: 232, endPoint y: 48, distance: 77.7
click at [232, 48] on div "Schedule task templates crm" at bounding box center [343, 48] width 548 height 27
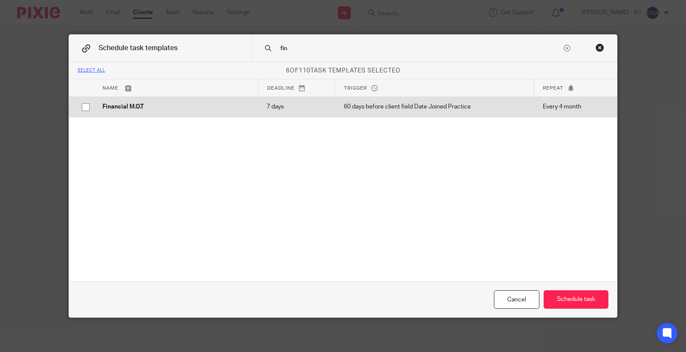
type input "fin"
drag, startPoint x: 108, startPoint y: 112, endPoint x: 137, endPoint y: 106, distance: 29.9
click at [109, 112] on td "Financial M.O.T" at bounding box center [176, 107] width 164 height 21
checkbox input "true"
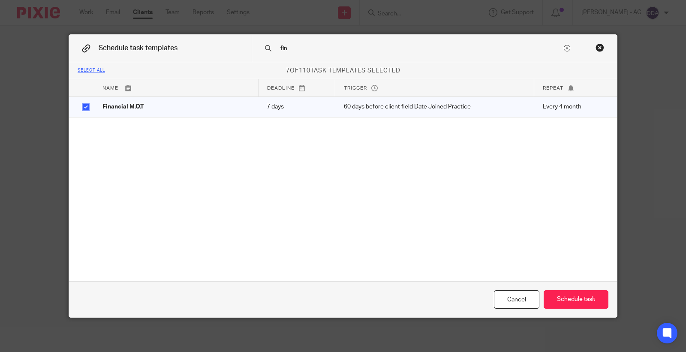
drag, startPoint x: 287, startPoint y: 50, endPoint x: 218, endPoint y: 58, distance: 69.2
click at [220, 58] on div "Schedule task templates fin" at bounding box center [343, 48] width 548 height 27
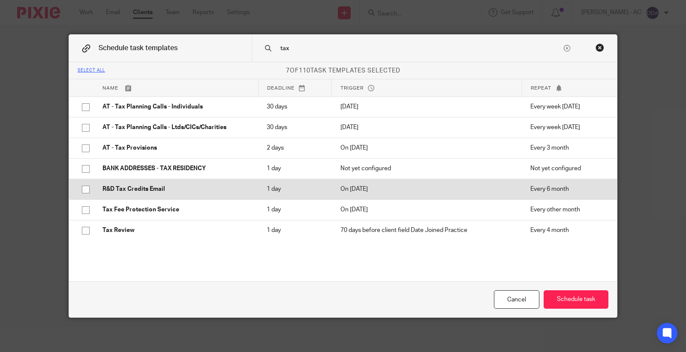
type input "tax"
click at [114, 192] on p "R&D Tax Credits Email" at bounding box center [176, 189] width 147 height 9
checkbox input "true"
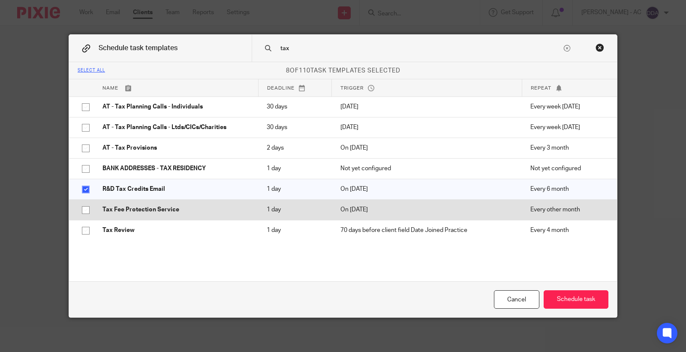
drag, startPoint x: 111, startPoint y: 205, endPoint x: 115, endPoint y: 217, distance: 13.2
click at [111, 205] on td "Tax Fee Protection Service" at bounding box center [176, 209] width 164 height 21
checkbox input "true"
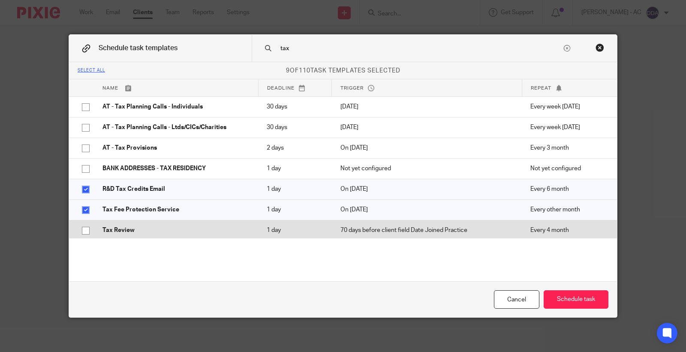
click at [115, 228] on p "Tax Review" at bounding box center [176, 230] width 147 height 9
checkbox input "true"
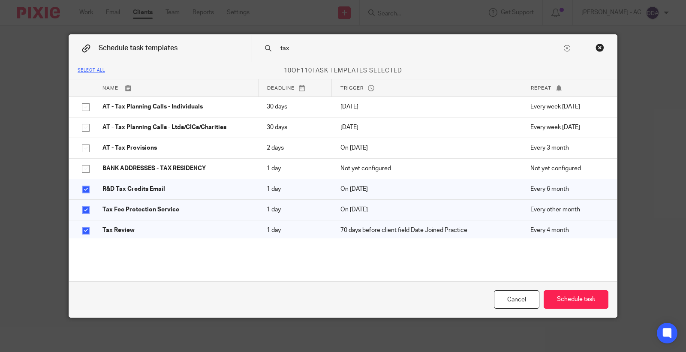
drag, startPoint x: 308, startPoint y: 51, endPoint x: 236, endPoint y: 59, distance: 72.1
click at [236, 59] on div "Schedule task templates tax" at bounding box center [343, 48] width 548 height 27
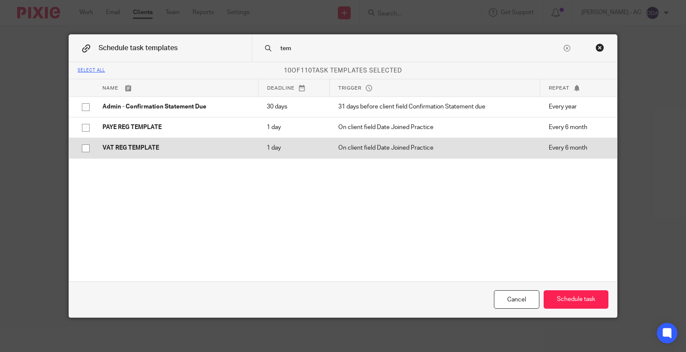
type input "tem"
click at [121, 152] on p "VAT REG TEMPLATE" at bounding box center [176, 148] width 147 height 9
checkbox input "true"
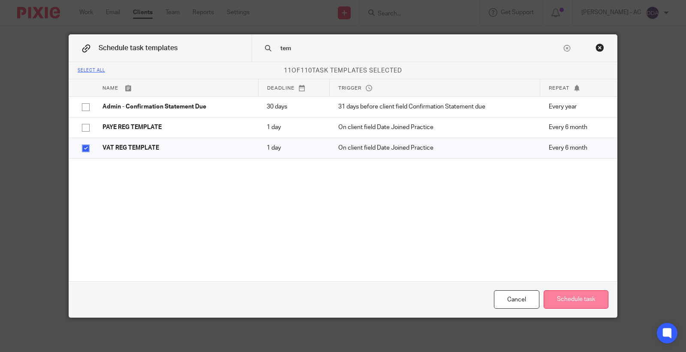
click at [598, 296] on button "Schedule task" at bounding box center [576, 299] width 65 height 18
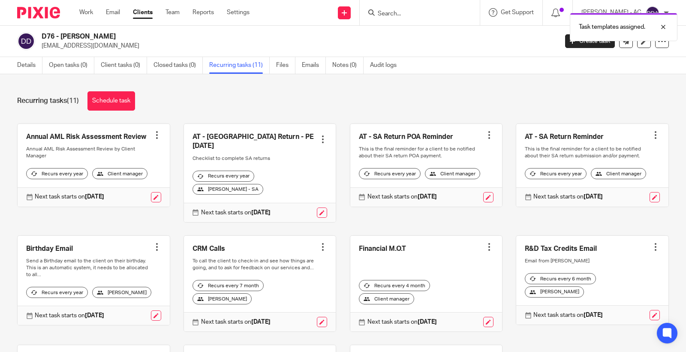
click at [12, 63] on div "Details Open tasks (0) Client tasks (0) Closed tasks (0) Recurring tasks (11) F…" at bounding box center [209, 65] width 418 height 17
click at [23, 64] on link "Details" at bounding box center [29, 65] width 25 height 17
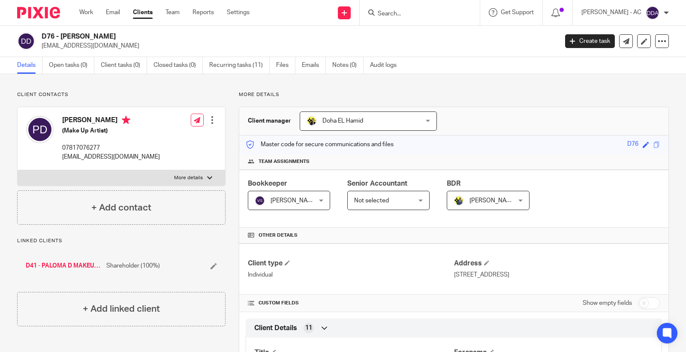
click at [195, 175] on p "More details" at bounding box center [188, 178] width 29 height 7
click at [18, 170] on input "More details" at bounding box center [17, 170] width 0 height 0
checkbox input "true"
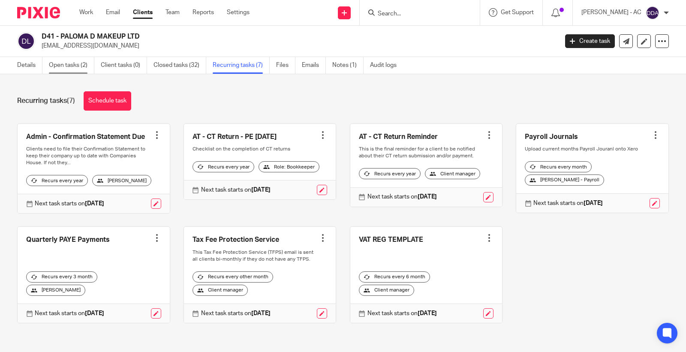
click at [67, 65] on link "Open tasks (2)" at bounding box center [71, 65] width 45 height 17
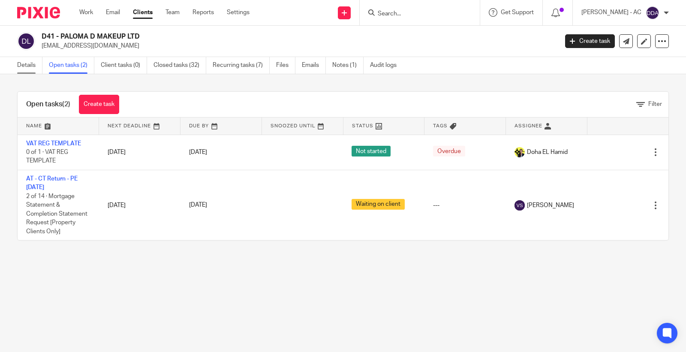
click at [24, 63] on link "Details" at bounding box center [29, 65] width 25 height 17
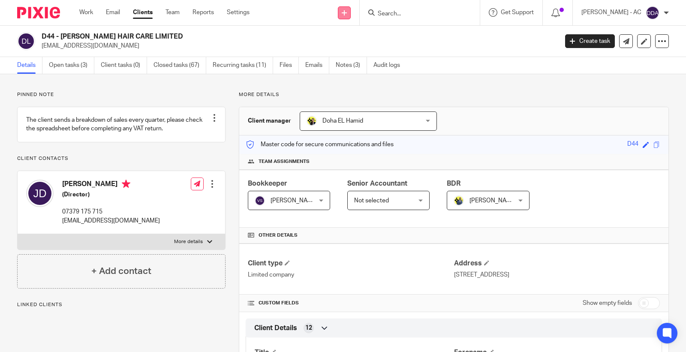
click at [347, 11] on icon at bounding box center [344, 12] width 5 height 5
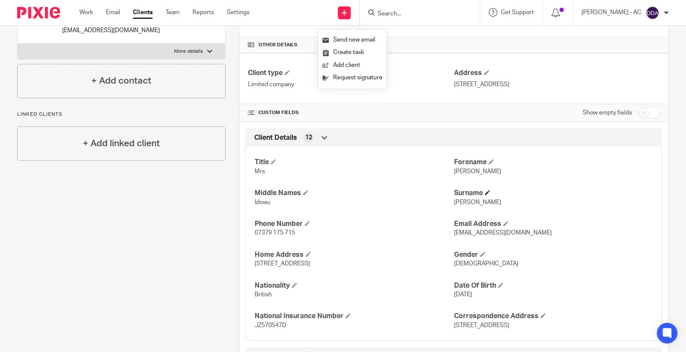
click at [543, 192] on h4 "Surname" at bounding box center [553, 193] width 199 height 9
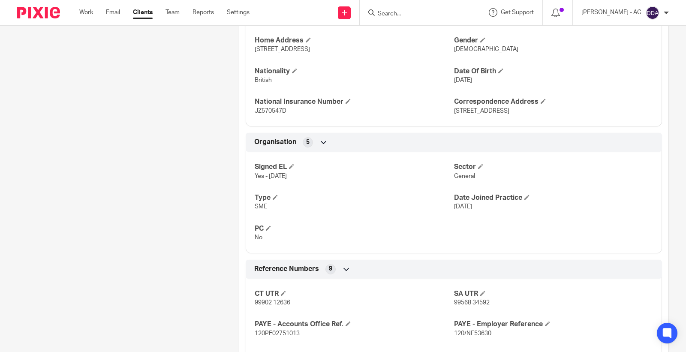
scroll to position [381, 0]
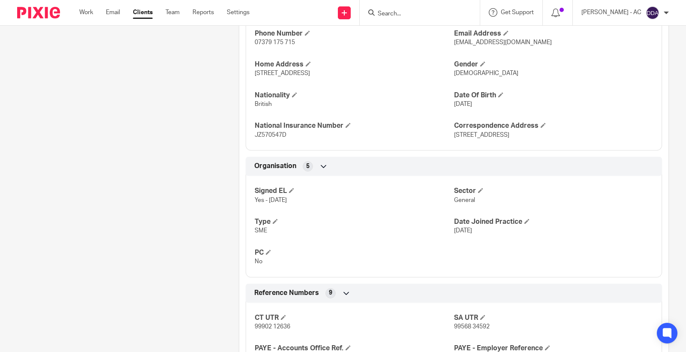
click at [465, 202] on span "General" at bounding box center [464, 200] width 21 height 6
copy span "General"
click at [262, 232] on span "SME" at bounding box center [261, 231] width 12 height 6
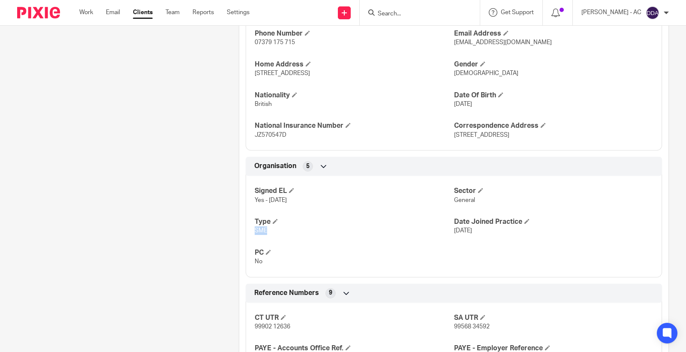
copy span "SME"
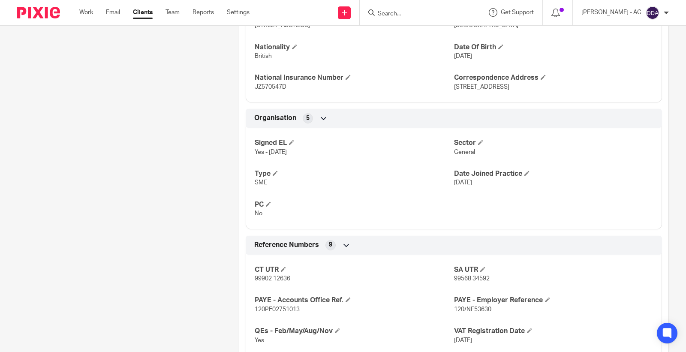
click at [467, 275] on p "99568 34592" at bounding box center [553, 279] width 199 height 9
copy p "99568 34592"
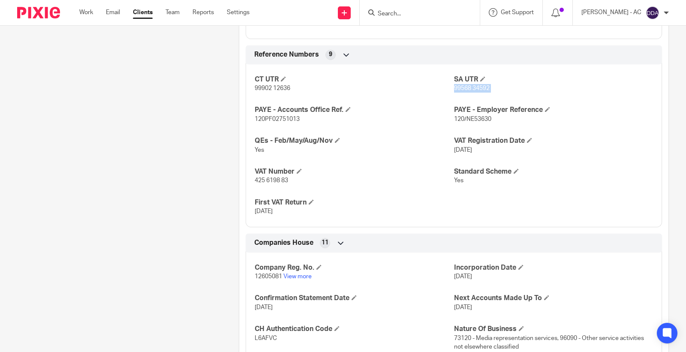
scroll to position [798, 0]
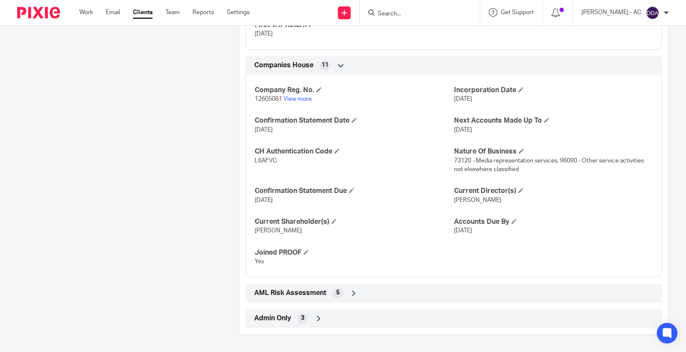
click at [320, 318] on icon at bounding box center [318, 318] width 9 height 9
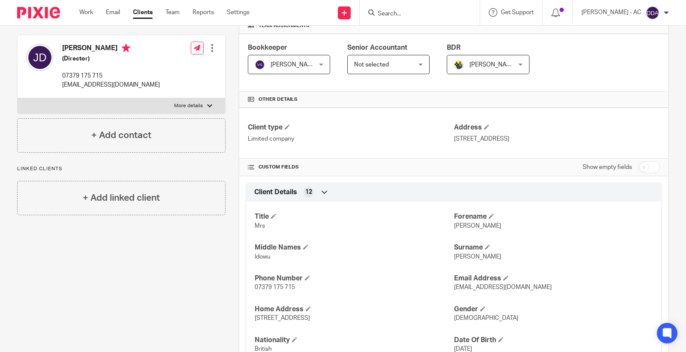
scroll to position [0, 0]
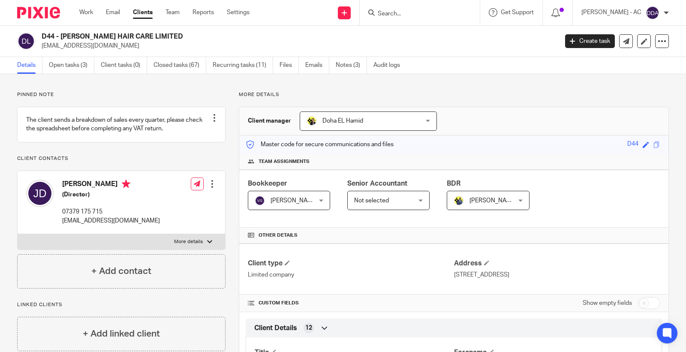
click at [204, 193] on div "Edit contact Create client from contact Export data Delete contact" at bounding box center [204, 183] width 26 height 17
click at [212, 188] on div at bounding box center [212, 184] width 9 height 9
click at [170, 211] on link "Edit contact" at bounding box center [171, 212] width 82 height 12
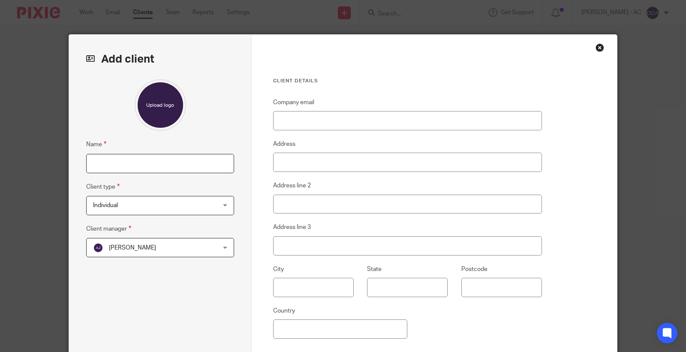
click at [181, 164] on input "Name" at bounding box center [160, 163] width 148 height 19
paste input "D78 - [PERSON_NAME]"
type input "D78 - [PERSON_NAME]"
click at [156, 253] on span "[PERSON_NAME]" at bounding box center [149, 248] width 112 height 18
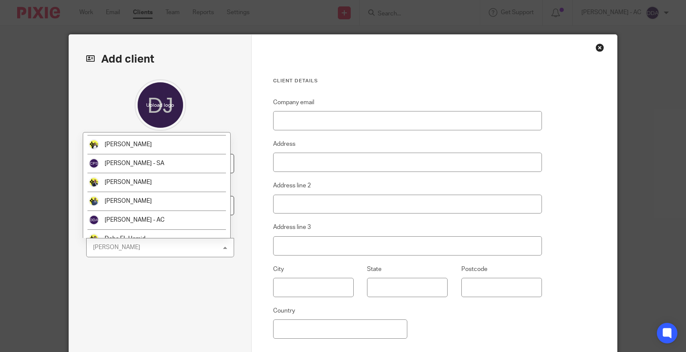
scroll to position [143, 0]
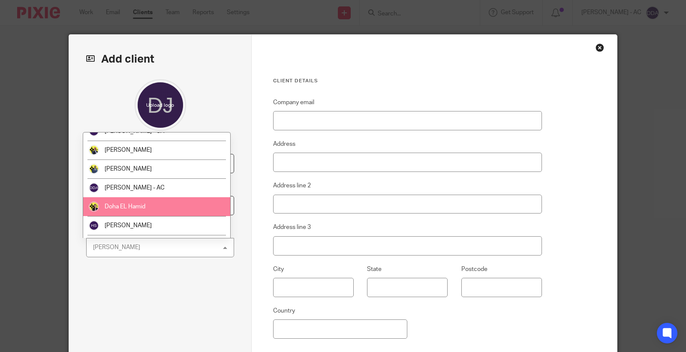
click at [119, 200] on li "Doha EL Hamid" at bounding box center [156, 206] width 147 height 19
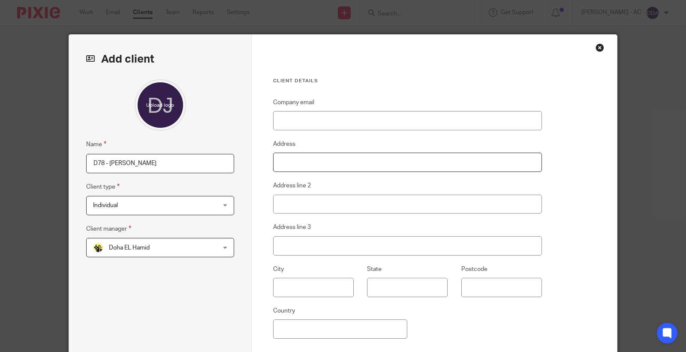
click at [308, 160] on input "Address" at bounding box center [407, 162] width 269 height 19
click at [308, 129] on input "Company email" at bounding box center [407, 120] width 269 height 19
paste input "[EMAIL_ADDRESS][DOMAIN_NAME]"
type input "[EMAIL_ADDRESS][DOMAIN_NAME]"
click at [404, 166] on input "Address" at bounding box center [407, 162] width 269 height 19
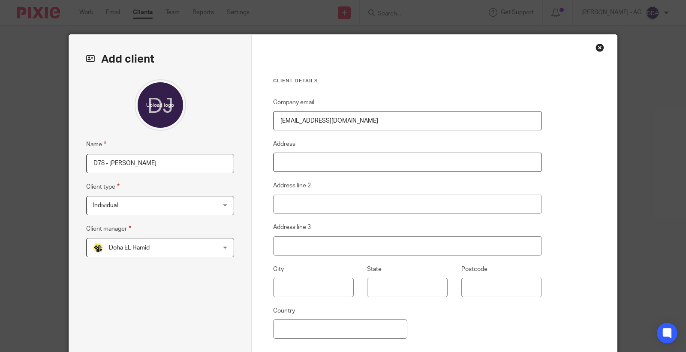
paste input "[STREET_ADDRESS]"
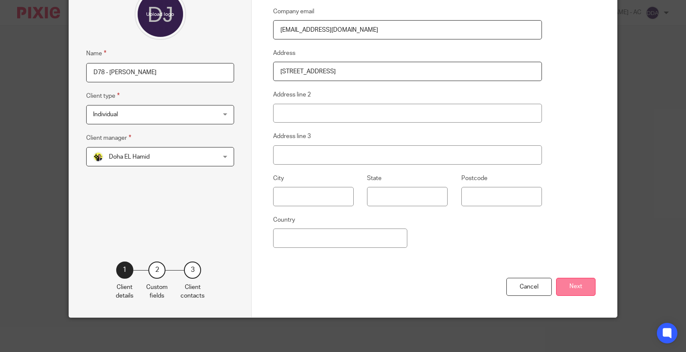
type input "[STREET_ADDRESS]"
click at [571, 284] on button "Next" at bounding box center [575, 287] width 39 height 18
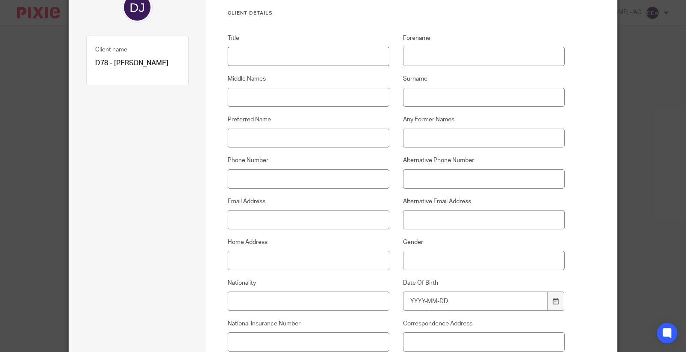
click at [298, 58] on input "Title" at bounding box center [309, 56] width 162 height 19
paste input "Mrs"
type input "Mrs"
click at [440, 54] on input "Forename" at bounding box center [484, 56] width 162 height 19
paste input "[PERSON_NAME]"
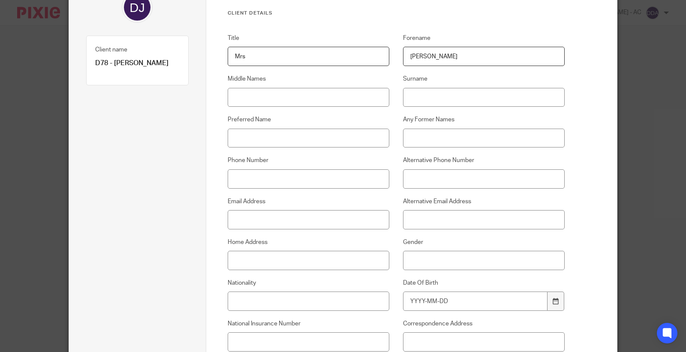
type input "[PERSON_NAME]"
click at [326, 101] on input "Middle Names" at bounding box center [309, 97] width 162 height 19
paste input "Idowu"
type input "Idowu"
click at [492, 94] on input "Surname" at bounding box center [484, 97] width 162 height 19
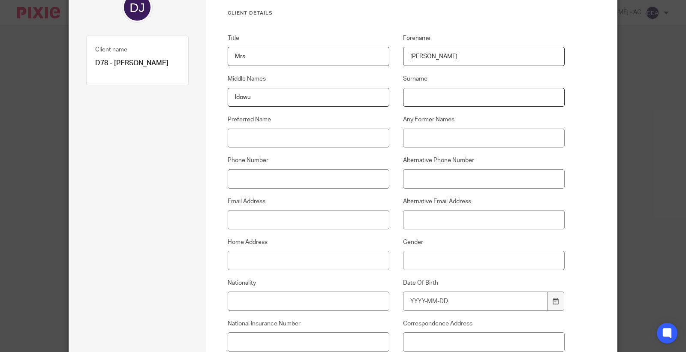
paste input "[PERSON_NAME]"
type input "[PERSON_NAME]"
click at [256, 255] on input "Home Address" at bounding box center [309, 260] width 162 height 19
paste input "[STREET_ADDRESS]"
click at [326, 256] on input "[STREET_ADDRESS]" at bounding box center [309, 260] width 162 height 19
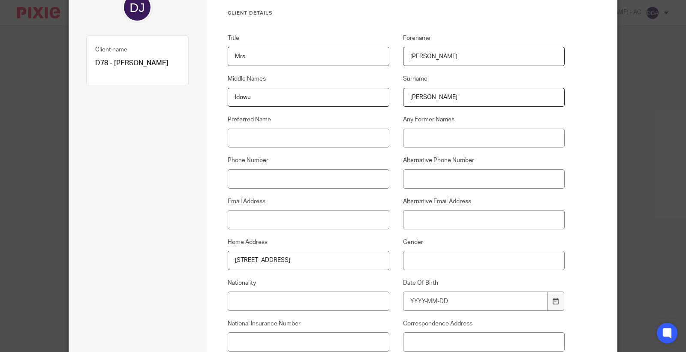
drag, startPoint x: 368, startPoint y: 261, endPoint x: 159, endPoint y: 259, distance: 208.5
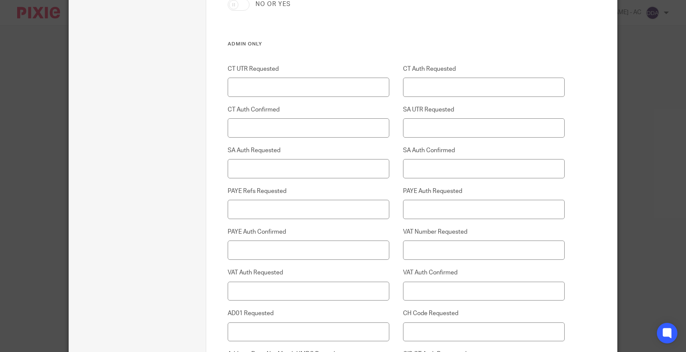
scroll to position [2225, 0]
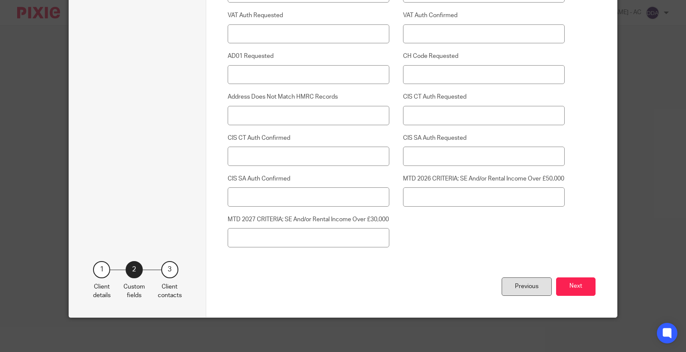
type input "[STREET_ADDRESS]"
click at [516, 284] on div "Previous" at bounding box center [527, 287] width 50 height 18
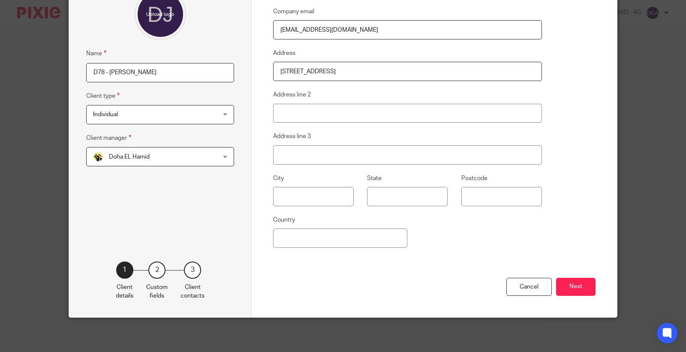
scroll to position [92, 0]
drag, startPoint x: 422, startPoint y: 75, endPoint x: 232, endPoint y: 76, distance: 189.6
click at [232, 76] on div "Add client Name D78 - JANET DAVIES Client type Individual Individual Individual…" at bounding box center [343, 131] width 548 height 374
paste input ", Northfleet, Gravesend,"
type input "[STREET_ADDRESS]"
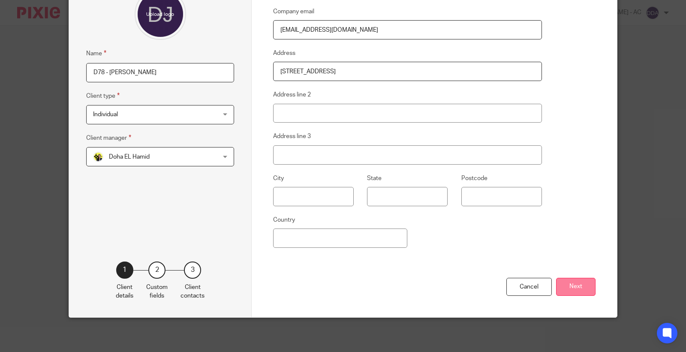
click at [568, 283] on button "Next" at bounding box center [575, 287] width 39 height 18
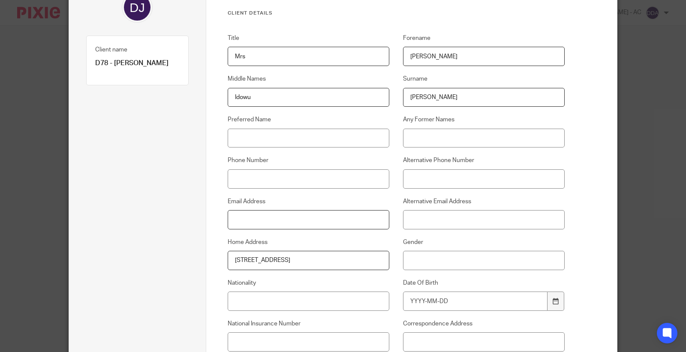
click at [286, 219] on input "Email Address" at bounding box center [309, 219] width 162 height 19
paste input "[EMAIL_ADDRESS][DOMAIN_NAME]"
type input "[EMAIL_ADDRESS][DOMAIN_NAME]"
click at [261, 183] on input "Phone Number" at bounding box center [309, 178] width 162 height 19
paste input "07379 175 715"
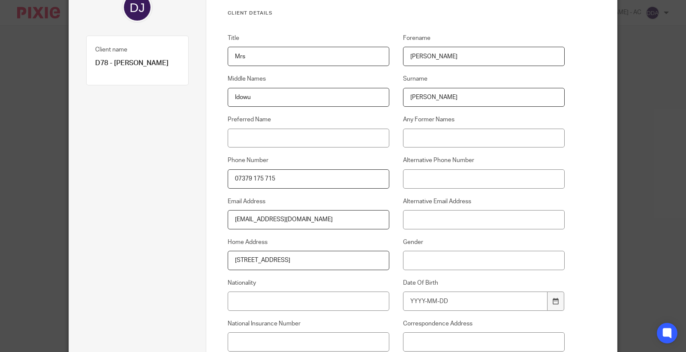
type input "07379 175 715"
click at [233, 302] on input "Nationality" at bounding box center [309, 301] width 162 height 19
paste input "British"
type input "British"
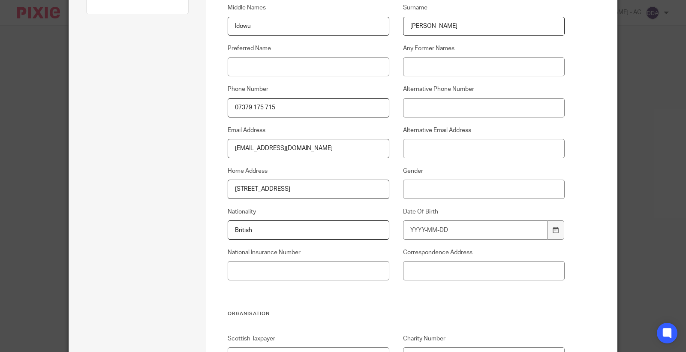
scroll to position [187, 0]
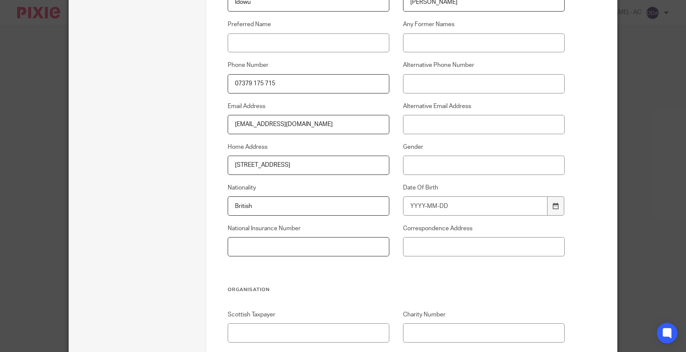
click at [264, 251] on input "National Insurance Number" at bounding box center [309, 246] width 162 height 19
paste input "JZ570547D"
type input "JZ570547D"
click at [438, 165] on input "Gender" at bounding box center [484, 165] width 162 height 19
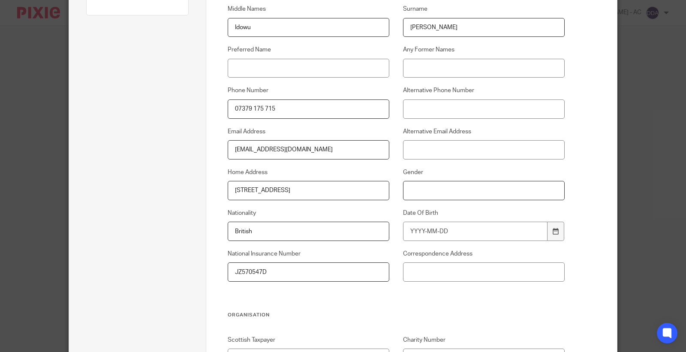
scroll to position [190, 0]
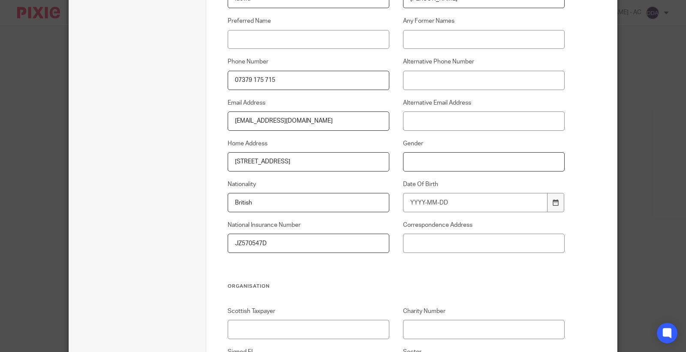
click at [429, 161] on input "Gender" at bounding box center [484, 161] width 162 height 19
type input "[DEMOGRAPHIC_DATA]"
click at [426, 196] on input "Date Of Birth" at bounding box center [475, 202] width 145 height 19
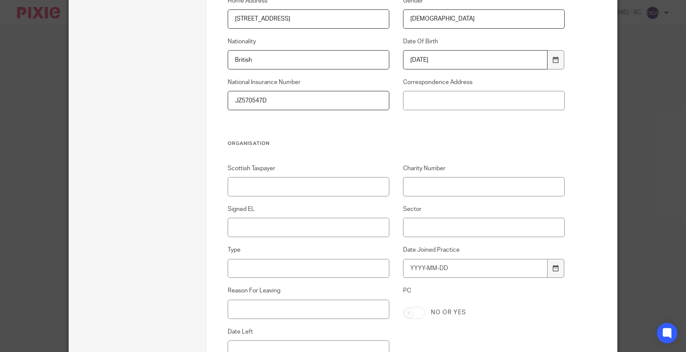
scroll to position [429, 0]
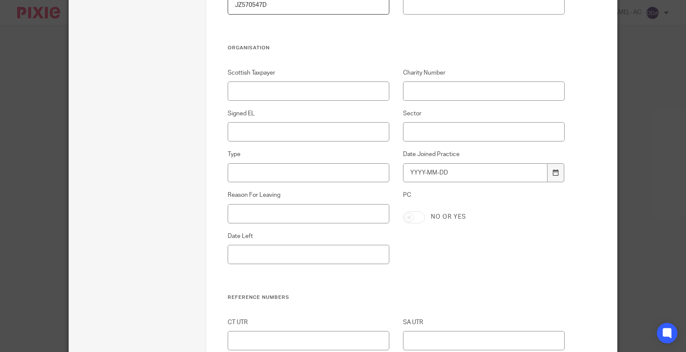
type input "[DATE]"
click at [314, 137] on input "Signed EL" at bounding box center [309, 131] width 162 height 19
type input "N/A"
click at [440, 133] on input "Sector" at bounding box center [484, 131] width 162 height 19
paste input "General"
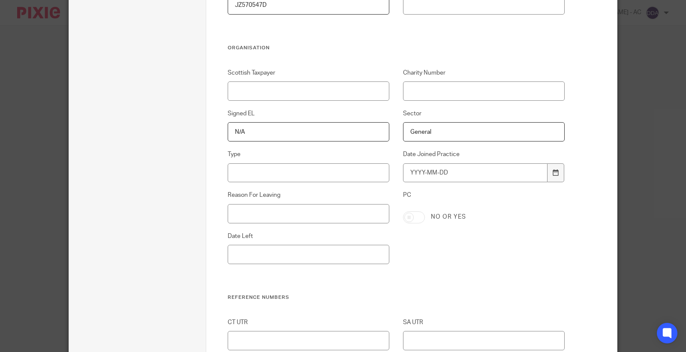
type input "General"
click at [273, 177] on input "Type" at bounding box center [309, 172] width 162 height 19
paste input "SME"
type input "SME"
click at [412, 174] on input "Date Joined Practice" at bounding box center [475, 172] width 145 height 19
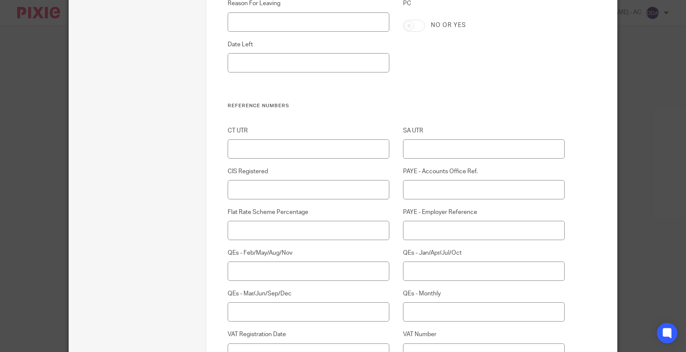
scroll to position [619, 0]
type input "2025-09-24"
click at [428, 153] on input "SA UTR" at bounding box center [484, 150] width 162 height 19
paste input "99568 34592"
type input "99568 34592"
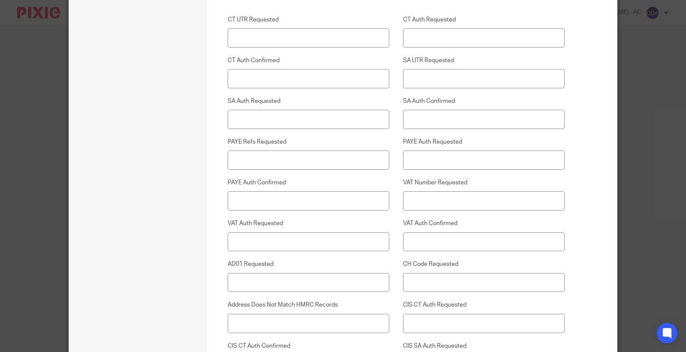
scroll to position [2002, 0]
click at [279, 114] on input "SA Auth Requested" at bounding box center [309, 117] width 162 height 19
type input "Yes"
paste input "Yes"
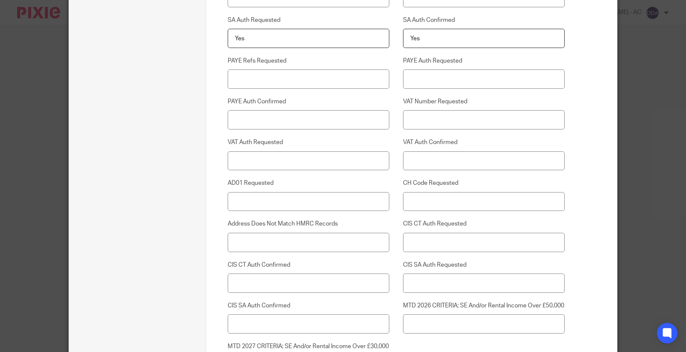
scroll to position [2225, 0]
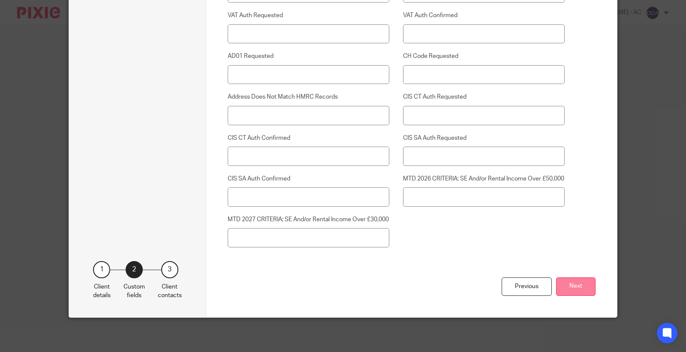
type input "Yes"
click at [577, 285] on button "Next" at bounding box center [575, 287] width 39 height 18
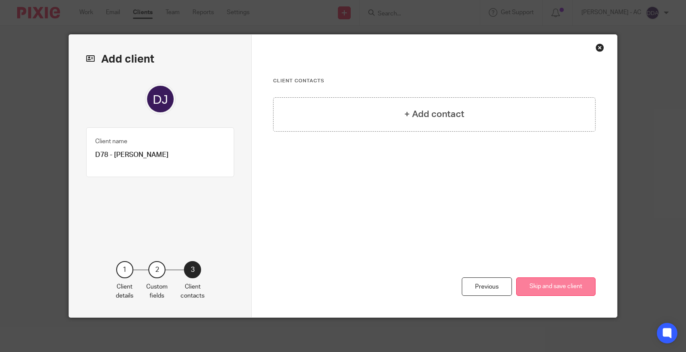
click at [577, 285] on button "Skip and save client" at bounding box center [556, 287] width 79 height 18
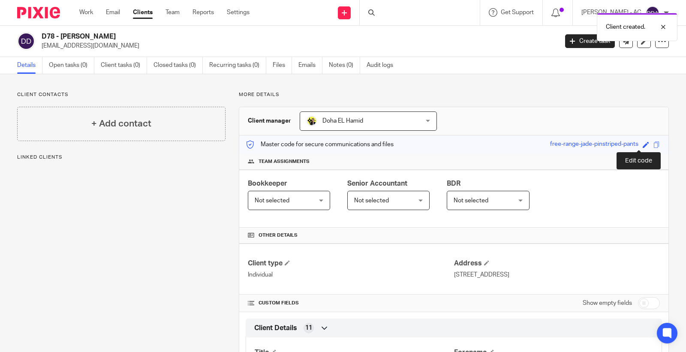
click at [643, 144] on span at bounding box center [646, 145] width 6 height 6
paste input "D78"
drag, startPoint x: 559, startPoint y: 145, endPoint x: 464, endPoint y: 147, distance: 95.7
click at [464, 147] on div "Master code for secure communications and files free-range-jade-pinstriped-pant…" at bounding box center [453, 145] width 429 height 18
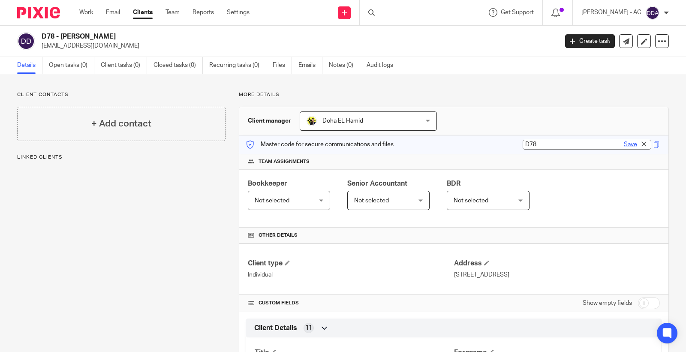
type input "D78"
click at [627, 145] on link "Save" at bounding box center [630, 144] width 13 height 9
type input "D78"
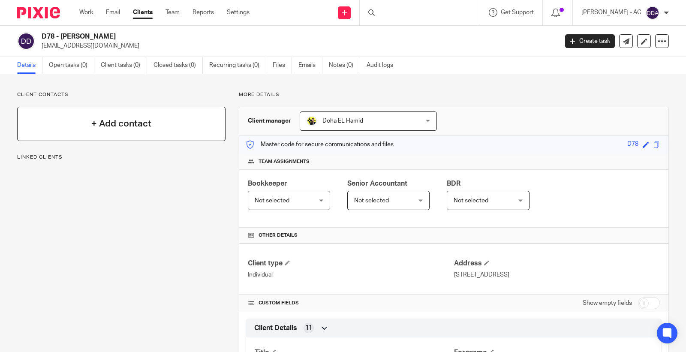
click at [175, 127] on div "+ Add contact" at bounding box center [121, 124] width 208 height 34
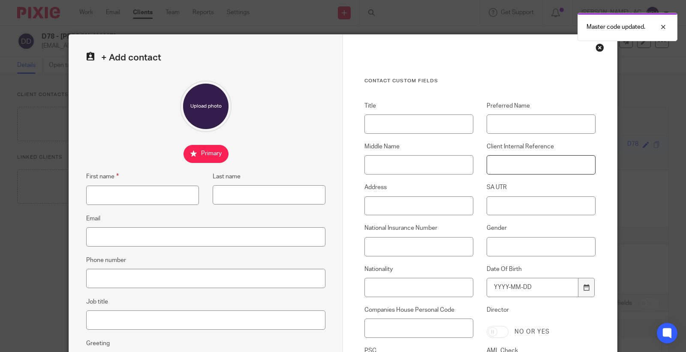
click at [498, 172] on input "Client Internal Reference" at bounding box center [541, 164] width 109 height 19
paste input "D78"
type input "D78"
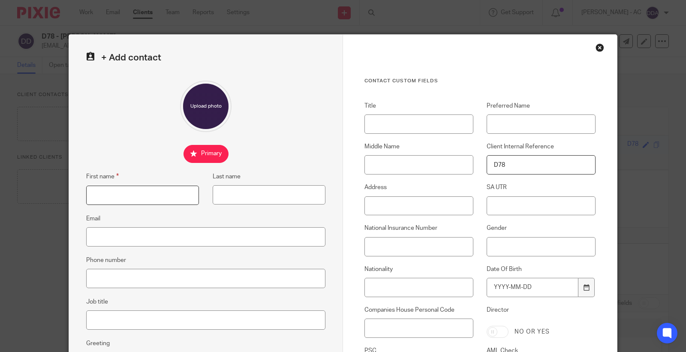
click at [174, 196] on input "First name" at bounding box center [142, 195] width 113 height 19
paste input "[PERSON_NAME]"
type input "[PERSON_NAME]"
click at [262, 187] on input "Last name" at bounding box center [269, 194] width 113 height 19
paste input "[PERSON_NAME]"
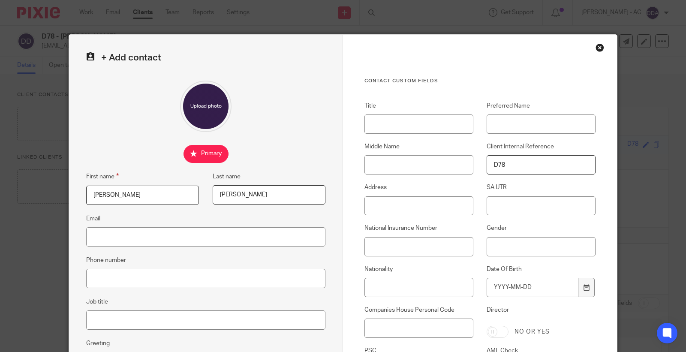
type input "[PERSON_NAME]"
click at [396, 169] on input "Middle Name" at bounding box center [419, 164] width 109 height 19
paste input "Idowu"
type input "Idowu"
click at [384, 128] on input "Title" at bounding box center [419, 124] width 109 height 19
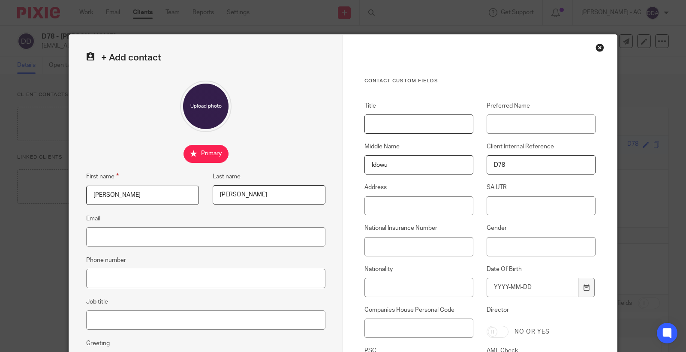
paste input "Mrs"
type input "Mrs"
click at [391, 202] on input "Address" at bounding box center [419, 205] width 109 height 19
paste input "[STREET_ADDRESS]"
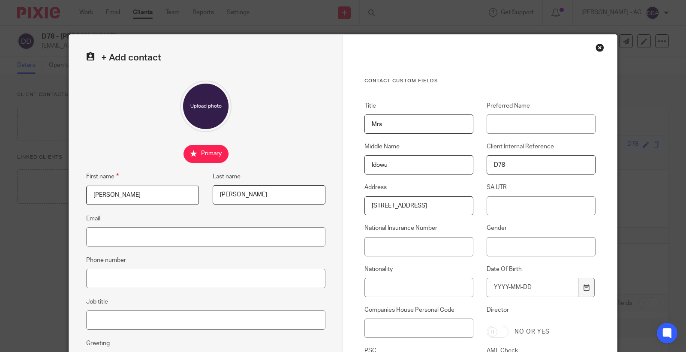
click at [431, 206] on input "[STREET_ADDRESS]" at bounding box center [419, 205] width 109 height 19
type input "[STREET_ADDRESS]"
click at [534, 252] on input "Gender" at bounding box center [541, 246] width 109 height 19
type input "[DEMOGRAPHIC_DATA]"
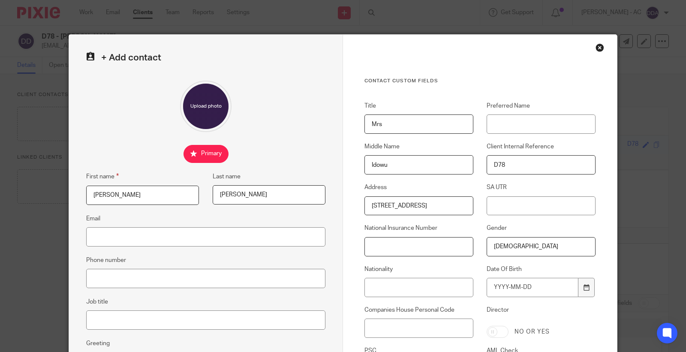
click at [405, 245] on input "National Insurance Number" at bounding box center [419, 246] width 109 height 19
click at [385, 281] on input "Nationality" at bounding box center [419, 287] width 109 height 19
paste input "British"
type input "British"
click at [385, 243] on input "National Insurance Number" at bounding box center [419, 246] width 109 height 19
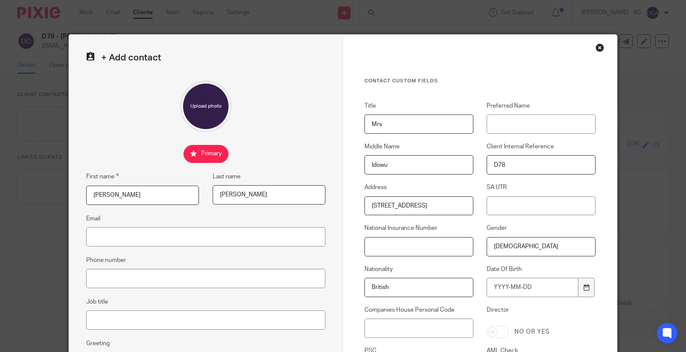
paste input "JZ570547D"
type input "JZ570547D"
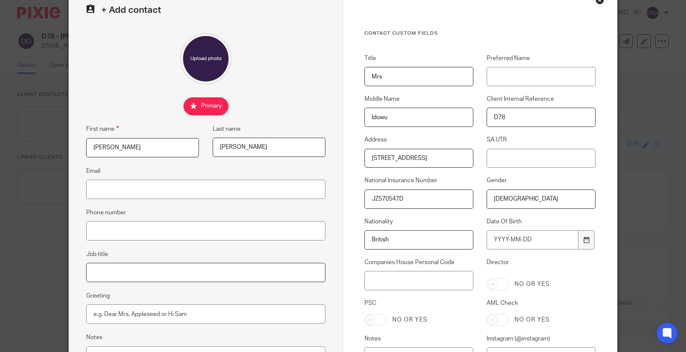
click at [142, 272] on input "Job title" at bounding box center [205, 272] width 239 height 19
paste input "Director"
type input "Director"
click at [170, 230] on input "Phone number" at bounding box center [205, 230] width 239 height 19
paste input "07379 175 715"
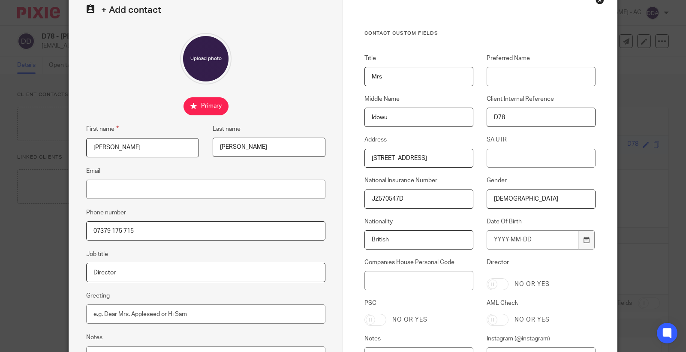
type input "07379 175 715"
click at [281, 195] on input "Email" at bounding box center [205, 189] width 239 height 19
paste input "[EMAIL_ADDRESS][DOMAIN_NAME]"
type input "[EMAIL_ADDRESS][DOMAIN_NAME]"
click at [498, 157] on input "SA UTR" at bounding box center [541, 158] width 109 height 19
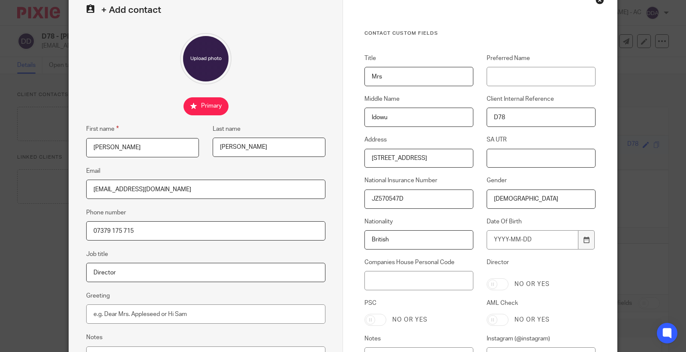
paste input "99568 34592"
type input "99568 34592"
click at [530, 236] on input "Date Of Birth" at bounding box center [533, 239] width 92 height 19
type input "[DATE]"
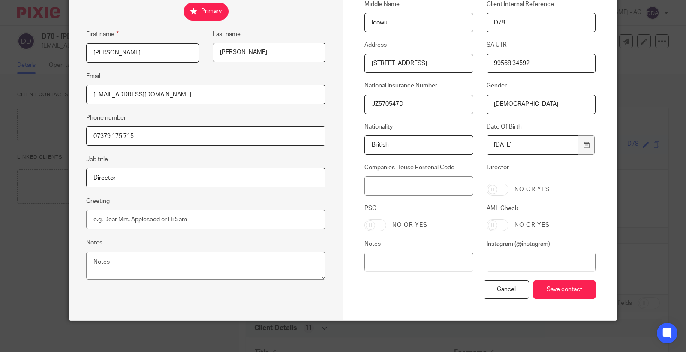
scroll to position [143, 0]
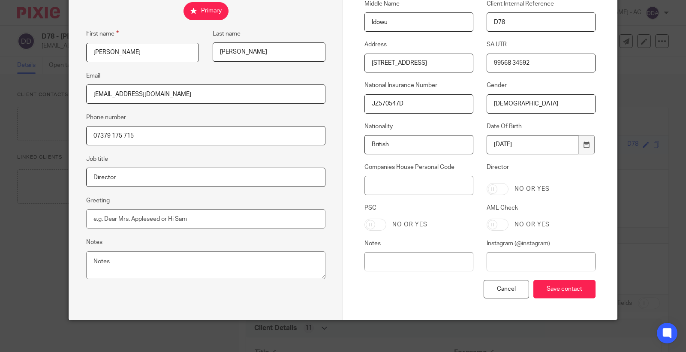
click at [498, 221] on input "AML Check" at bounding box center [498, 225] width 22 height 12
checkbox input "true"
click at [547, 287] on input "Save contact" at bounding box center [565, 289] width 62 height 18
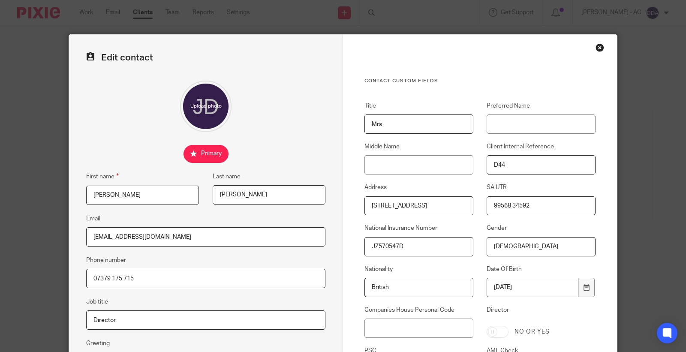
drag, startPoint x: 0, startPoint y: 0, endPoint x: 467, endPoint y: 213, distance: 513.0
click at [467, 213] on div "Title Mrs Preferred Name Middle Name Client Internal Reference D44 Address [STR…" at bounding box center [473, 262] width 245 height 321
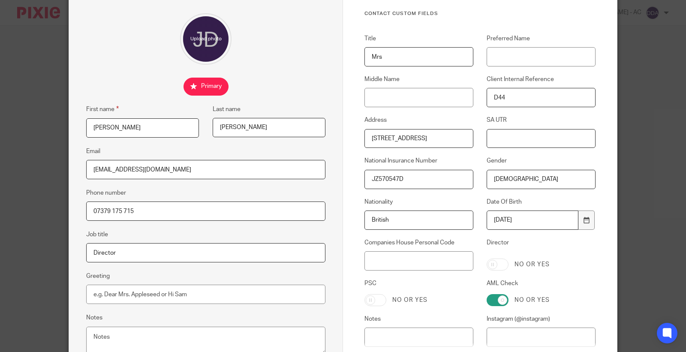
scroll to position [145, 0]
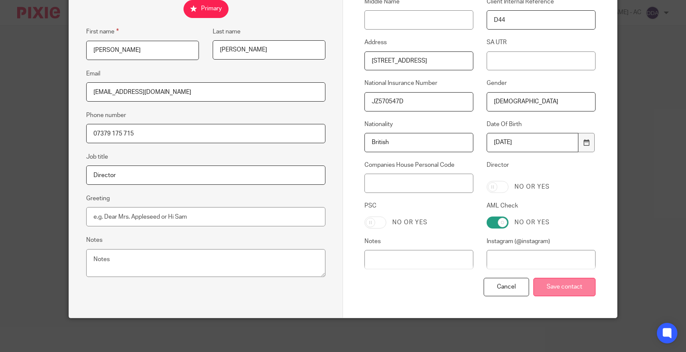
click at [551, 285] on input "Save contact" at bounding box center [565, 287] width 62 height 18
click at [559, 289] on input "Save contact" at bounding box center [565, 287] width 62 height 18
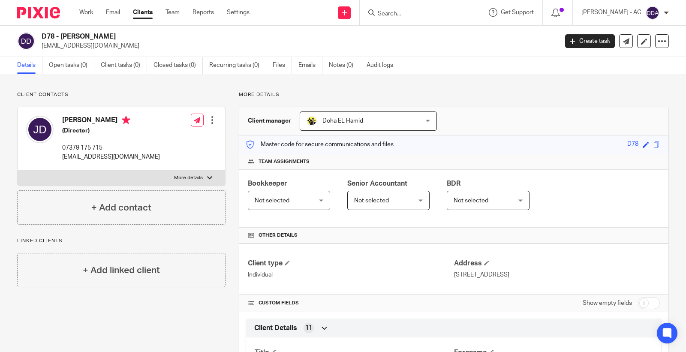
click at [296, 210] on div "Not selected Not selected" at bounding box center [289, 200] width 82 height 19
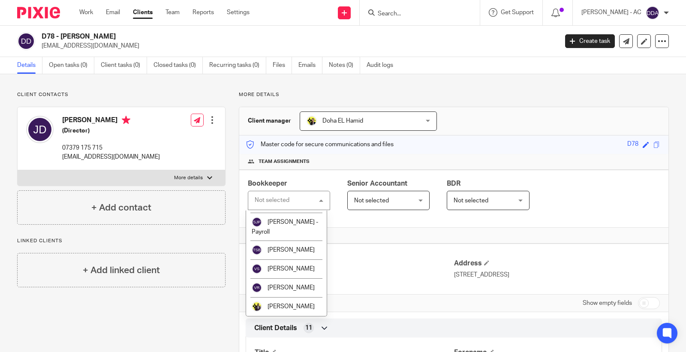
scroll to position [483, 0]
click at [299, 266] on span "Vaibhav Solanki" at bounding box center [291, 269] width 47 height 6
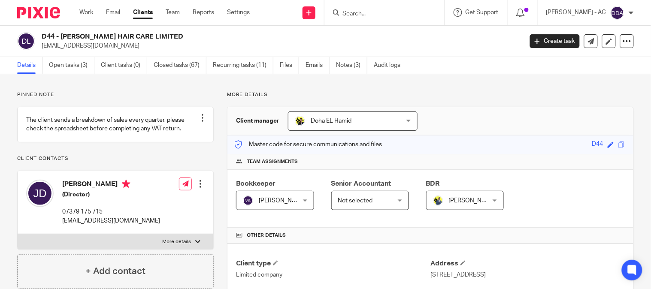
click at [78, 56] on div "D44 - DAVIES HAIR CARE LIMITED janetdaviesnh@gmail.com Create task Update from …" at bounding box center [325, 41] width 651 height 31
click at [255, 64] on link "Recurring tasks (11)" at bounding box center [243, 65] width 60 height 17
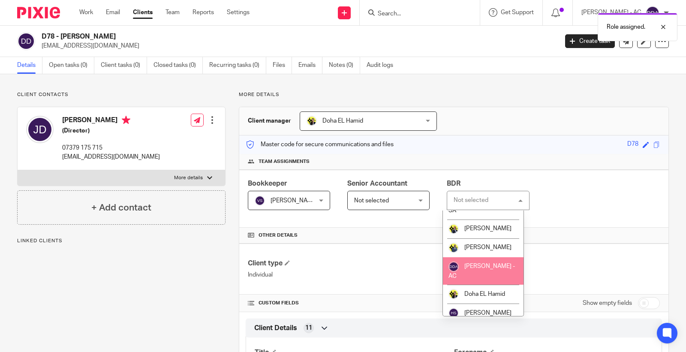
scroll to position [190, 0]
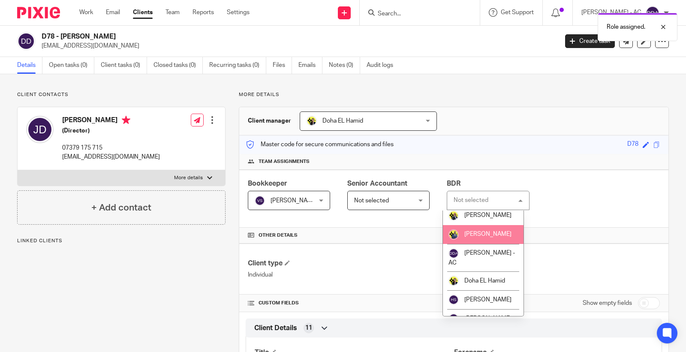
click at [486, 236] on li "[PERSON_NAME]" at bounding box center [483, 234] width 81 height 19
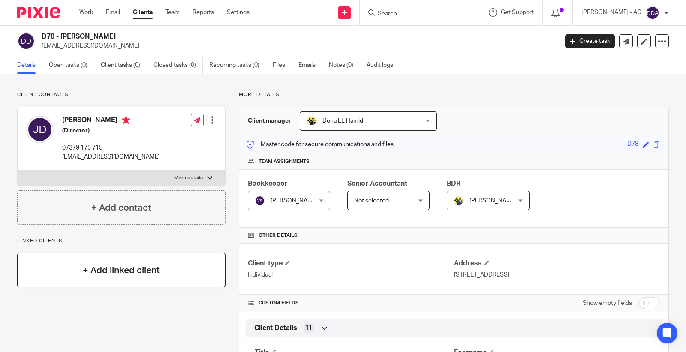
click at [140, 277] on div "+ Add linked client" at bounding box center [121, 270] width 208 height 34
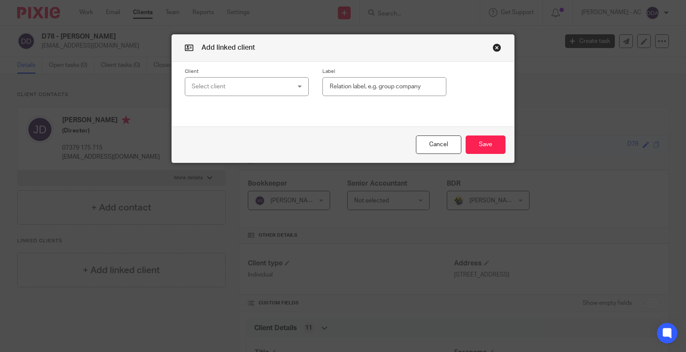
click at [211, 88] on div "Select client" at bounding box center [239, 87] width 94 height 18
type input "d44"
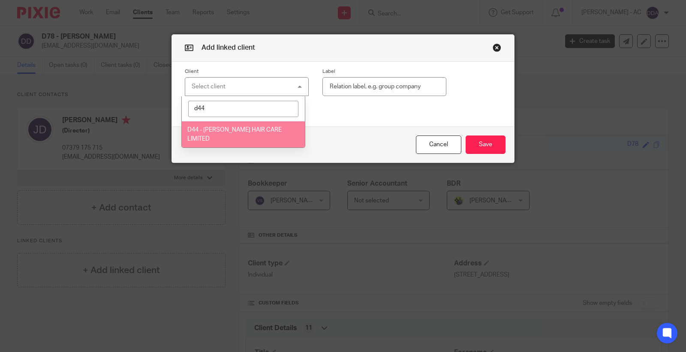
drag, startPoint x: 221, startPoint y: 130, endPoint x: 193, endPoint y: 178, distance: 56.5
click at [221, 130] on span "D44 - [PERSON_NAME] HAIR CARE LIMITED" at bounding box center [234, 134] width 94 height 15
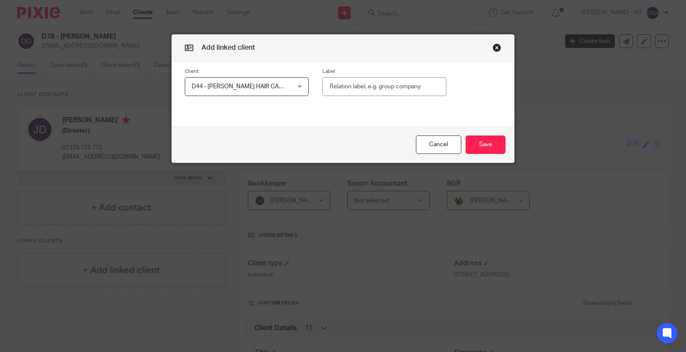
click at [366, 88] on input "text" at bounding box center [385, 86] width 124 height 19
paste input "Shareholder (100%)"
type input "Shareholder (100%)"
click at [481, 145] on button "Save" at bounding box center [486, 145] width 40 height 18
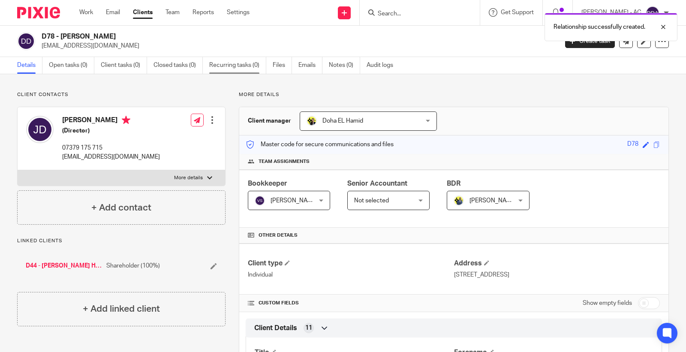
click at [235, 63] on link "Recurring tasks (0)" at bounding box center [237, 65] width 57 height 17
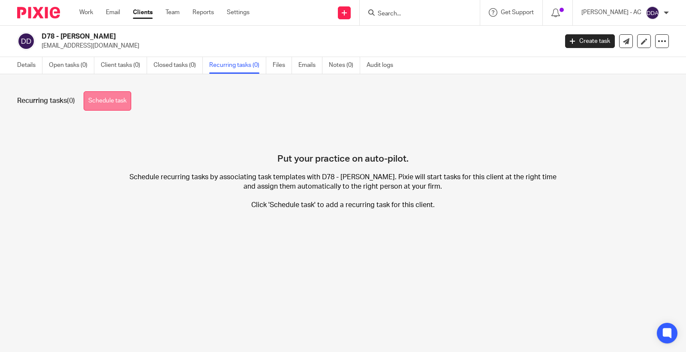
click at [110, 103] on link "Schedule task" at bounding box center [108, 100] width 48 height 19
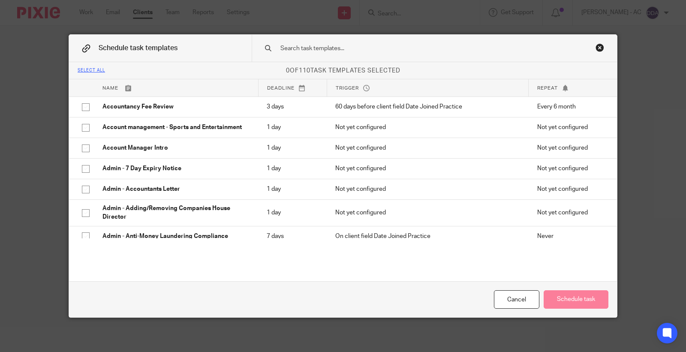
click at [289, 52] on input "text" at bounding box center [421, 48] width 283 height 9
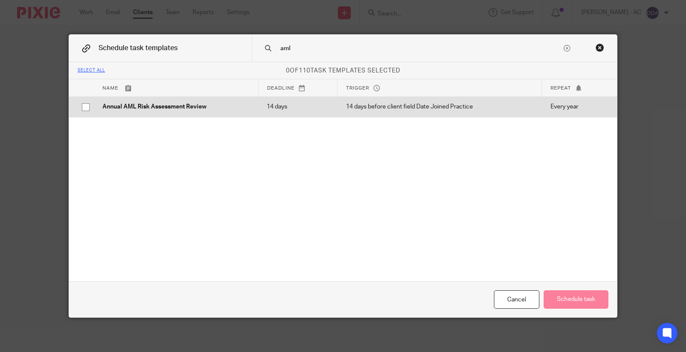
type input "aml"
click at [191, 112] on td "Annual AML Risk Assessment Review" at bounding box center [176, 107] width 164 height 21
checkbox input "true"
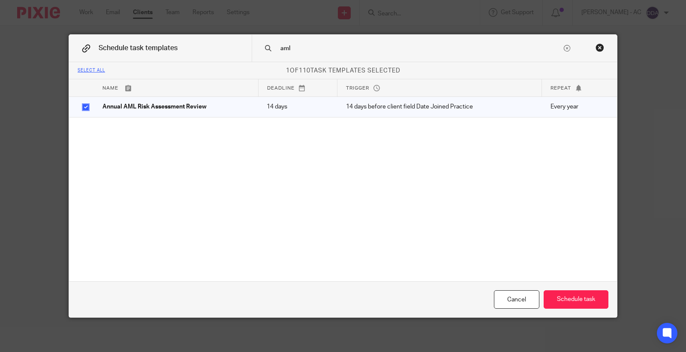
drag, startPoint x: 315, startPoint y: 44, endPoint x: 234, endPoint y: 44, distance: 81.1
click at [234, 44] on div "Schedule task templates aml" at bounding box center [343, 48] width 548 height 27
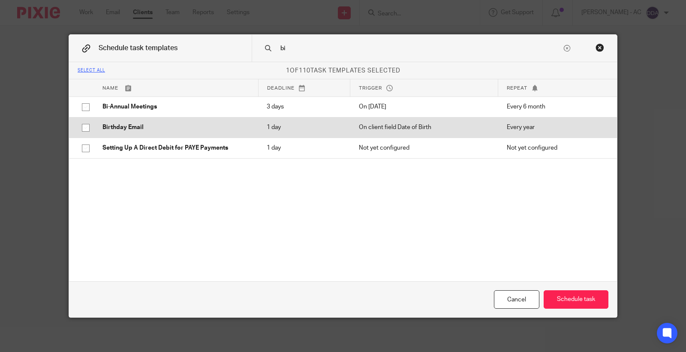
type input "bi"
click at [161, 126] on p "Birthday Email" at bounding box center [176, 127] width 147 height 9
checkbox input "true"
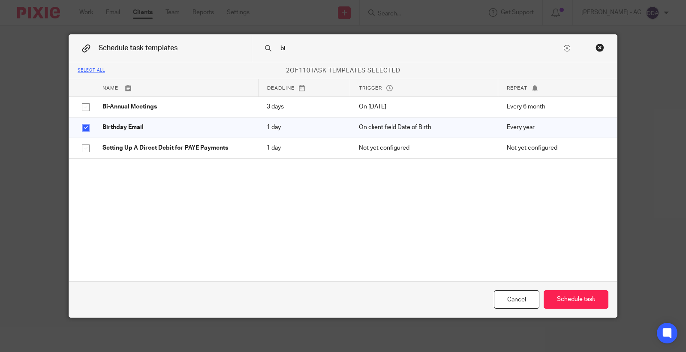
drag, startPoint x: 311, startPoint y: 49, endPoint x: 233, endPoint y: 49, distance: 78.1
click at [233, 49] on div "Schedule task templates bi" at bounding box center [343, 48] width 548 height 27
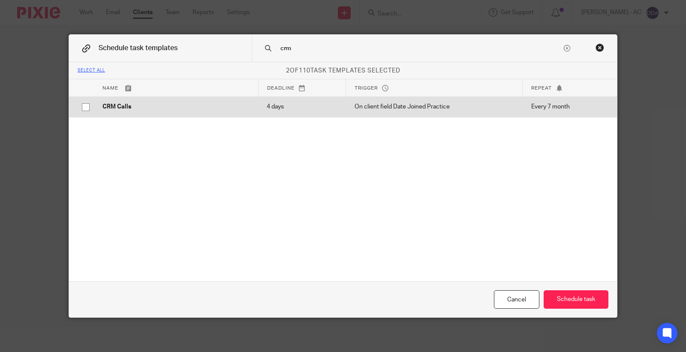
type input "crm"
click at [272, 102] on td "4 days" at bounding box center [302, 107] width 88 height 21
checkbox input "true"
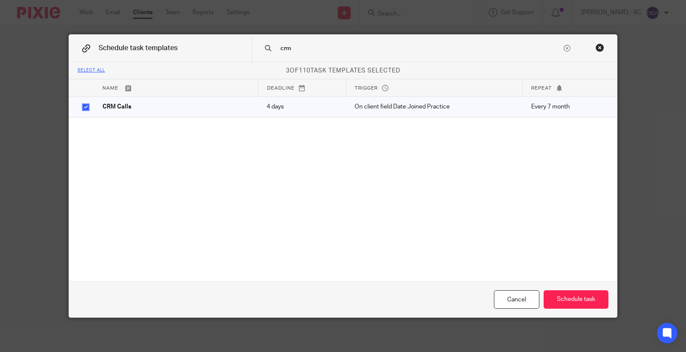
drag, startPoint x: 310, startPoint y: 50, endPoint x: 271, endPoint y: 49, distance: 38.6
click at [271, 49] on div "crm" at bounding box center [435, 48] width 366 height 27
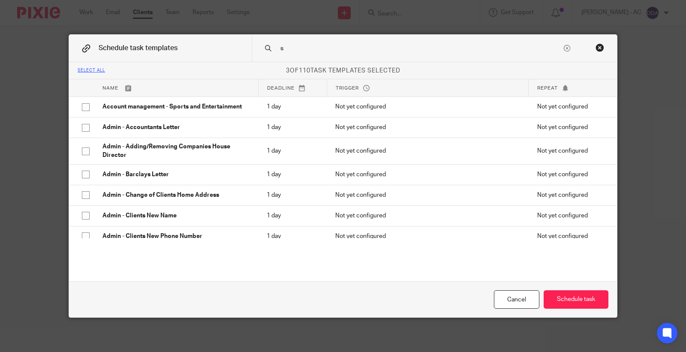
drag, startPoint x: 290, startPoint y: 48, endPoint x: 264, endPoint y: 48, distance: 25.7
click at [264, 48] on div "s" at bounding box center [435, 48] width 366 height 27
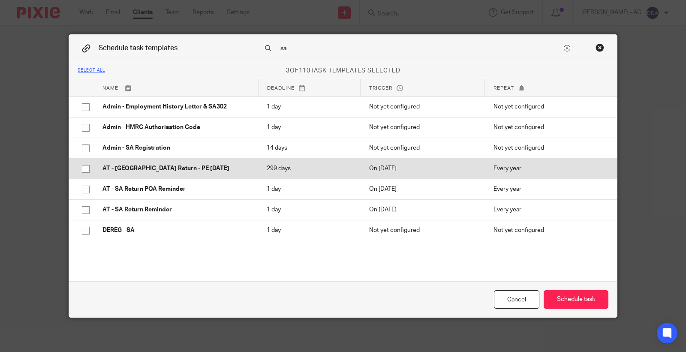
type input "sa"
click at [150, 172] on p "AT - SA Return - PE 05-04-2025" at bounding box center [176, 168] width 147 height 9
checkbox input "true"
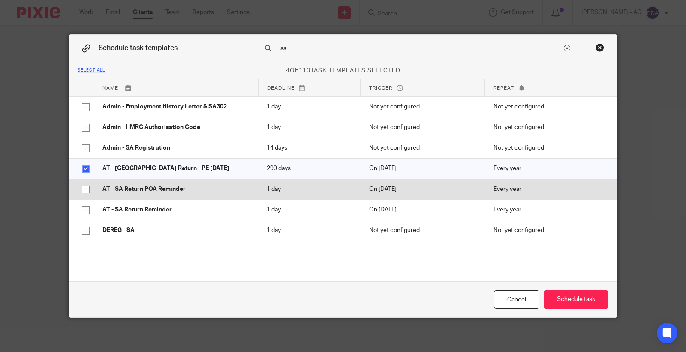
click at [150, 183] on td "AT - SA Return POA Reminder" at bounding box center [176, 189] width 164 height 21
checkbox input "true"
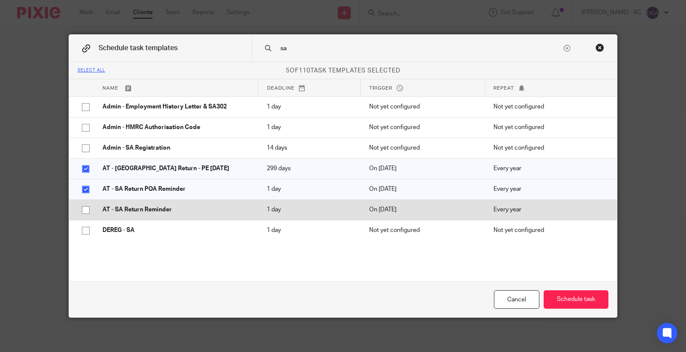
click at [151, 199] on td "AT - SA Return Reminder" at bounding box center [176, 209] width 164 height 21
checkbox input "true"
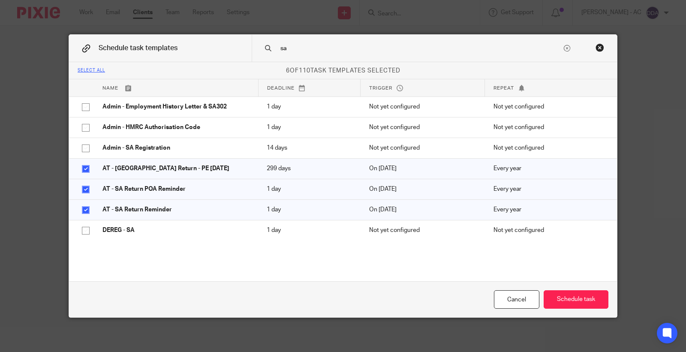
drag, startPoint x: 303, startPoint y: 48, endPoint x: 254, endPoint y: 51, distance: 49.4
click at [254, 51] on div "sa" at bounding box center [435, 48] width 366 height 27
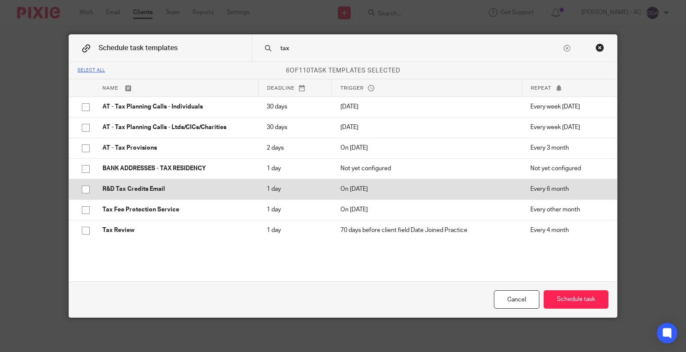
type input "tax"
click at [166, 187] on p "R&D Tax Credits Email" at bounding box center [176, 189] width 147 height 9
checkbox input "true"
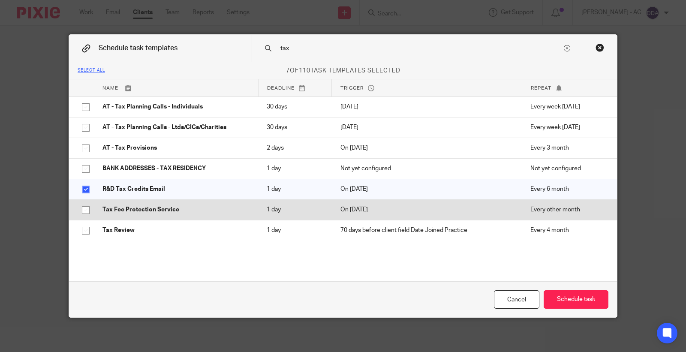
click at [164, 202] on td "Tax Fee Protection Service" at bounding box center [176, 209] width 164 height 21
checkbox input "true"
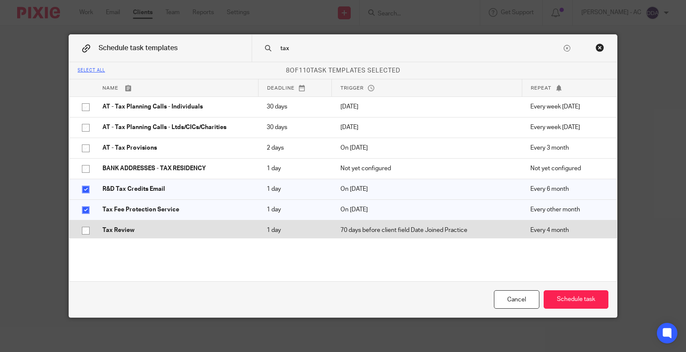
click at [159, 223] on td "Tax Review" at bounding box center [176, 230] width 164 height 21
checkbox input "true"
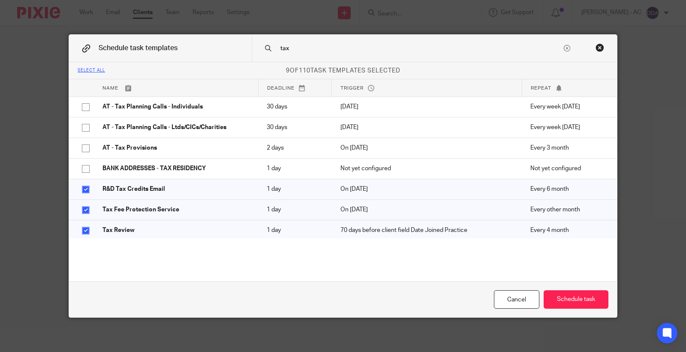
drag, startPoint x: 305, startPoint y: 53, endPoint x: 252, endPoint y: 50, distance: 52.9
click at [252, 50] on div "tax" at bounding box center [435, 48] width 366 height 27
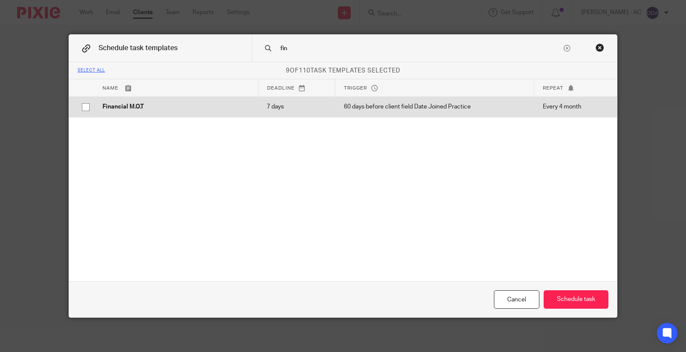
type input "fin"
click at [188, 104] on p "Financial M.O.T" at bounding box center [176, 107] width 147 height 9
checkbox input "true"
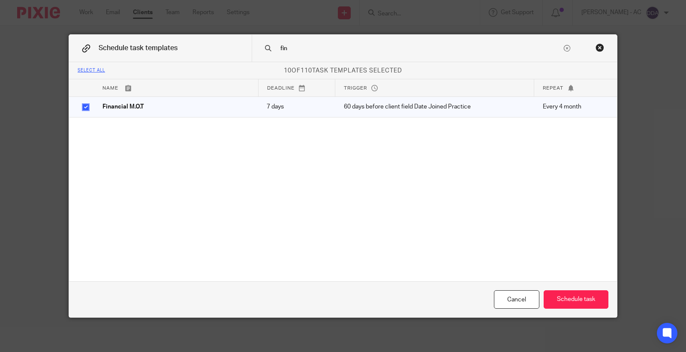
drag, startPoint x: 320, startPoint y: 47, endPoint x: 252, endPoint y: 45, distance: 67.8
click at [252, 45] on div "fin" at bounding box center [435, 48] width 366 height 27
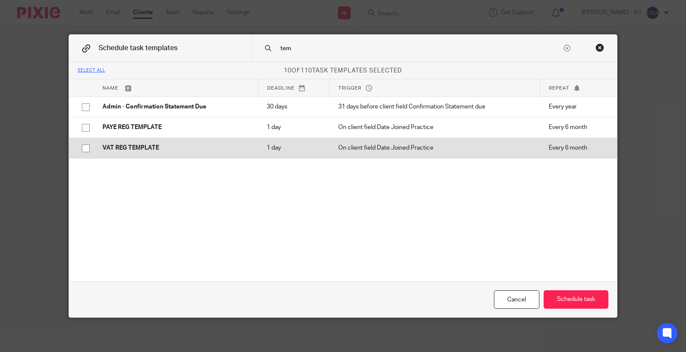
type input "tem"
click at [132, 145] on p "VAT REG TEMPLATE" at bounding box center [176, 148] width 147 height 9
checkbox input "true"
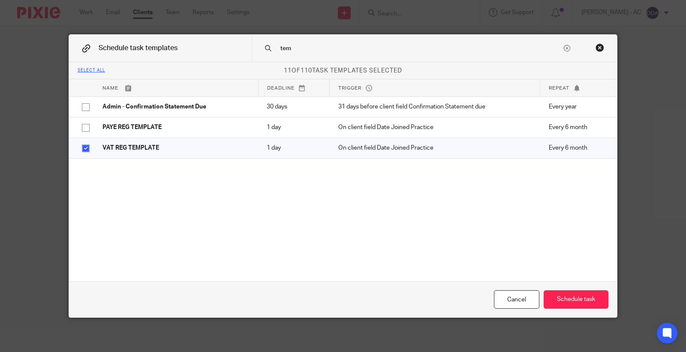
drag, startPoint x: 267, startPoint y: 49, endPoint x: 216, endPoint y: 59, distance: 52.0
click at [216, 59] on div "Schedule task templates tem" at bounding box center [343, 48] width 548 height 27
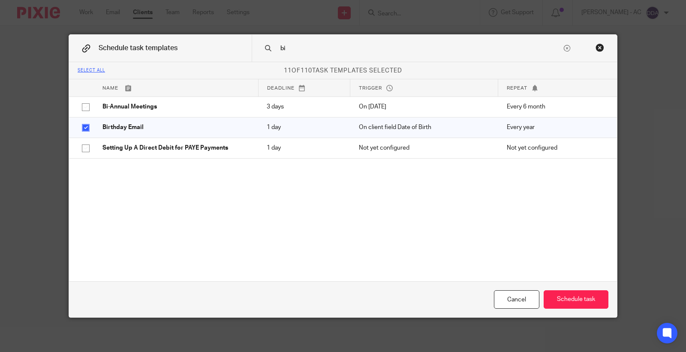
type input "b"
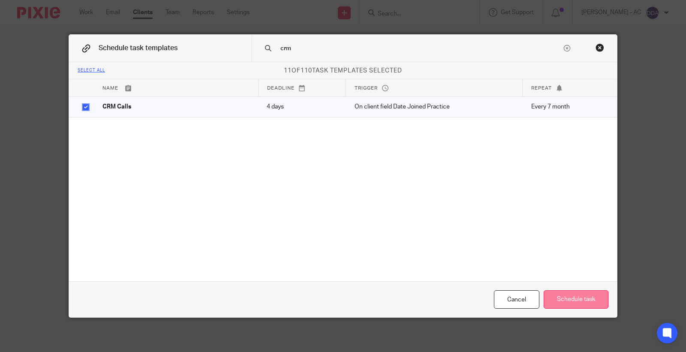
type input "crm"
click at [558, 294] on button "Schedule task" at bounding box center [576, 299] width 65 height 18
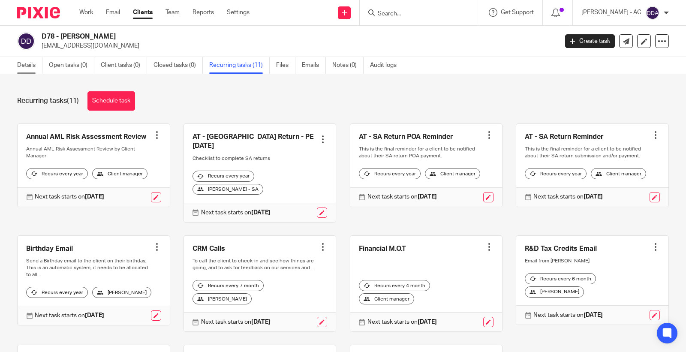
click at [32, 69] on link "Details" at bounding box center [29, 65] width 25 height 17
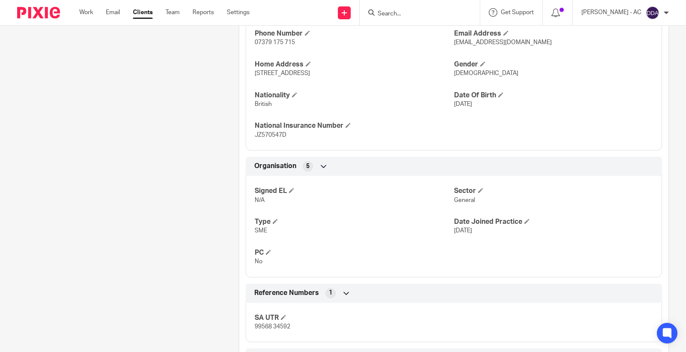
scroll to position [421, 0]
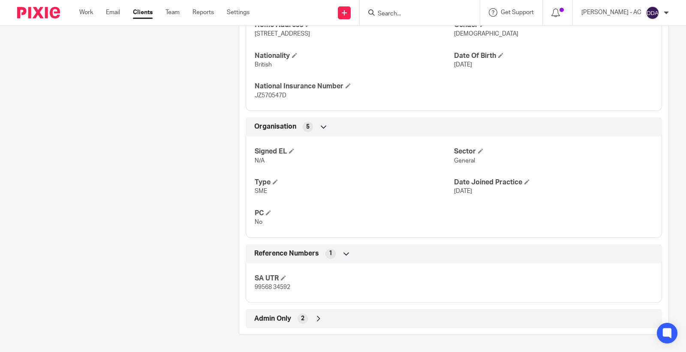
click at [314, 315] on icon at bounding box center [318, 318] width 9 height 9
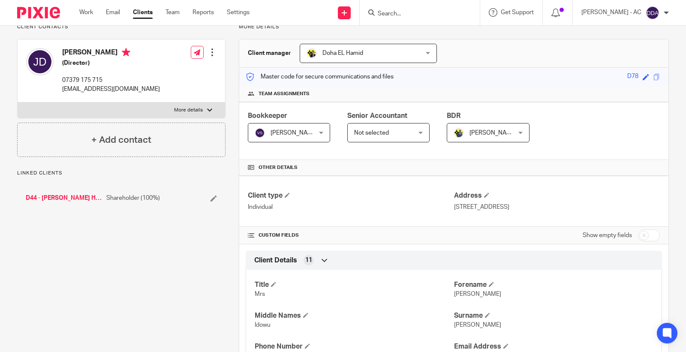
scroll to position [0, 0]
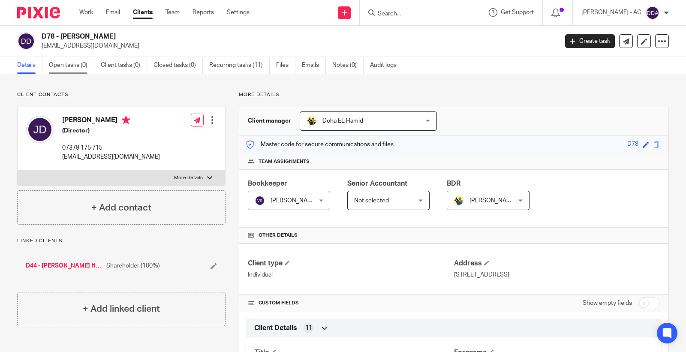
click at [75, 66] on link "Open tasks (0)" at bounding box center [71, 65] width 45 height 17
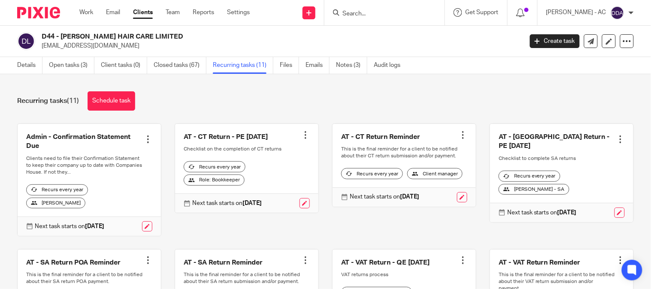
click at [616, 136] on div at bounding box center [620, 139] width 9 height 9
click at [565, 186] on button "Cancel schedule" at bounding box center [574, 189] width 69 height 11
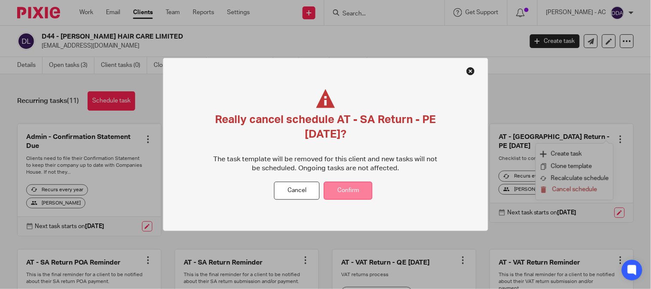
click at [354, 184] on button "Confirm" at bounding box center [348, 190] width 48 height 18
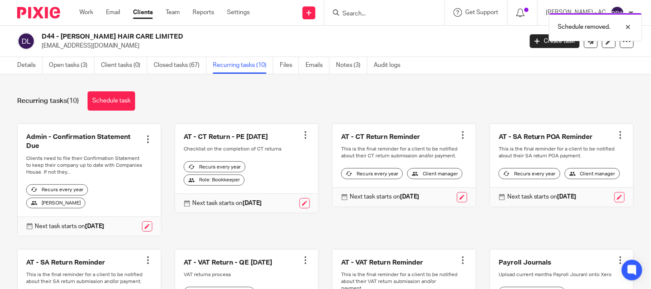
click at [616, 136] on div at bounding box center [620, 135] width 9 height 9
click at [567, 190] on span "Cancel schedule" at bounding box center [574, 190] width 45 height 6
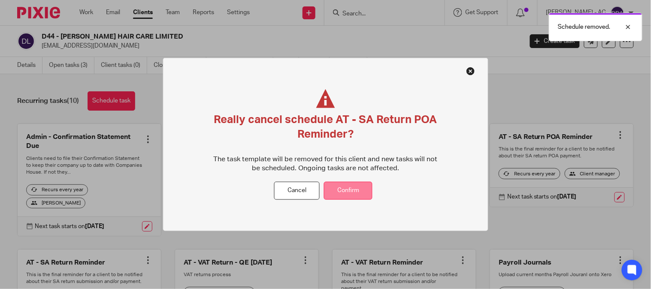
click at [355, 185] on button "Confirm" at bounding box center [348, 190] width 48 height 18
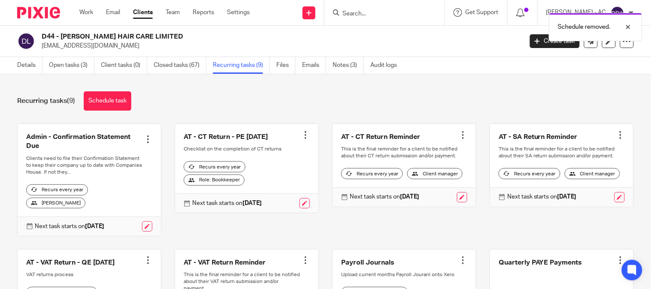
click at [616, 134] on div at bounding box center [620, 135] width 9 height 9
click at [555, 186] on button "Cancel schedule" at bounding box center [574, 189] width 69 height 11
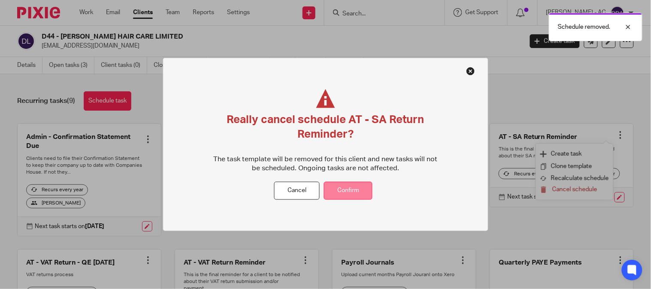
click at [363, 189] on button "Confirm" at bounding box center [348, 190] width 48 height 18
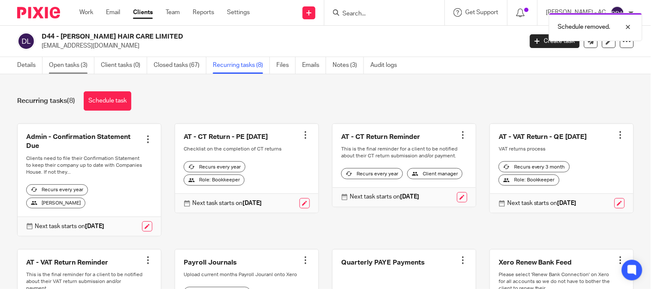
click at [60, 67] on link "Open tasks (3)" at bounding box center [71, 65] width 45 height 17
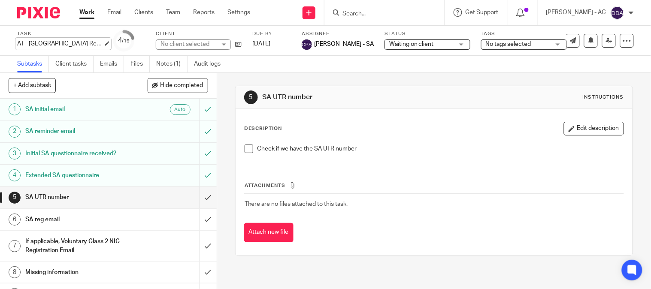
click at [97, 45] on div "AT - SA Return - PE 05-04-2025 Save AT - SA Return - PE 05-04-2025" at bounding box center [60, 43] width 86 height 9
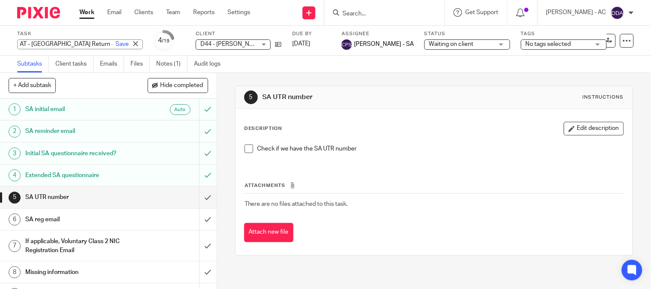
click at [79, 42] on input "AT - [GEOGRAPHIC_DATA] Return - PE [DATE]" at bounding box center [80, 44] width 126 height 10
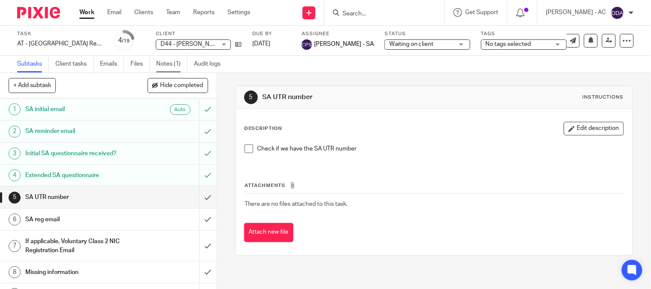
click at [170, 65] on link "Notes (1)" at bounding box center [171, 64] width 31 height 17
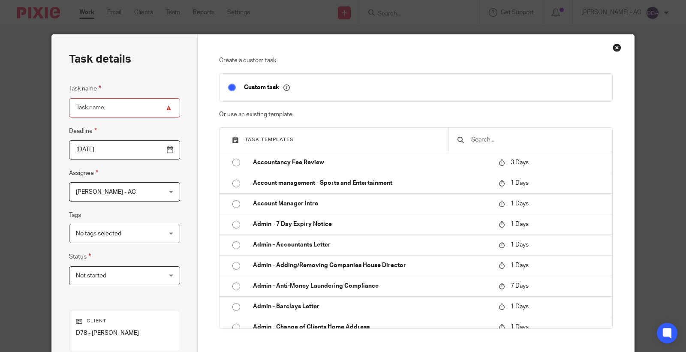
click at [506, 136] on input "text" at bounding box center [537, 139] width 133 height 9
paste input "AT - [GEOGRAPHIC_DATA] Return - PE [DATE]"
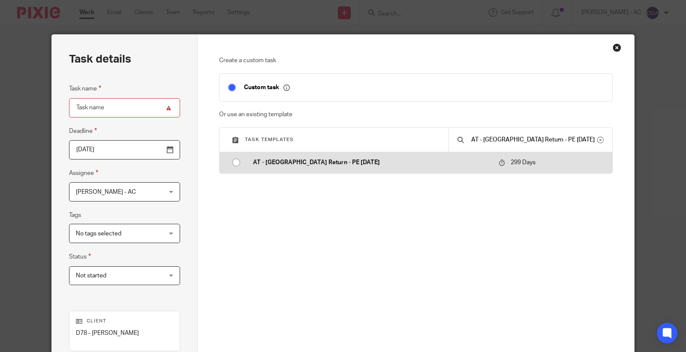
type input "AT - [GEOGRAPHIC_DATA] Return - PE [DATE]"
click at [236, 164] on input "radio" at bounding box center [236, 162] width 16 height 16
type input "[DATE]"
type input "AT - [GEOGRAPHIC_DATA] Return - PE [DATE]"
checkbox input "false"
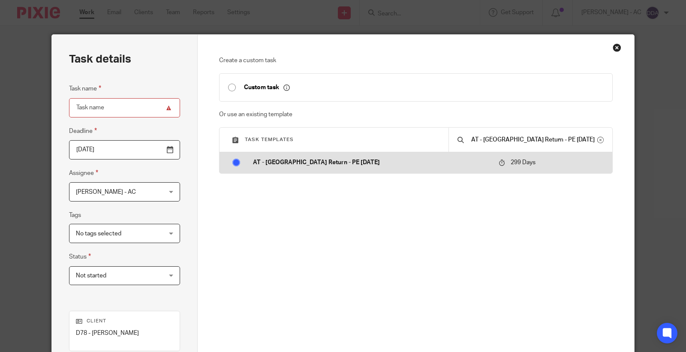
radio input "false"
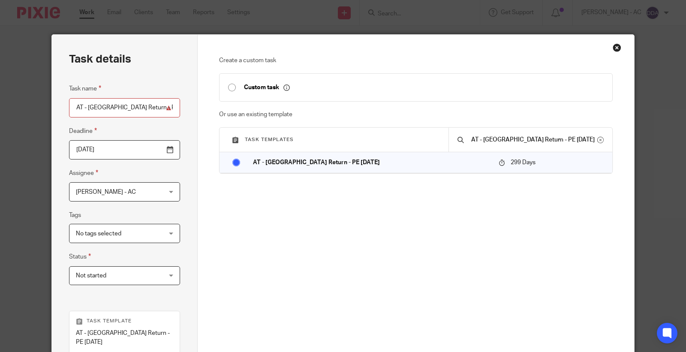
click at [163, 152] on input "[DATE]" at bounding box center [124, 149] width 111 height 19
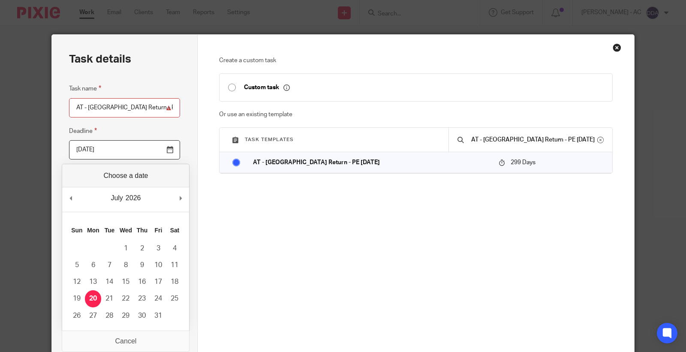
click at [164, 150] on input "[DATE]" at bounding box center [124, 149] width 111 height 19
click at [148, 149] on input "[DATE]" at bounding box center [124, 149] width 111 height 19
click at [105, 151] on input "[DATE]" at bounding box center [124, 149] width 111 height 19
drag, startPoint x: 142, startPoint y: 148, endPoint x: 155, endPoint y: 148, distance: 13.3
click at [144, 148] on input "[DATE]" at bounding box center [124, 149] width 111 height 19
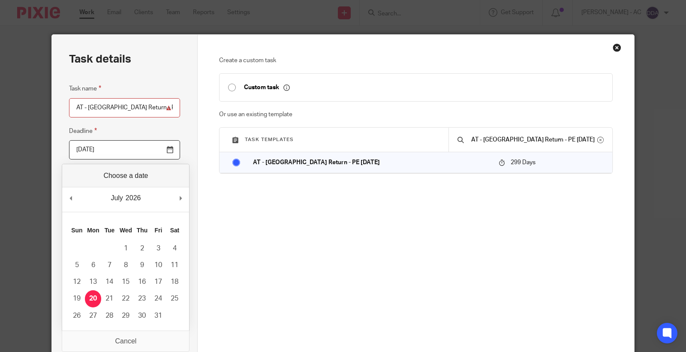
click at [170, 151] on input "[DATE]" at bounding box center [124, 149] width 111 height 19
drag, startPoint x: 174, startPoint y: 154, endPoint x: 155, endPoint y: 151, distance: 18.8
click at [164, 153] on input "[DATE]" at bounding box center [124, 149] width 111 height 19
drag, startPoint x: 155, startPoint y: 151, endPoint x: 164, endPoint y: 152, distance: 9.0
click at [160, 151] on input "[DATE]" at bounding box center [124, 149] width 111 height 19
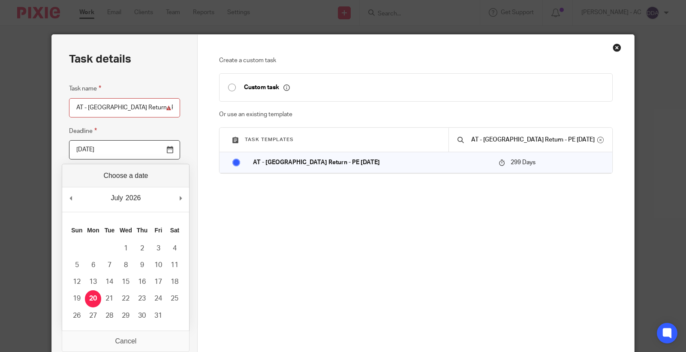
click at [165, 152] on input "[DATE]" at bounding box center [124, 149] width 111 height 19
click at [245, 200] on div "Create a custom task Custom task Or use an existing template Task templates AT …" at bounding box center [416, 184] width 394 height 256
click at [128, 150] on input "[DATE]" at bounding box center [124, 149] width 111 height 19
click at [161, 149] on input "[DATE]" at bounding box center [124, 149] width 111 height 19
type input "[DATE]"
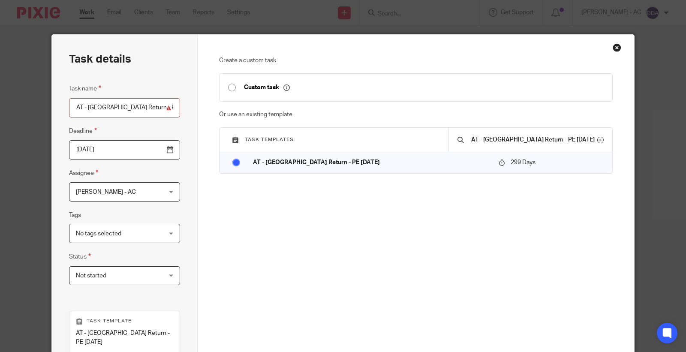
click at [164, 191] on div "[PERSON_NAME] - AC [PERSON_NAME] - AC" at bounding box center [124, 191] width 111 height 19
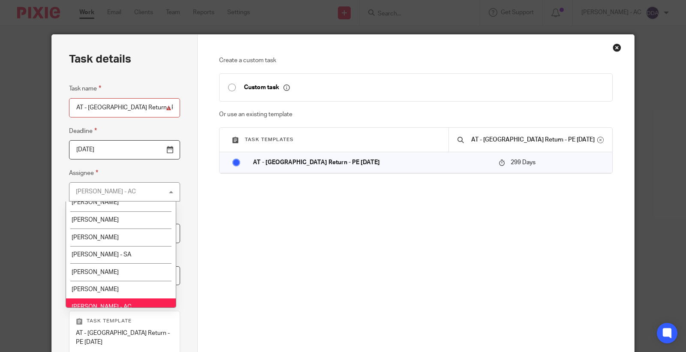
scroll to position [95, 0]
click at [121, 250] on li "[PERSON_NAME] - SA" at bounding box center [121, 255] width 110 height 18
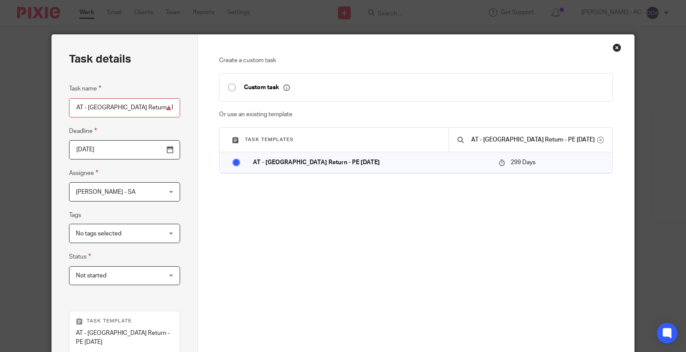
click at [139, 280] on span "Not started" at bounding box center [117, 276] width 83 height 18
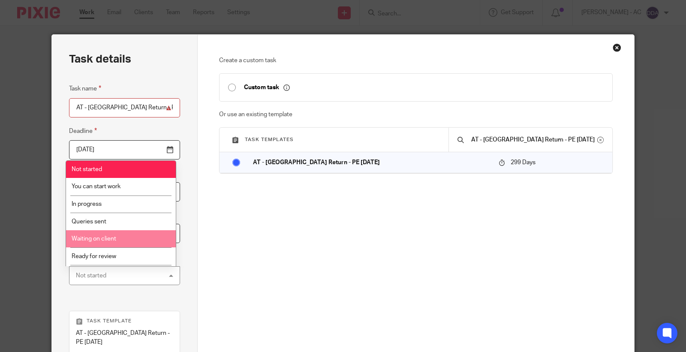
click at [106, 241] on span "Waiting on client" at bounding box center [94, 239] width 45 height 6
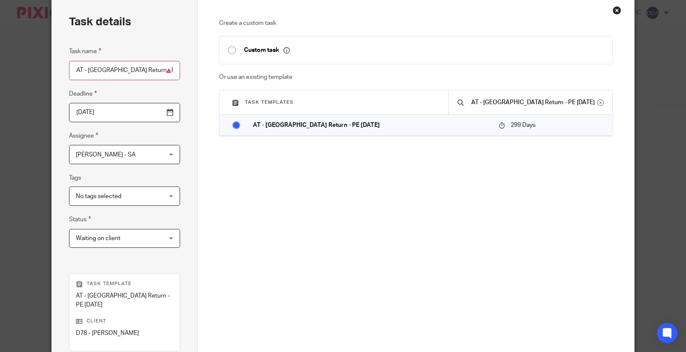
scroll to position [155, 0]
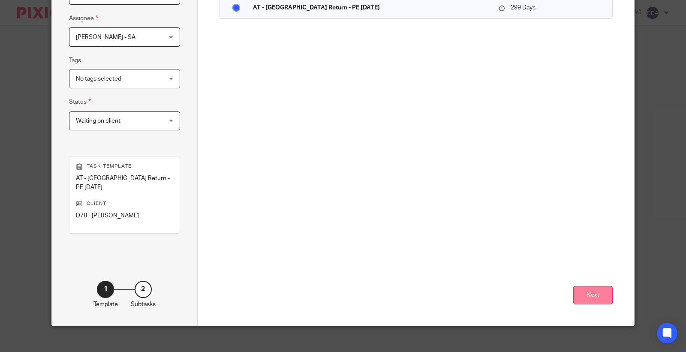
click at [580, 286] on button "Next" at bounding box center [593, 295] width 39 height 18
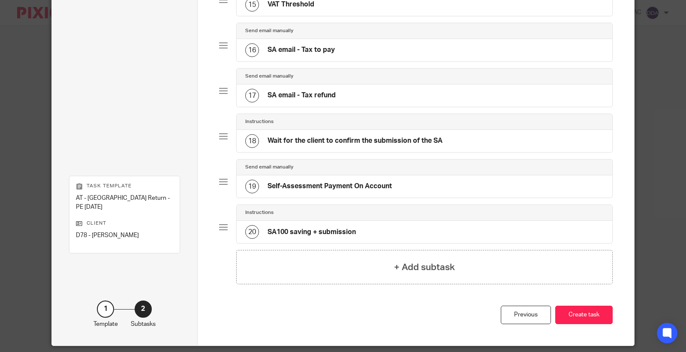
scroll to position [770, 0]
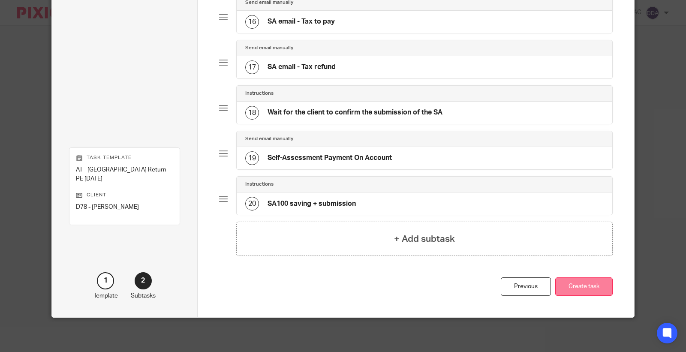
click at [573, 283] on button "Create task" at bounding box center [584, 287] width 57 height 18
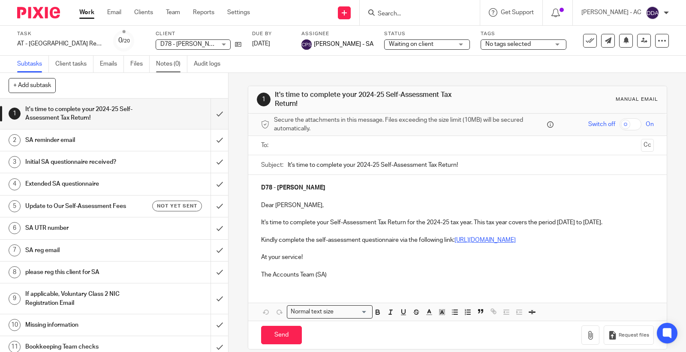
click at [171, 66] on link "Notes (0)" at bounding box center [171, 64] width 31 height 17
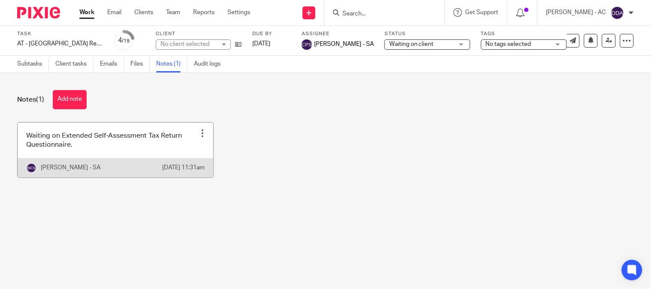
click at [165, 146] on link at bounding box center [116, 150] width 196 height 55
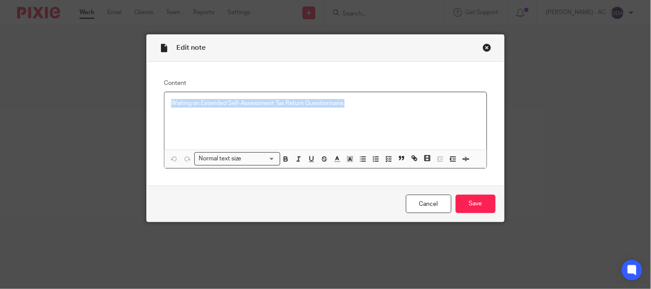
click at [154, 114] on div "Content Waiting on Extended Self-Assessment Tax Return Questionnaire. Normal te…" at bounding box center [325, 124] width 357 height 124
click at [484, 47] on div "Close this dialog window" at bounding box center [487, 47] width 9 height 9
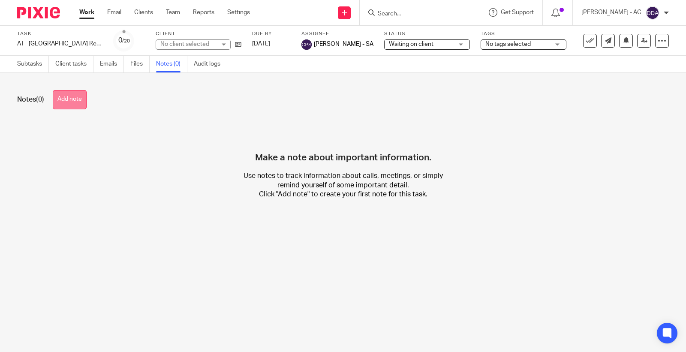
click at [82, 102] on button "Add note" at bounding box center [70, 99] width 34 height 19
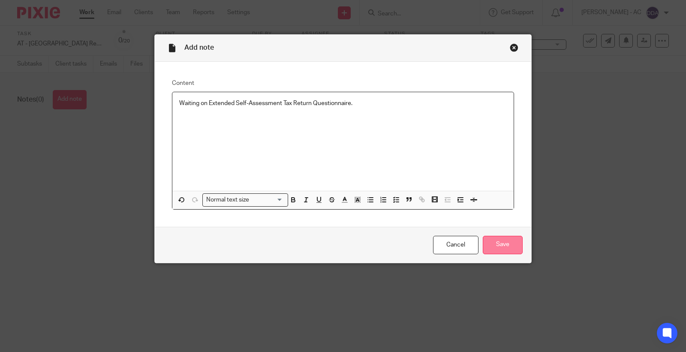
click at [507, 242] on input "Save" at bounding box center [503, 245] width 40 height 18
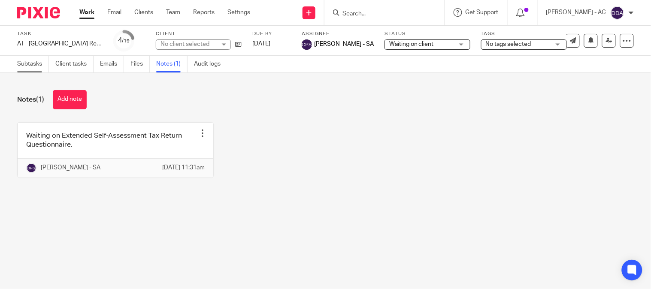
click at [27, 62] on link "Subtasks" at bounding box center [33, 64] width 32 height 17
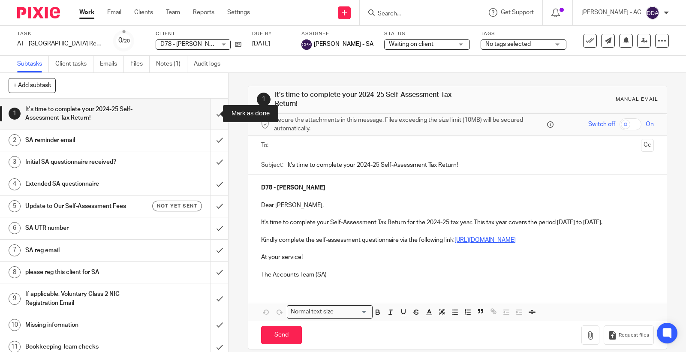
click at [209, 119] on input "submit" at bounding box center [114, 114] width 228 height 30
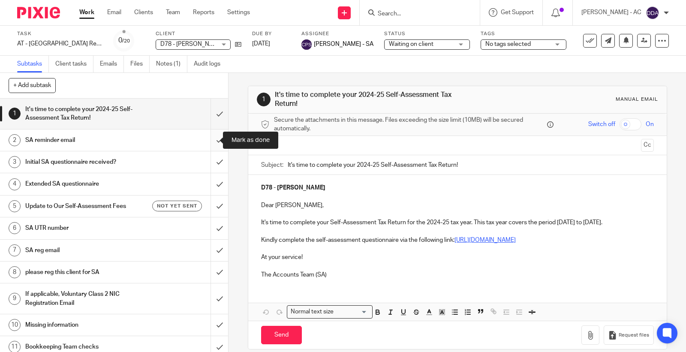
click at [204, 141] on input "submit" at bounding box center [114, 140] width 228 height 21
click at [214, 159] on input "submit" at bounding box center [114, 161] width 228 height 21
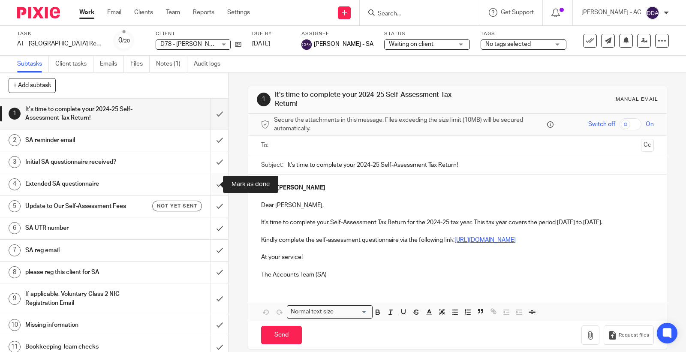
click at [210, 181] on input "submit" at bounding box center [114, 183] width 228 height 21
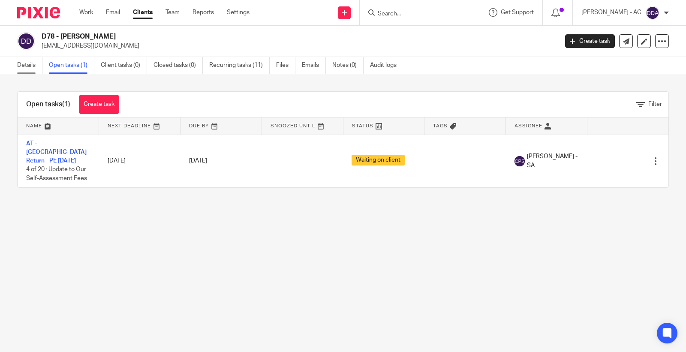
click at [28, 69] on link "Details" at bounding box center [29, 65] width 25 height 17
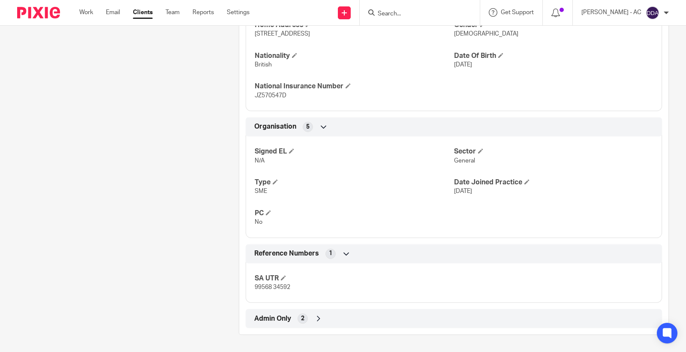
scroll to position [421, 0]
click at [314, 321] on icon at bounding box center [318, 318] width 9 height 9
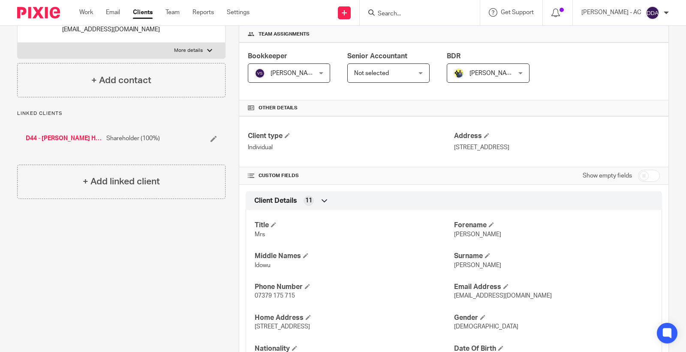
scroll to position [0, 0]
